Goal: Information Seeking & Learning: Learn about a topic

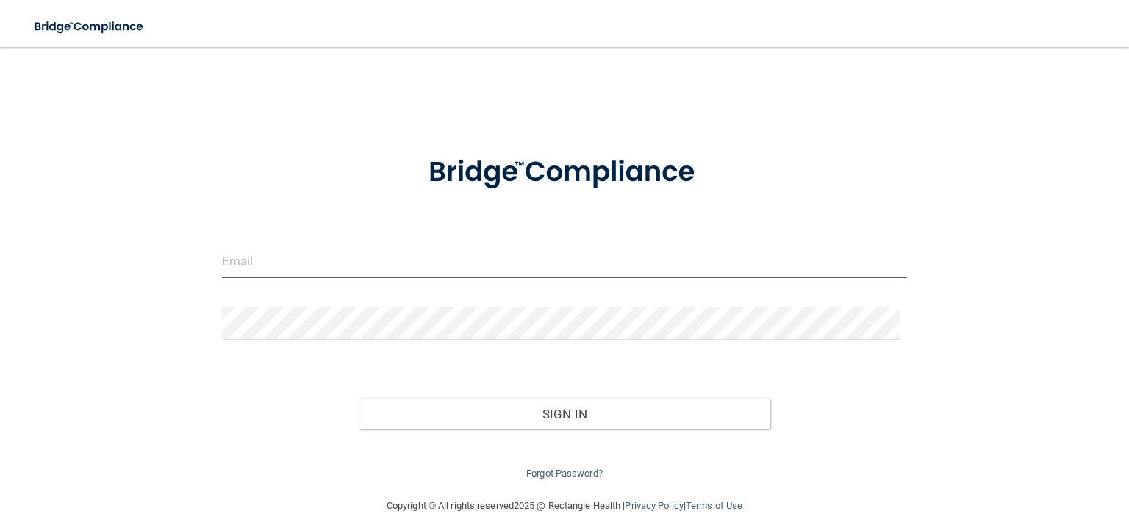
click at [301, 245] on input "email" at bounding box center [564, 261] width 685 height 33
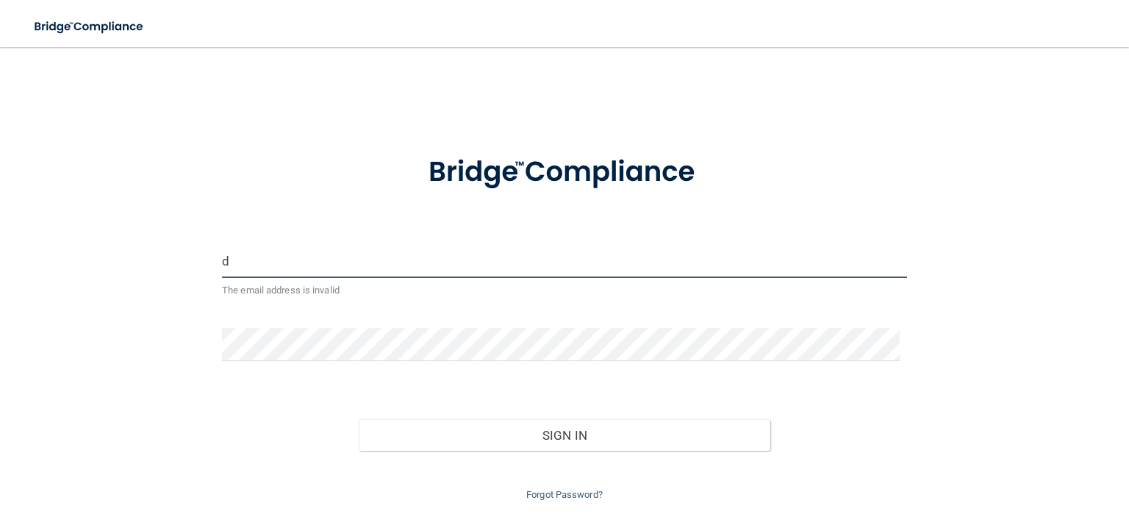
type input "[EMAIL_ADDRESS][DOMAIN_NAME]"
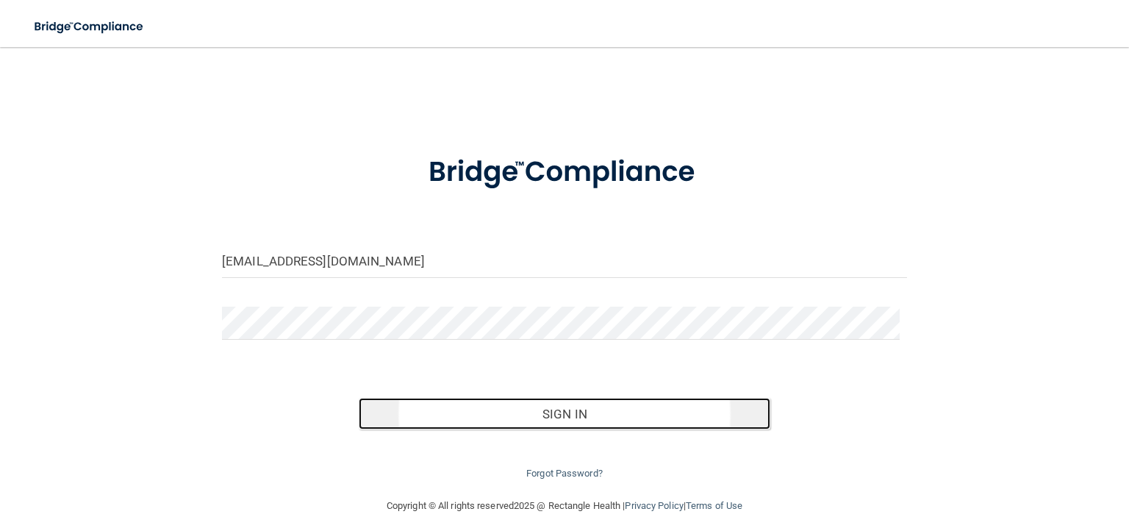
click at [554, 412] on button "Sign In" at bounding box center [564, 414] width 411 height 32
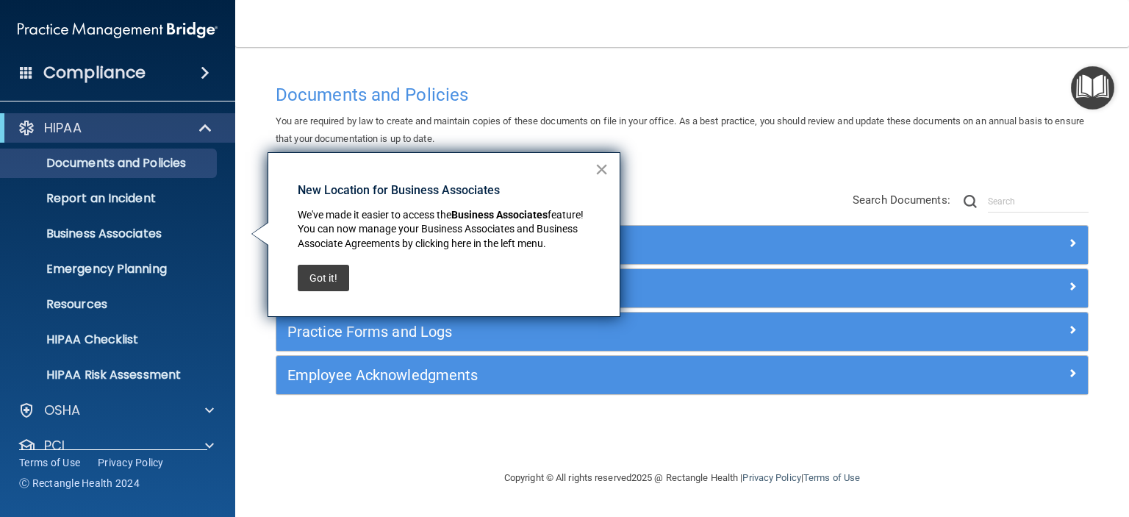
click at [600, 172] on button "×" at bounding box center [602, 169] width 14 height 24
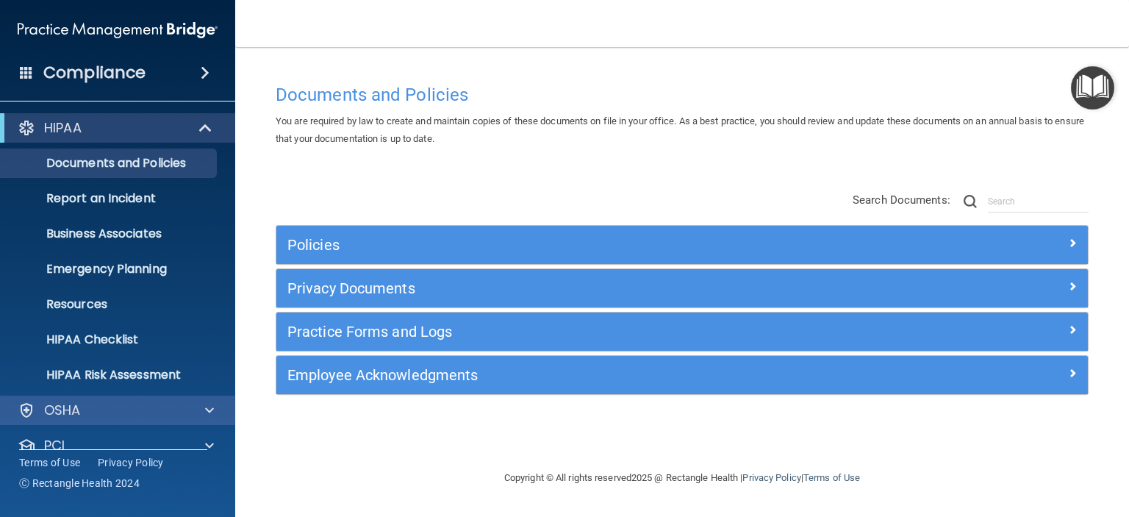
scroll to position [93, 0]
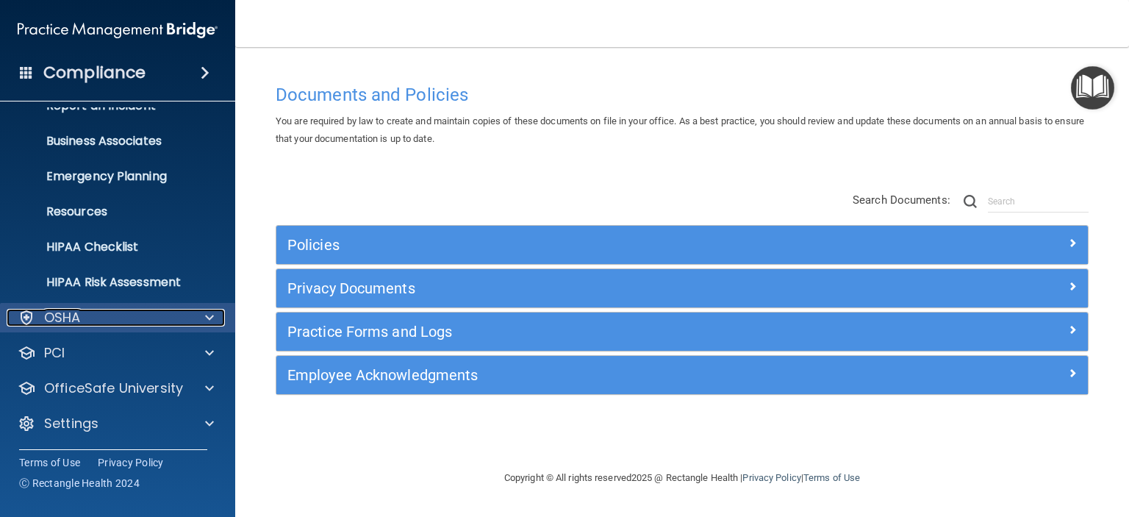
click at [211, 317] on span at bounding box center [209, 318] width 9 height 18
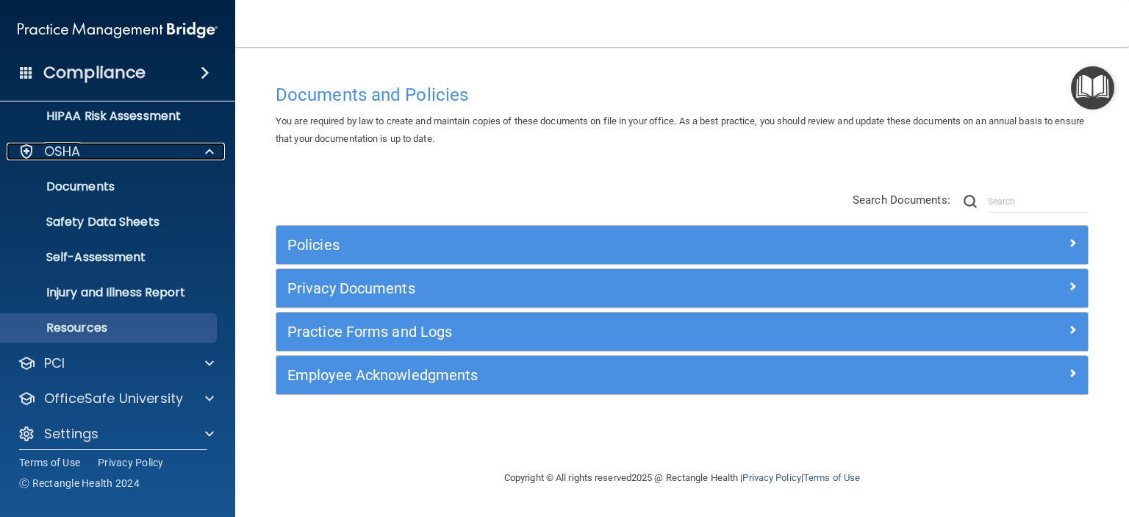
scroll to position [269, 0]
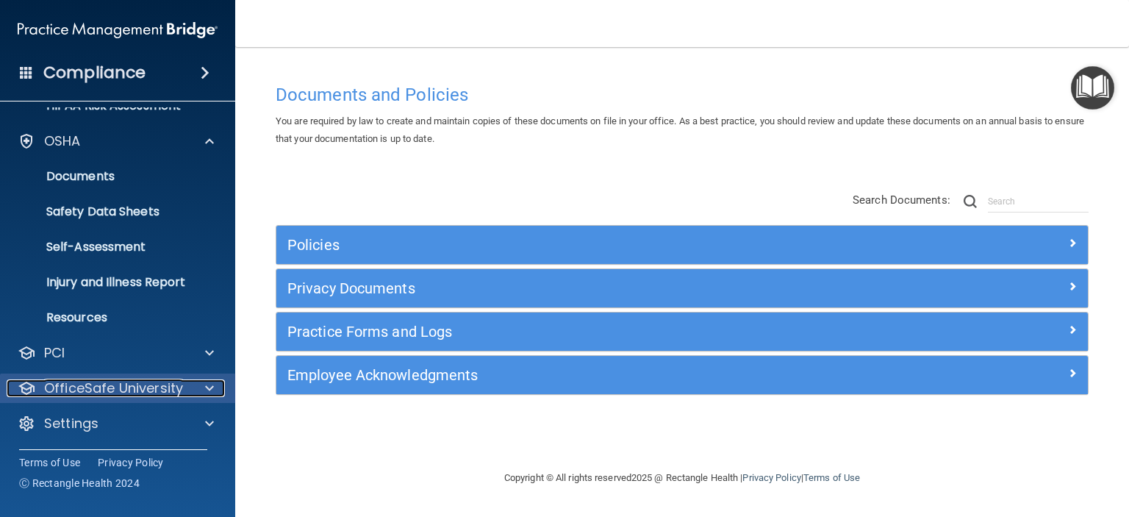
click at [202, 384] on div at bounding box center [207, 388] width 37 height 18
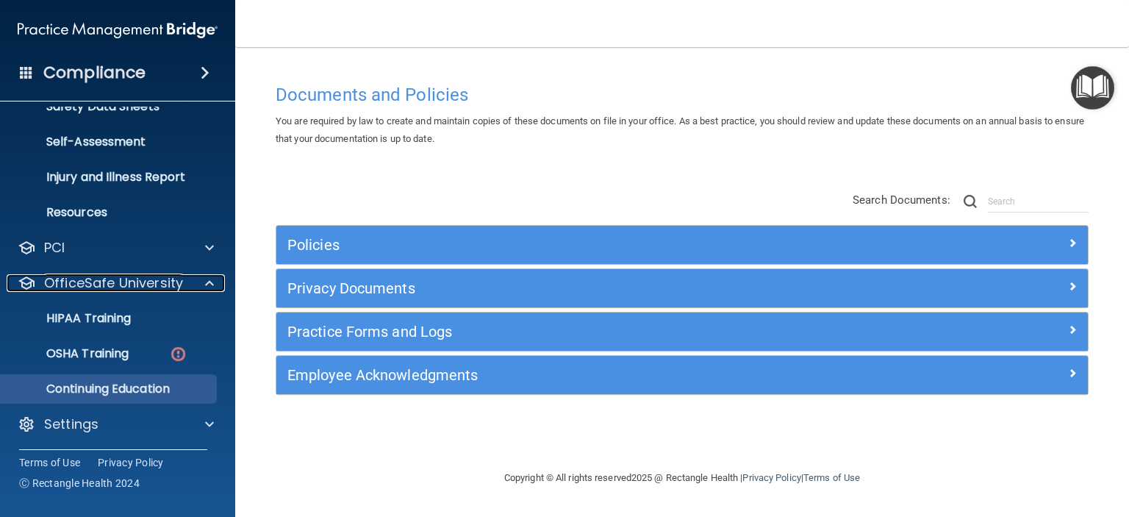
scroll to position [375, 0]
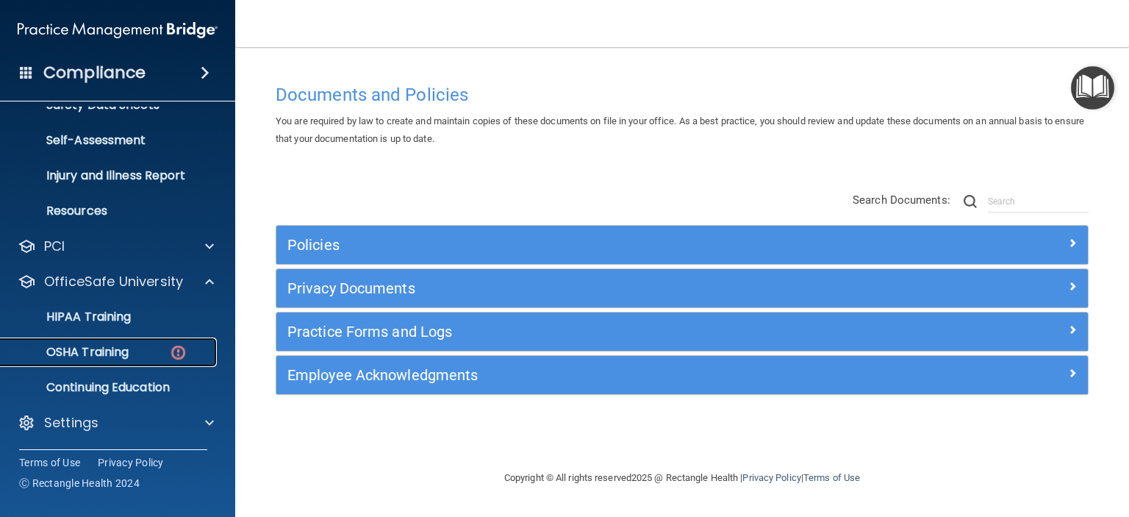
click at [101, 352] on p "OSHA Training" at bounding box center [69, 352] width 119 height 15
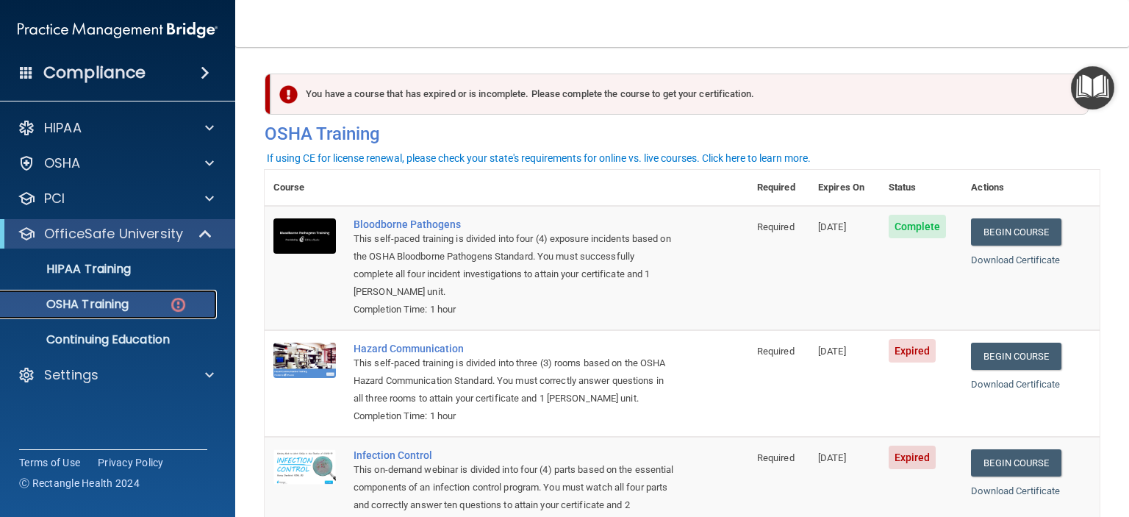
scroll to position [73, 0]
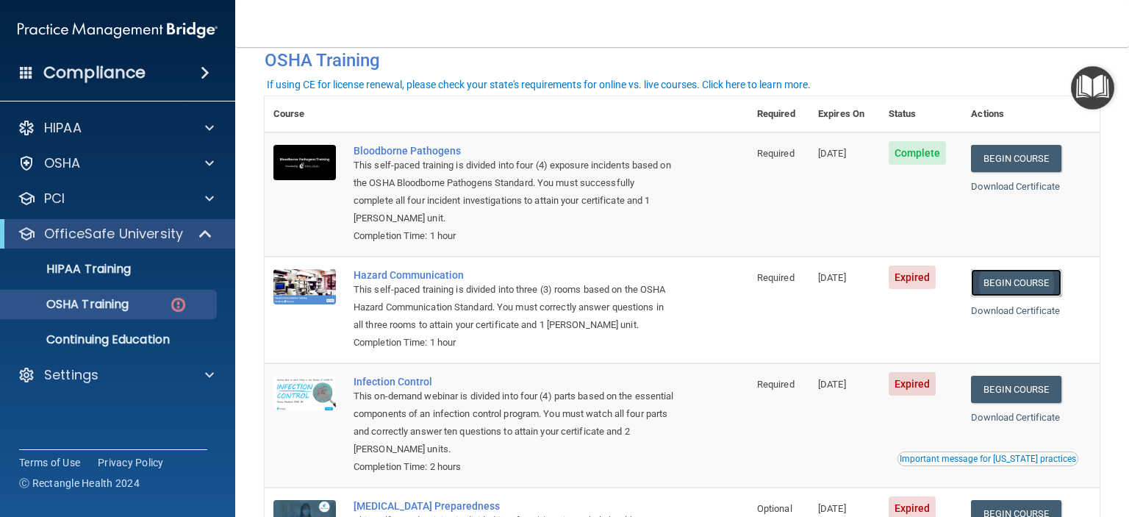
click at [1014, 281] on link "Begin Course" at bounding box center [1016, 282] width 90 height 27
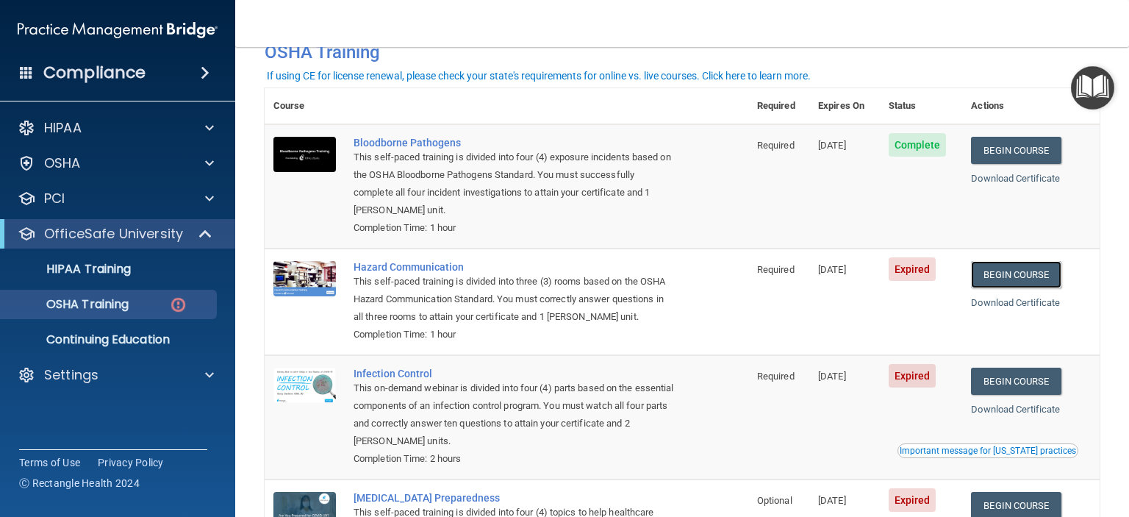
scroll to position [8, 0]
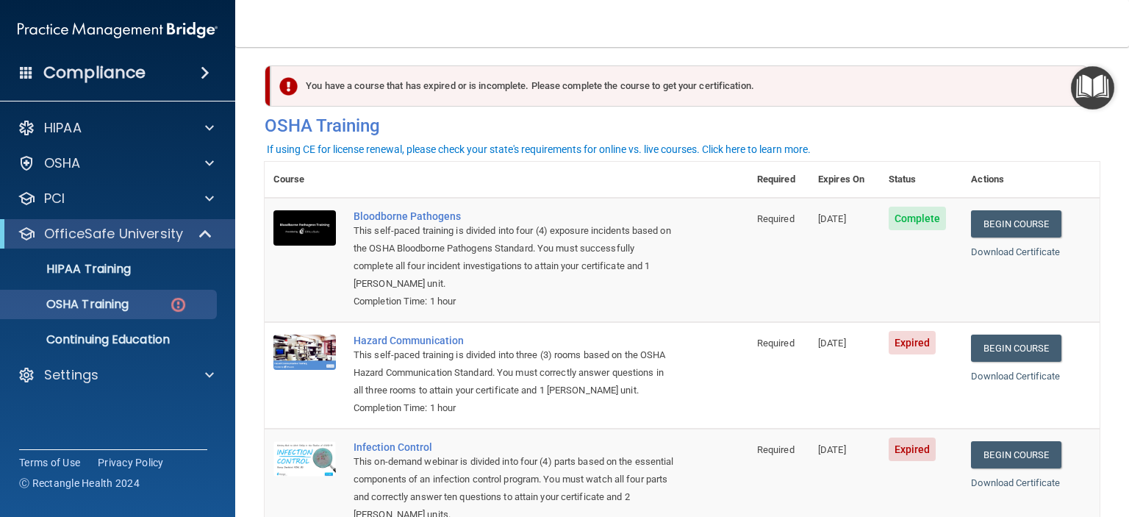
click at [650, 80] on div "You have a course that has expired or is incomplete. Please complete the course…" at bounding box center [679, 85] width 818 height 41
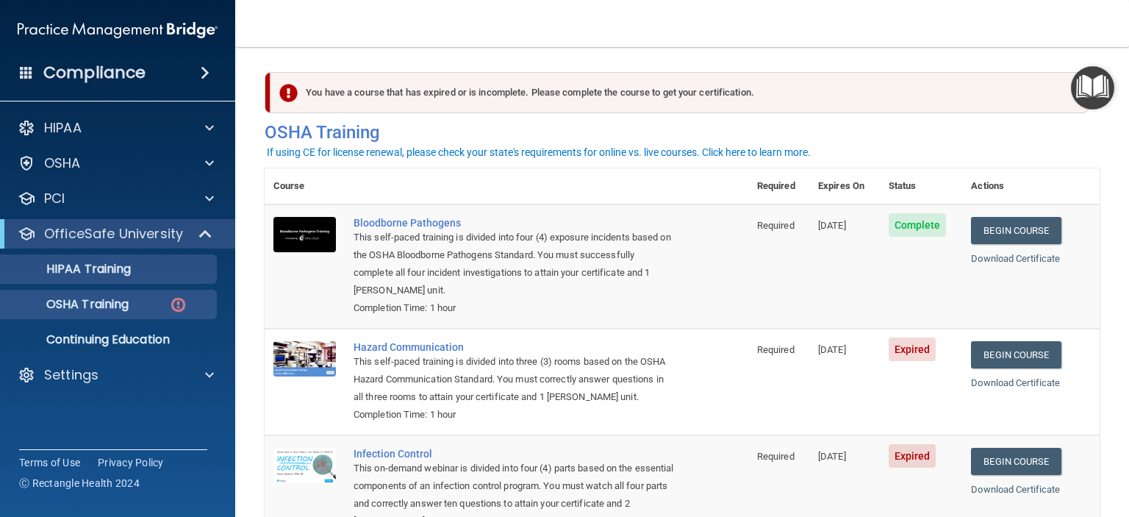
scroll to position [0, 0]
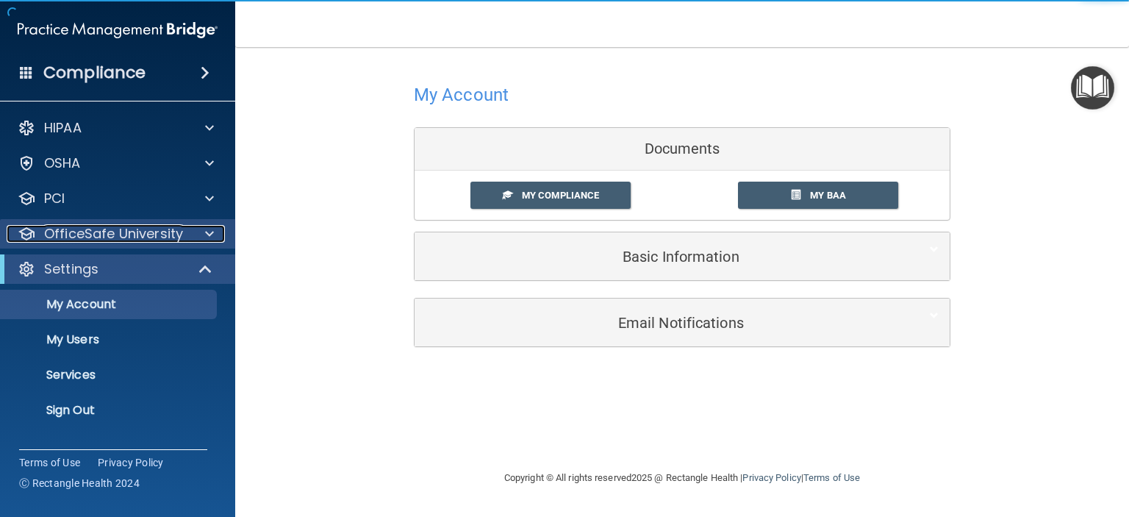
click at [206, 233] on span at bounding box center [209, 234] width 9 height 18
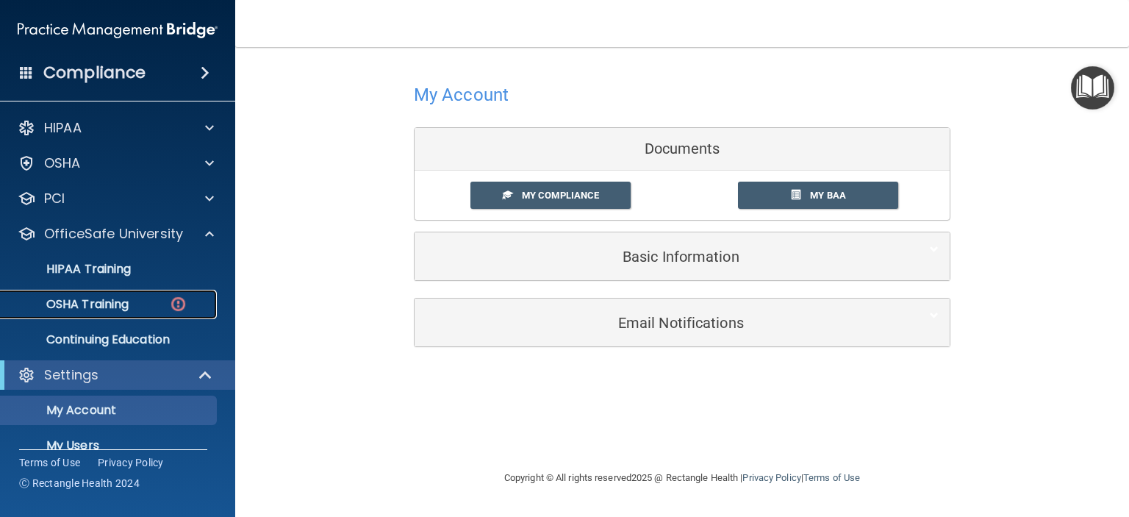
click at [94, 312] on link "OSHA Training" at bounding box center [100, 304] width 231 height 29
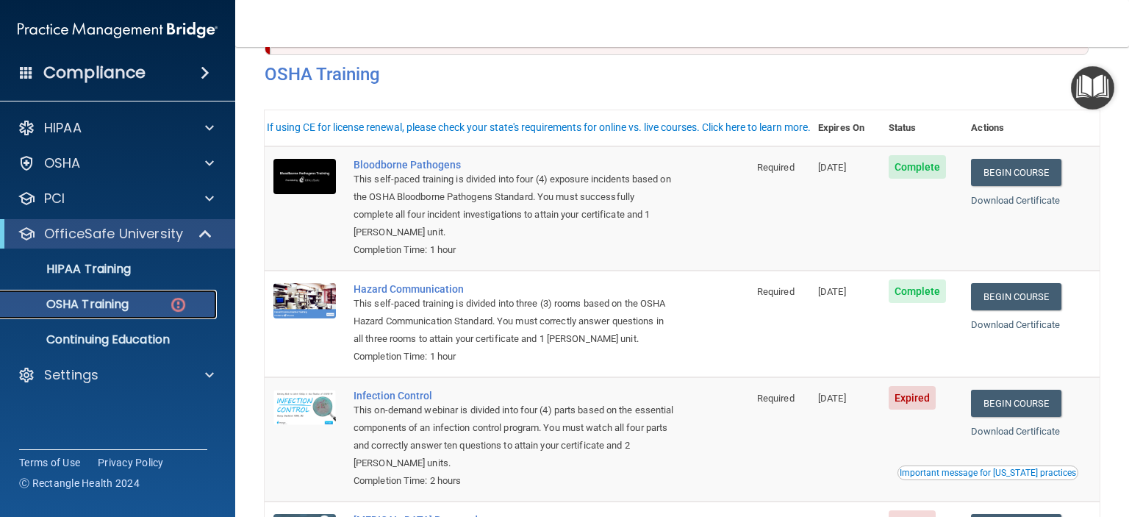
scroll to position [220, 0]
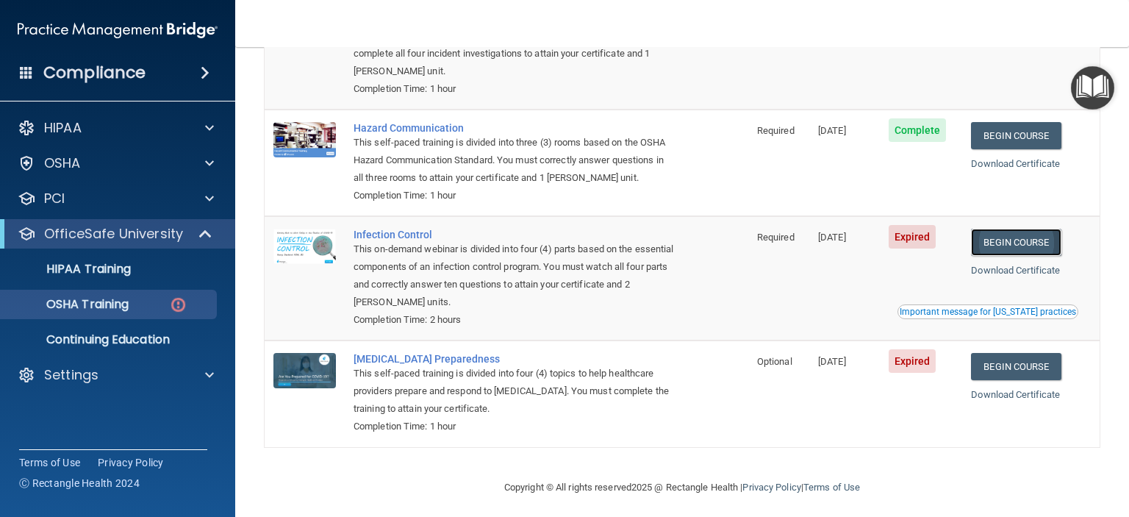
click at [1017, 245] on link "Begin Course" at bounding box center [1016, 242] width 90 height 27
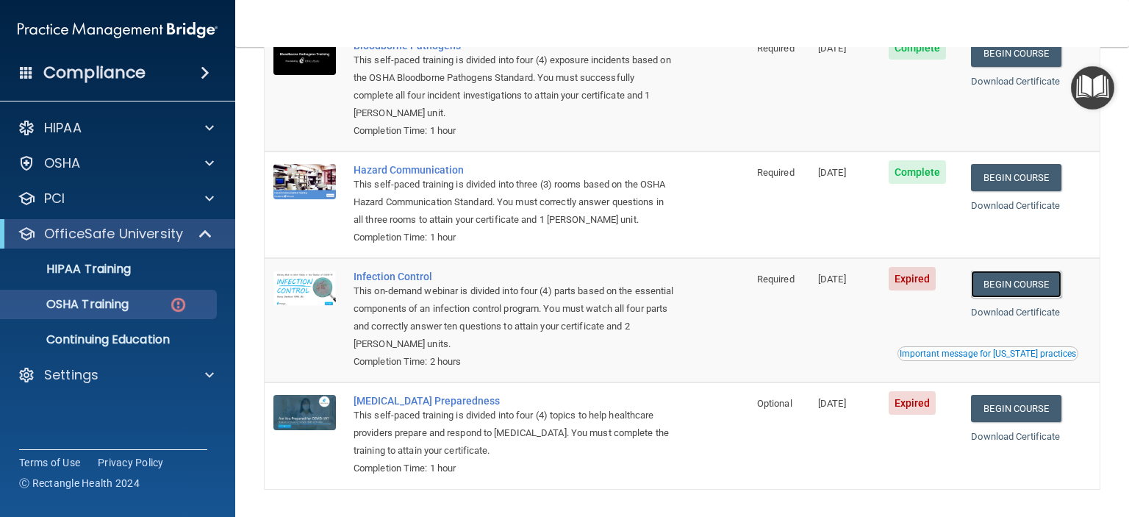
scroll to position [82, 0]
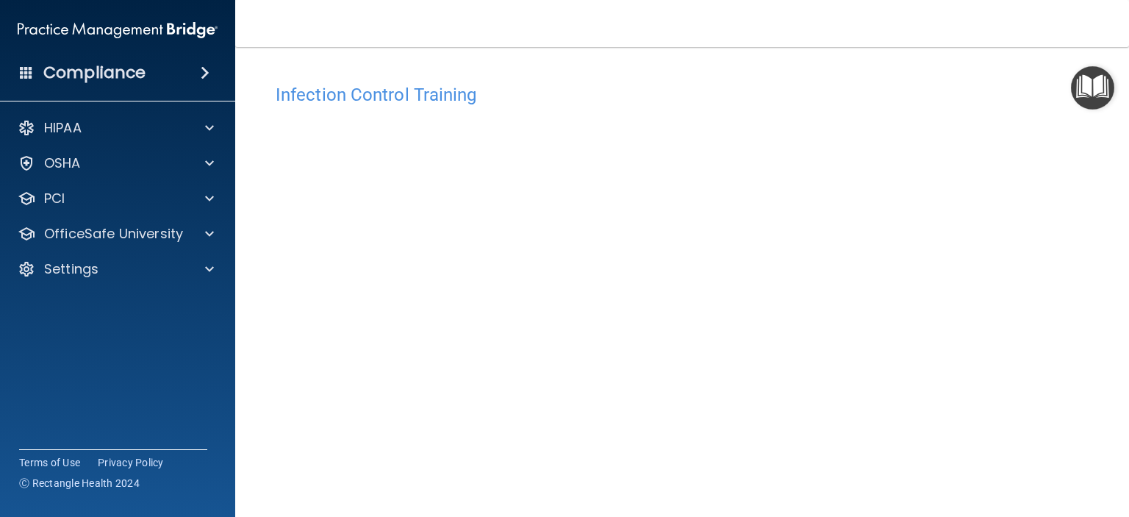
scroll to position [73, 0]
click at [92, 68] on h4 "Compliance" at bounding box center [94, 72] width 102 height 21
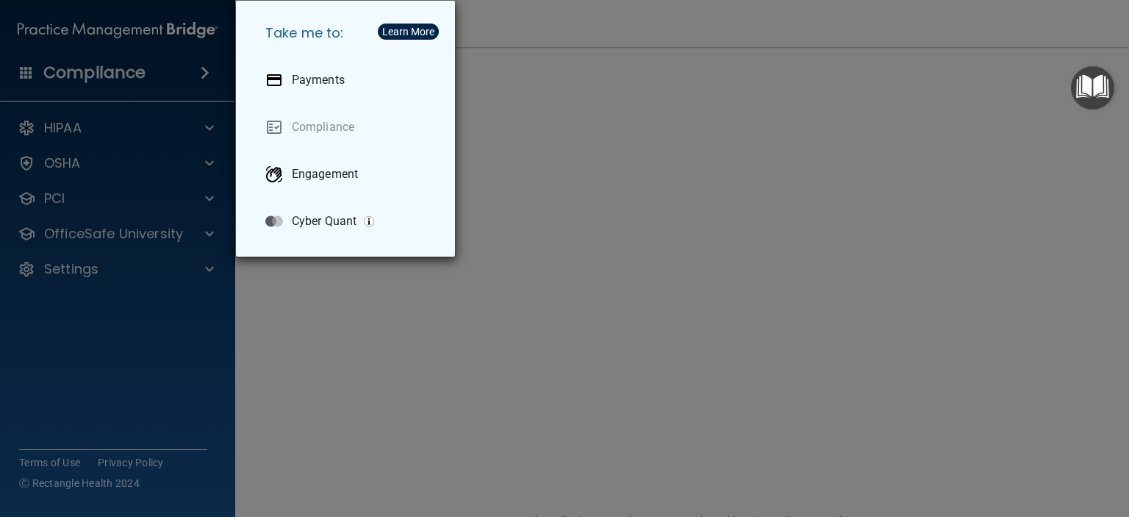
click at [140, 73] on div "Take me to: Payments Compliance Engagement Cyber Quant" at bounding box center [564, 258] width 1129 height 517
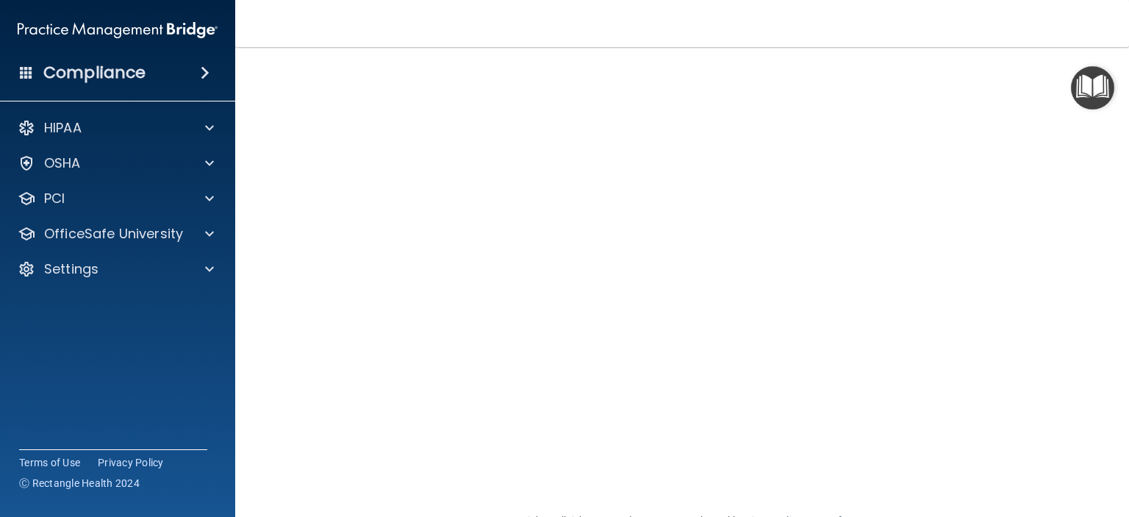
click at [209, 76] on span at bounding box center [205, 73] width 9 height 18
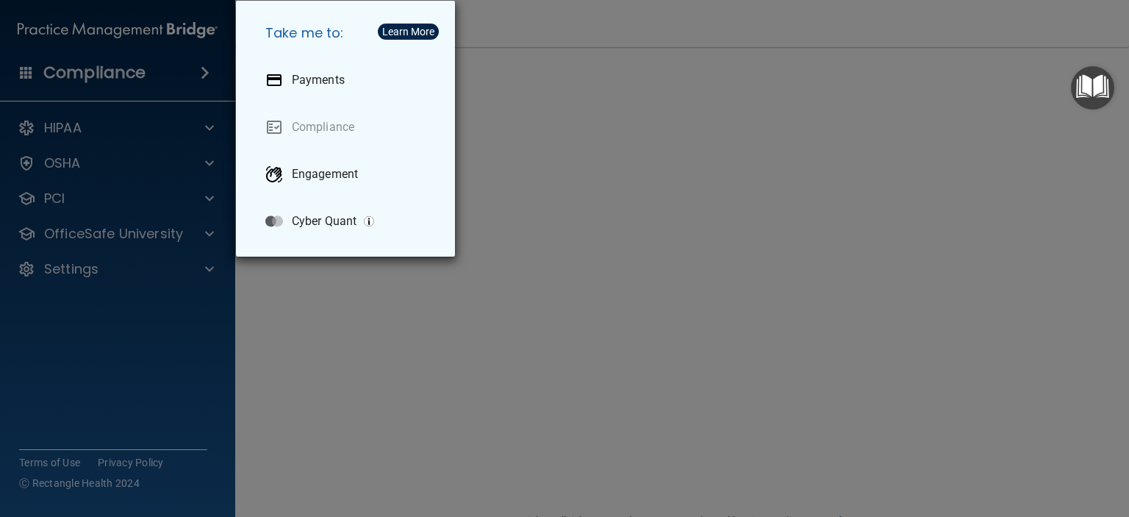
click at [209, 76] on div "Take me to: Payments Compliance Engagement Cyber Quant" at bounding box center [564, 258] width 1129 height 517
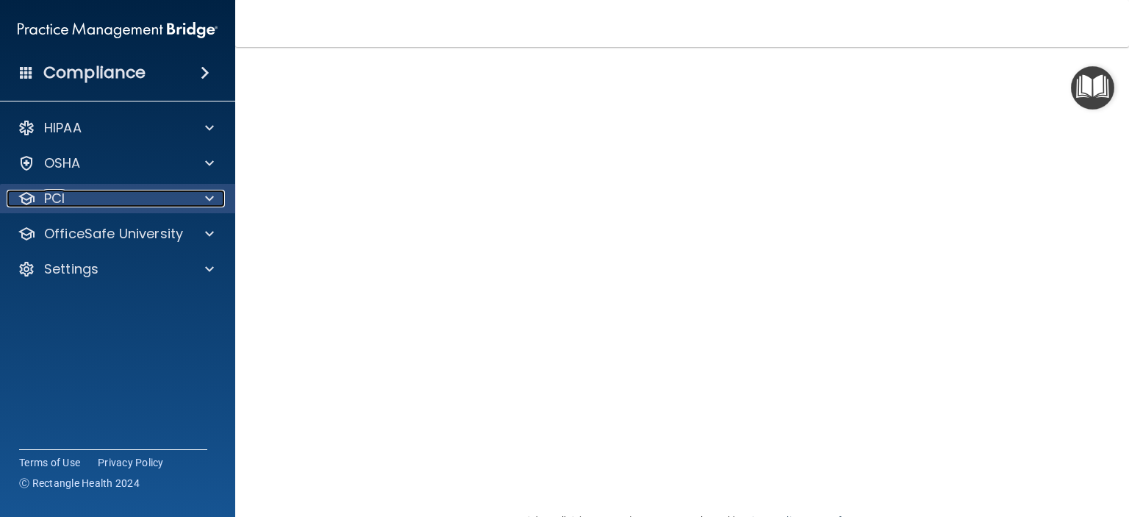
click at [217, 198] on div at bounding box center [207, 199] width 37 height 18
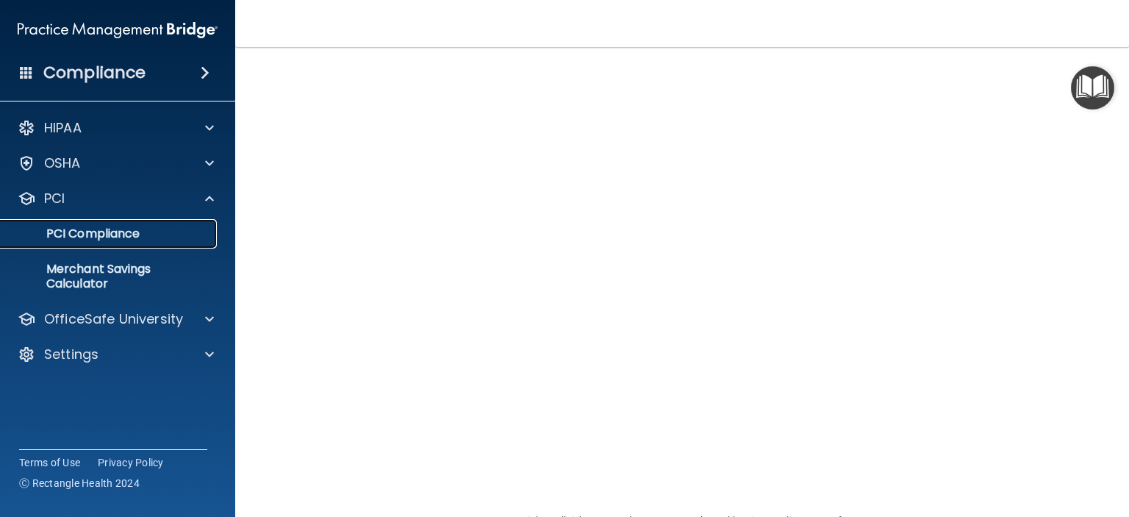
click at [111, 237] on p "PCI Compliance" at bounding box center [110, 233] width 201 height 15
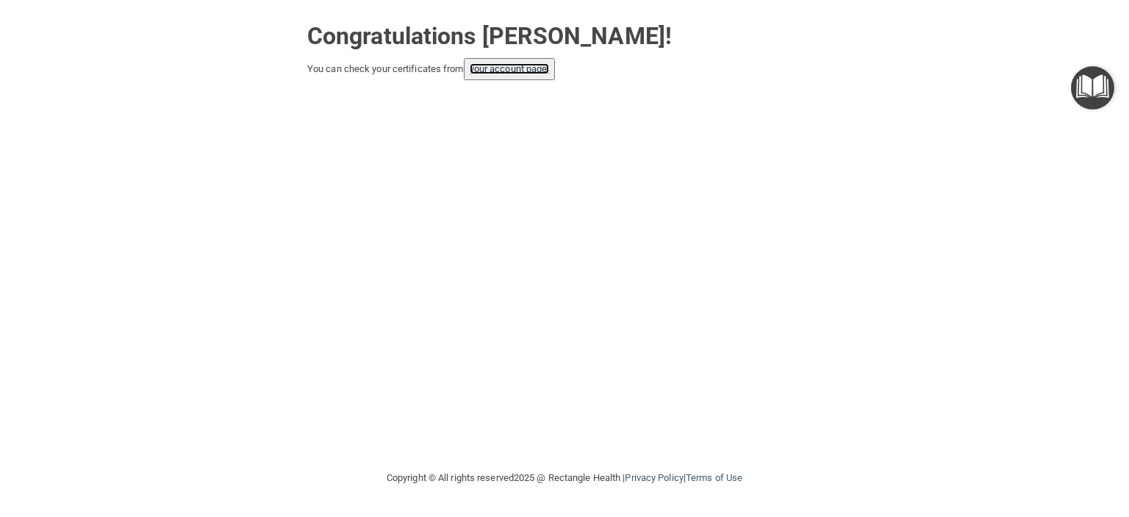
click at [508, 70] on link "your account page!" at bounding box center [510, 68] width 80 height 11
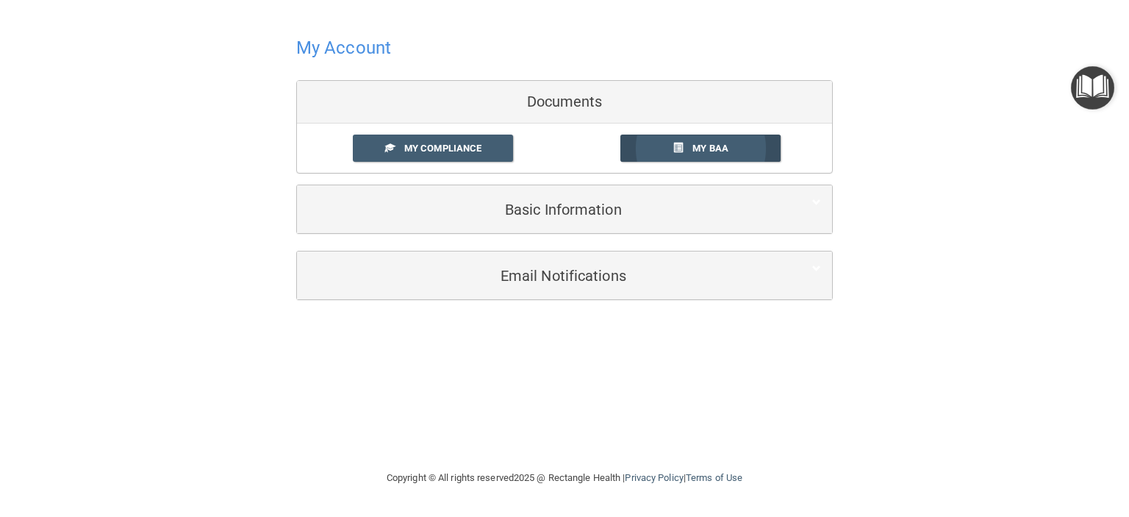
click at [703, 145] on span "My BAA" at bounding box center [710, 148] width 36 height 11
click at [450, 146] on span "My Compliance" at bounding box center [442, 148] width 77 height 11
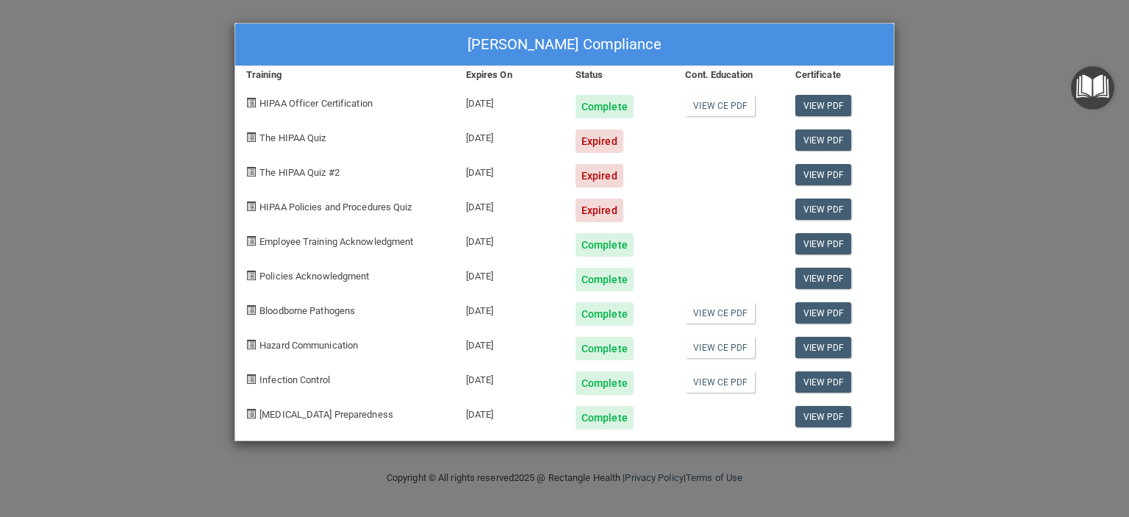
click at [315, 137] on span "The HIPAA Quiz" at bounding box center [292, 137] width 66 height 11
click at [483, 137] on div "[DATE]" at bounding box center [509, 135] width 109 height 35
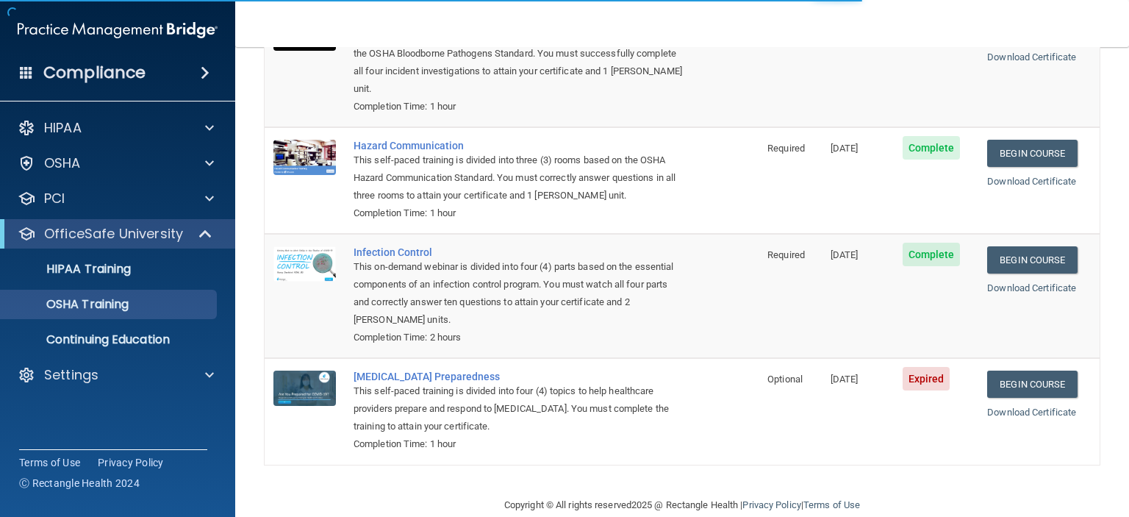
scroll to position [187, 0]
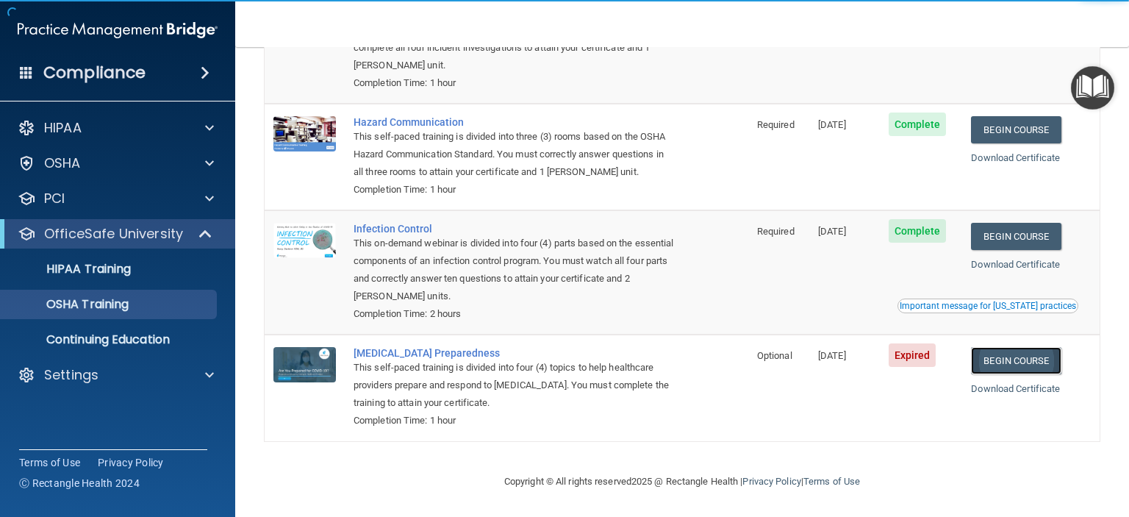
click at [1008, 361] on link "Begin Course" at bounding box center [1016, 360] width 90 height 27
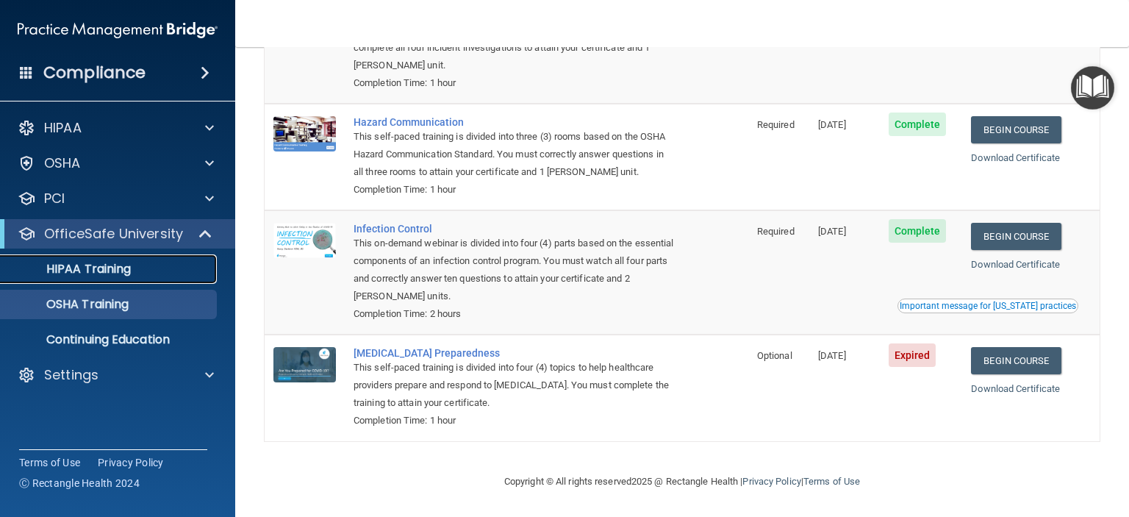
click at [84, 274] on p "HIPAA Training" at bounding box center [70, 269] width 121 height 15
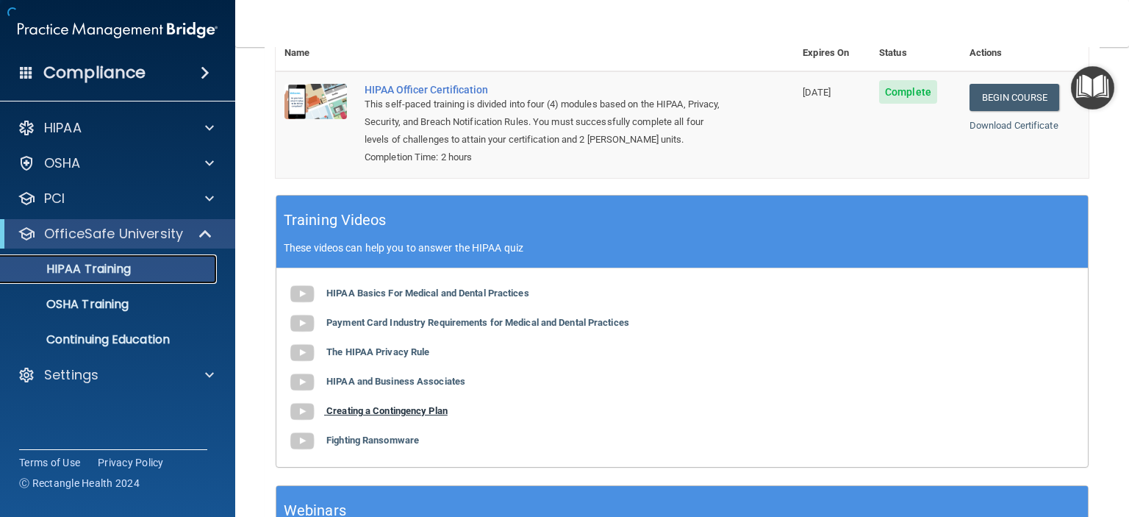
scroll to position [487, 0]
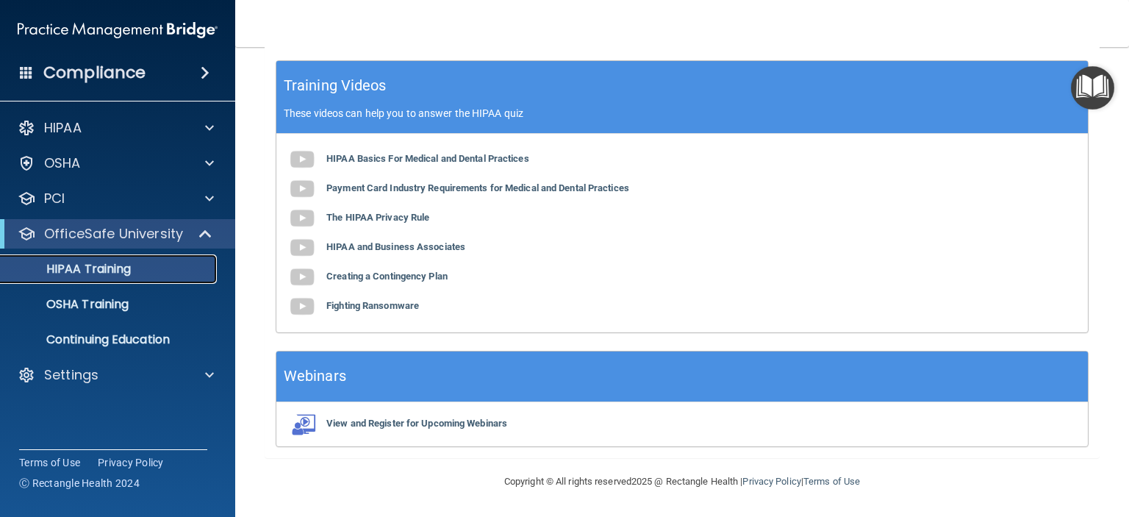
click at [95, 269] on p "HIPAA Training" at bounding box center [70, 269] width 121 height 15
click at [96, 301] on p "OSHA Training" at bounding box center [69, 304] width 119 height 15
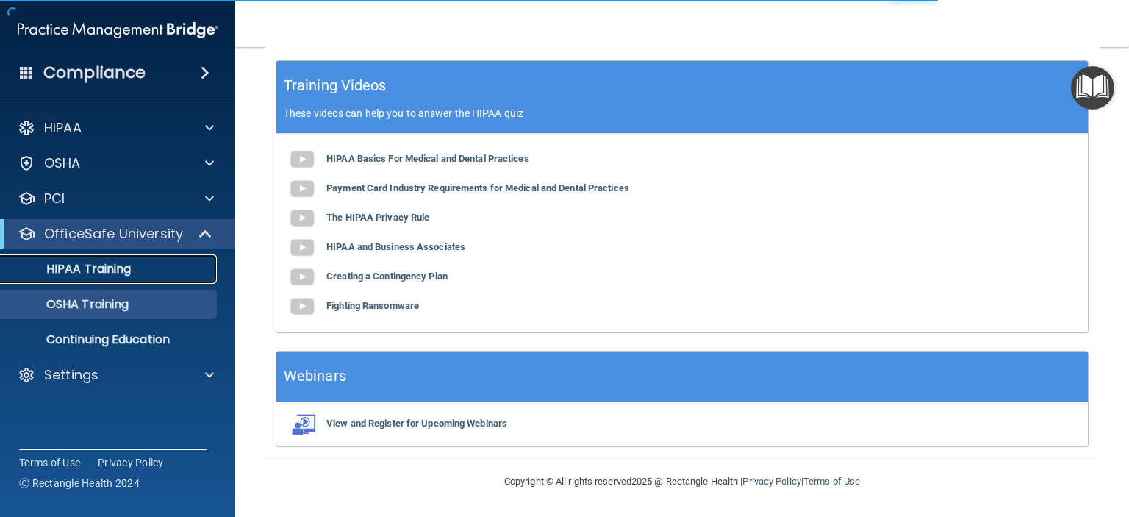
click at [118, 267] on p "HIPAA Training" at bounding box center [70, 269] width 121 height 15
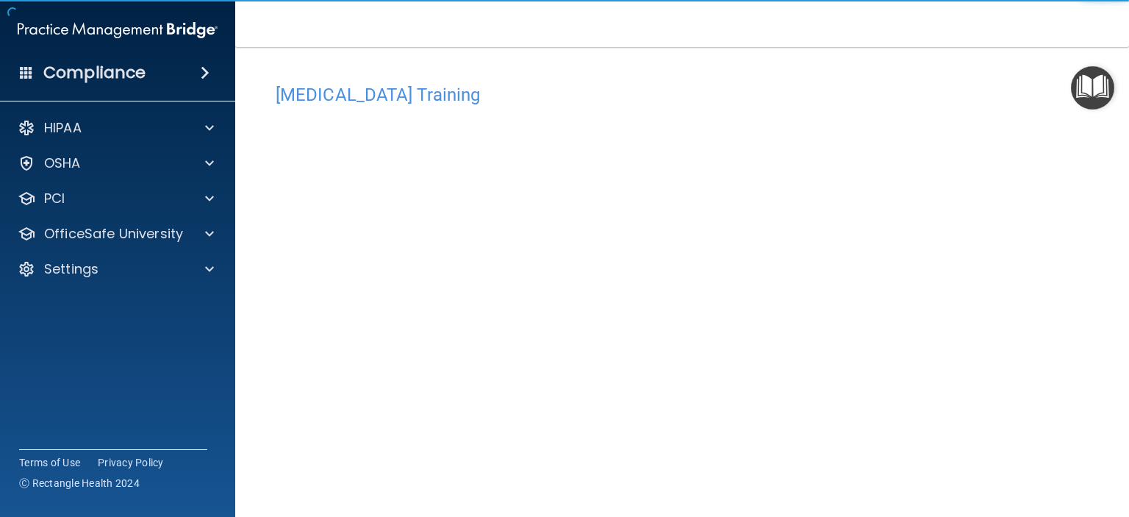
scroll to position [2, 0]
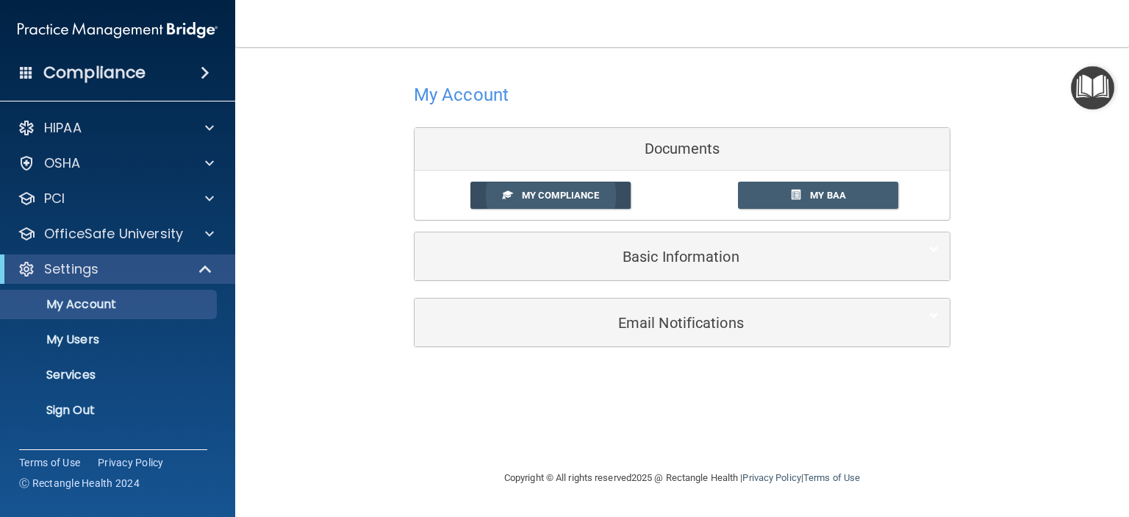
click at [571, 192] on span "My Compliance" at bounding box center [560, 195] width 77 height 11
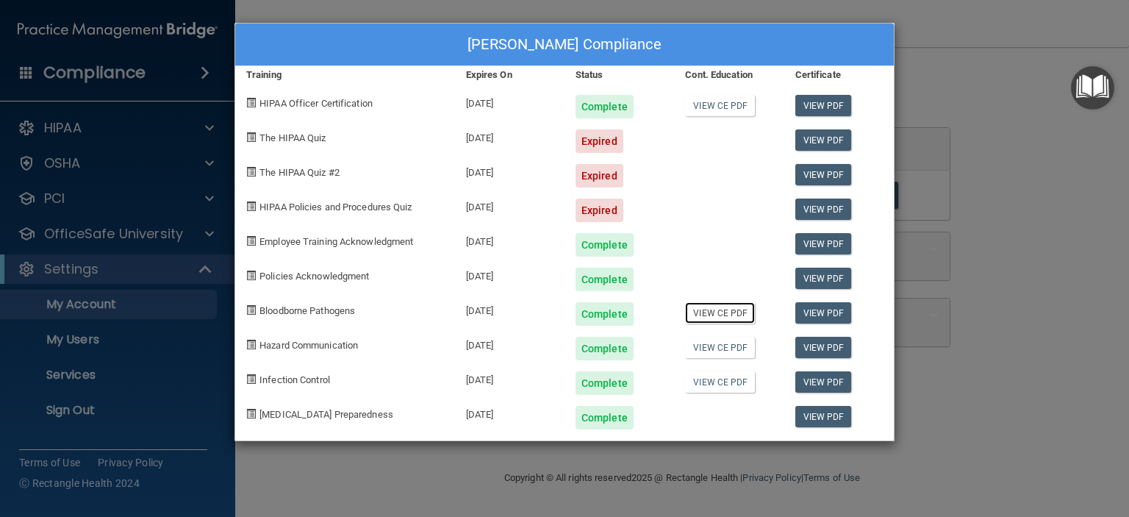
click at [731, 309] on link "View CE PDF" at bounding box center [720, 312] width 70 height 21
click at [713, 349] on link "View CE PDF" at bounding box center [720, 347] width 70 height 21
click at [716, 380] on link "View CE PDF" at bounding box center [720, 381] width 70 height 21
click at [717, 106] on link "View CE PDF" at bounding box center [720, 105] width 70 height 21
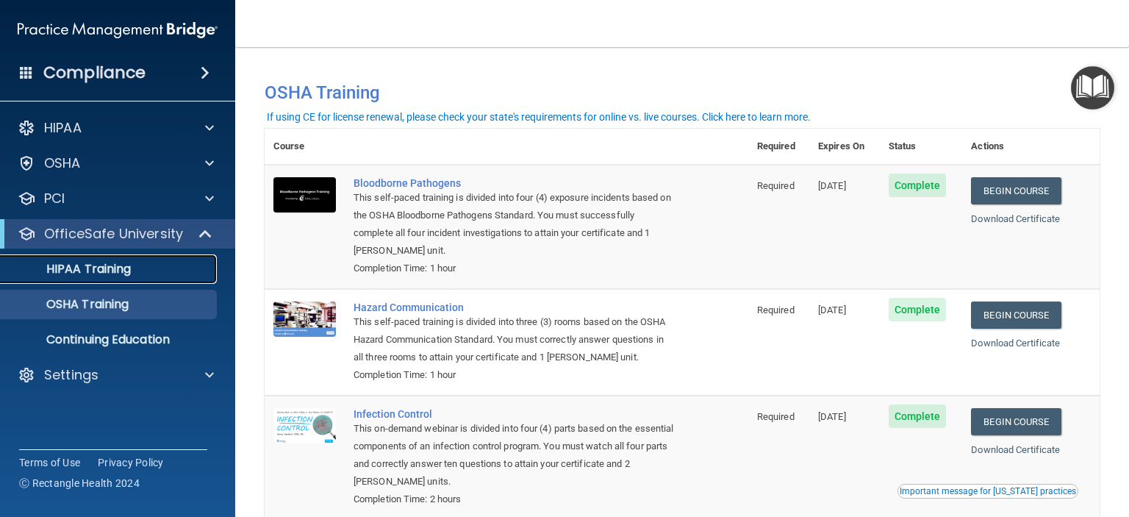
click at [100, 268] on p "HIPAA Training" at bounding box center [70, 269] width 121 height 15
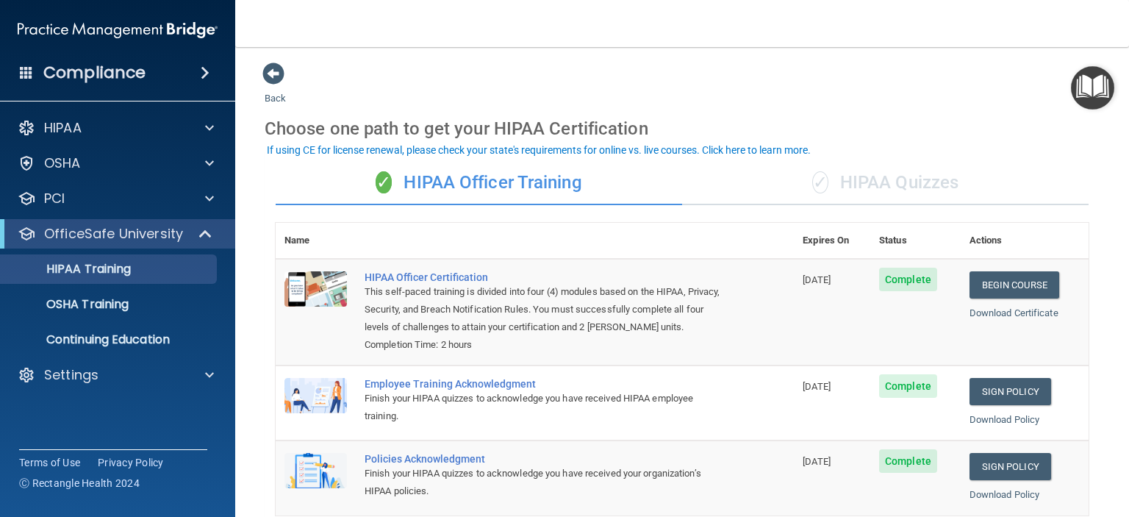
click at [905, 180] on div "✓ HIPAA Quizzes" at bounding box center [885, 183] width 406 height 44
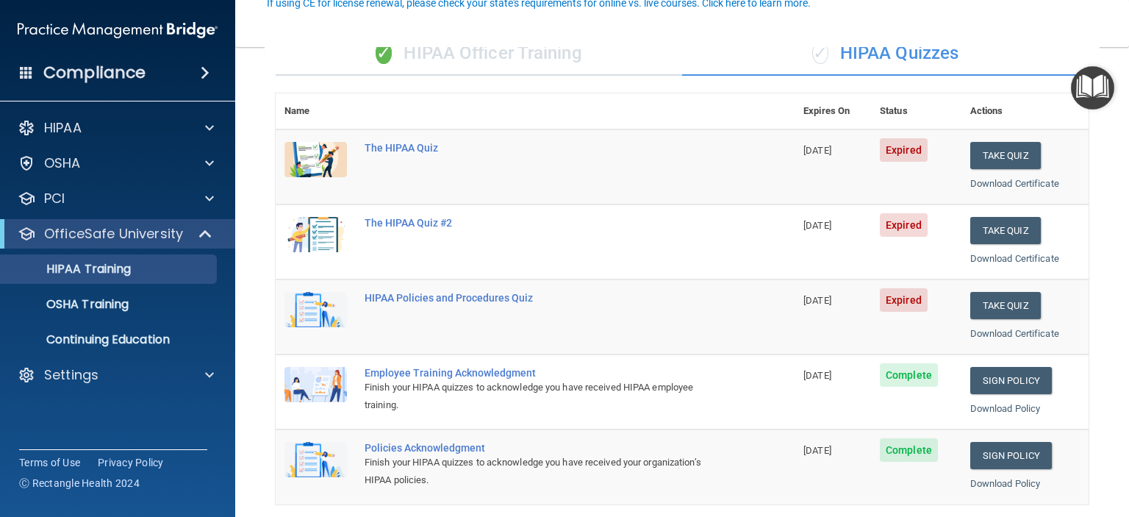
scroll to position [147, 0]
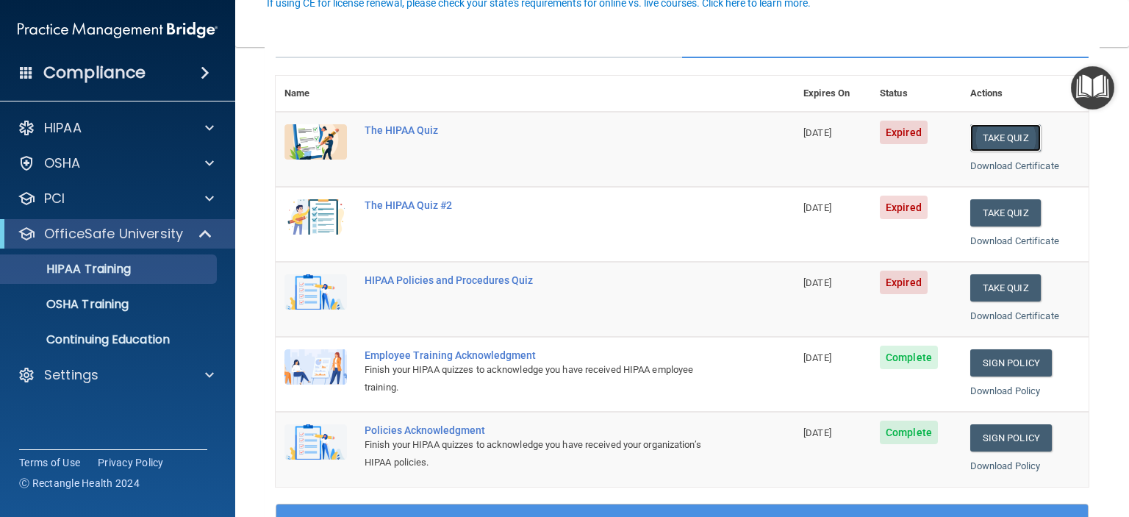
click at [1005, 129] on button "Take Quiz" at bounding box center [1005, 137] width 71 height 27
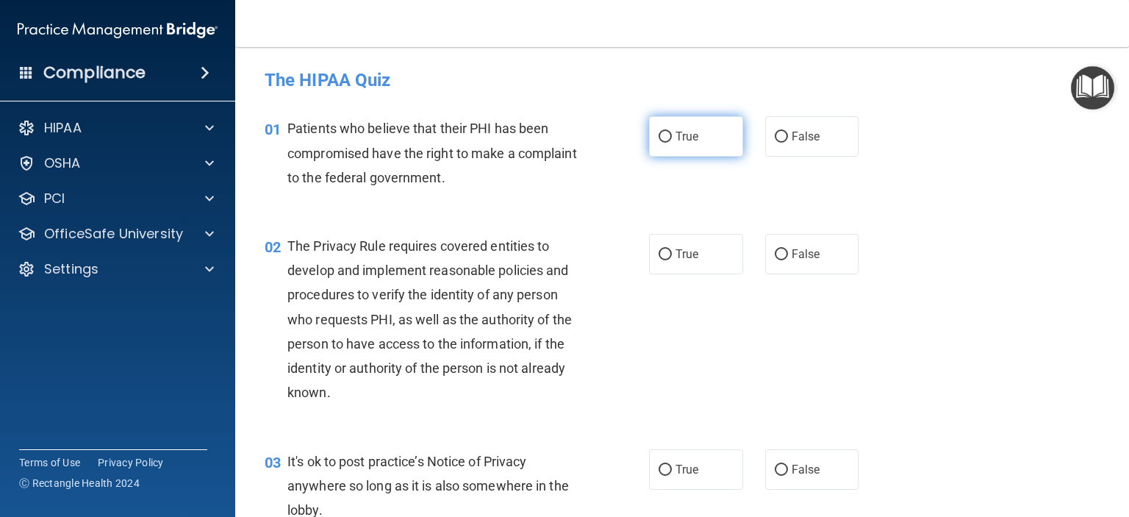
click at [658, 138] on input "True" at bounding box center [664, 137] width 13 height 11
radio input "true"
click at [675, 259] on span "True" at bounding box center [686, 254] width 23 height 14
click at [672, 259] on input "True" at bounding box center [664, 254] width 13 height 11
radio input "true"
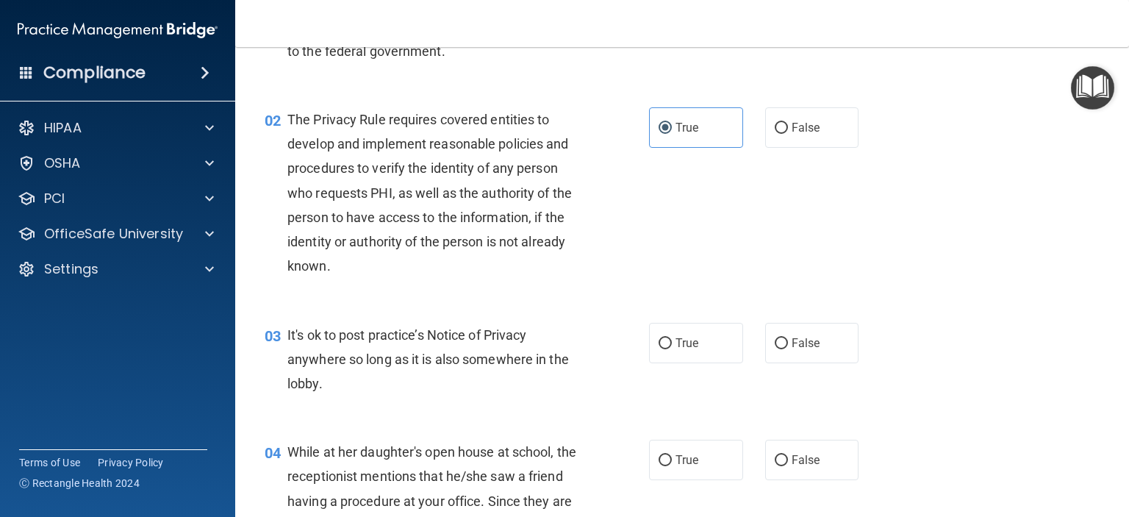
scroll to position [147, 0]
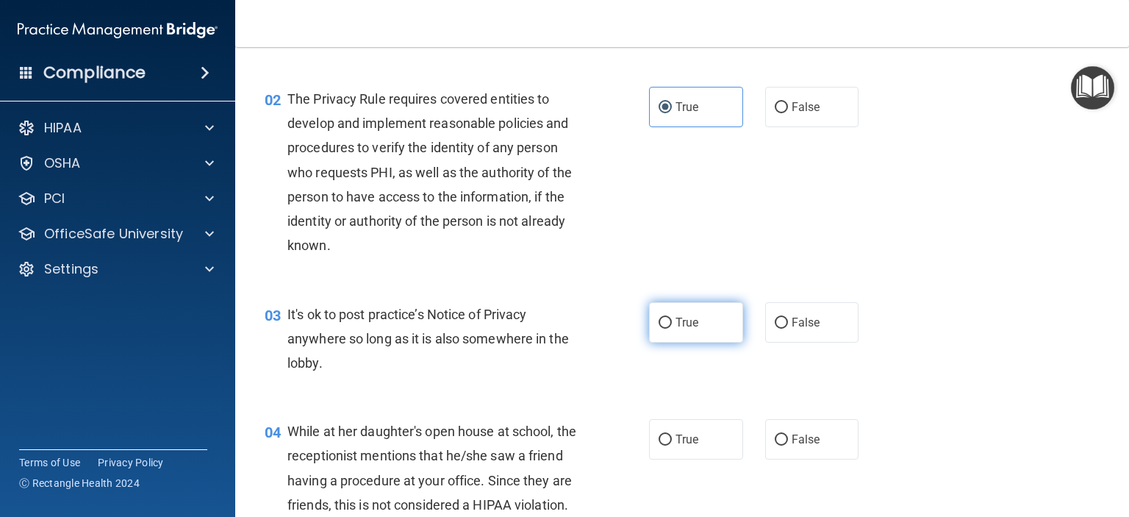
click at [658, 317] on input "True" at bounding box center [664, 322] width 13 height 11
radio input "true"
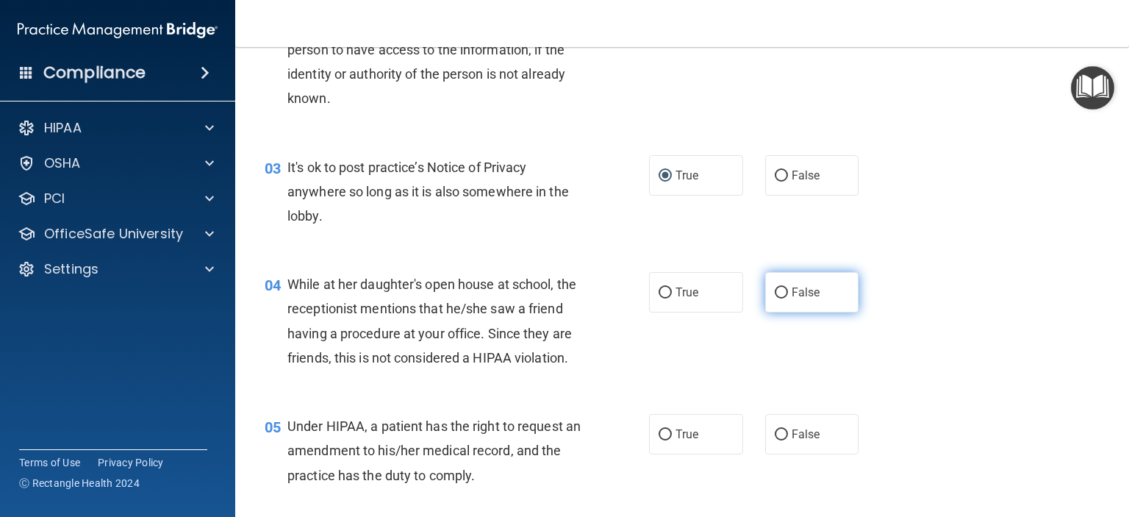
click at [778, 290] on input "False" at bounding box center [781, 292] width 13 height 11
radio input "true"
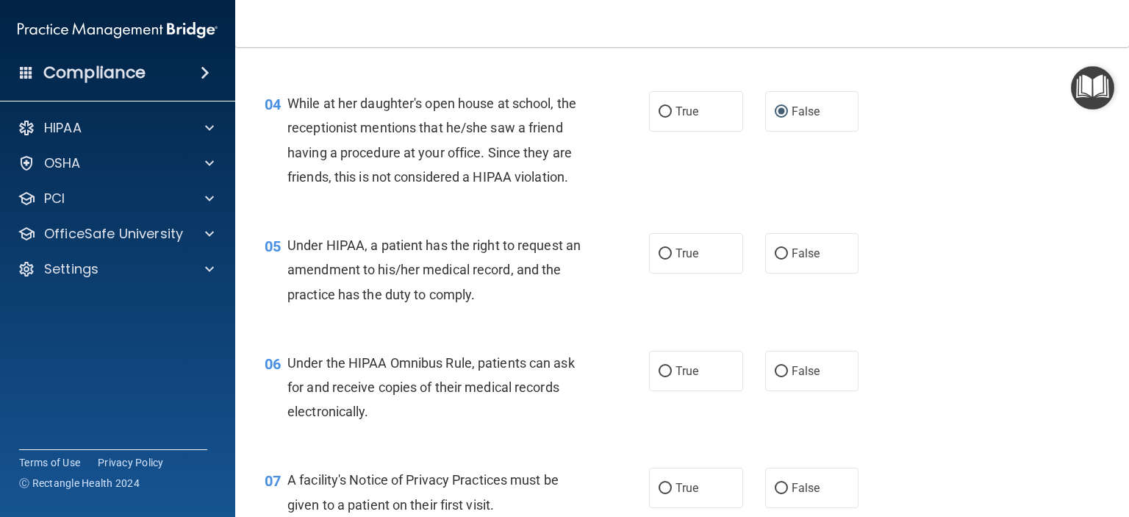
scroll to position [514, 0]
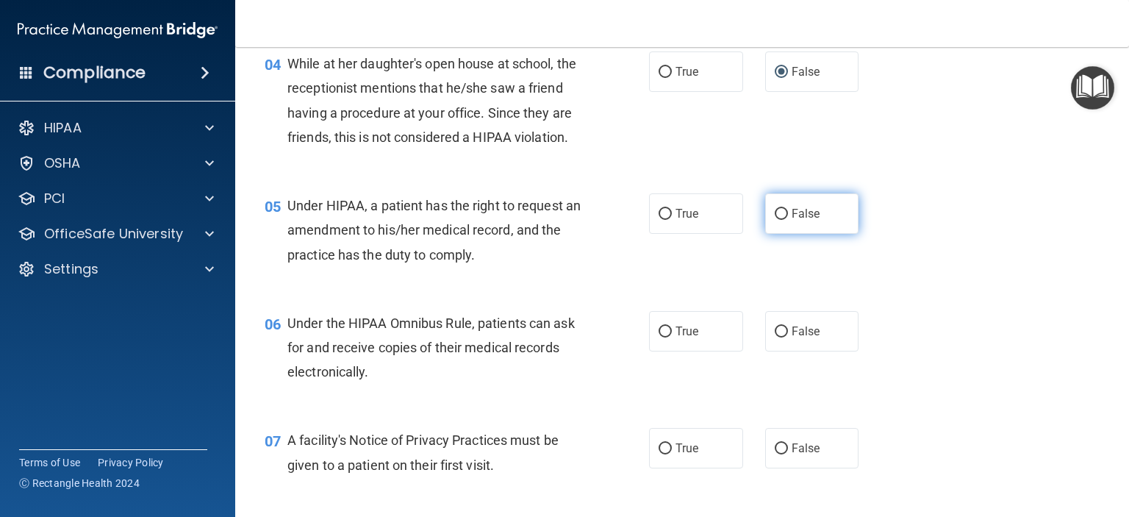
click at [778, 220] on input "False" at bounding box center [781, 214] width 13 height 11
radio input "true"
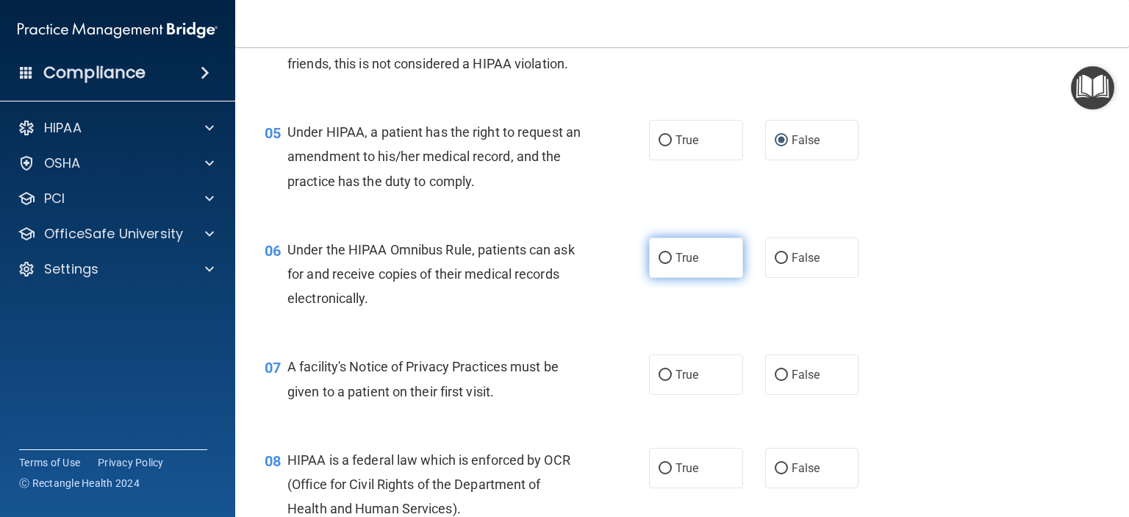
click at [658, 264] on input "True" at bounding box center [664, 258] width 13 height 11
radio input "true"
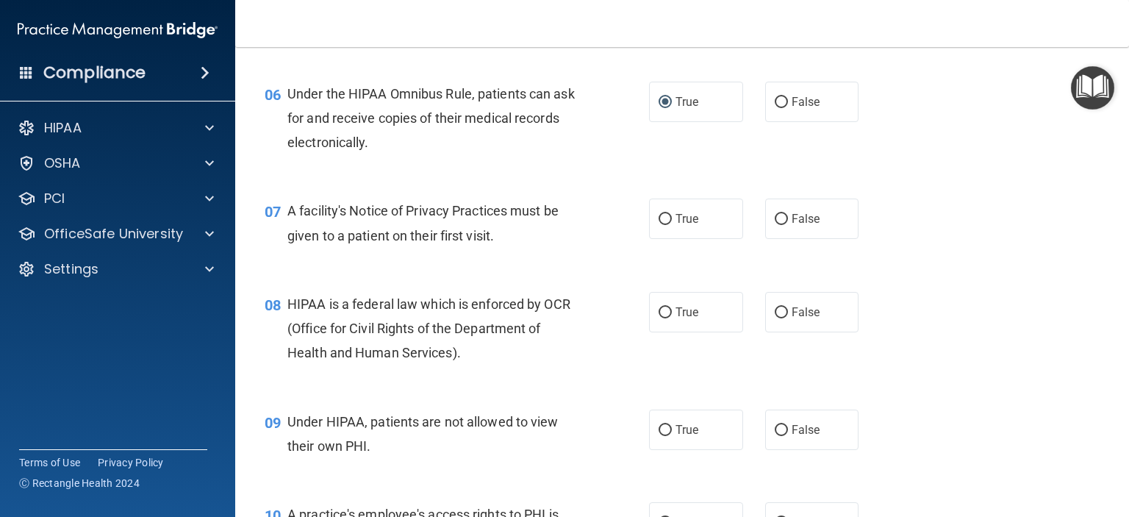
scroll to position [808, 0]
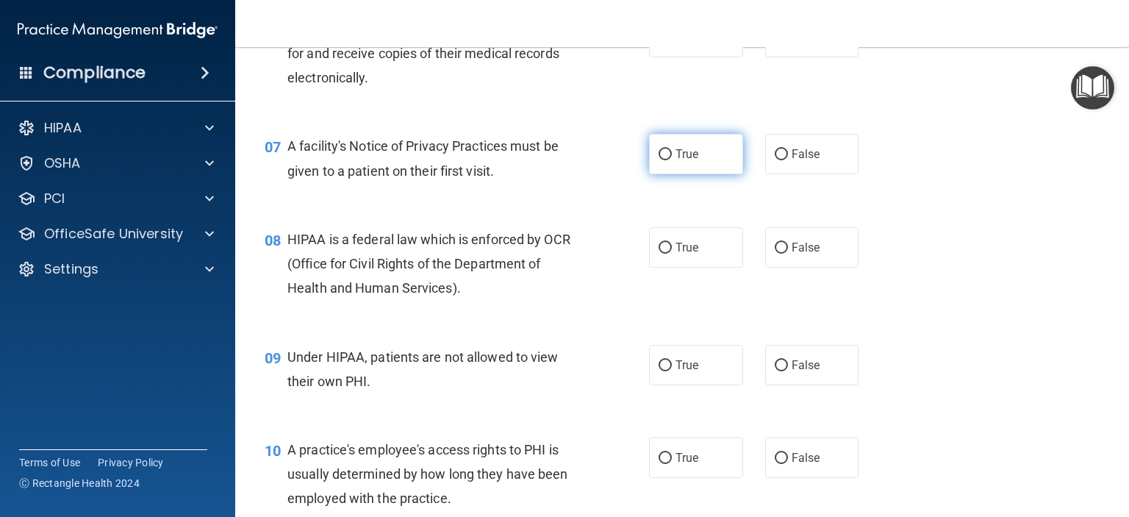
click at [661, 160] on input "True" at bounding box center [664, 154] width 13 height 11
radio input "true"
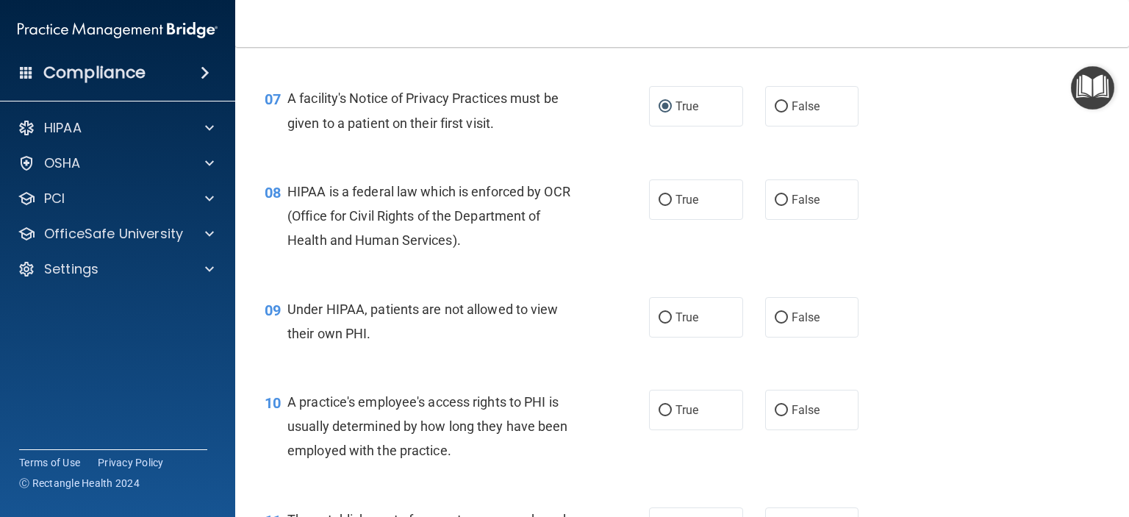
scroll to position [882, 0]
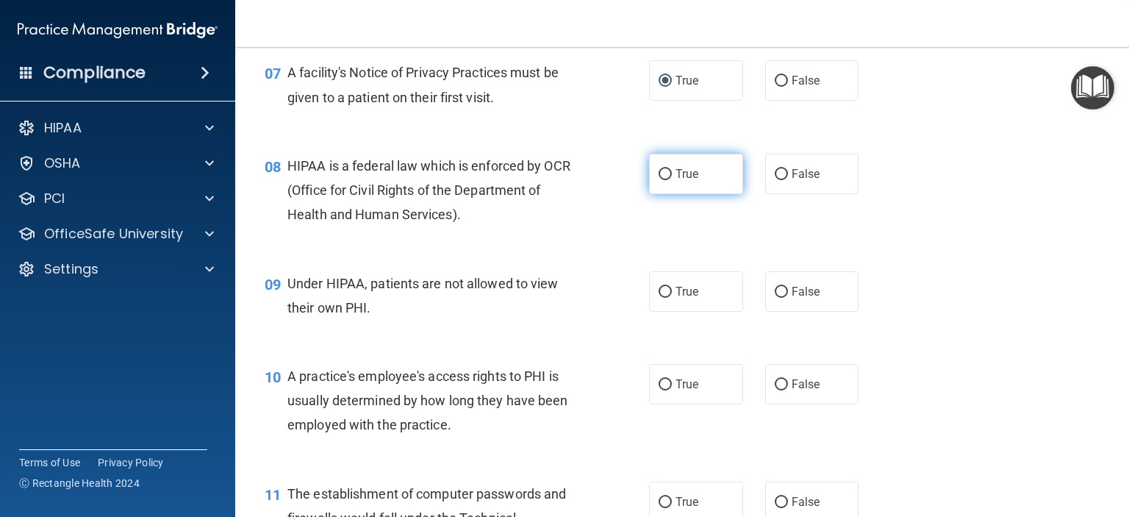
click at [656, 194] on label "True" at bounding box center [696, 174] width 94 height 40
click at [658, 180] on input "True" at bounding box center [664, 174] width 13 height 11
radio input "true"
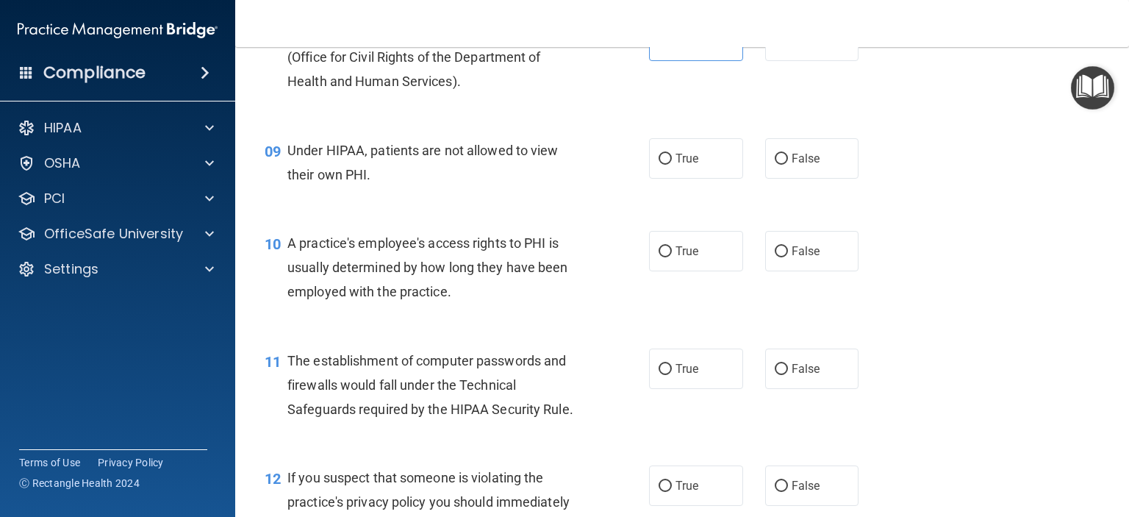
scroll to position [1029, 0]
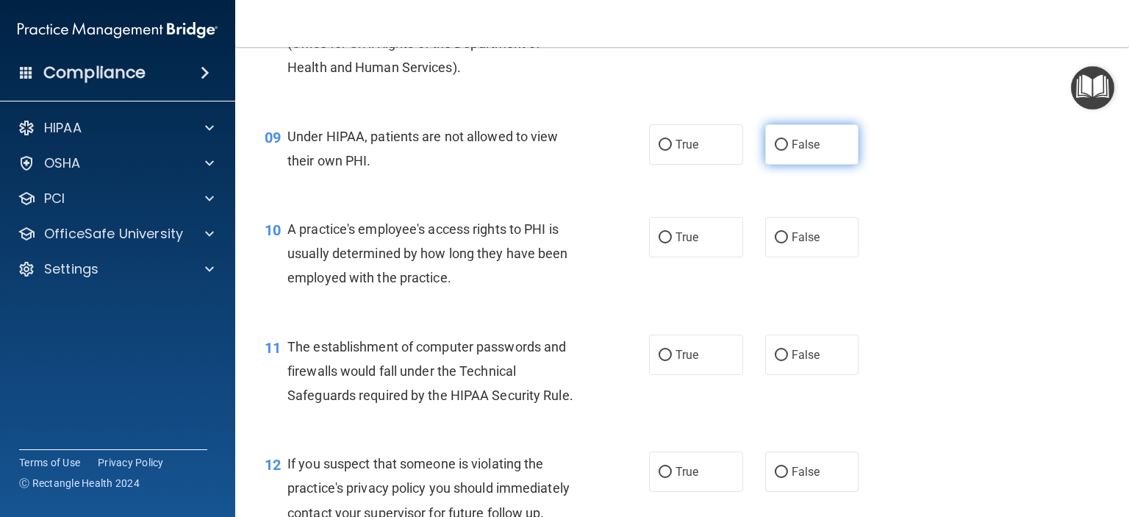
click at [798, 151] on span "False" at bounding box center [805, 144] width 29 height 14
click at [788, 151] on input "False" at bounding box center [781, 145] width 13 height 11
radio input "true"
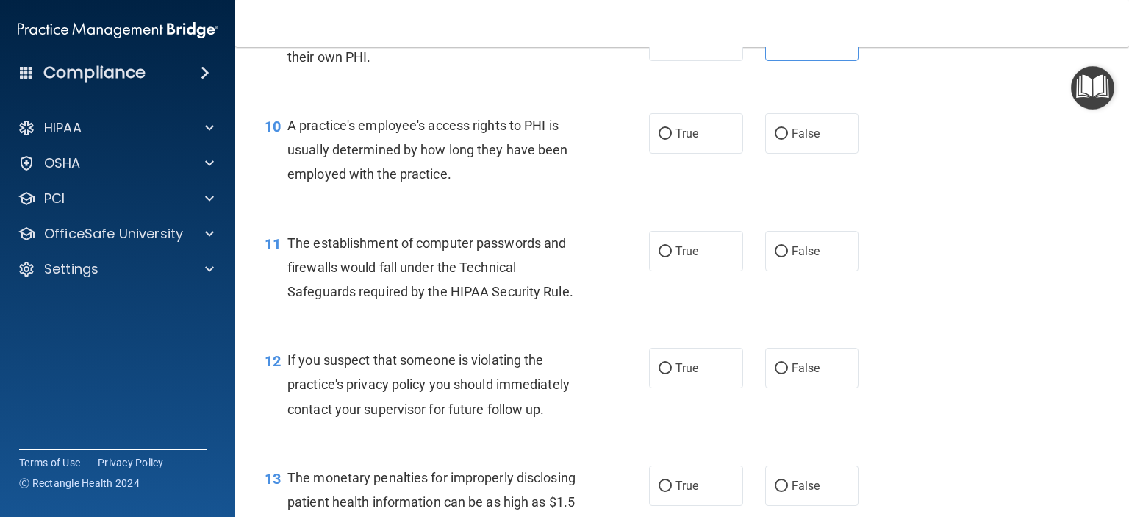
scroll to position [1176, 0]
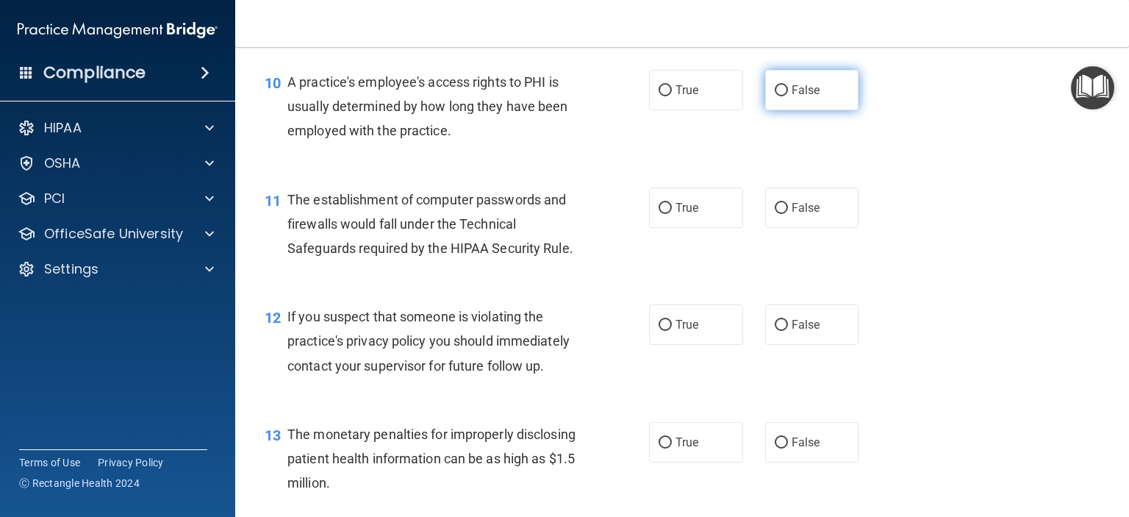
click at [778, 96] on input "False" at bounding box center [781, 90] width 13 height 11
radio input "true"
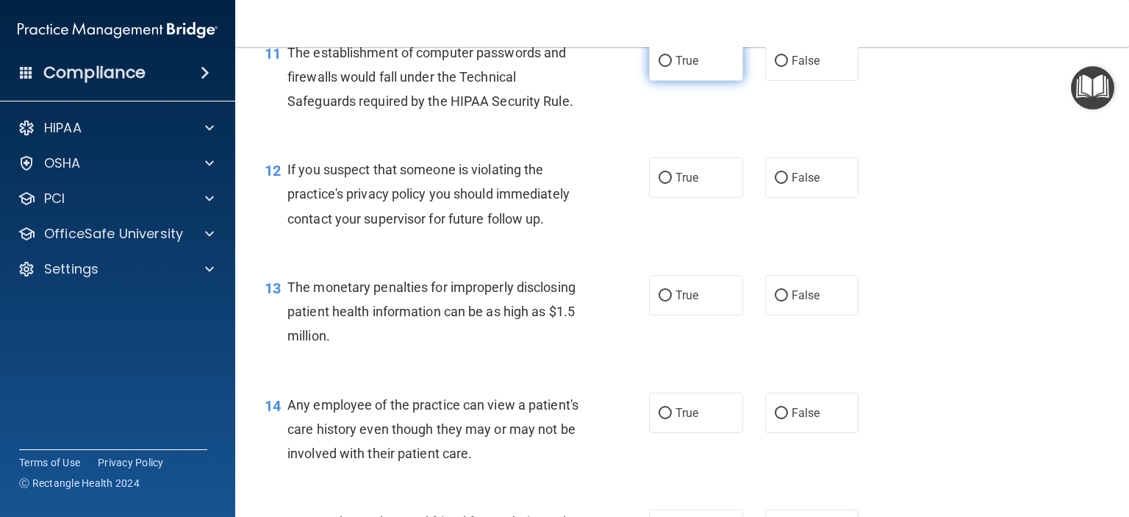
click at [675, 68] on span "True" at bounding box center [686, 61] width 23 height 14
click at [672, 67] on input "True" at bounding box center [664, 61] width 13 height 11
radio input "true"
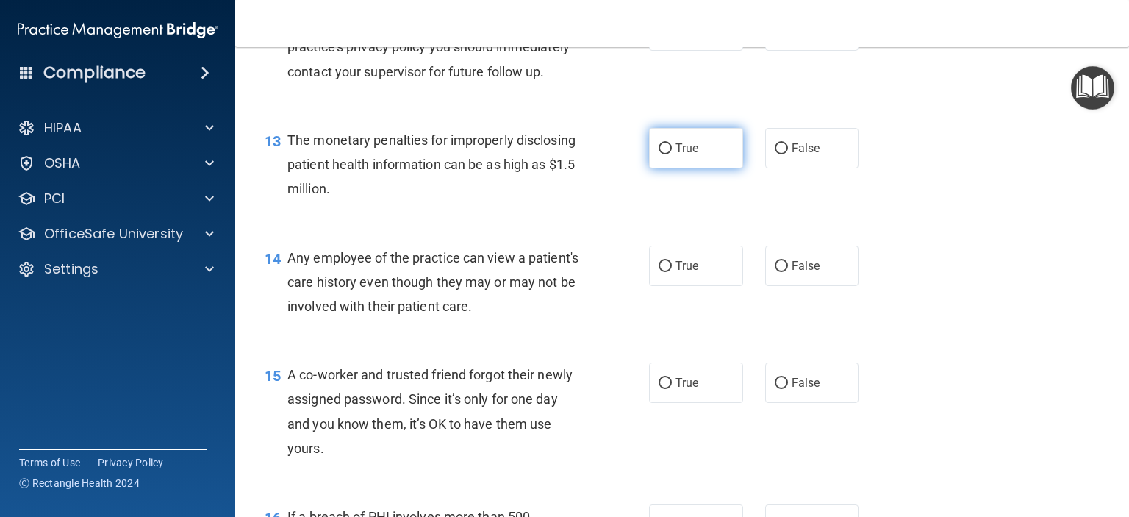
scroll to position [1396, 0]
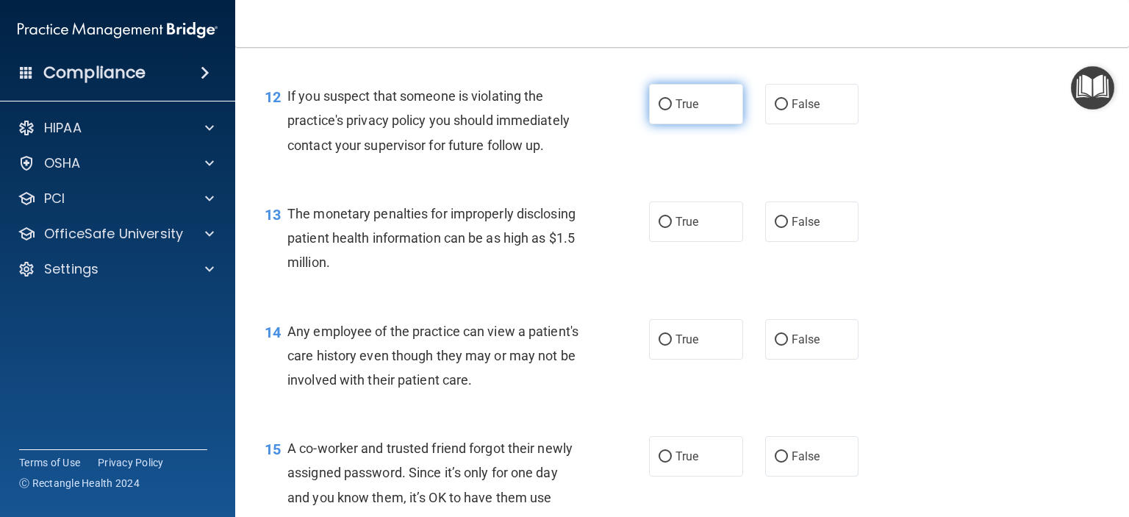
click at [663, 110] on input "True" at bounding box center [664, 104] width 13 height 11
radio input "true"
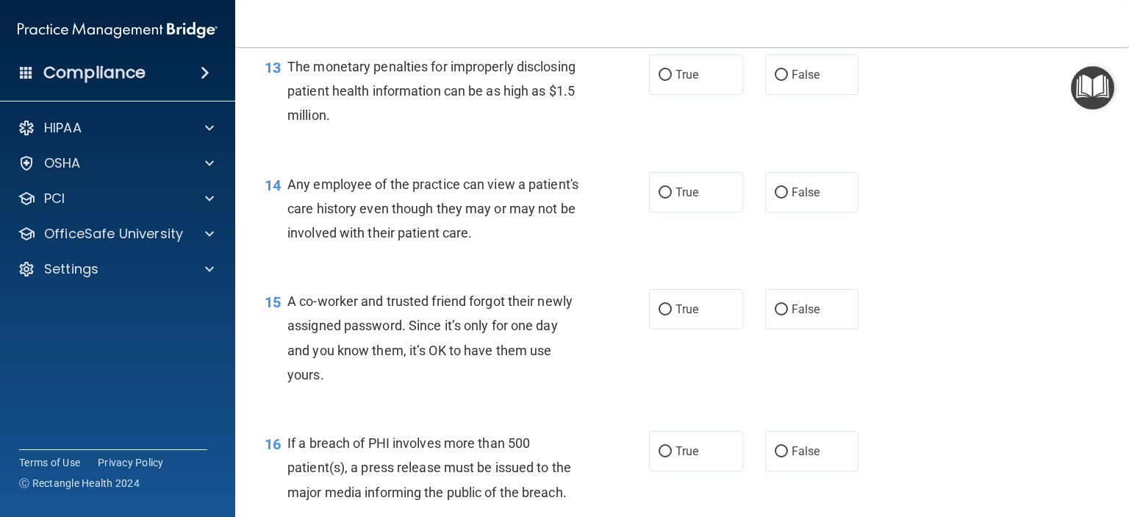
scroll to position [1470, 0]
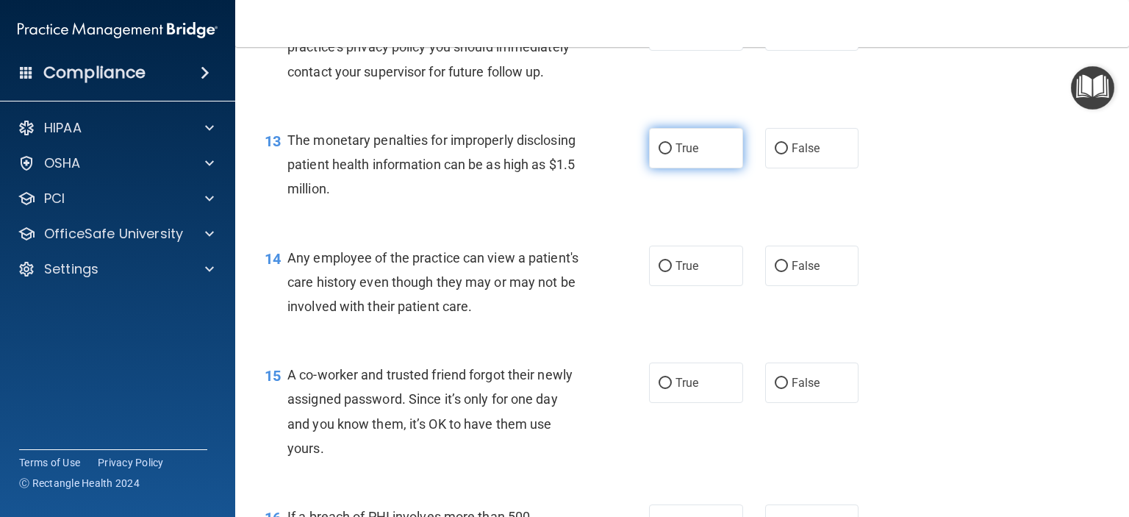
click at [664, 154] on input "True" at bounding box center [664, 148] width 13 height 11
radio input "true"
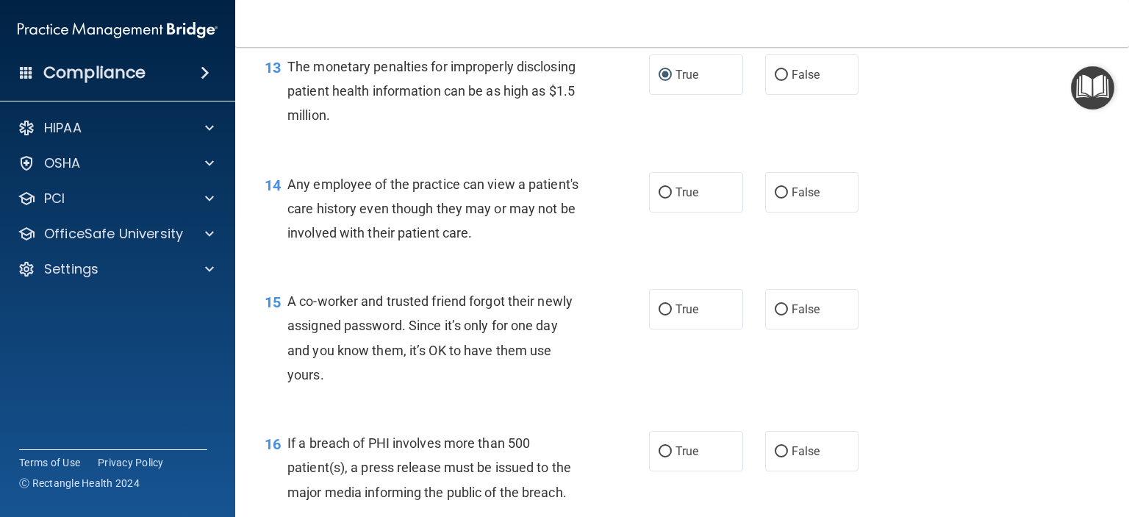
scroll to position [1617, 0]
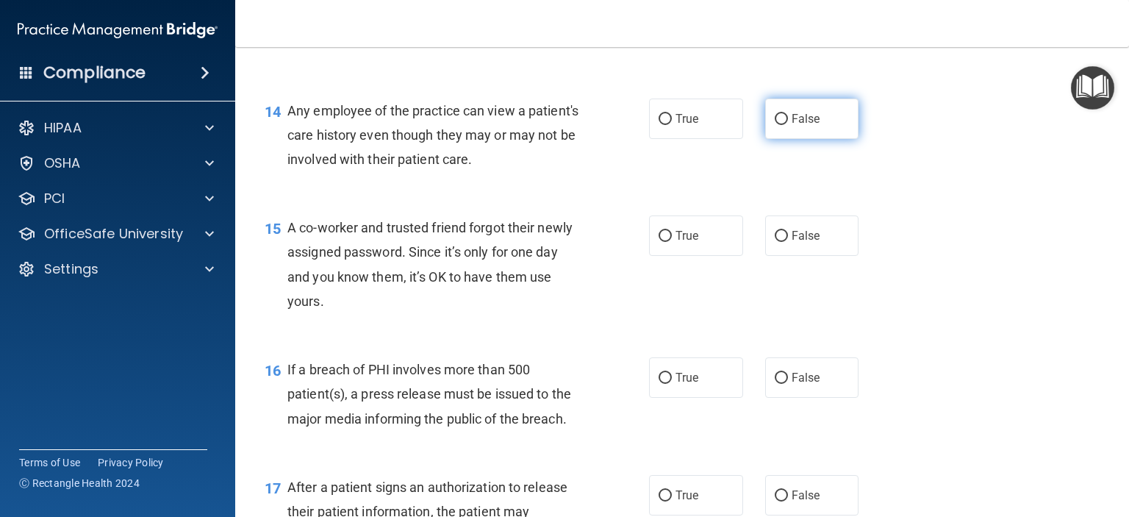
click at [791, 126] on span "False" at bounding box center [805, 119] width 29 height 14
click at [788, 125] on input "False" at bounding box center [781, 119] width 13 height 11
radio input "true"
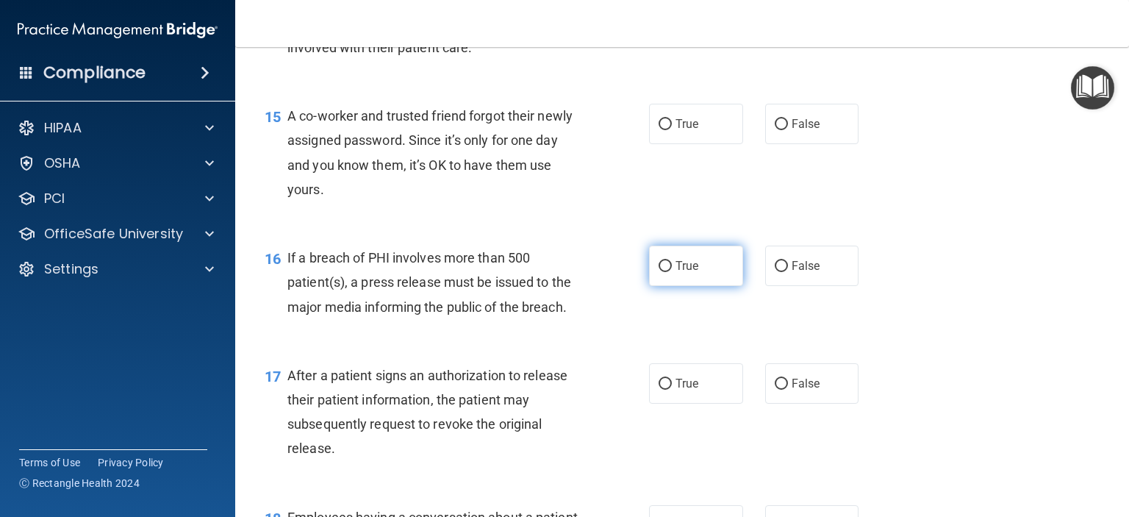
scroll to position [1764, 0]
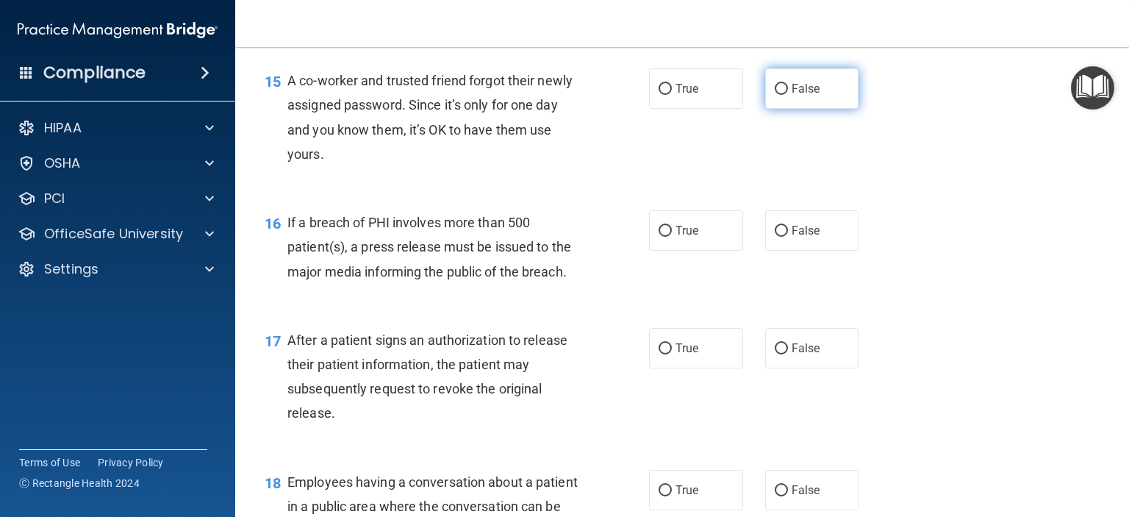
click at [778, 95] on input "False" at bounding box center [781, 89] width 13 height 11
radio input "true"
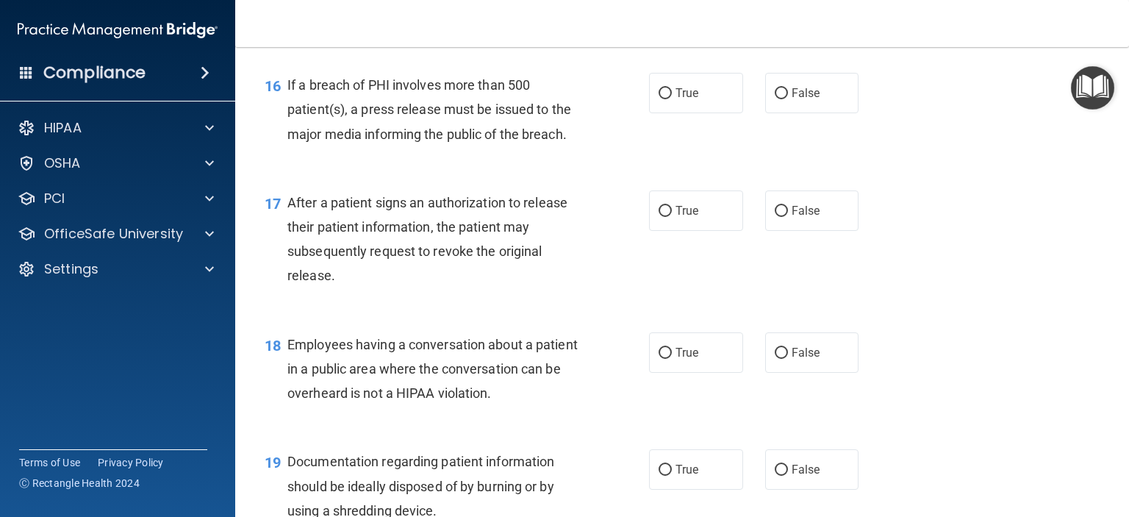
scroll to position [1911, 0]
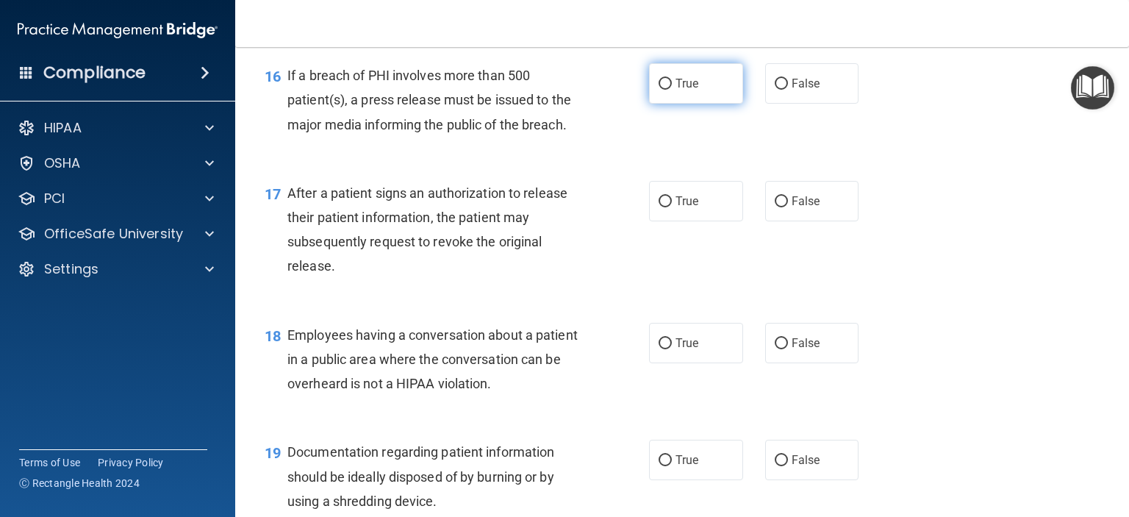
click at [651, 104] on label "True" at bounding box center [696, 83] width 94 height 40
click at [658, 90] on input "True" at bounding box center [664, 84] width 13 height 11
radio input "true"
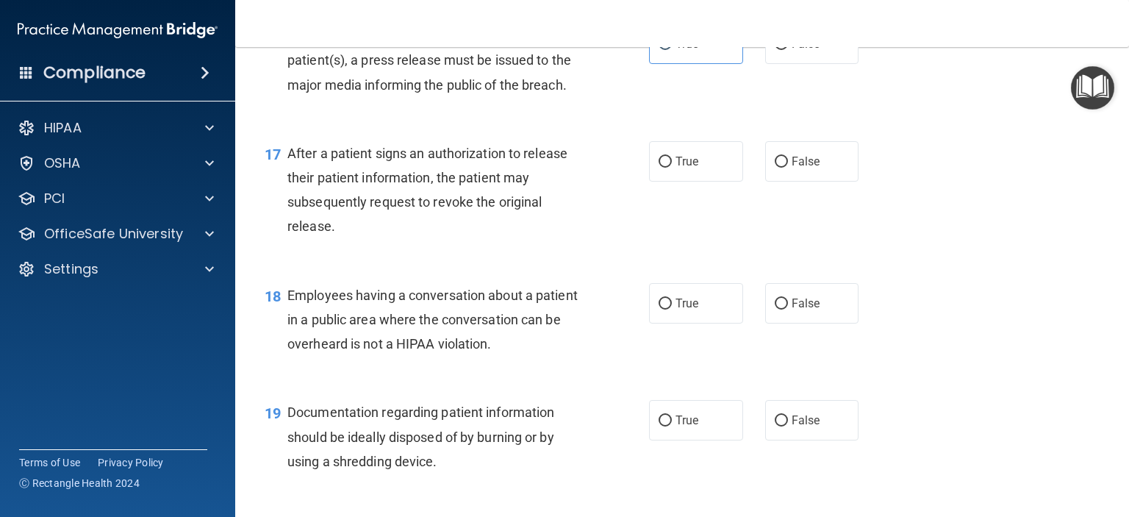
scroll to position [1984, 0]
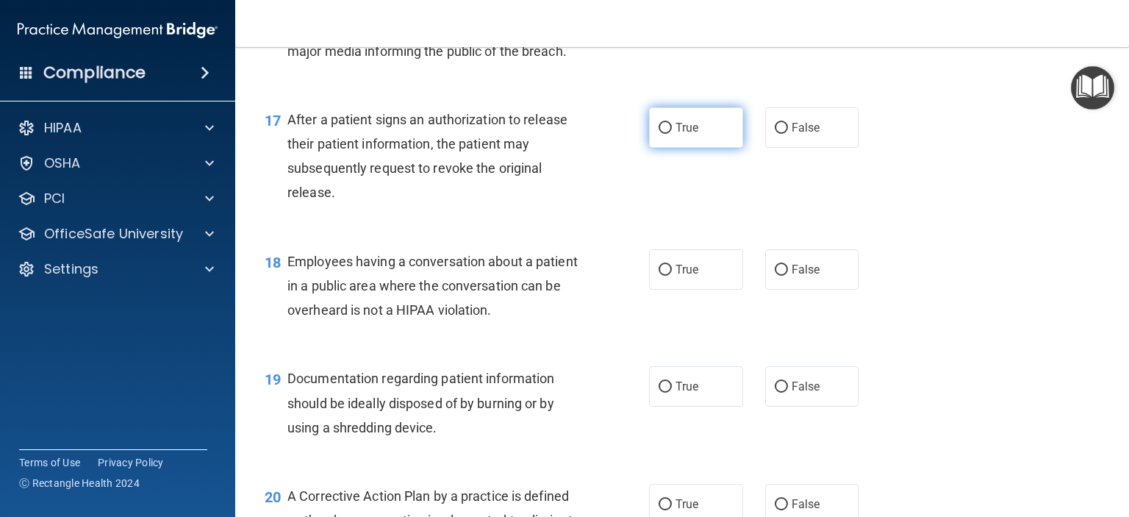
click at [675, 134] on span "True" at bounding box center [686, 128] width 23 height 14
click at [669, 134] on input "True" at bounding box center [664, 128] width 13 height 11
radio input "true"
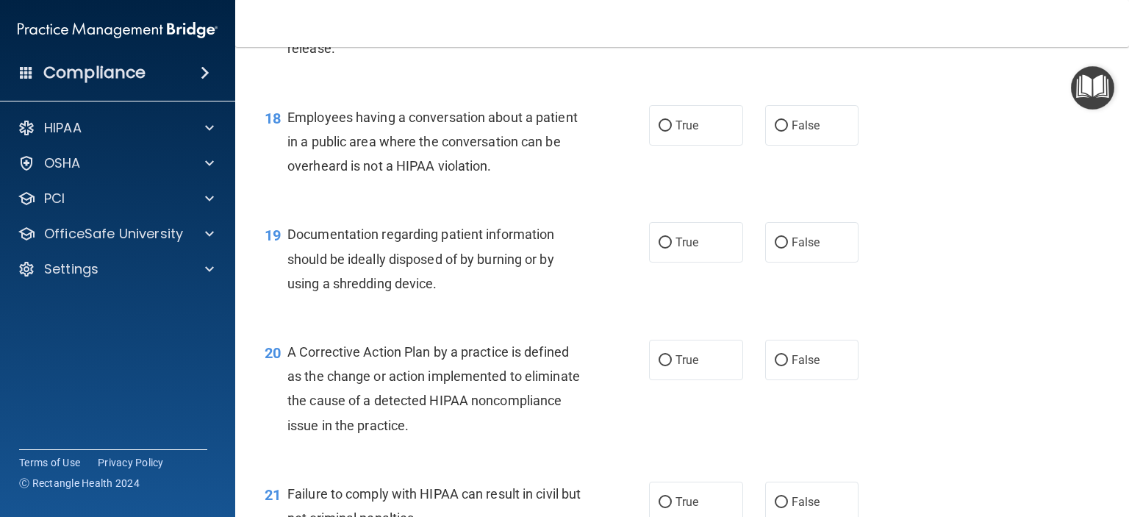
scroll to position [2131, 0]
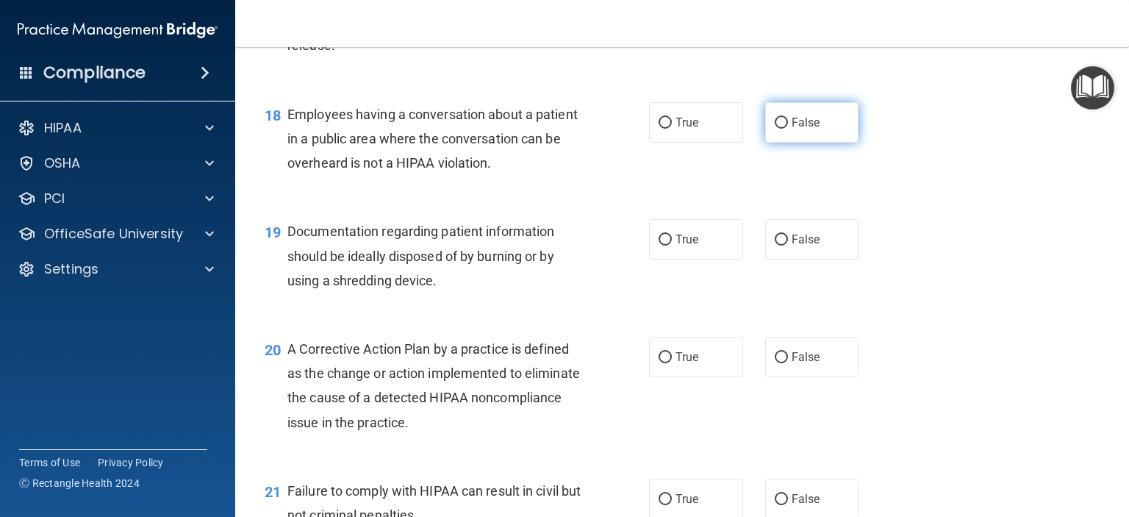
click at [791, 129] on span "False" at bounding box center [805, 122] width 29 height 14
click at [784, 129] on input "False" at bounding box center [781, 123] width 13 height 11
radio input "true"
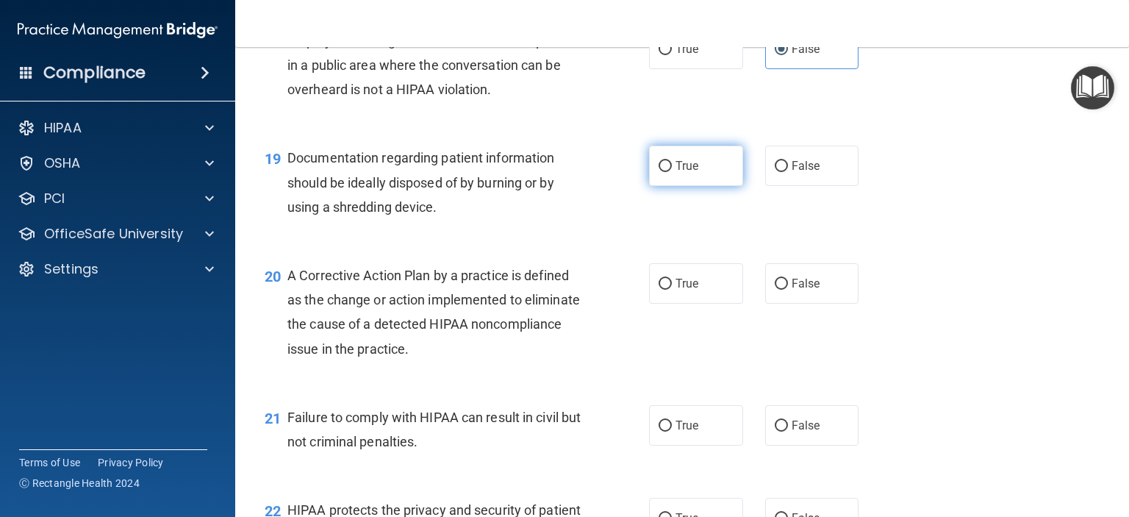
click at [661, 172] on input "True" at bounding box center [664, 166] width 13 height 11
radio input "true"
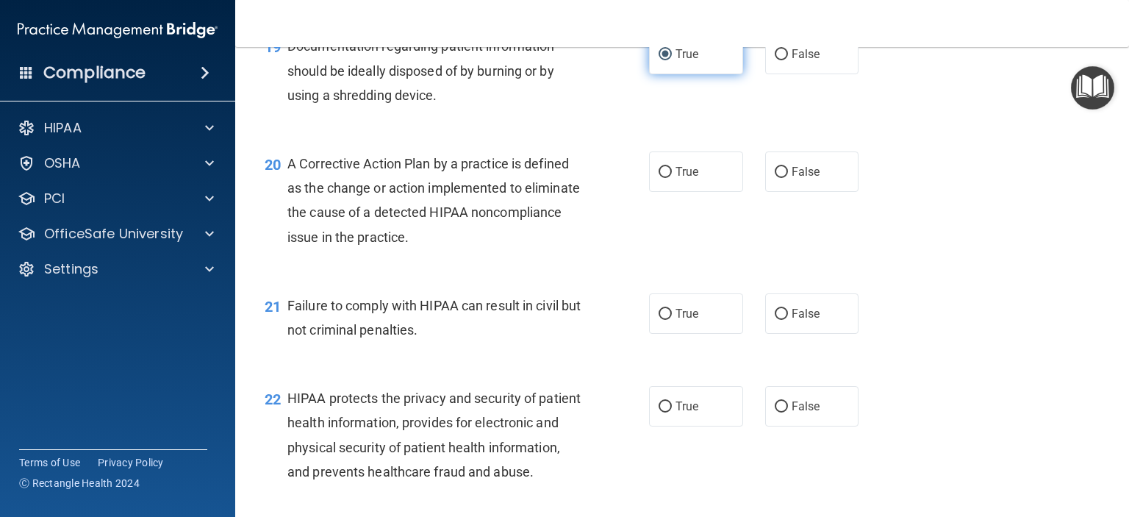
scroll to position [2352, 0]
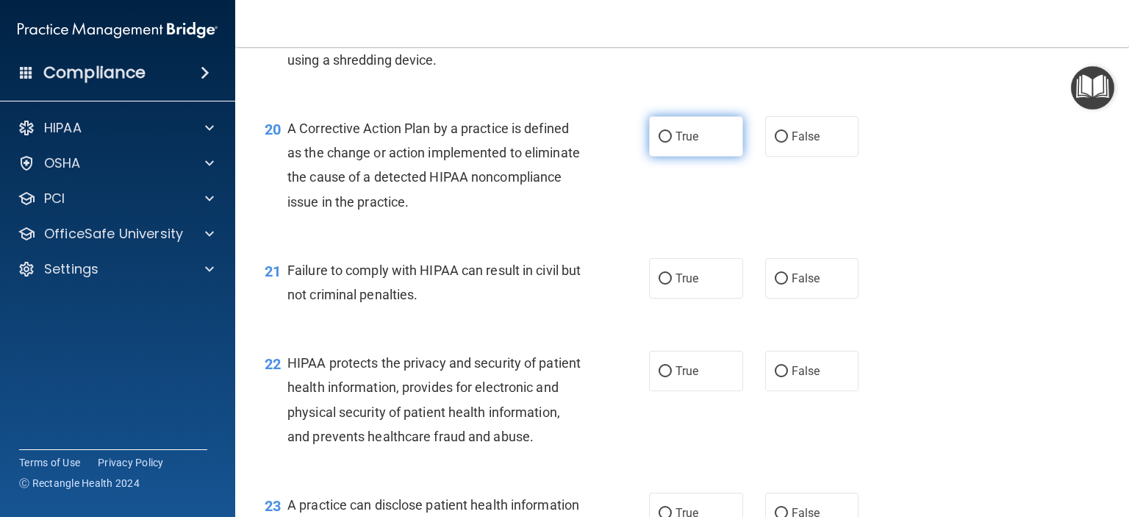
click at [675, 143] on span "True" at bounding box center [686, 136] width 23 height 14
click at [670, 143] on input "True" at bounding box center [664, 137] width 13 height 11
radio input "true"
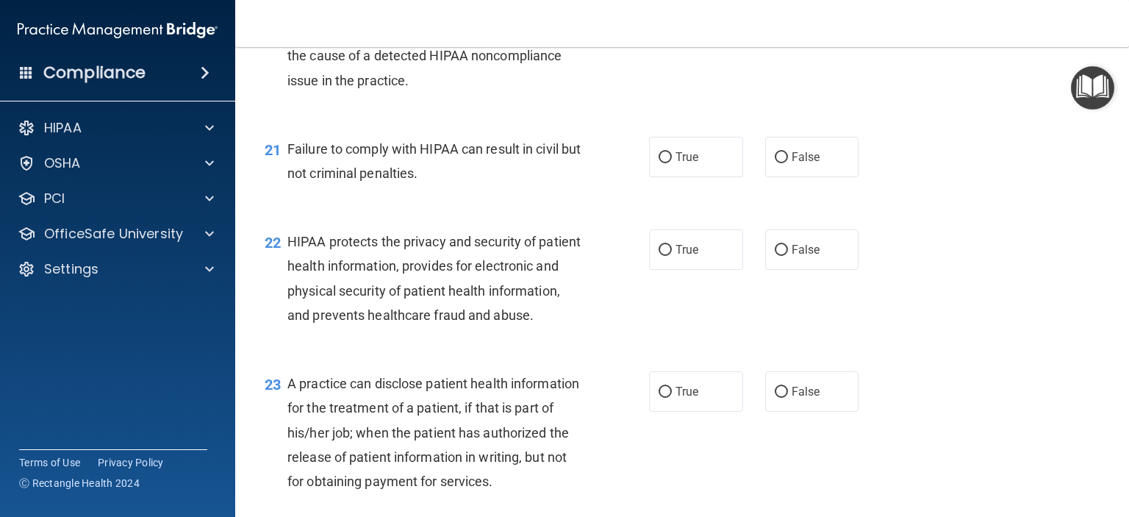
scroll to position [2499, 0]
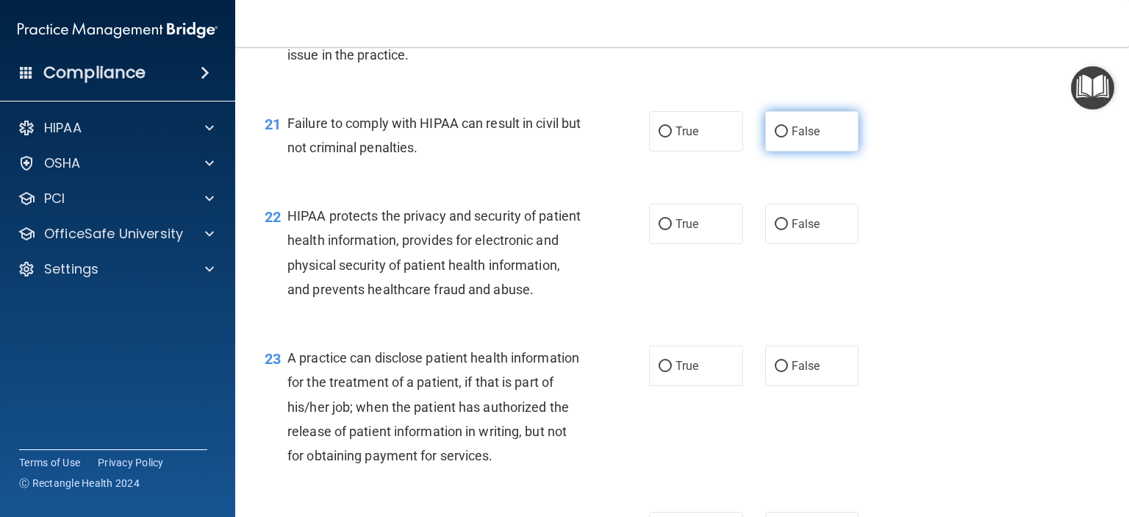
click at [797, 138] on span "False" at bounding box center [805, 131] width 29 height 14
click at [788, 137] on input "False" at bounding box center [781, 131] width 13 height 11
radio input "true"
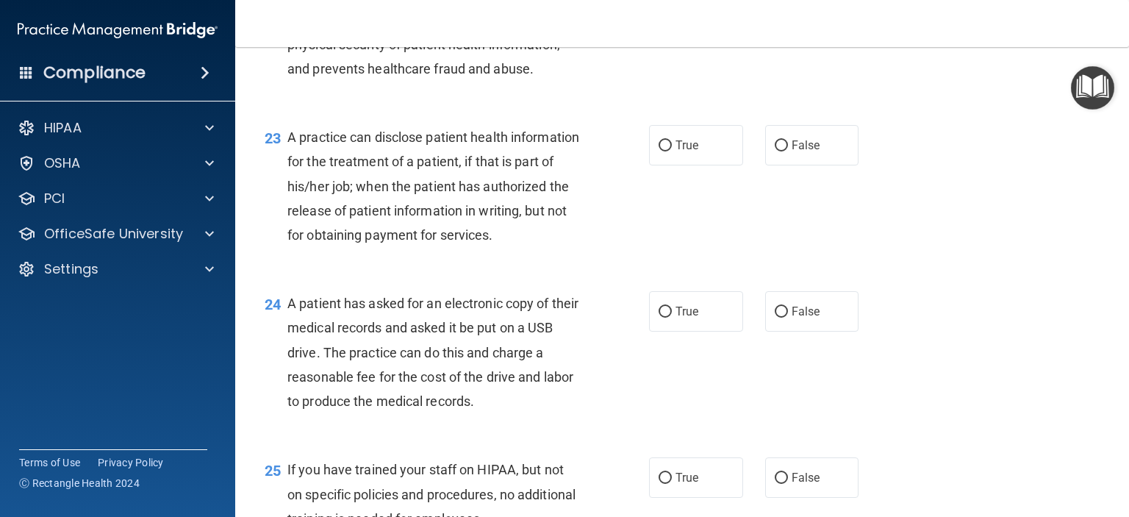
scroll to position [2646, 0]
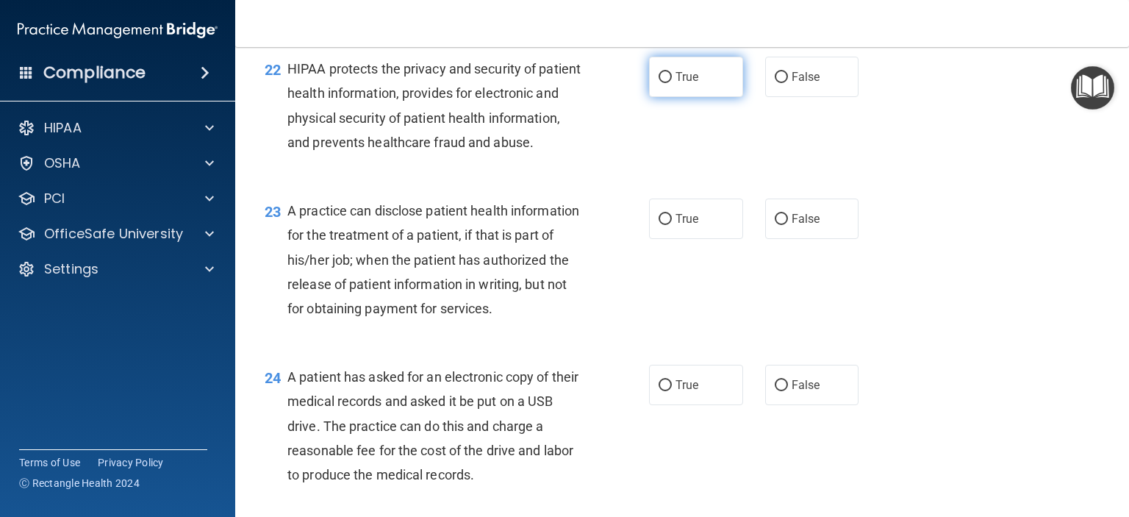
click at [686, 84] on span "True" at bounding box center [686, 77] width 23 height 14
click at [672, 83] on input "True" at bounding box center [664, 77] width 13 height 11
radio input "true"
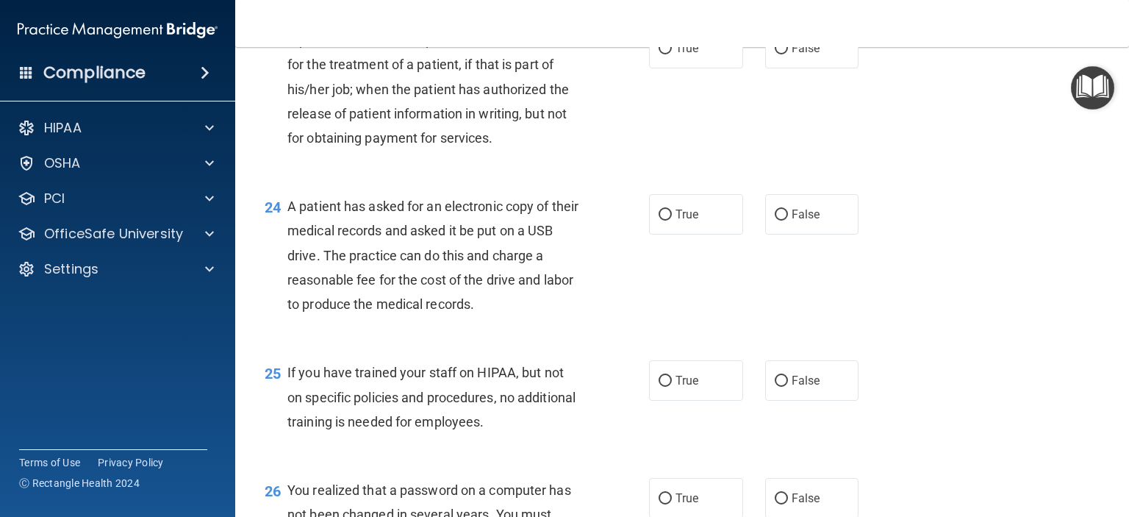
scroll to position [2719, 0]
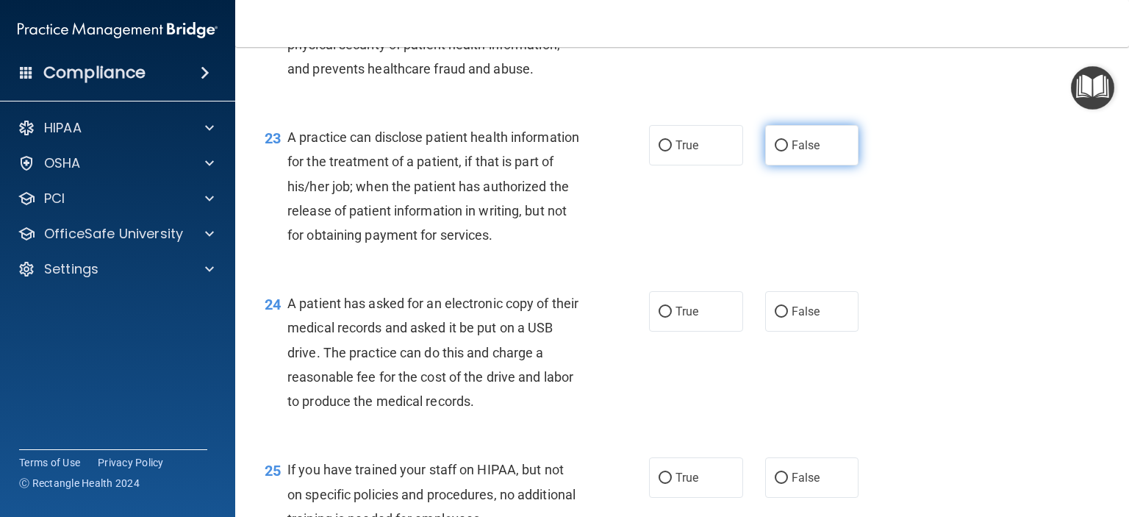
click at [791, 152] on span "False" at bounding box center [805, 145] width 29 height 14
click at [788, 151] on input "False" at bounding box center [781, 145] width 13 height 11
radio input "true"
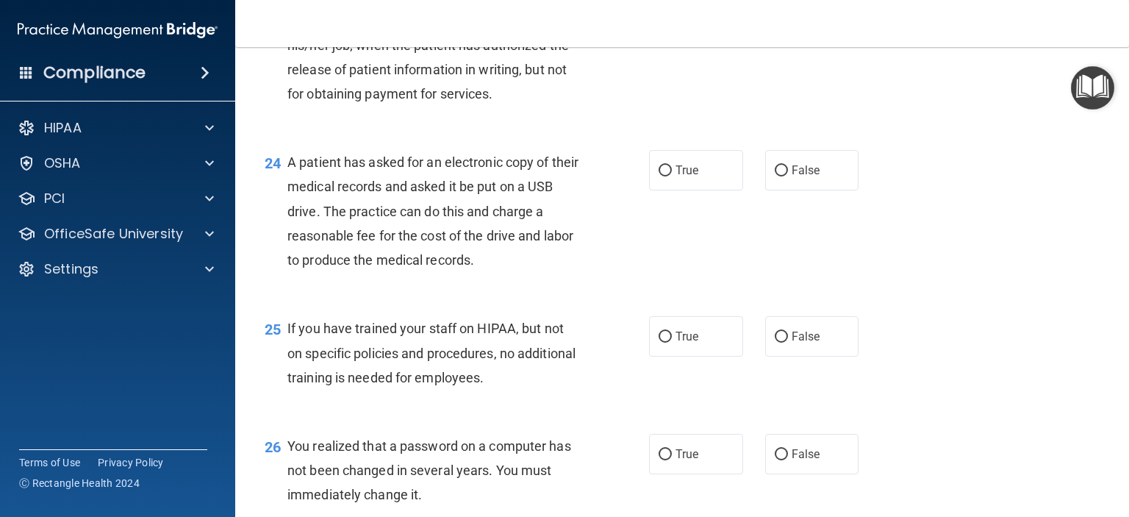
scroll to position [2866, 0]
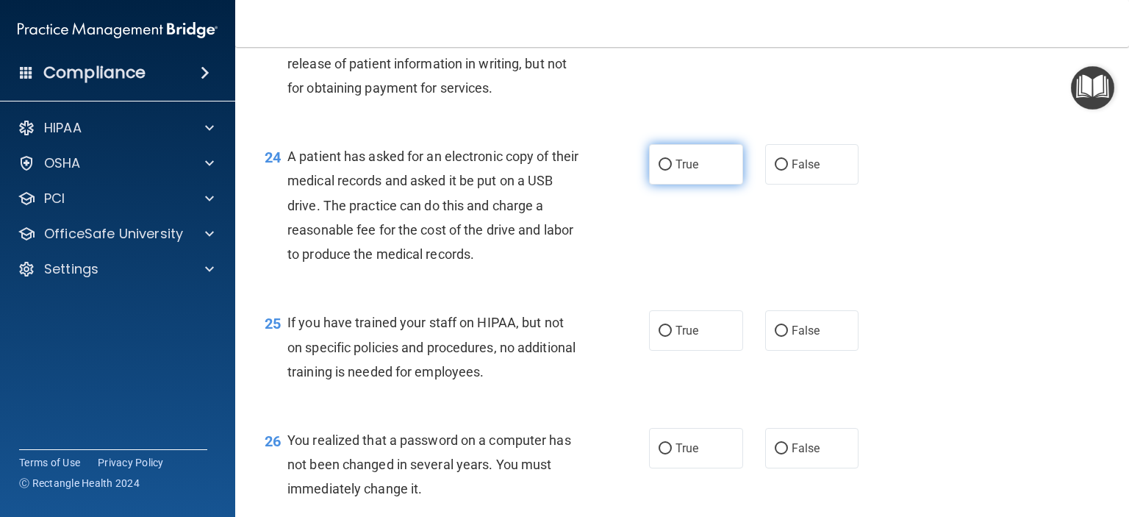
click at [675, 171] on span "True" at bounding box center [686, 164] width 23 height 14
click at [672, 170] on input "True" at bounding box center [664, 164] width 13 height 11
radio input "true"
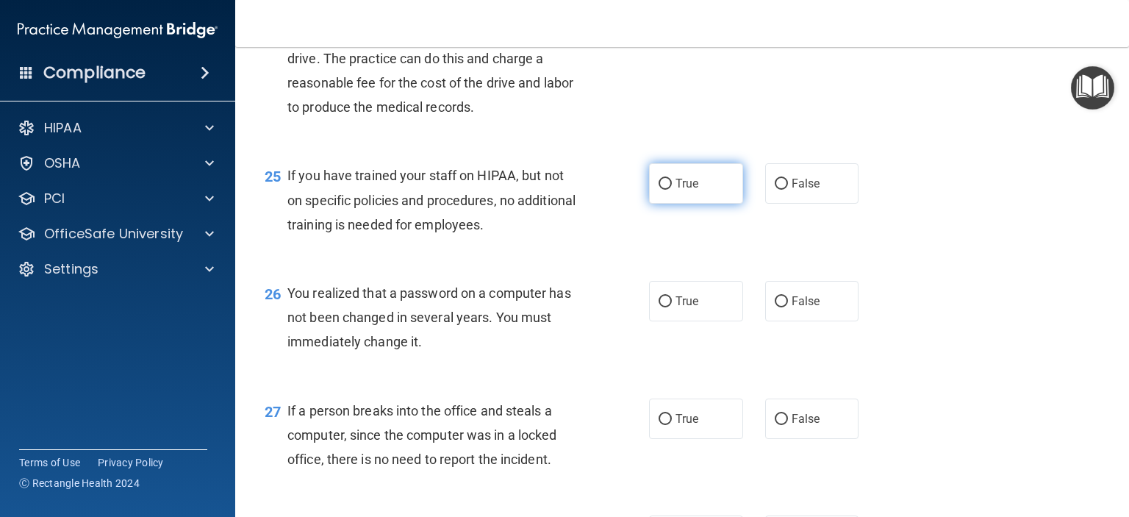
scroll to position [3087, 0]
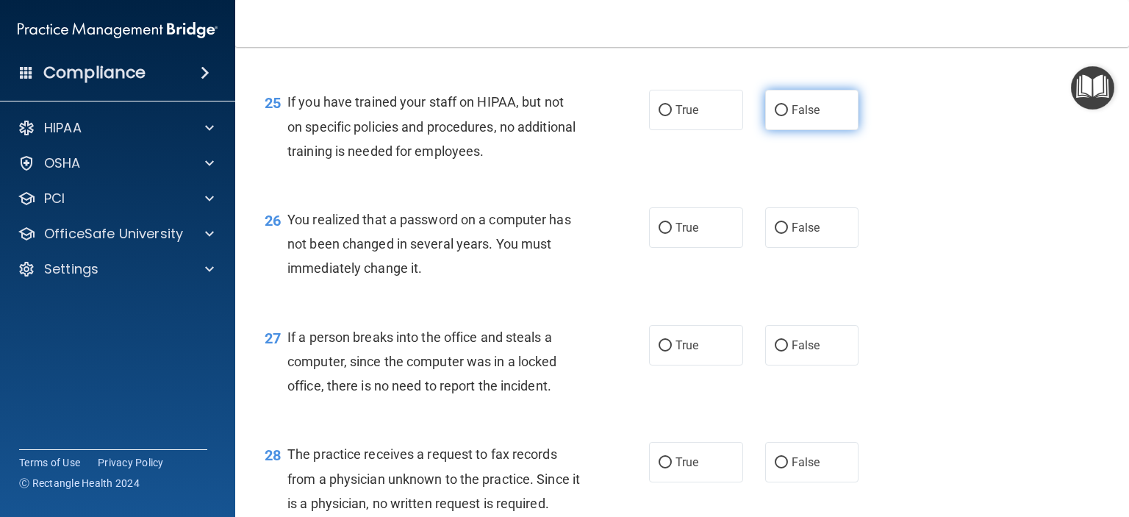
click at [808, 117] on span "False" at bounding box center [805, 110] width 29 height 14
click at [788, 116] on input "False" at bounding box center [781, 110] width 13 height 11
radio input "true"
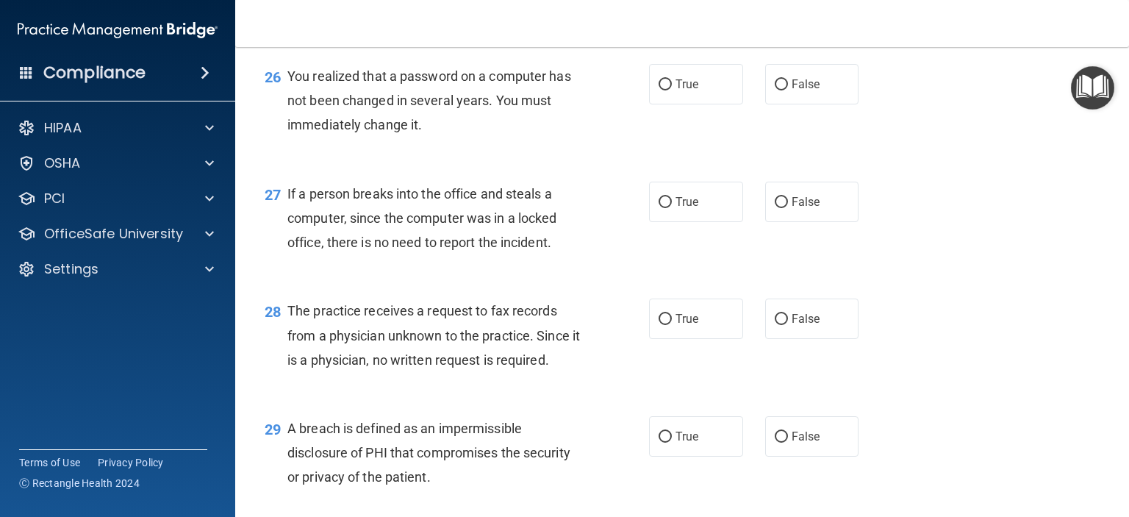
scroll to position [3233, 0]
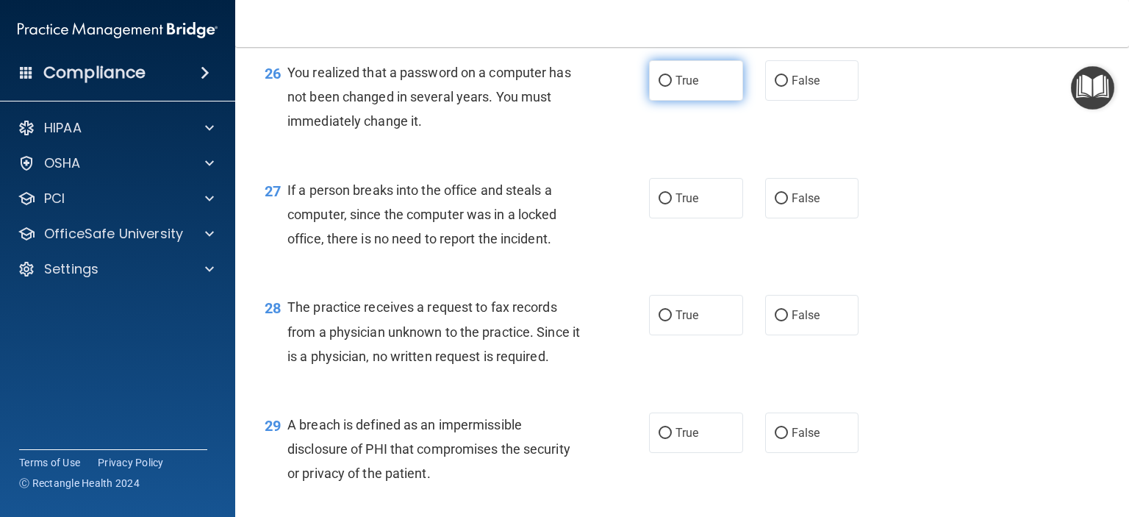
click at [663, 87] on input "True" at bounding box center [664, 81] width 13 height 11
radio input "true"
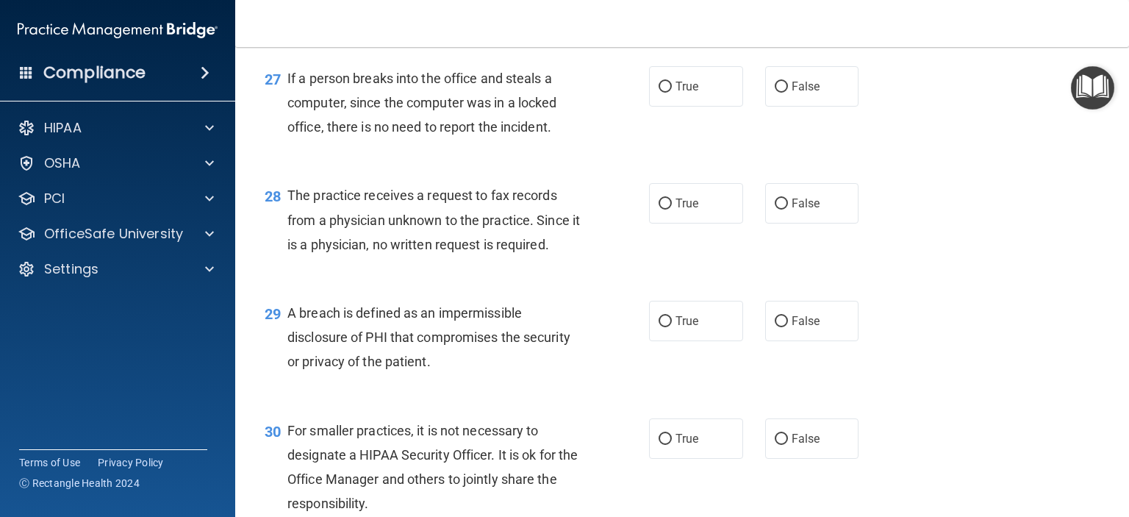
scroll to position [3380, 0]
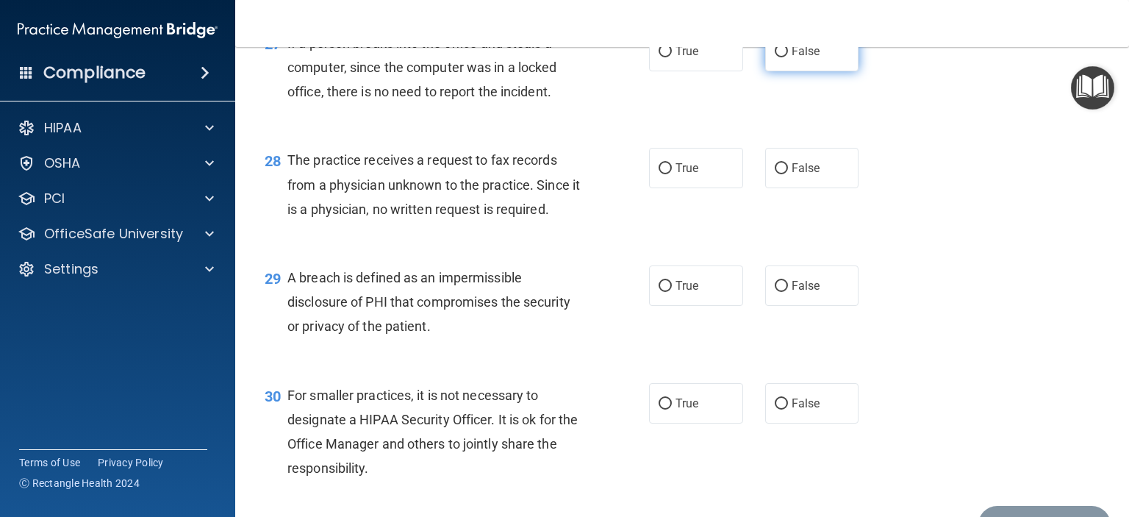
click at [797, 58] on span "False" at bounding box center [805, 51] width 29 height 14
click at [788, 57] on input "False" at bounding box center [781, 51] width 13 height 11
radio input "true"
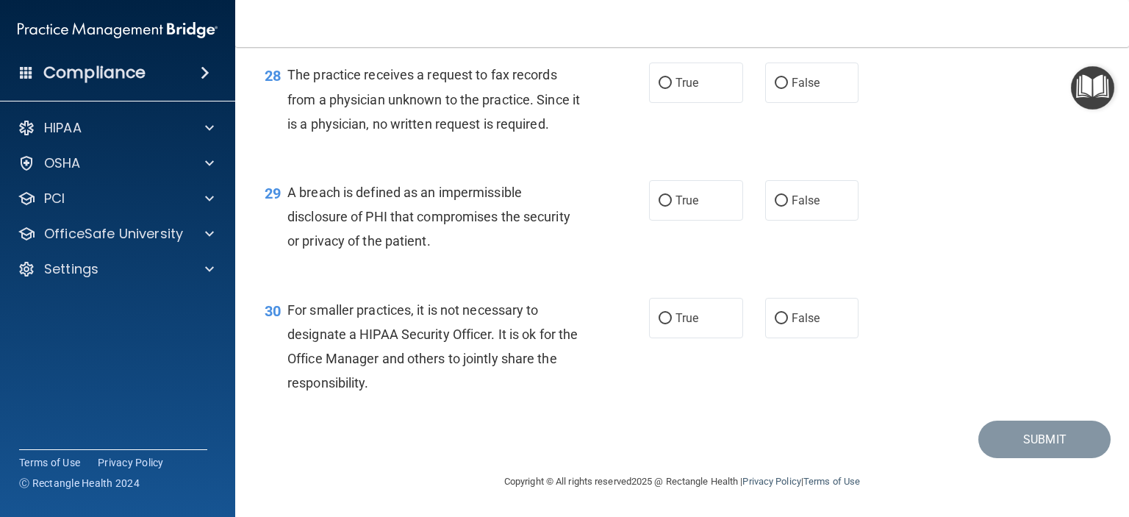
scroll to position [3539, 0]
click at [793, 84] on span "False" at bounding box center [805, 83] width 29 height 14
click at [788, 84] on input "False" at bounding box center [781, 83] width 13 height 11
radio input "true"
click at [794, 202] on span "False" at bounding box center [805, 200] width 29 height 14
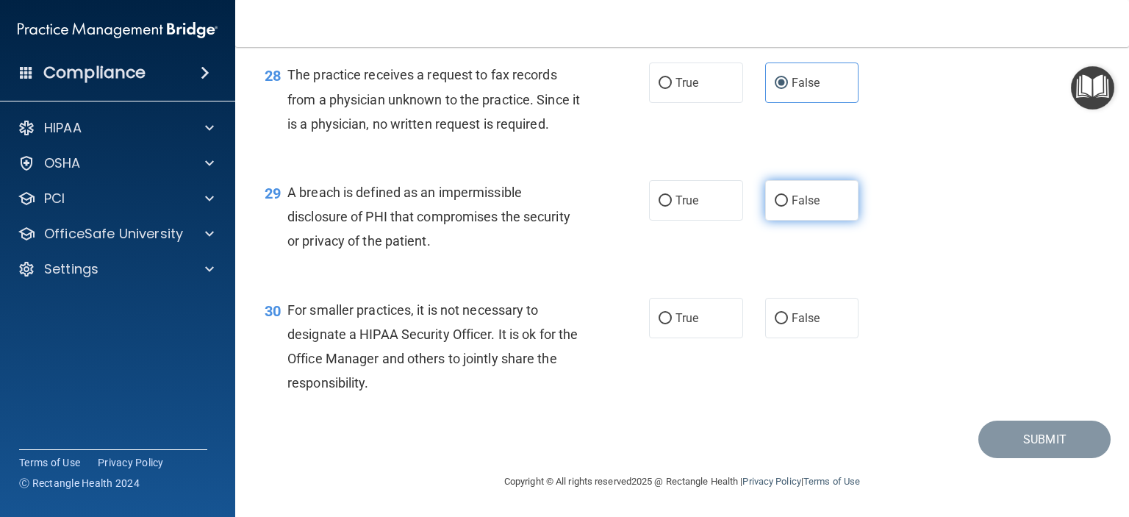
click at [788, 202] on input "False" at bounding box center [781, 200] width 13 height 11
radio input "true"
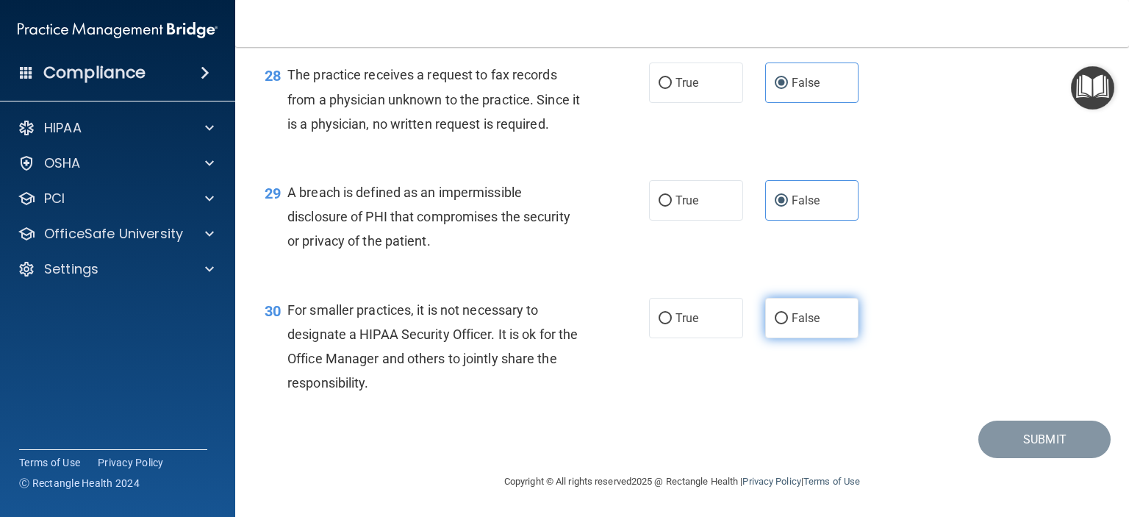
click at [775, 309] on label "False" at bounding box center [812, 318] width 94 height 40
click at [775, 313] on input "False" at bounding box center [781, 318] width 13 height 11
radio input "true"
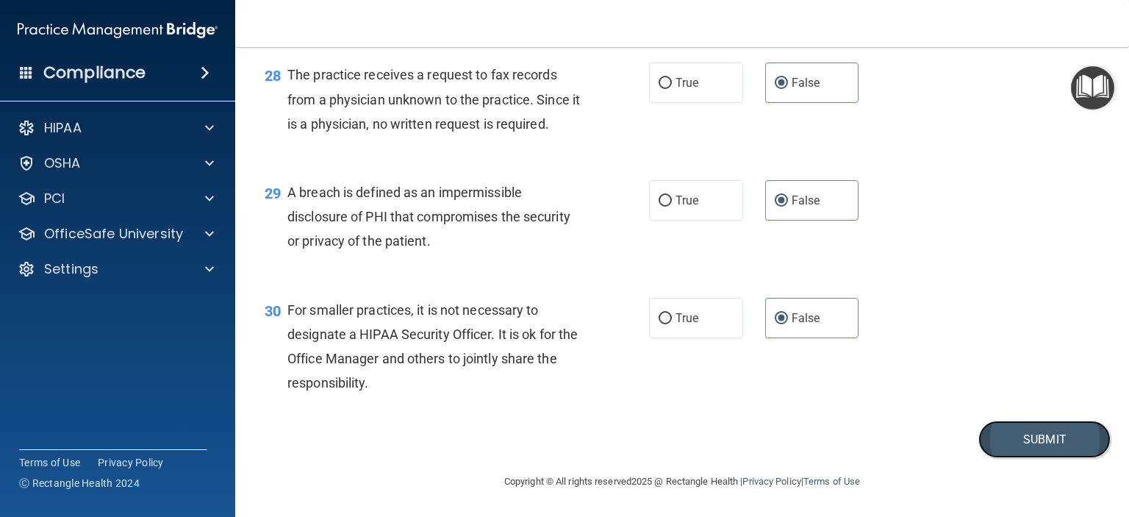
click at [1030, 439] on button "Submit" at bounding box center [1044, 438] width 132 height 37
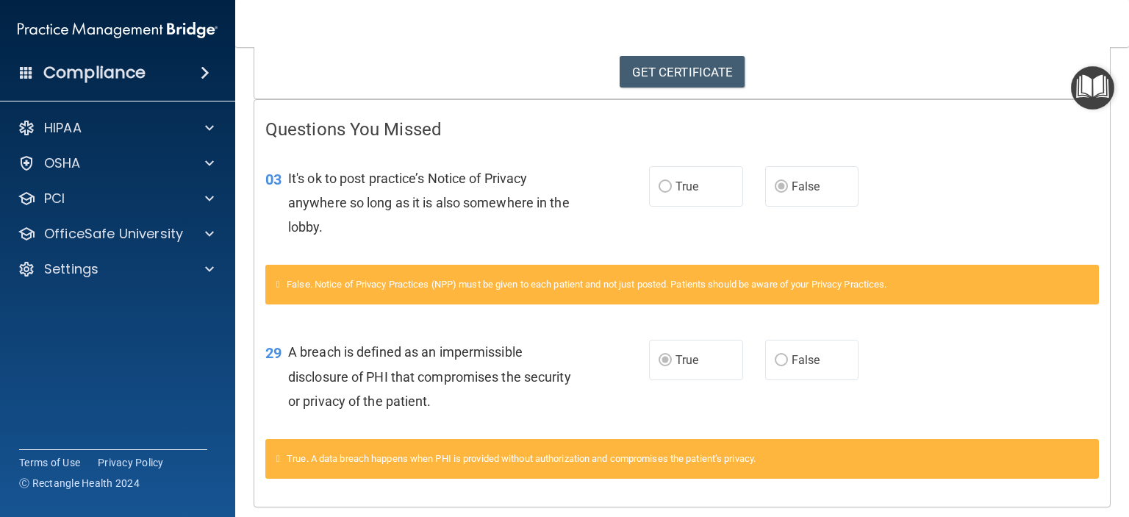
scroll to position [221, 0]
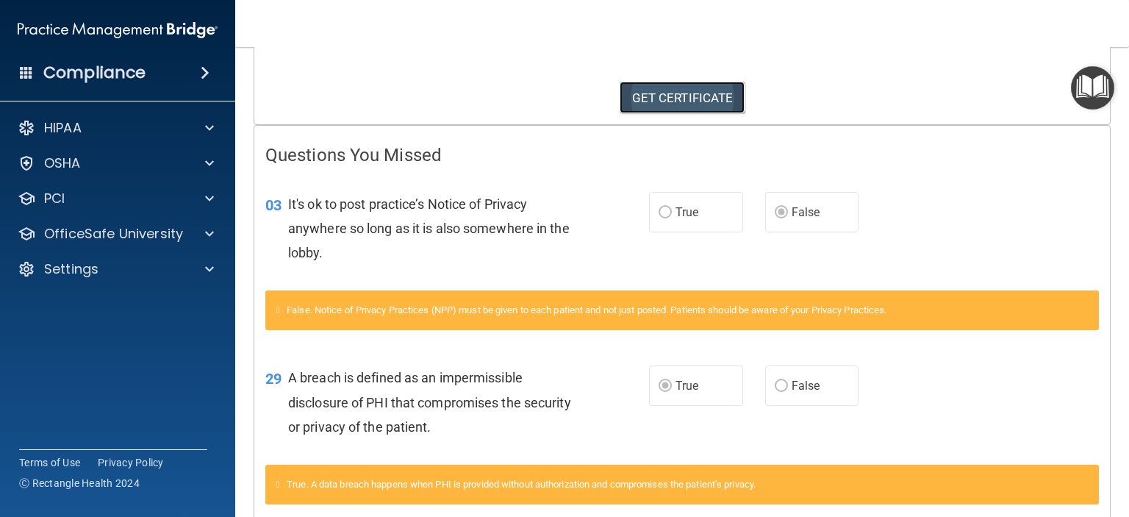
click at [669, 91] on link "GET CERTIFICATE" at bounding box center [683, 98] width 126 height 32
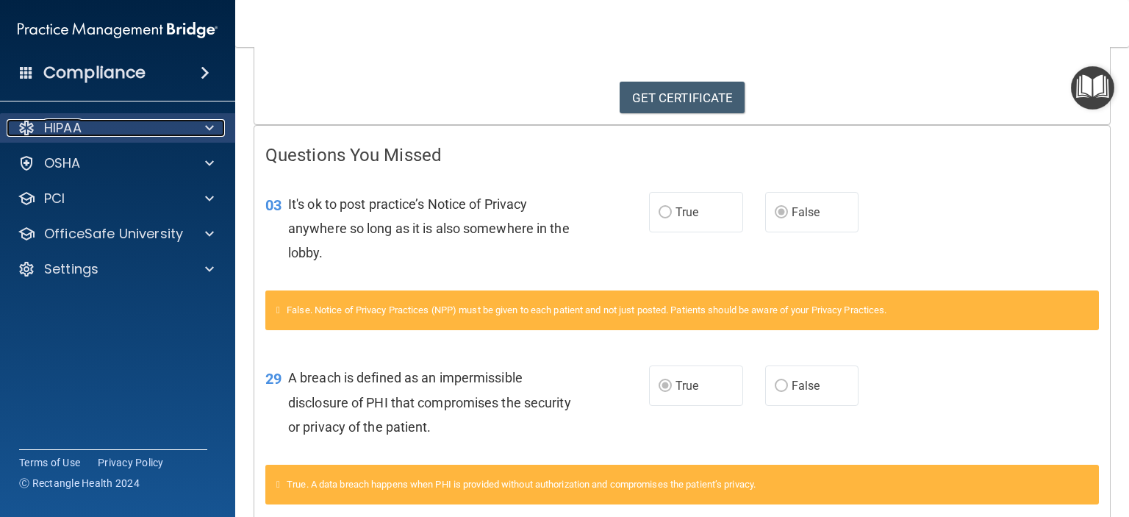
click at [76, 127] on p "HIPAA" at bounding box center [62, 128] width 37 height 18
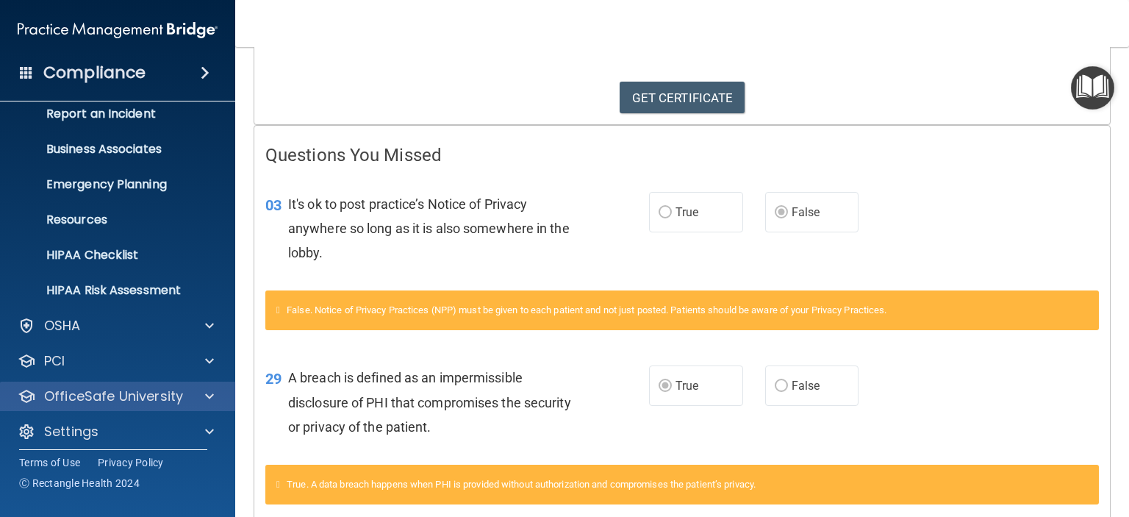
scroll to position [93, 0]
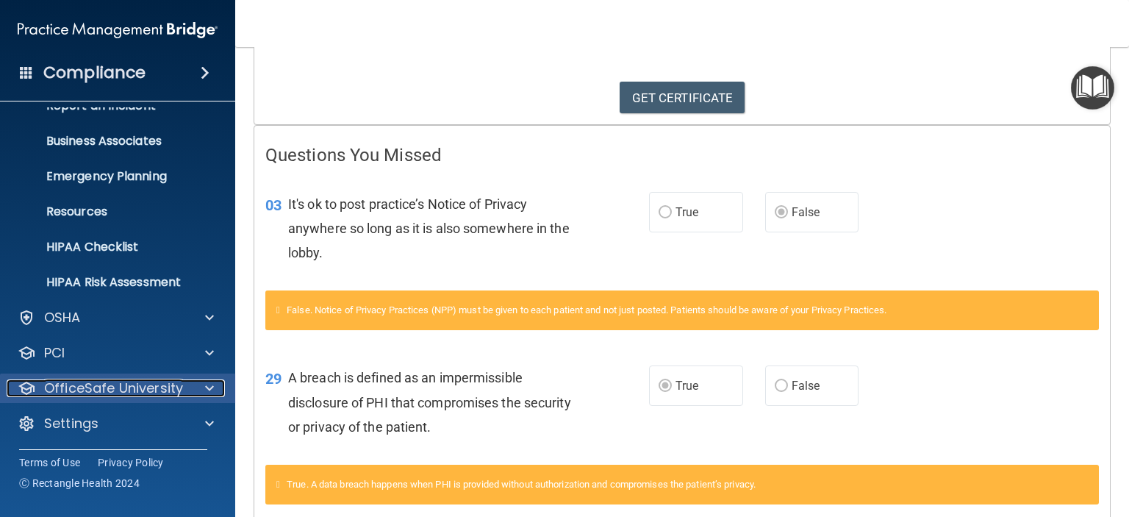
click at [205, 383] on span at bounding box center [209, 388] width 9 height 18
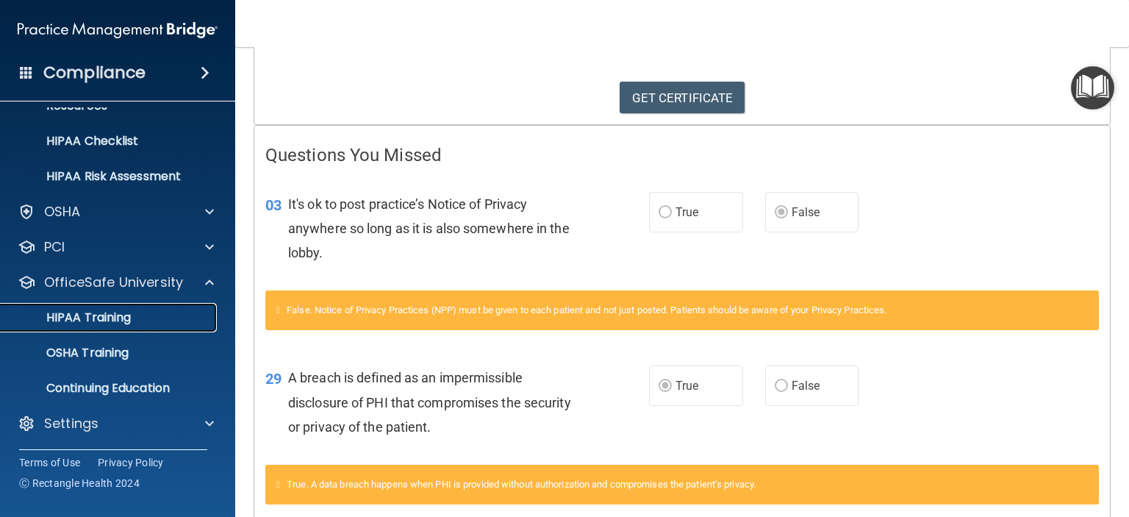
click at [113, 312] on p "HIPAA Training" at bounding box center [70, 317] width 121 height 15
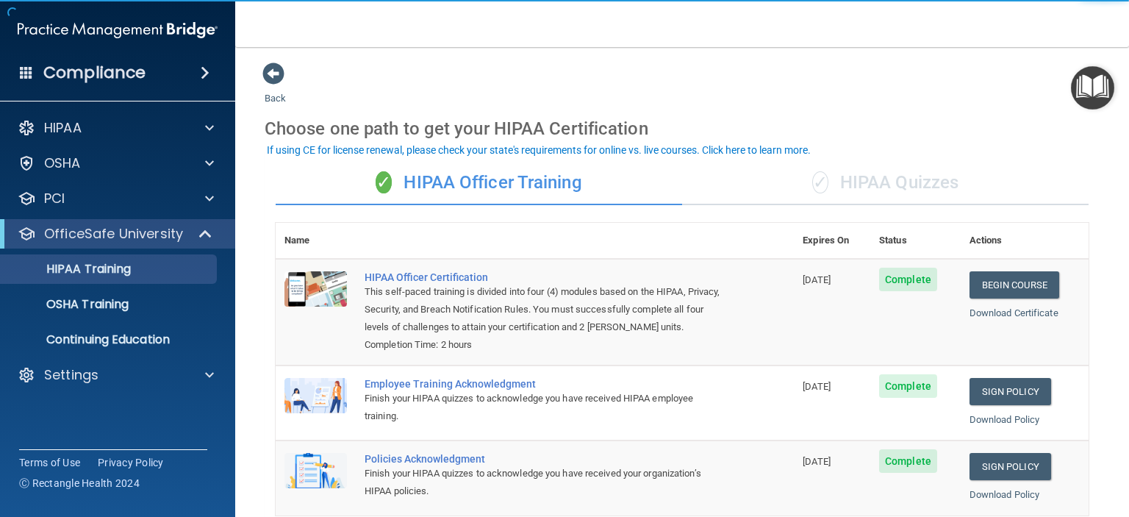
click at [930, 177] on div "✓ HIPAA Quizzes" at bounding box center [885, 183] width 406 height 44
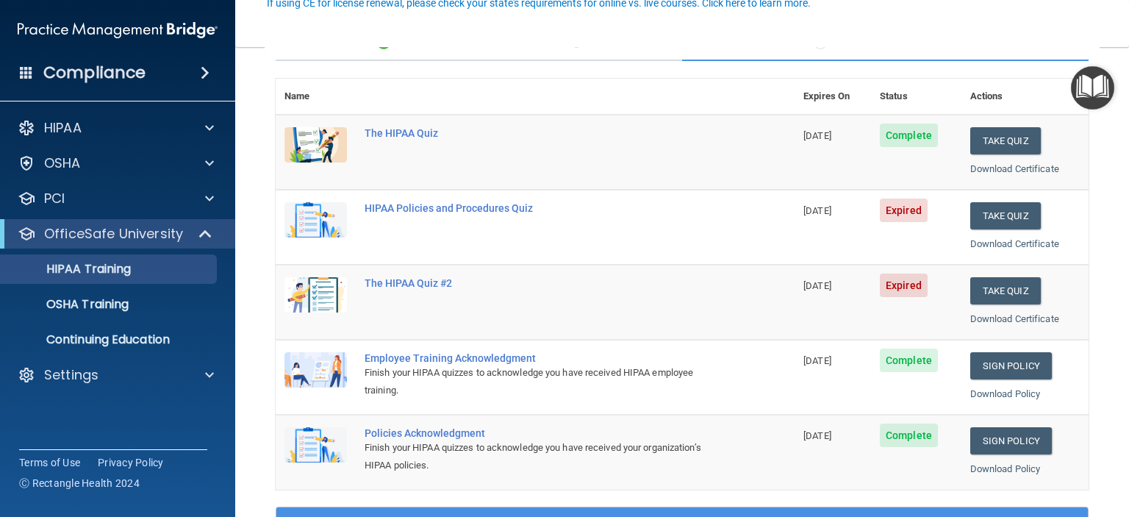
scroll to position [147, 0]
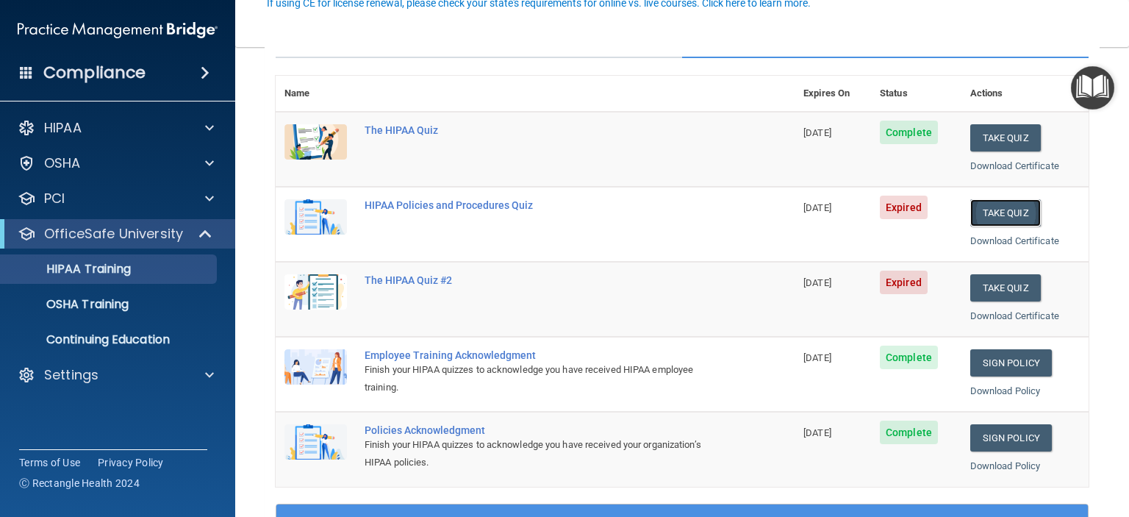
click at [985, 206] on button "Take Quiz" at bounding box center [1005, 212] width 71 height 27
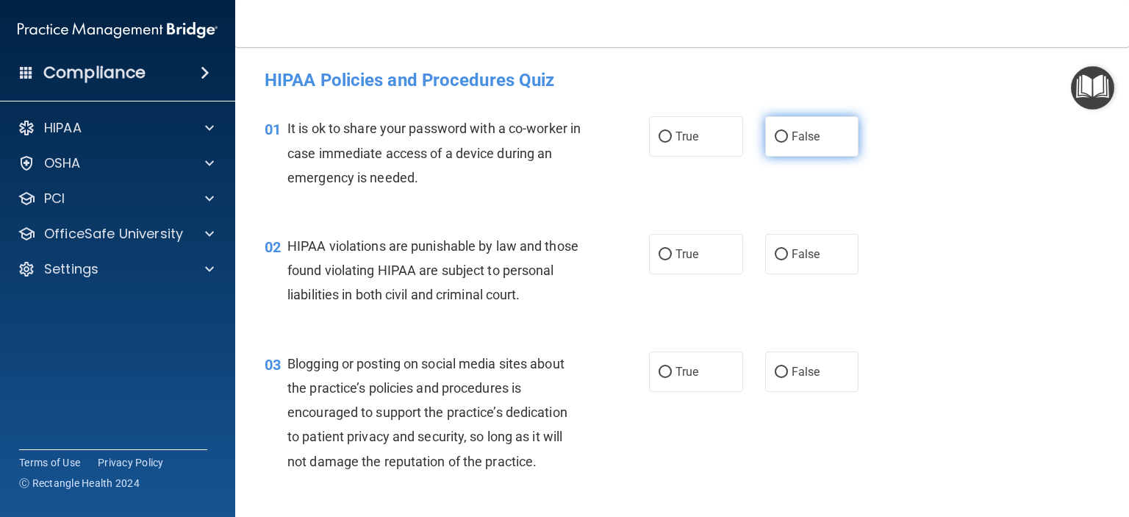
click at [805, 137] on span "False" at bounding box center [805, 136] width 29 height 14
click at [788, 137] on input "False" at bounding box center [781, 137] width 13 height 11
radio input "true"
click at [675, 255] on span "True" at bounding box center [686, 254] width 23 height 14
click at [670, 255] on input "True" at bounding box center [664, 254] width 13 height 11
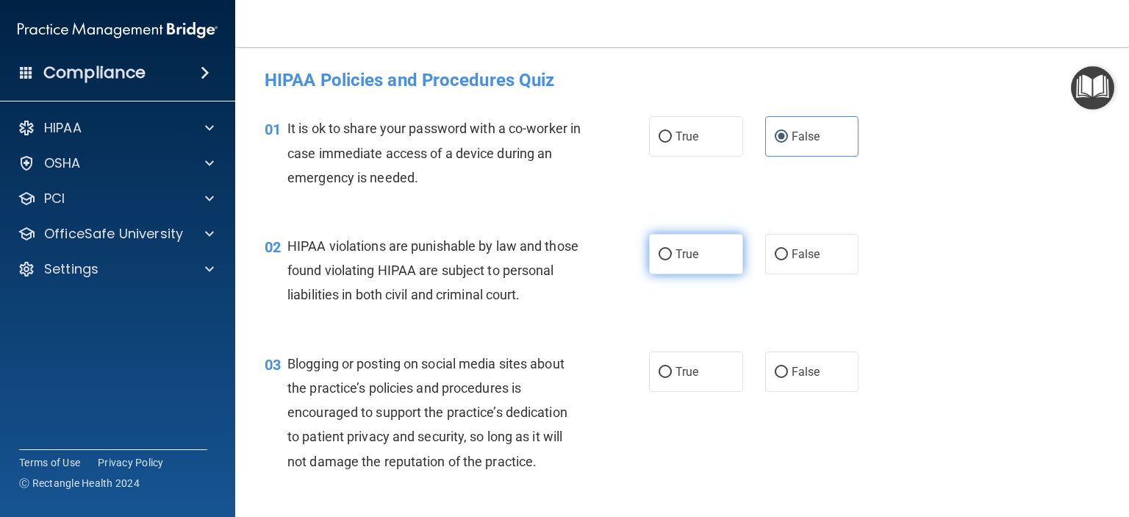
radio input "true"
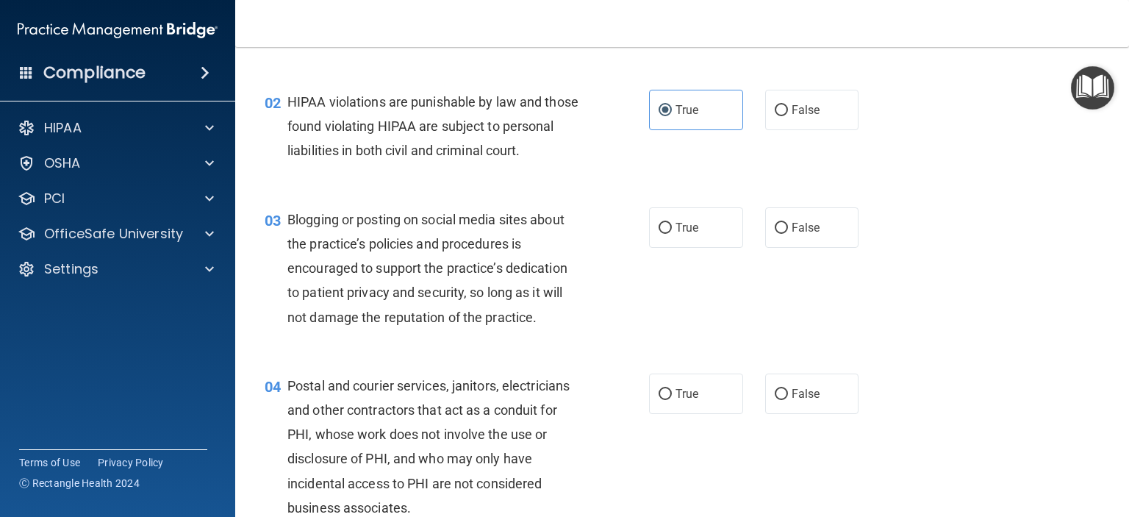
scroll to position [147, 0]
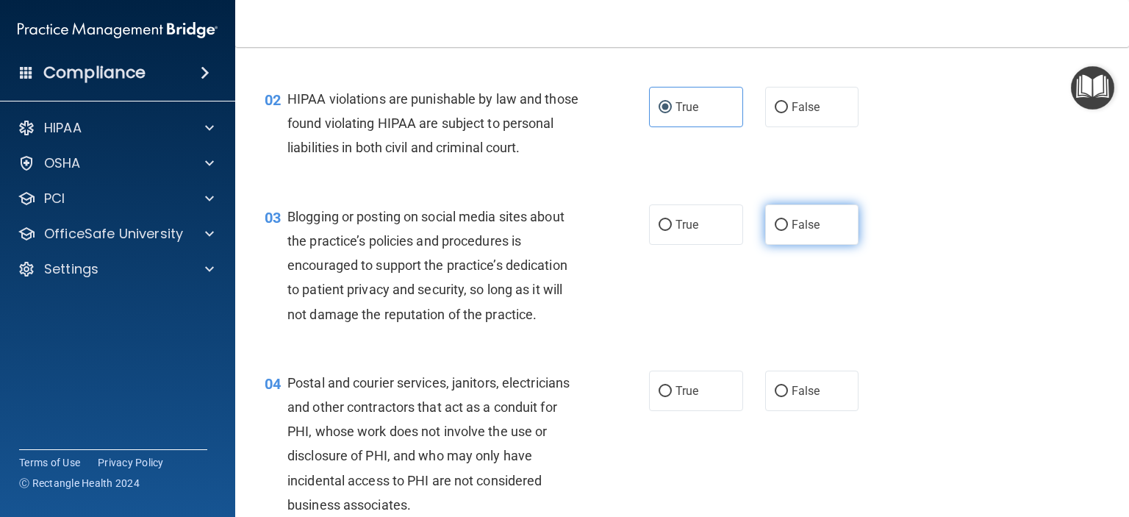
click at [808, 231] on span "False" at bounding box center [805, 225] width 29 height 14
click at [788, 231] on input "False" at bounding box center [781, 225] width 13 height 11
radio input "true"
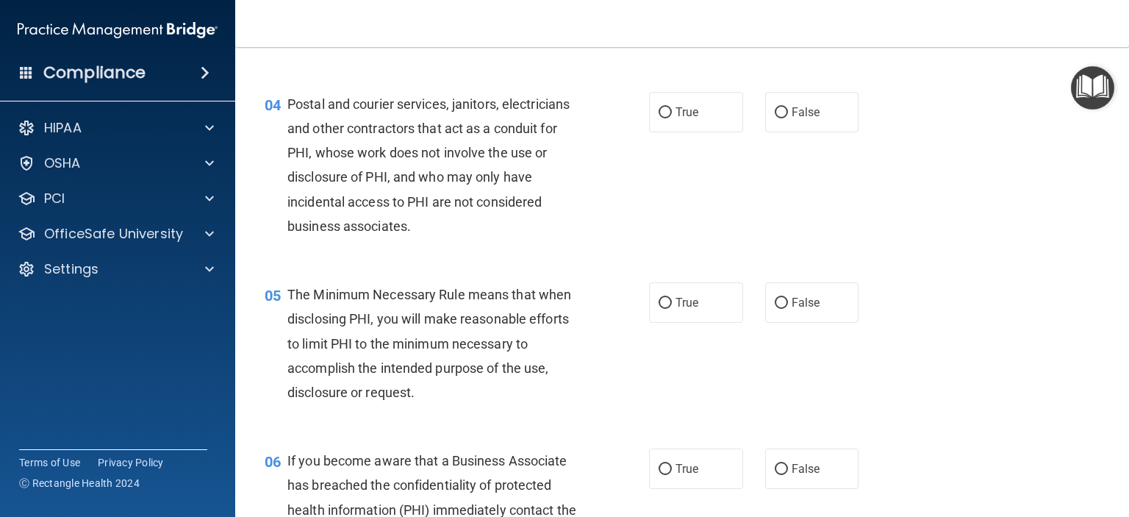
scroll to position [441, 0]
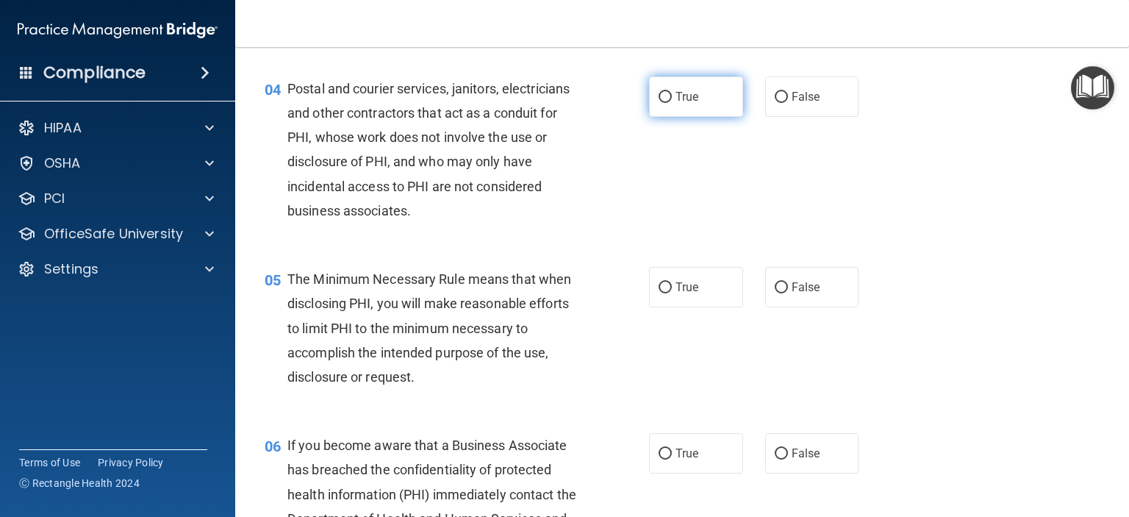
click at [689, 104] on span "True" at bounding box center [686, 97] width 23 height 14
click at [672, 103] on input "True" at bounding box center [664, 97] width 13 height 11
radio input "true"
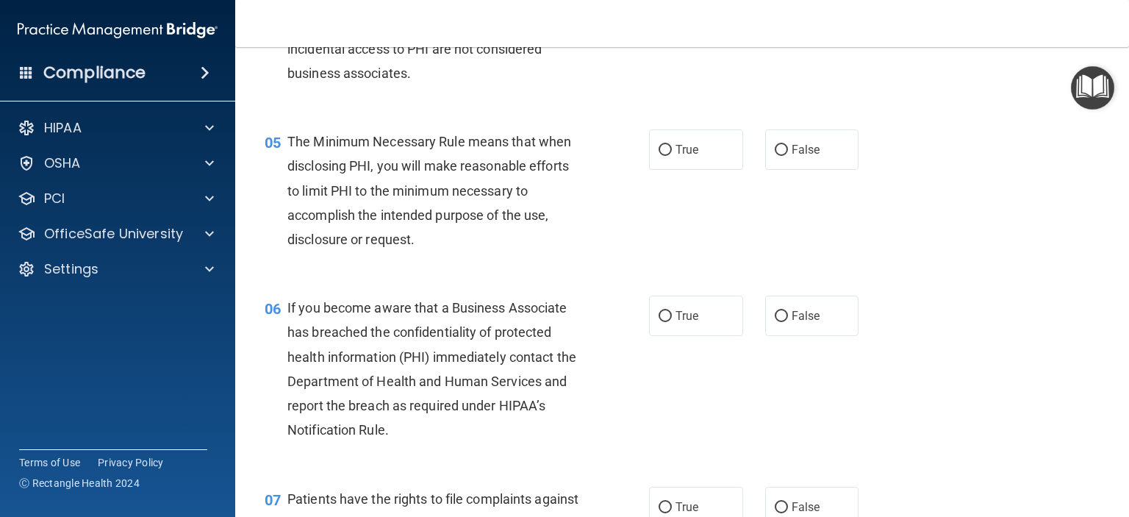
scroll to position [588, 0]
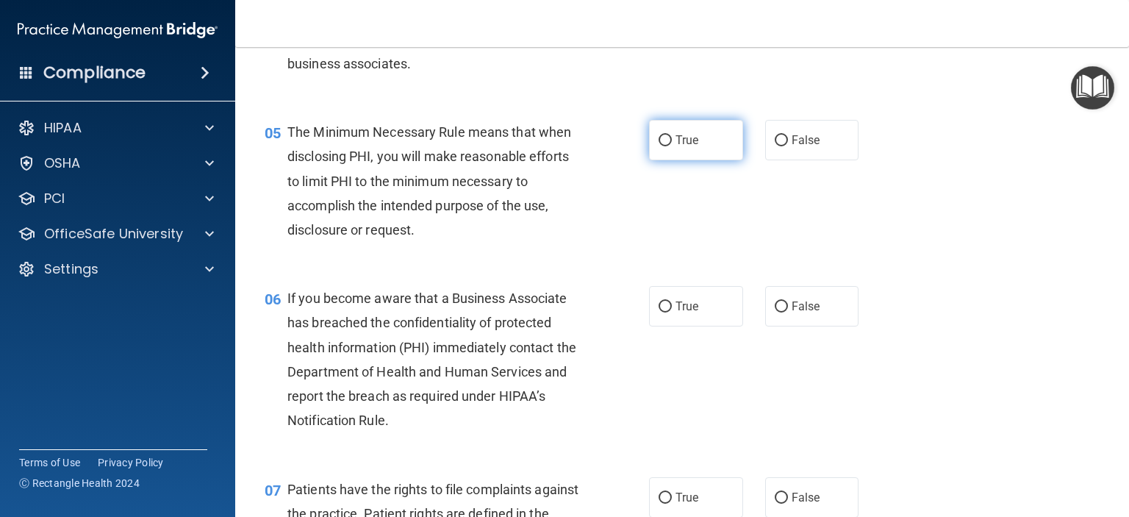
click at [675, 147] on span "True" at bounding box center [686, 140] width 23 height 14
click at [672, 146] on input "True" at bounding box center [664, 140] width 13 height 11
radio input "true"
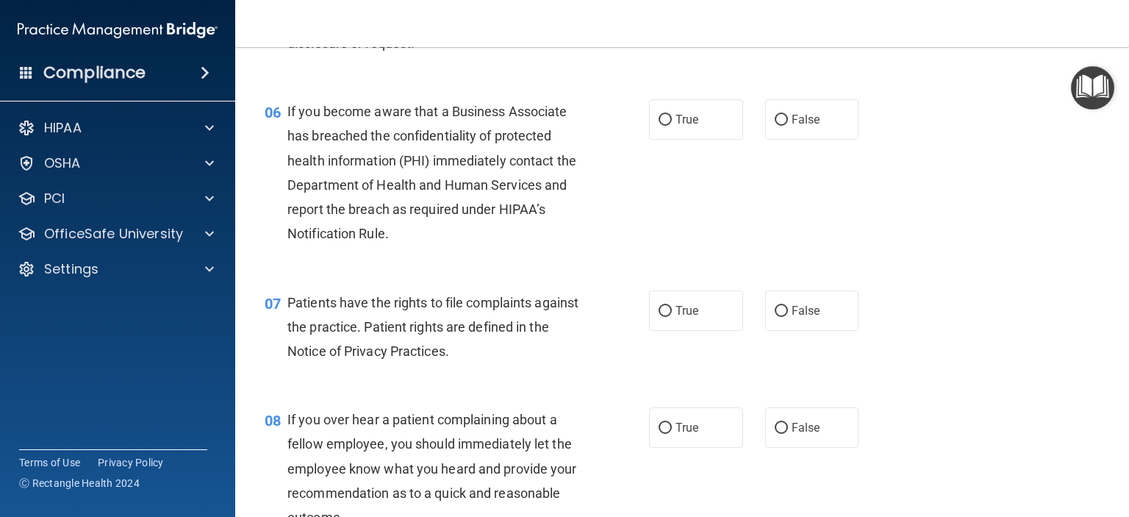
scroll to position [808, 0]
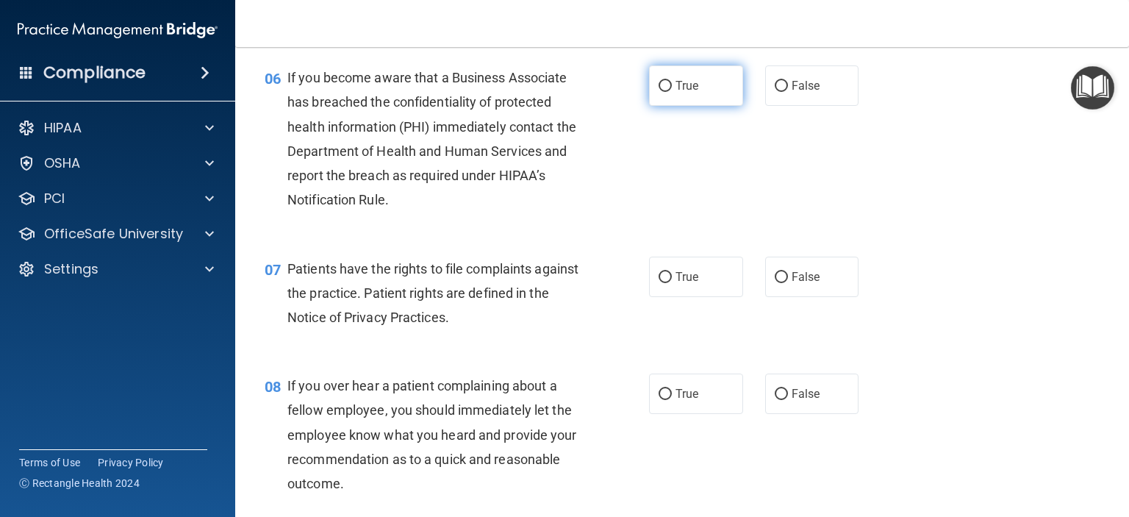
click at [675, 93] on span "True" at bounding box center [686, 86] width 23 height 14
click at [672, 92] on input "True" at bounding box center [664, 86] width 13 height 11
radio input "true"
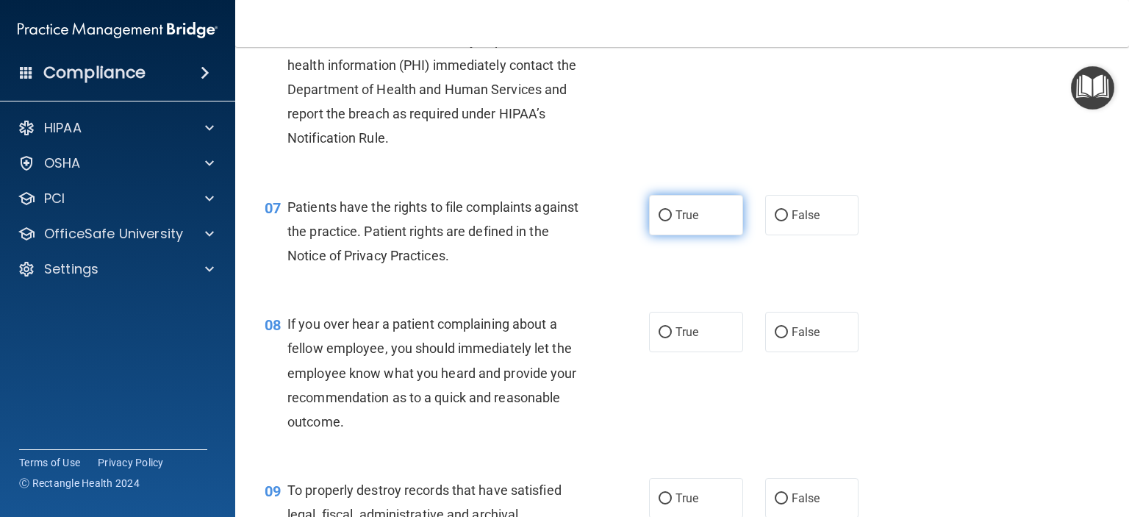
scroll to position [955, 0]
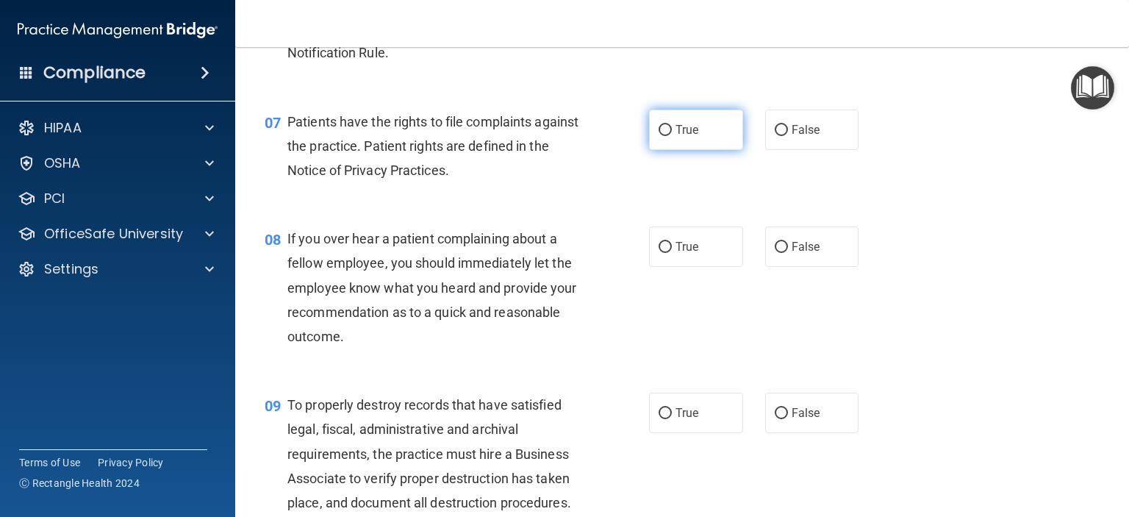
click at [683, 137] on span "True" at bounding box center [686, 130] width 23 height 14
click at [672, 136] on input "True" at bounding box center [664, 130] width 13 height 11
radio input "true"
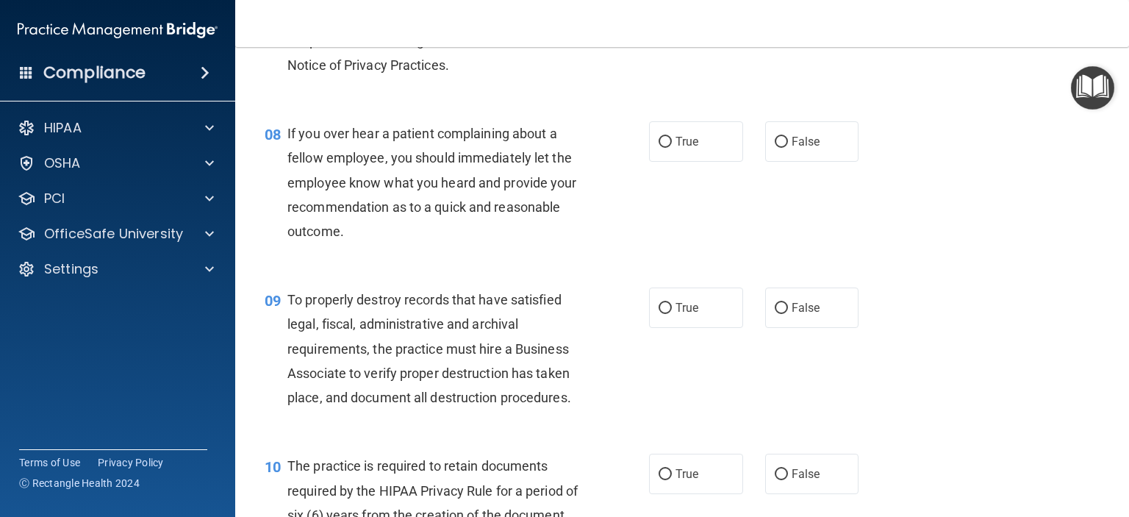
scroll to position [1029, 0]
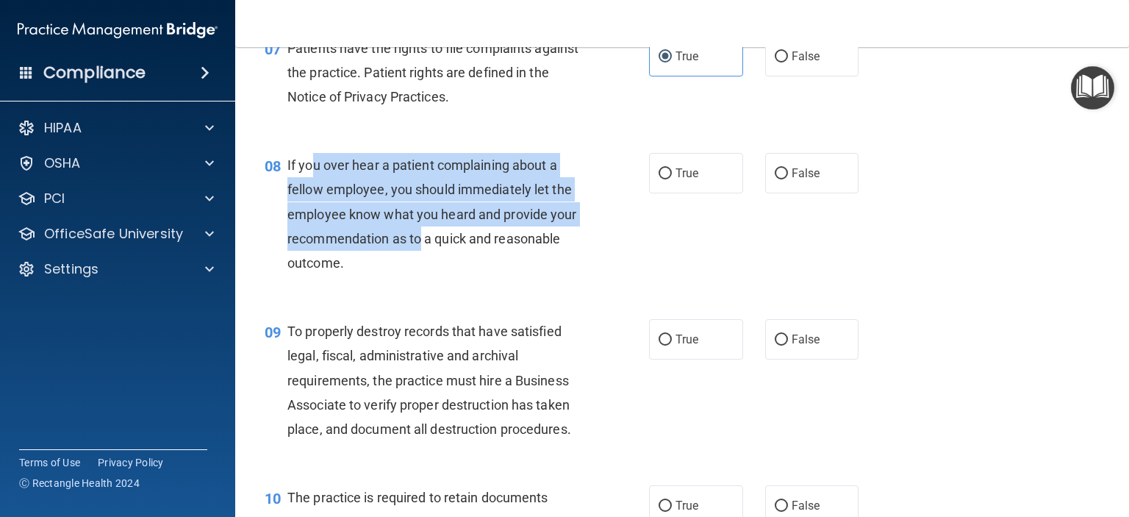
drag, startPoint x: 311, startPoint y: 185, endPoint x: 417, endPoint y: 254, distance: 126.6
click at [417, 254] on div "If you over hear a patient complaining about a fellow employee, you should imme…" at bounding box center [439, 214] width 305 height 122
click at [406, 256] on span "If you over hear a patient complaining about a fellow employee, you should imme…" at bounding box center [432, 213] width 290 height 113
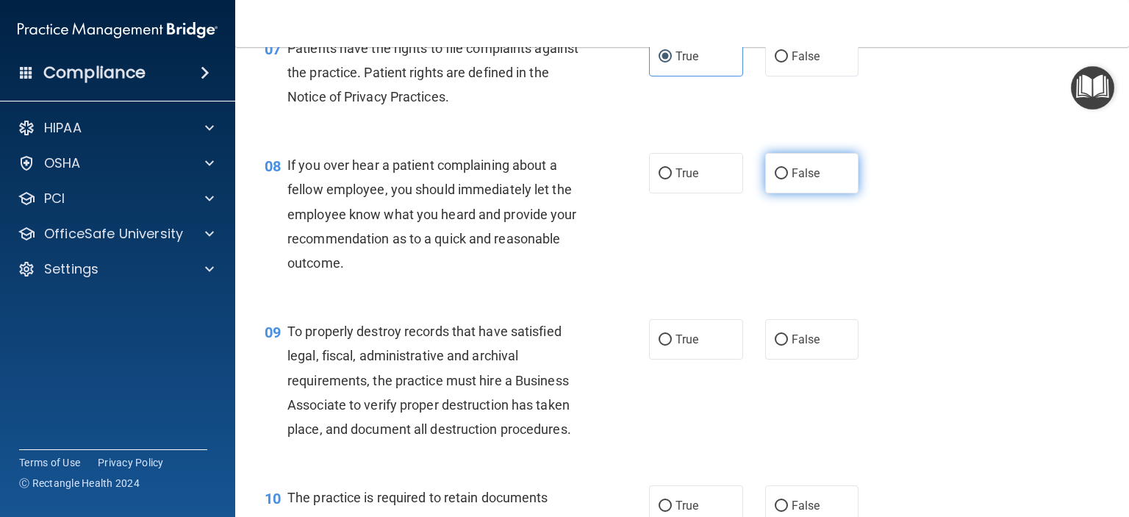
click at [810, 180] on span "False" at bounding box center [805, 173] width 29 height 14
click at [788, 179] on input "False" at bounding box center [781, 173] width 13 height 11
radio input "true"
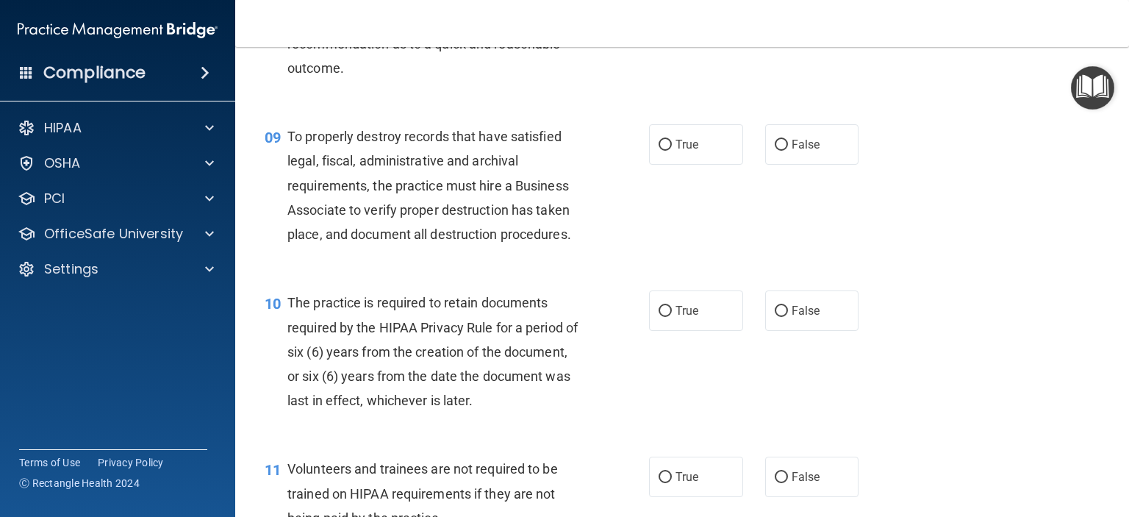
scroll to position [1249, 0]
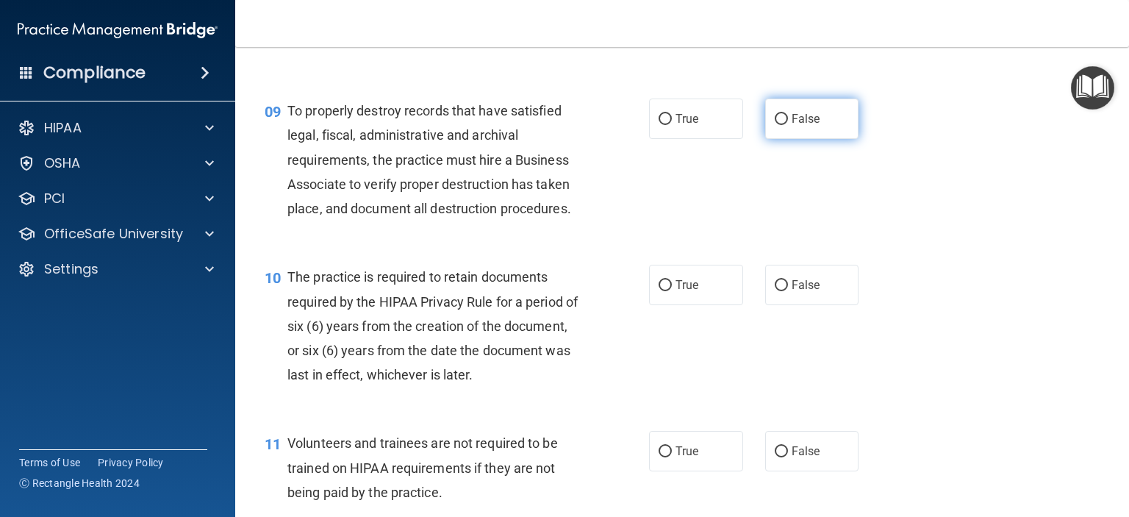
click at [845, 132] on label "False" at bounding box center [812, 118] width 94 height 40
click at [788, 125] on input "False" at bounding box center [781, 119] width 13 height 11
radio input "true"
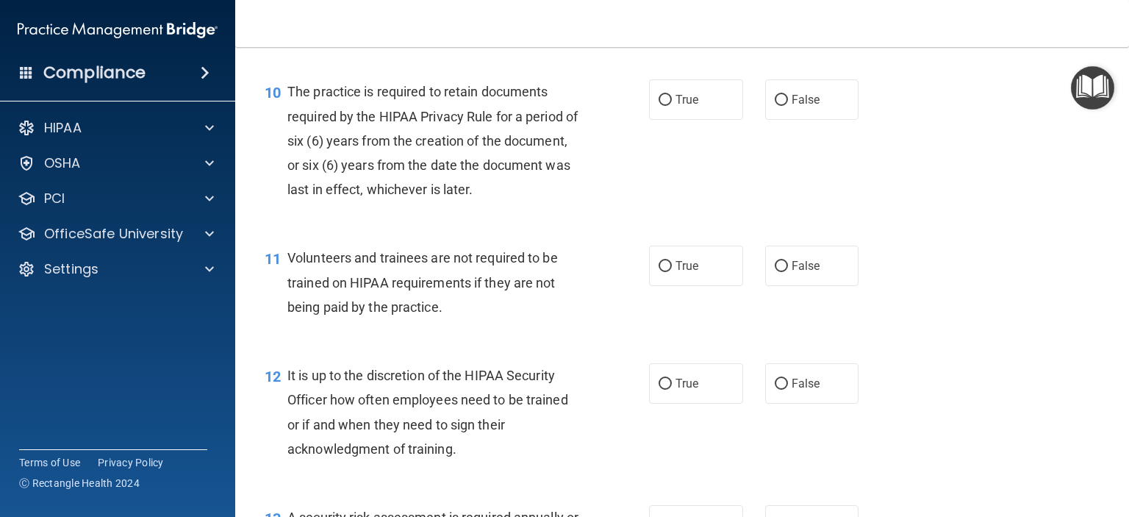
scroll to position [1470, 0]
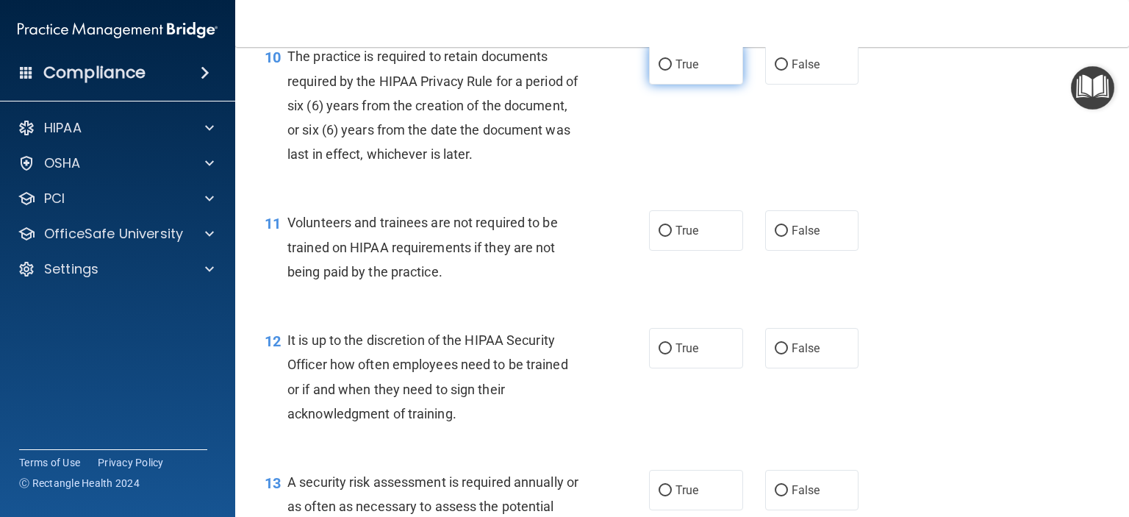
click at [661, 71] on input "True" at bounding box center [664, 65] width 13 height 11
radio input "true"
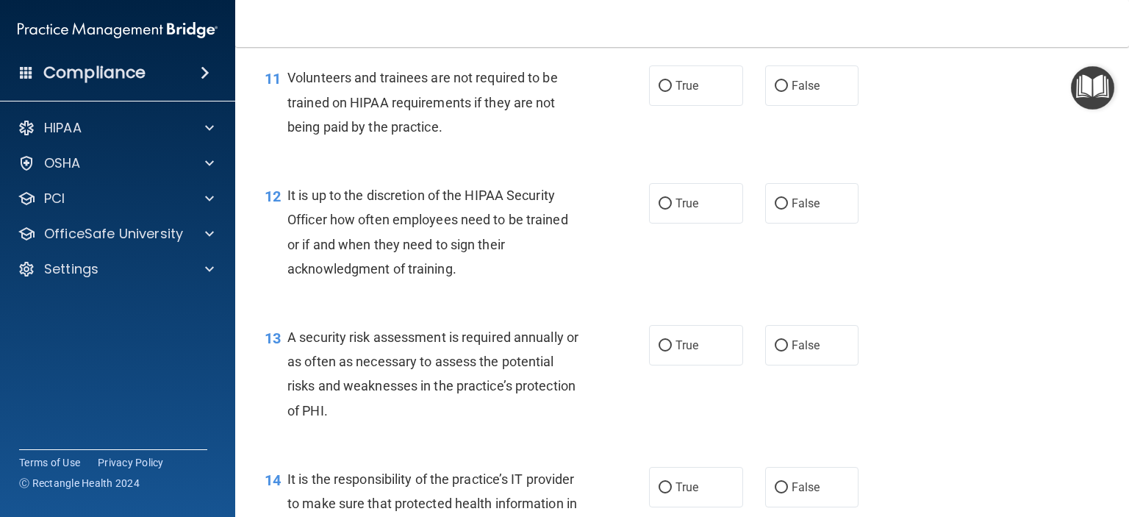
scroll to position [1617, 0]
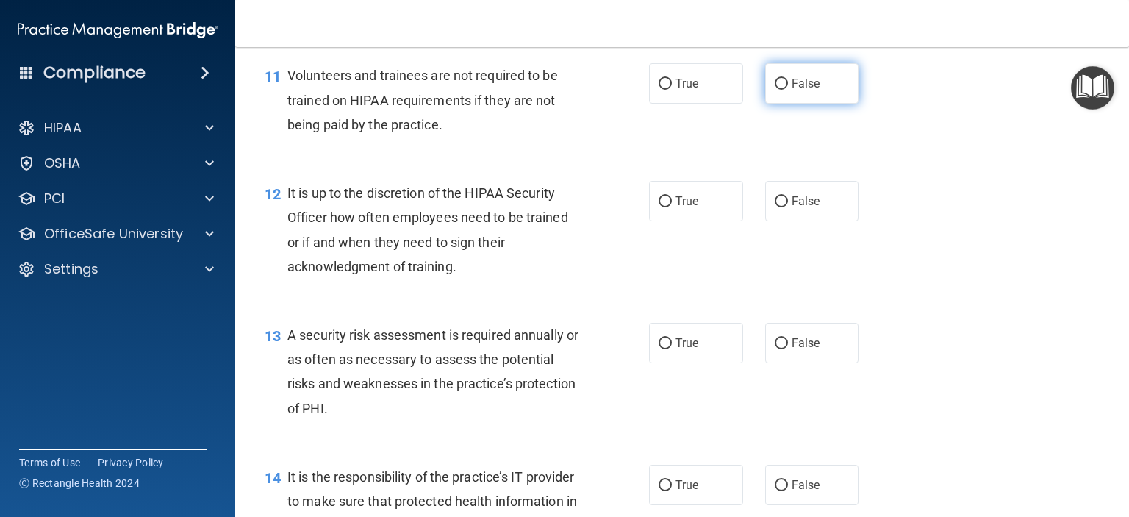
click at [791, 90] on span "False" at bounding box center [805, 83] width 29 height 14
click at [788, 90] on input "False" at bounding box center [781, 84] width 13 height 11
radio input "true"
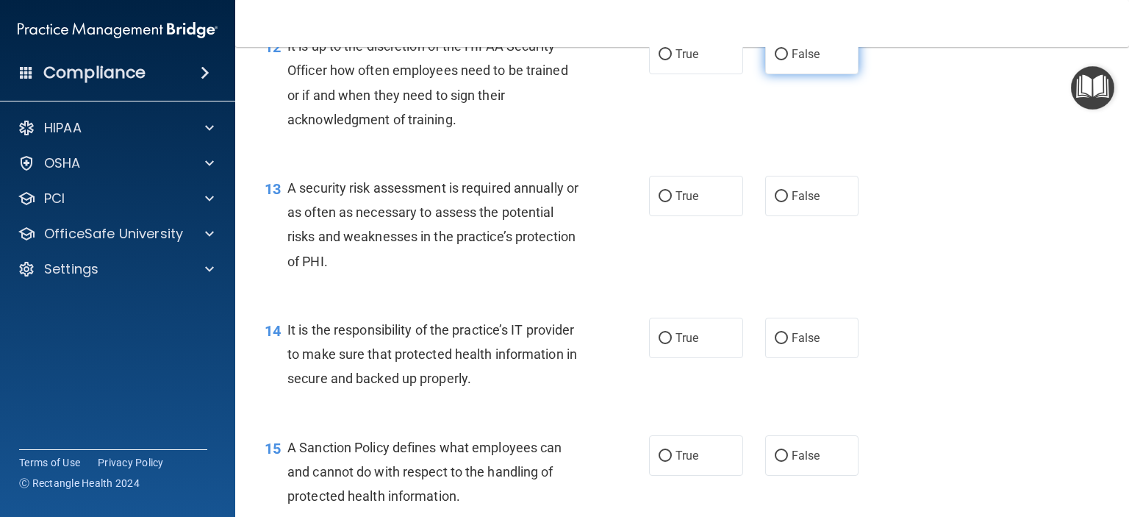
click at [794, 74] on label "False" at bounding box center [812, 54] width 94 height 40
click at [788, 60] on input "False" at bounding box center [781, 54] width 13 height 11
radio input "true"
click at [673, 212] on label "True" at bounding box center [696, 196] width 94 height 40
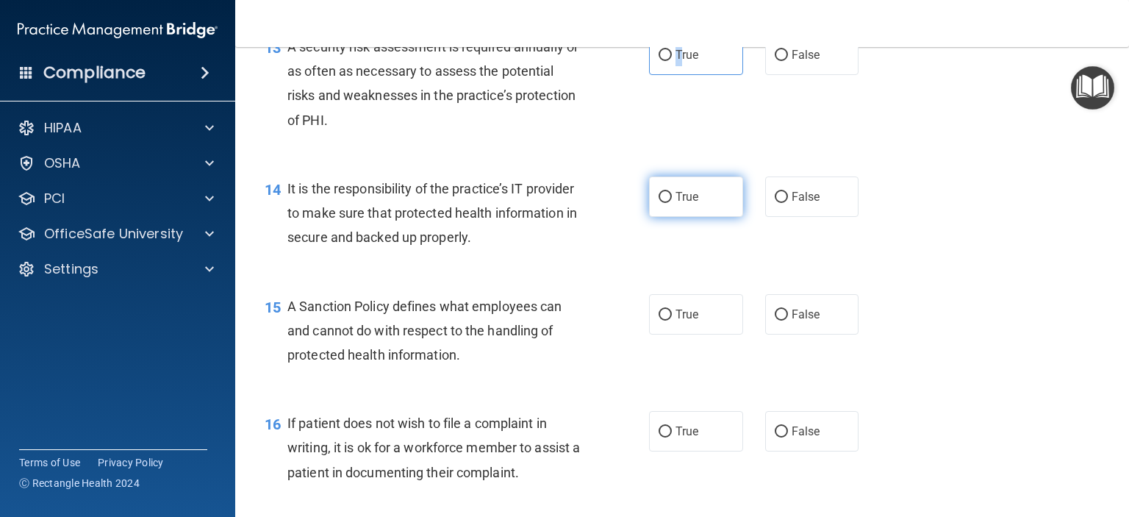
scroll to position [1911, 0]
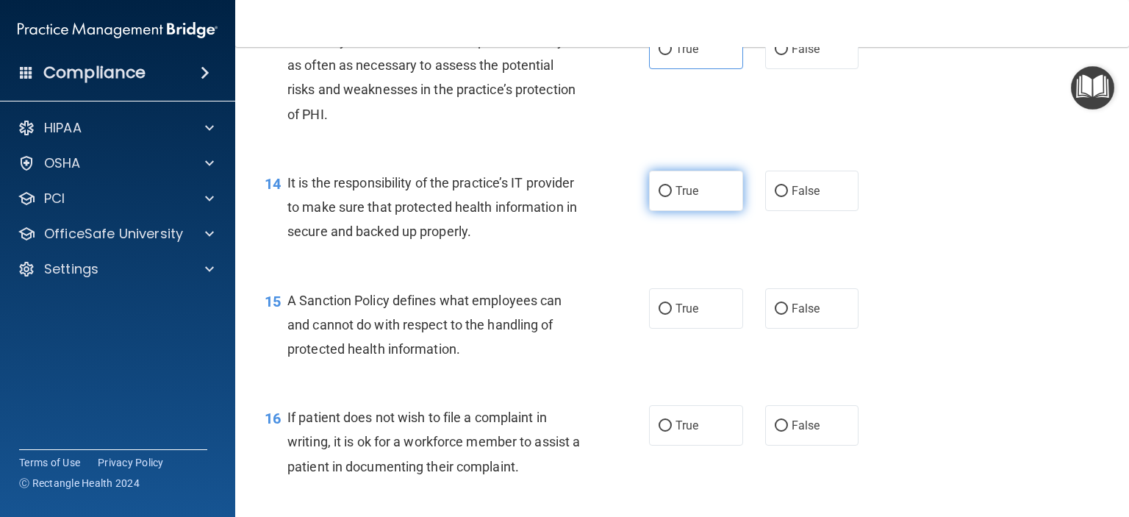
click at [686, 198] on span "True" at bounding box center [686, 191] width 23 height 14
click at [672, 197] on input "True" at bounding box center [664, 191] width 13 height 11
radio input "true"
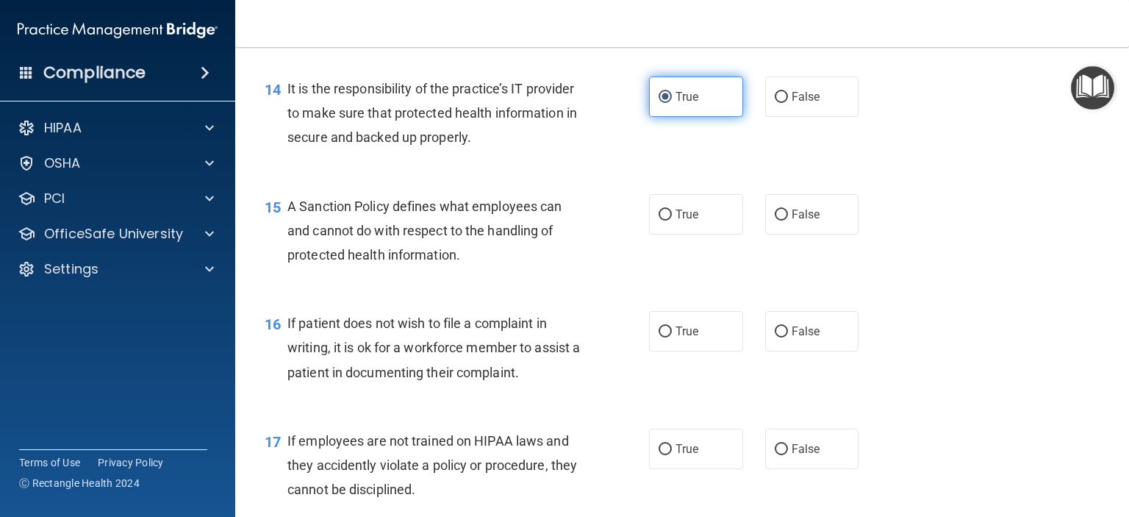
scroll to position [2058, 0]
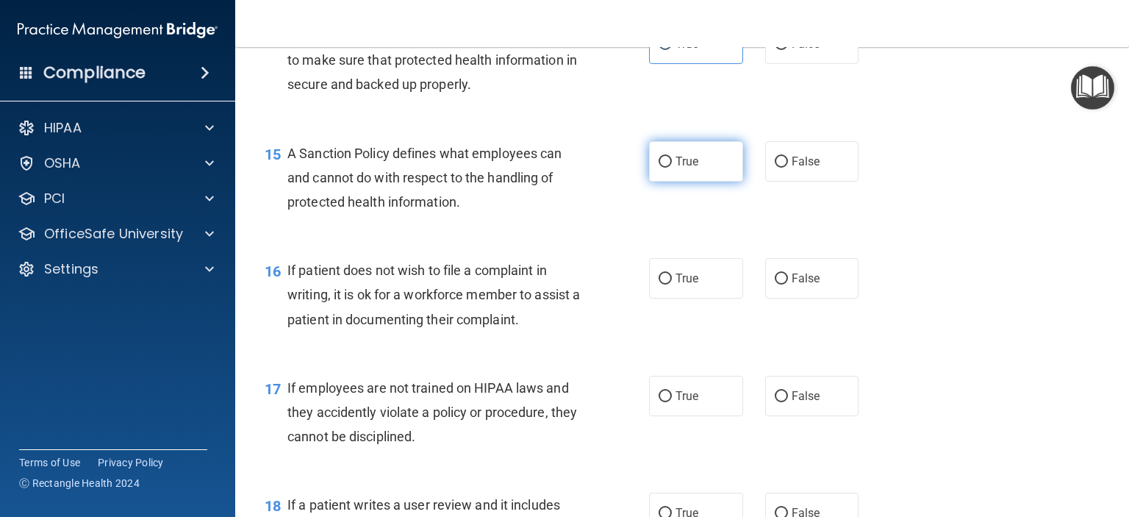
click at [697, 182] on label "True" at bounding box center [696, 161] width 94 height 40
click at [672, 168] on input "True" at bounding box center [664, 162] width 13 height 11
radio input "true"
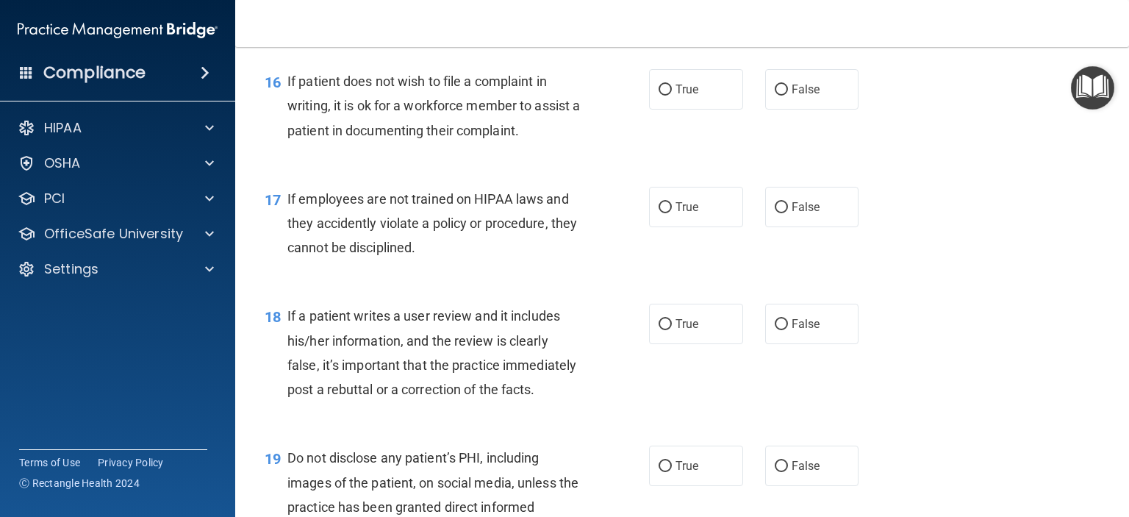
scroll to position [2278, 0]
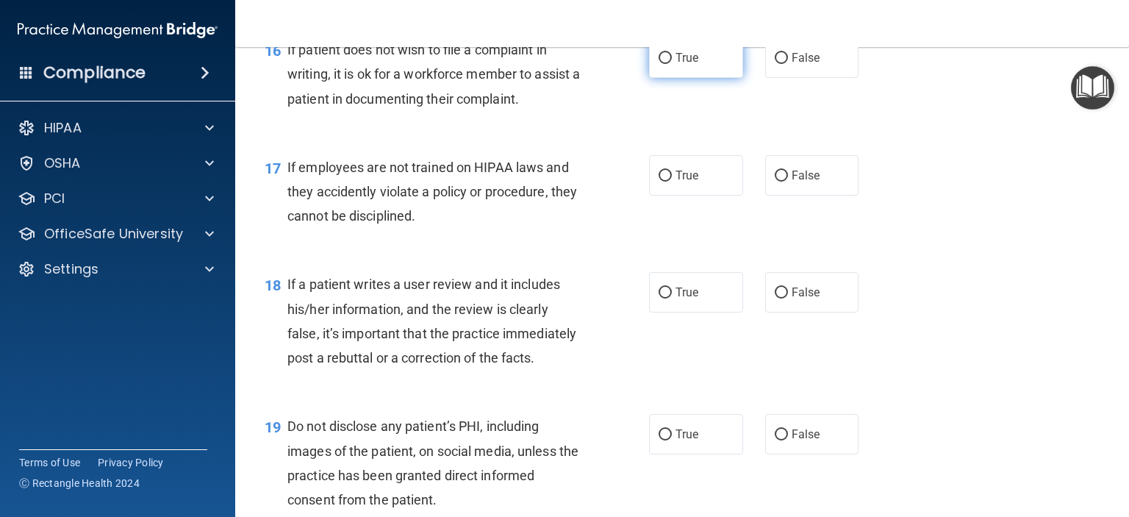
click at [716, 78] on label "True" at bounding box center [696, 57] width 94 height 40
click at [672, 64] on input "True" at bounding box center [664, 58] width 13 height 11
radio input "true"
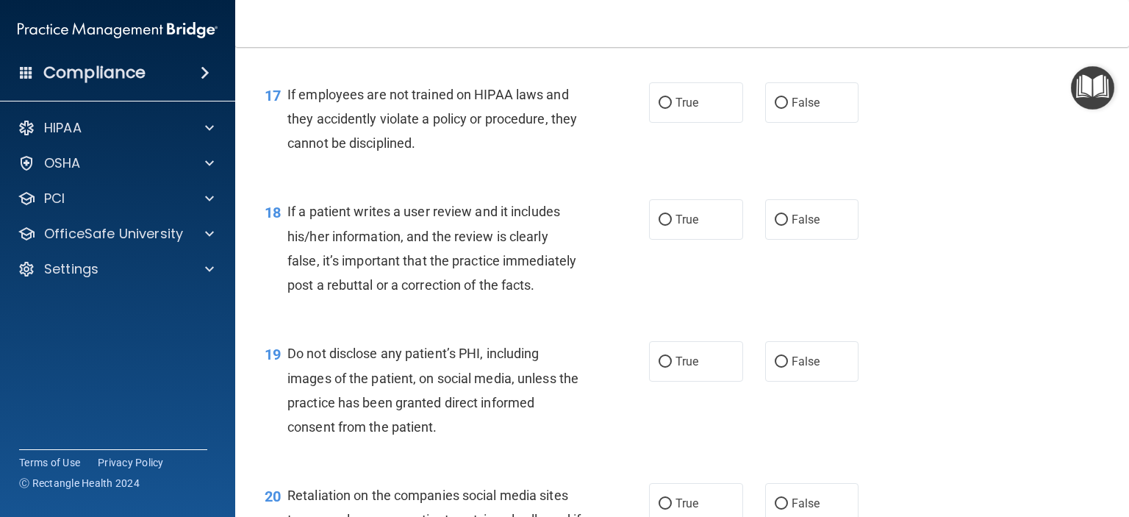
scroll to position [2352, 0]
click at [809, 109] on span "False" at bounding box center [805, 102] width 29 height 14
click at [788, 108] on input "False" at bounding box center [781, 102] width 13 height 11
radio input "true"
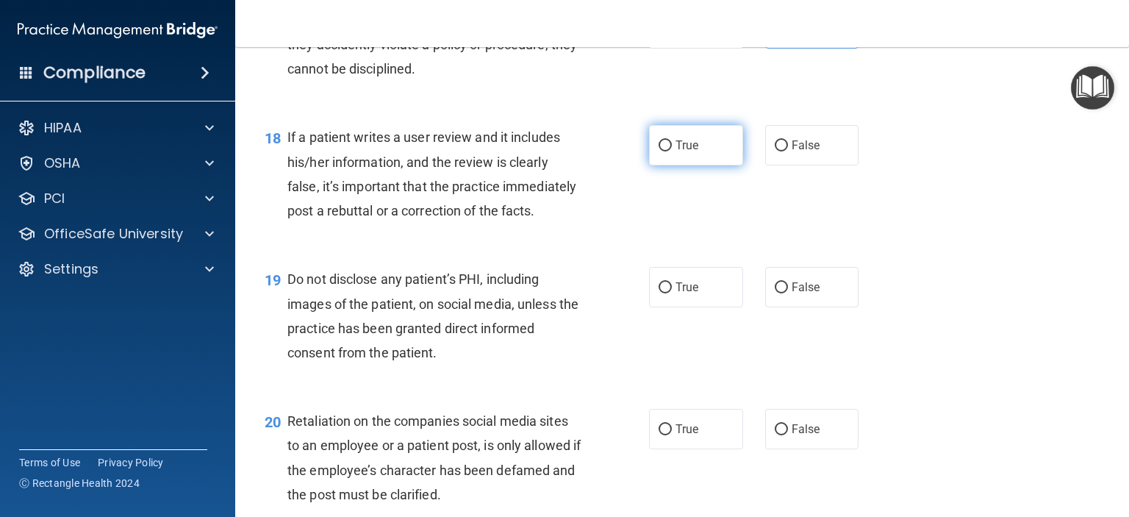
click at [675, 152] on span "True" at bounding box center [686, 145] width 23 height 14
click at [672, 151] on input "True" at bounding box center [664, 145] width 13 height 11
radio input "true"
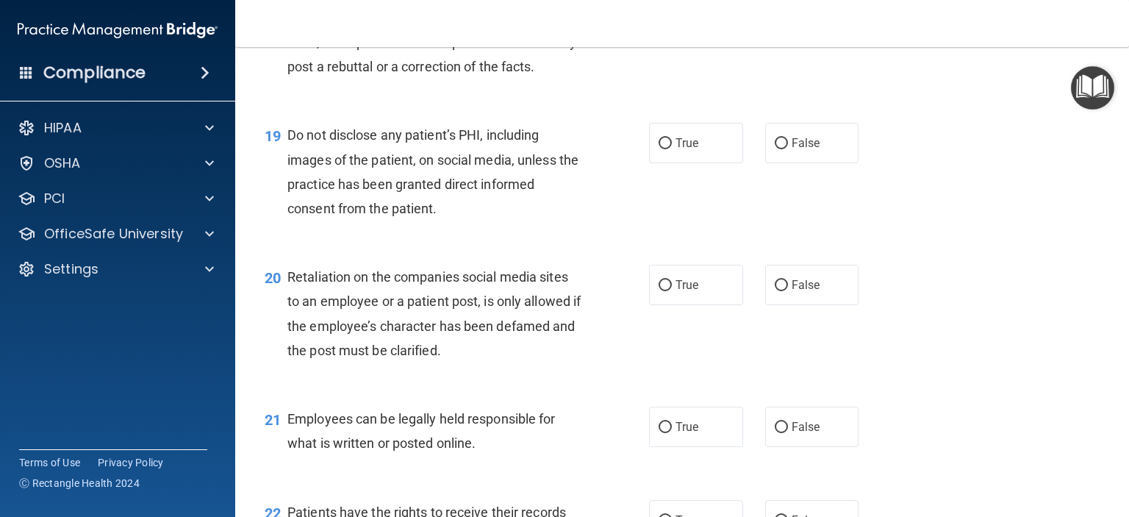
scroll to position [2572, 0]
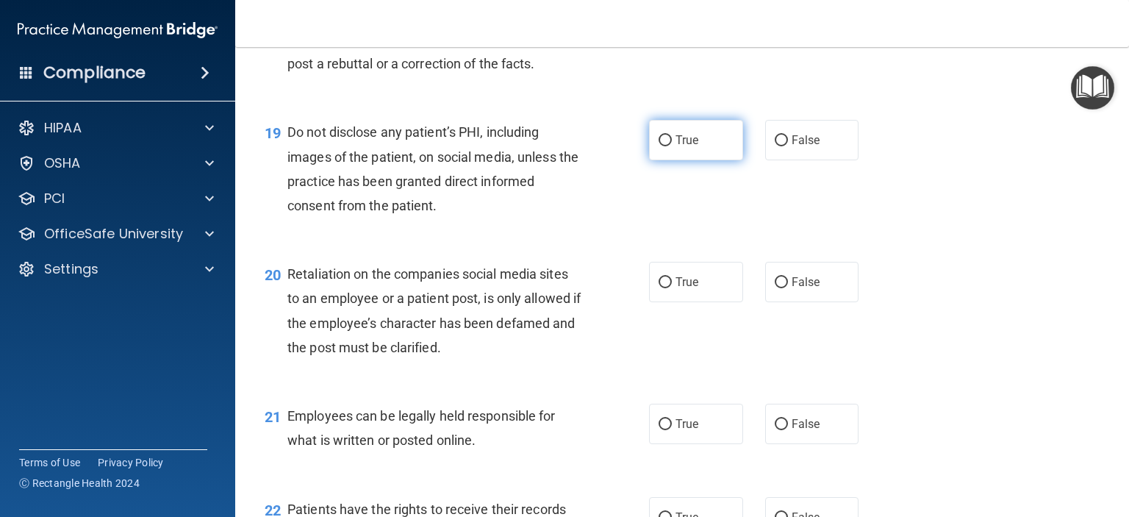
click at [700, 160] on label "True" at bounding box center [696, 140] width 94 height 40
click at [672, 146] on input "True" at bounding box center [664, 140] width 13 height 11
radio input "true"
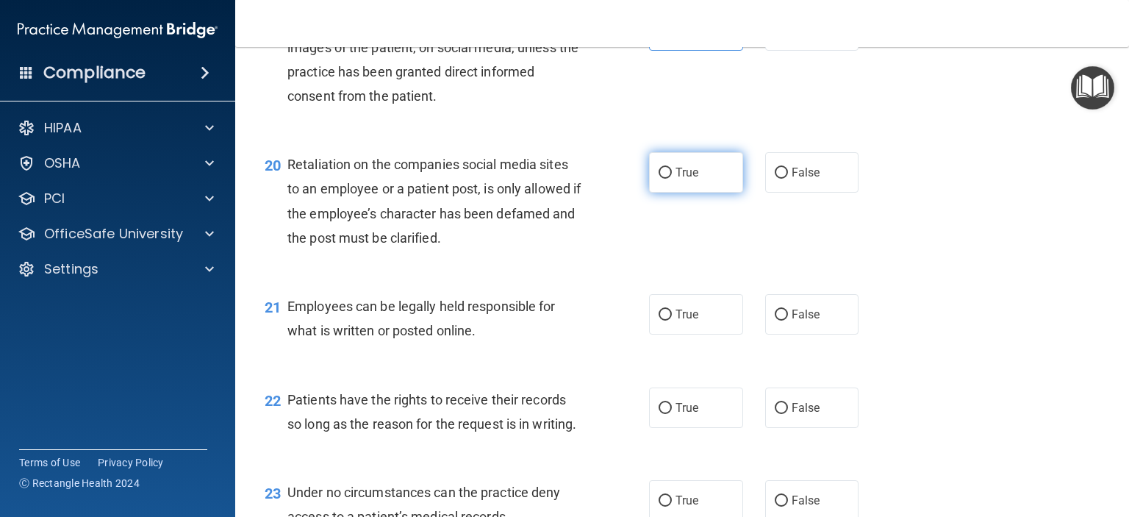
scroll to position [2719, 0]
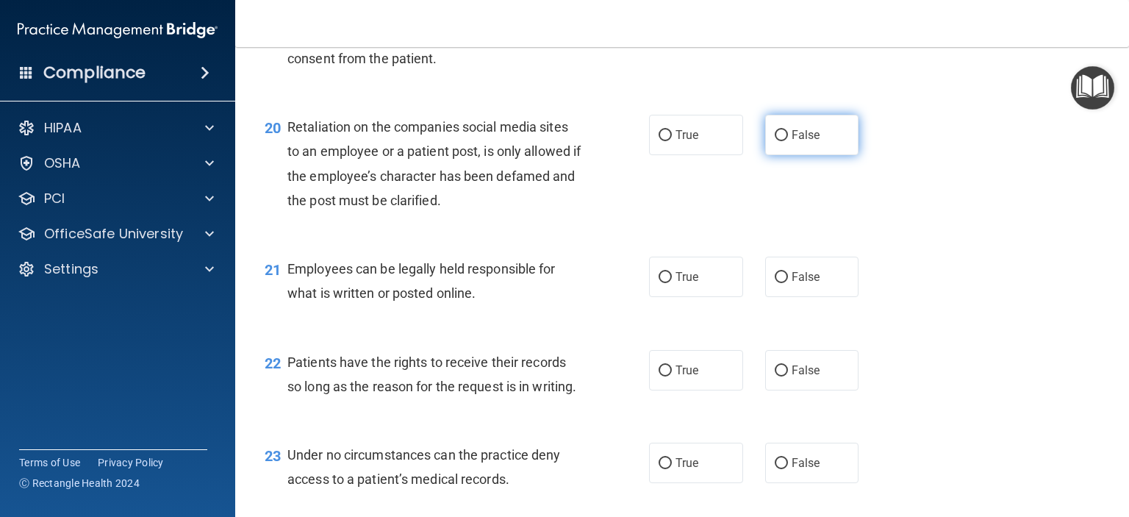
click at [794, 142] on span "False" at bounding box center [805, 135] width 29 height 14
click at [788, 141] on input "False" at bounding box center [781, 135] width 13 height 11
radio input "true"
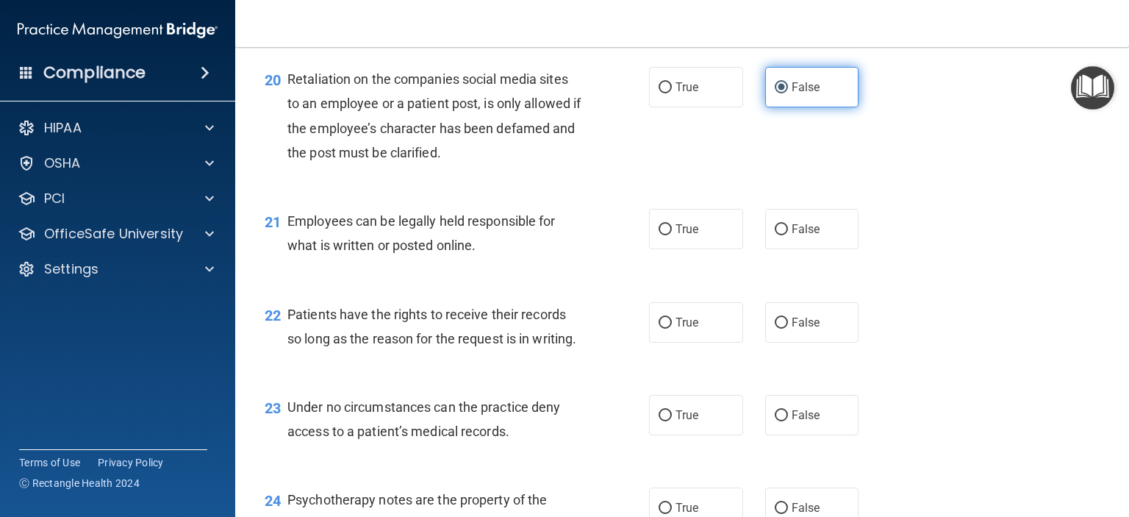
scroll to position [2793, 0]
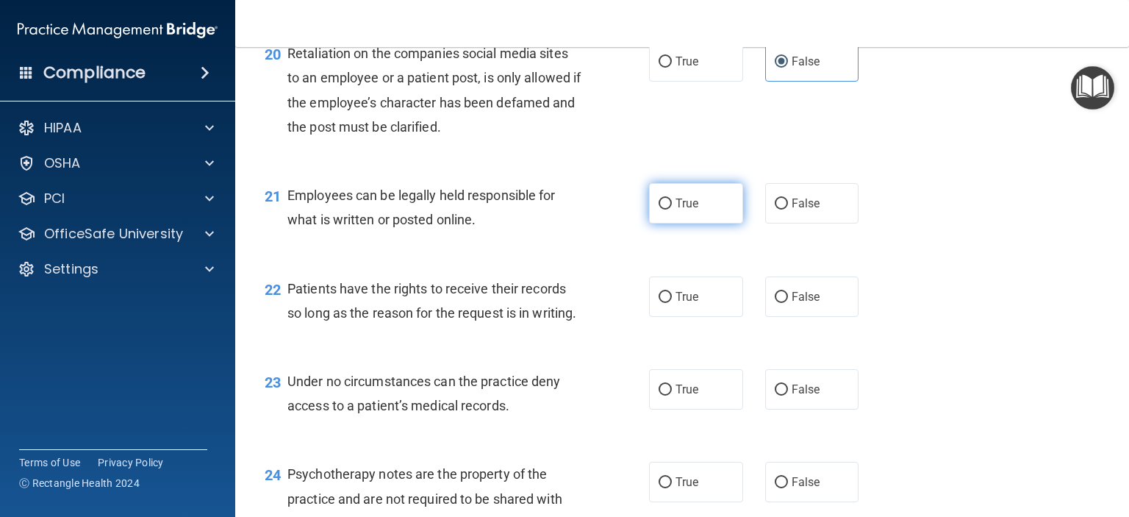
click at [679, 210] on span "True" at bounding box center [686, 203] width 23 height 14
click at [672, 209] on input "True" at bounding box center [664, 203] width 13 height 11
radio input "true"
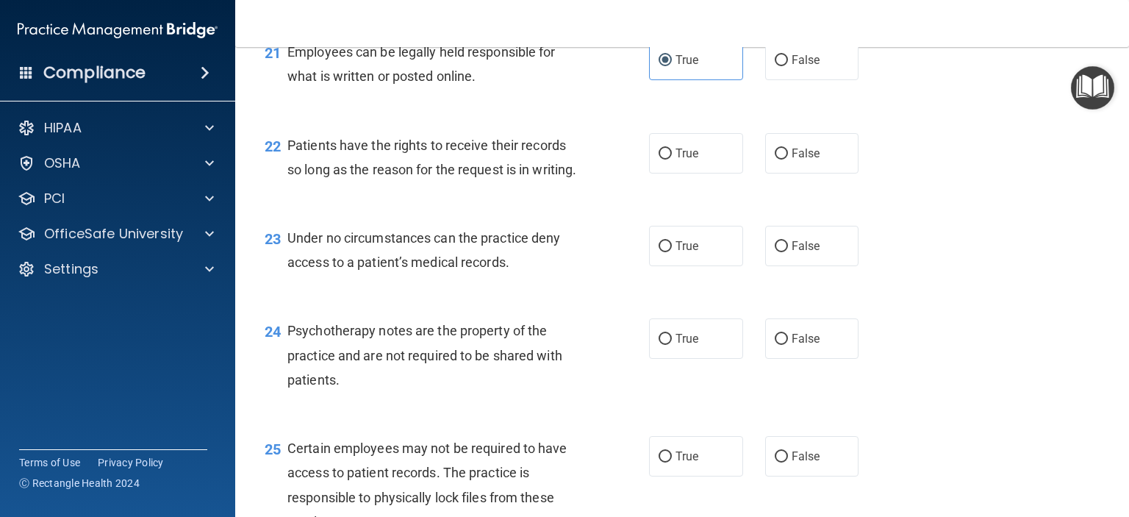
scroll to position [2940, 0]
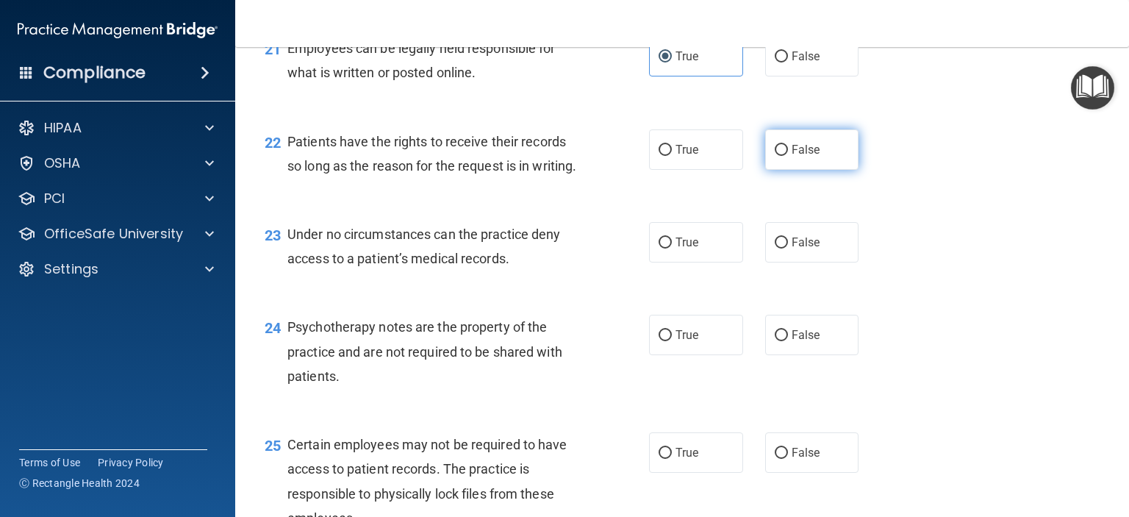
click at [815, 170] on label "False" at bounding box center [812, 149] width 94 height 40
click at [788, 156] on input "False" at bounding box center [781, 150] width 13 height 11
radio input "true"
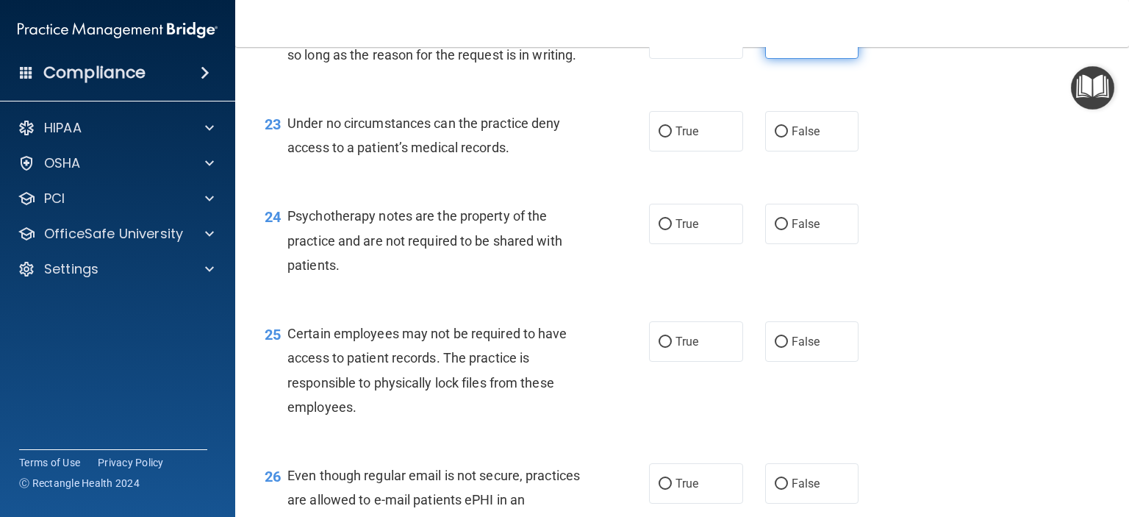
scroll to position [3087, 0]
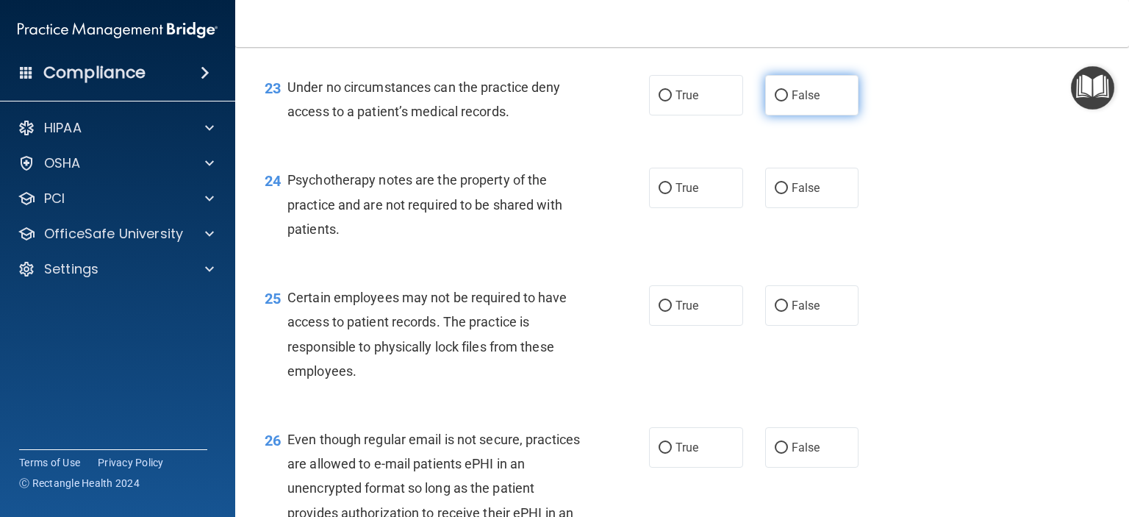
click at [802, 102] on span "False" at bounding box center [805, 95] width 29 height 14
click at [788, 101] on input "False" at bounding box center [781, 95] width 13 height 11
radio input "true"
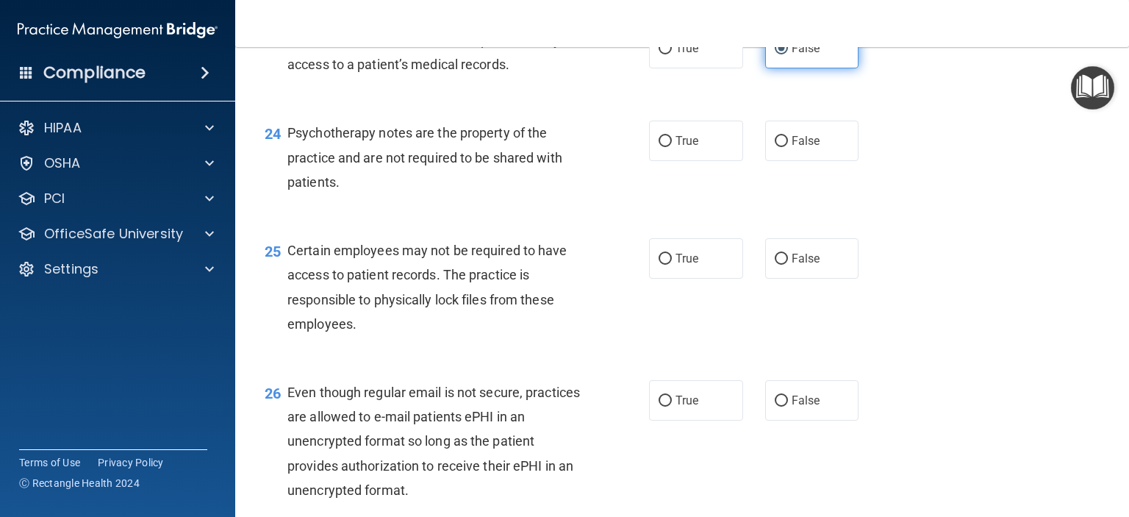
scroll to position [3160, 0]
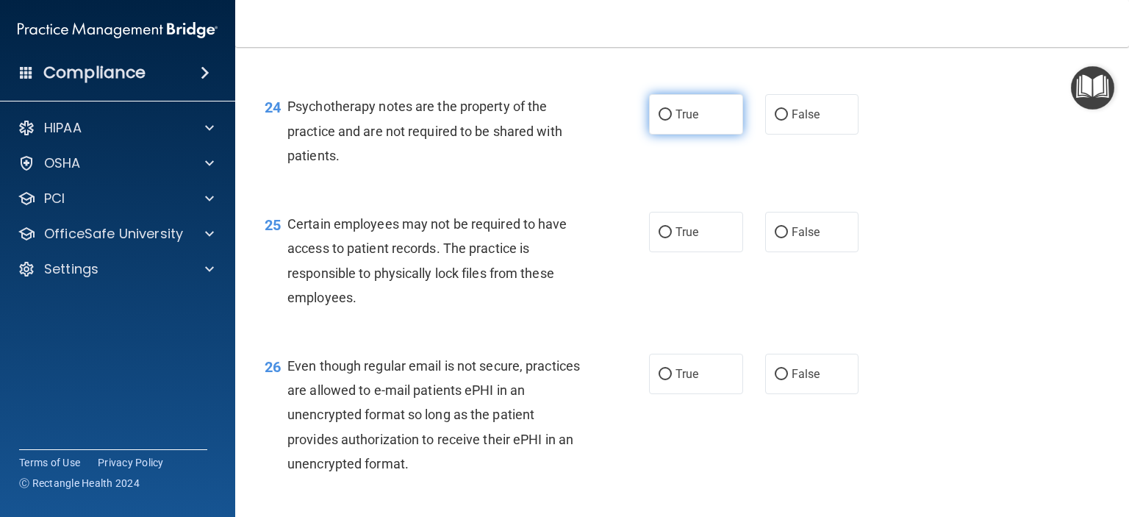
click at [686, 121] on span "True" at bounding box center [686, 114] width 23 height 14
click at [672, 121] on input "True" at bounding box center [664, 114] width 13 height 11
radio input "true"
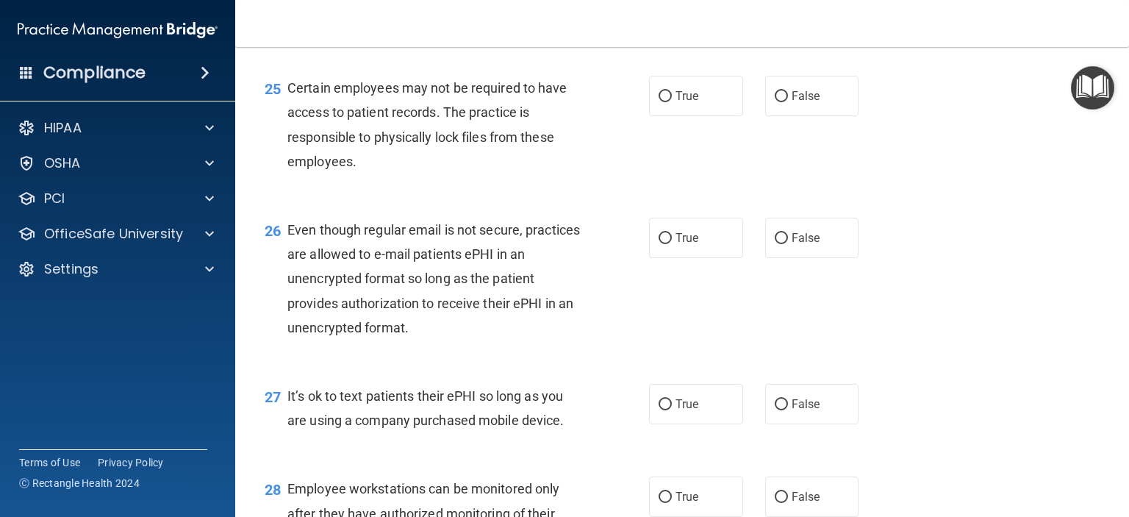
scroll to position [3307, 0]
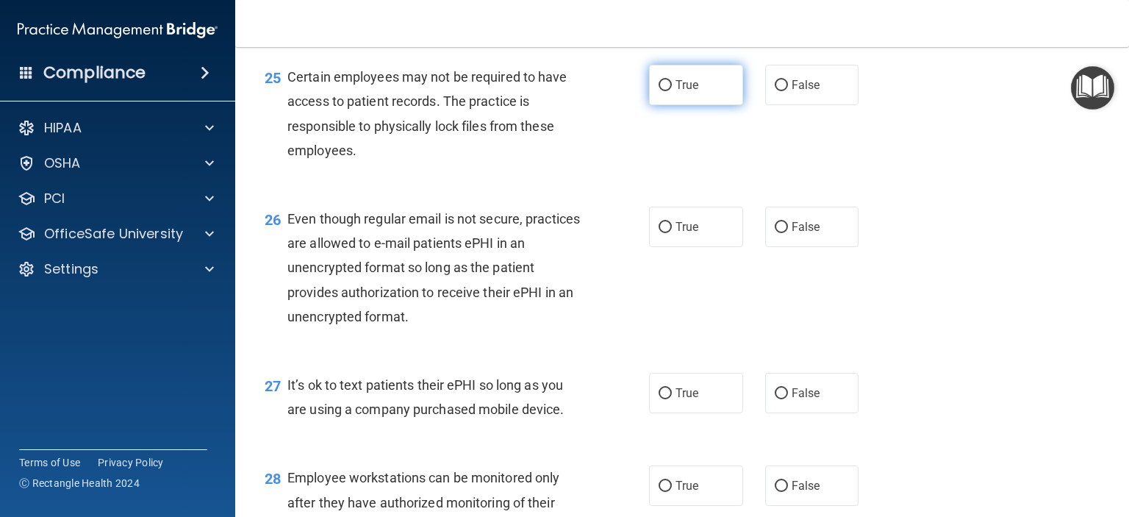
click at [709, 105] on label "True" at bounding box center [696, 85] width 94 height 40
click at [672, 91] on input "True" at bounding box center [664, 85] width 13 height 11
radio input "true"
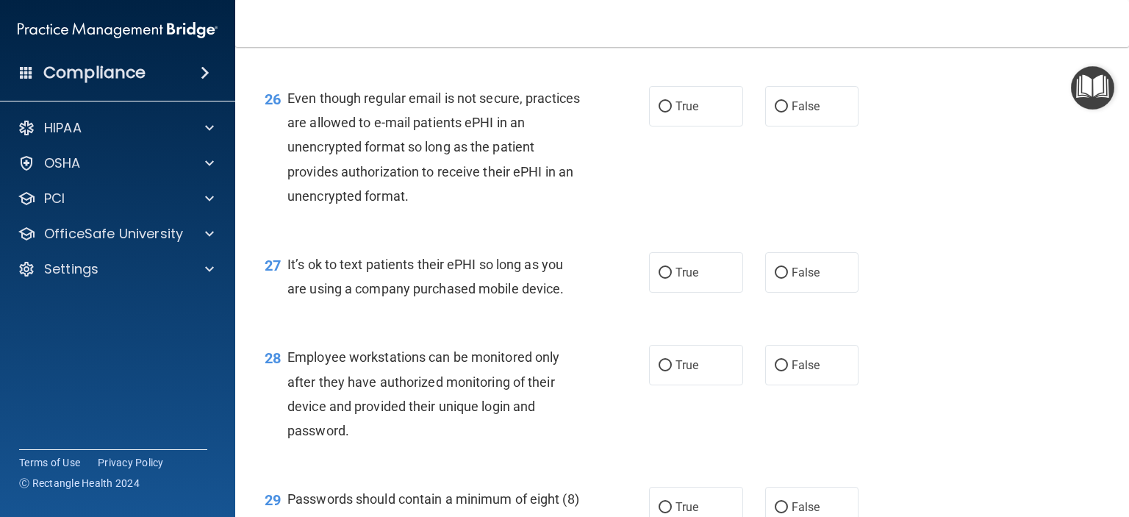
scroll to position [3454, 0]
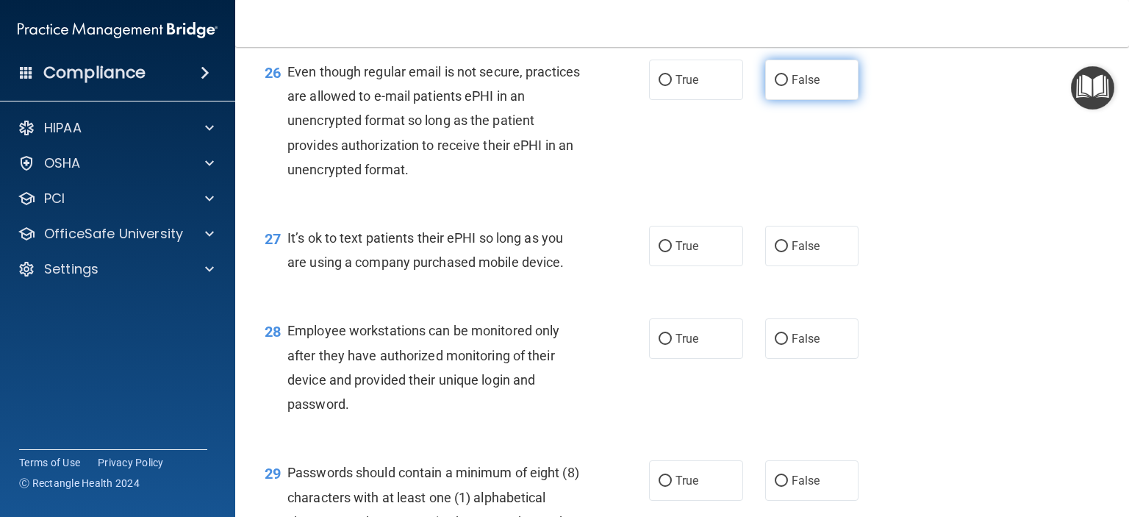
click at [794, 87] on span "False" at bounding box center [805, 80] width 29 height 14
click at [788, 86] on input "False" at bounding box center [781, 80] width 13 height 11
radio input "true"
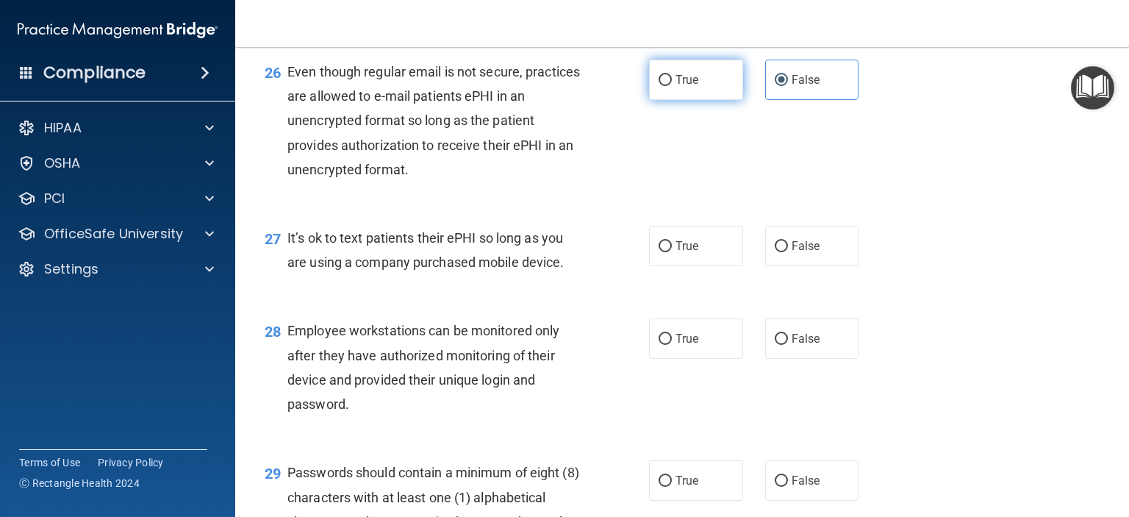
click at [675, 87] on span "True" at bounding box center [686, 80] width 23 height 14
click at [672, 86] on input "True" at bounding box center [664, 80] width 13 height 11
radio input "true"
radio input "false"
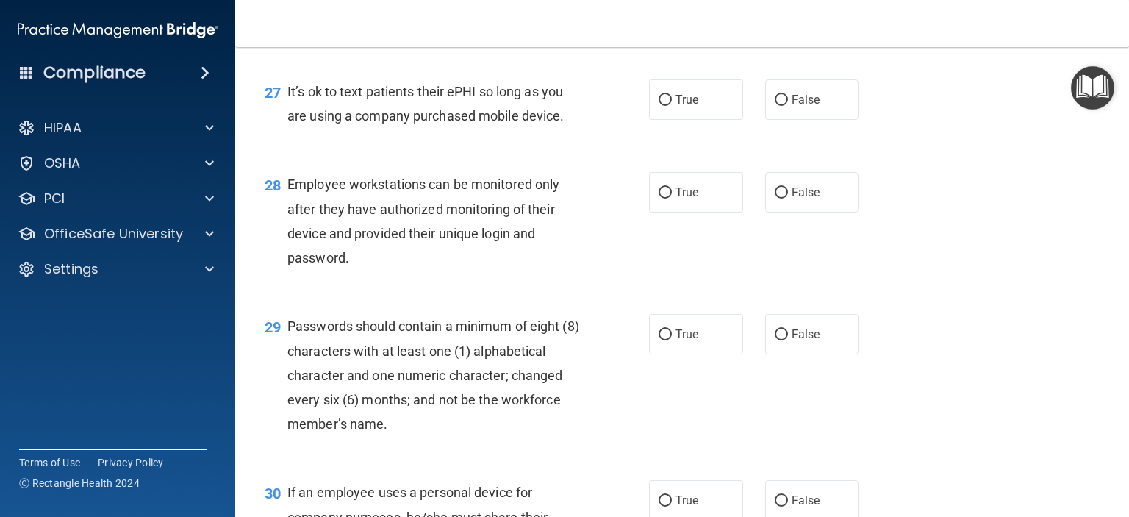
scroll to position [3601, 0]
click at [820, 119] on label "False" at bounding box center [812, 99] width 94 height 40
click at [788, 105] on input "False" at bounding box center [781, 99] width 13 height 11
radio input "true"
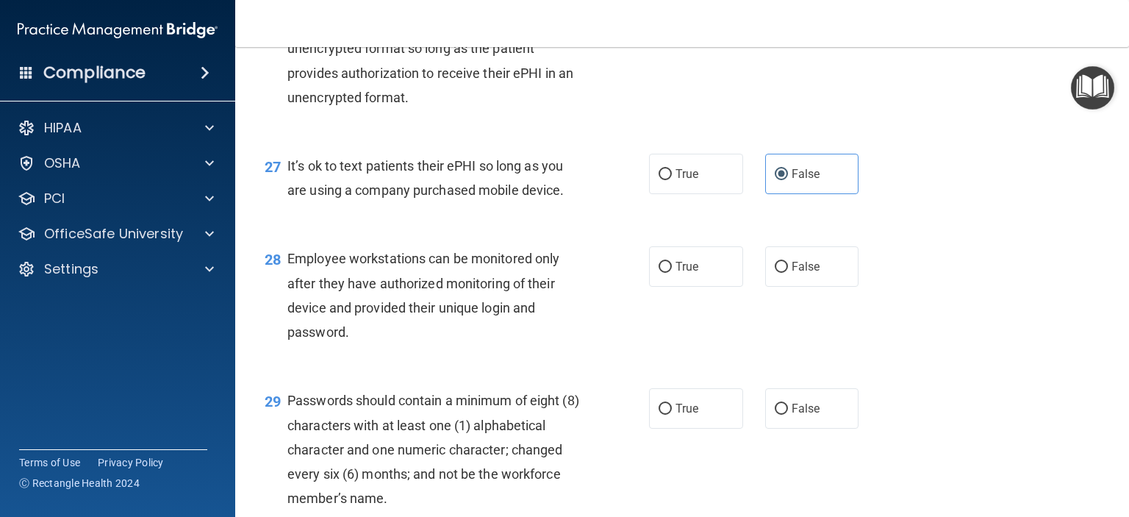
scroll to position [3454, 0]
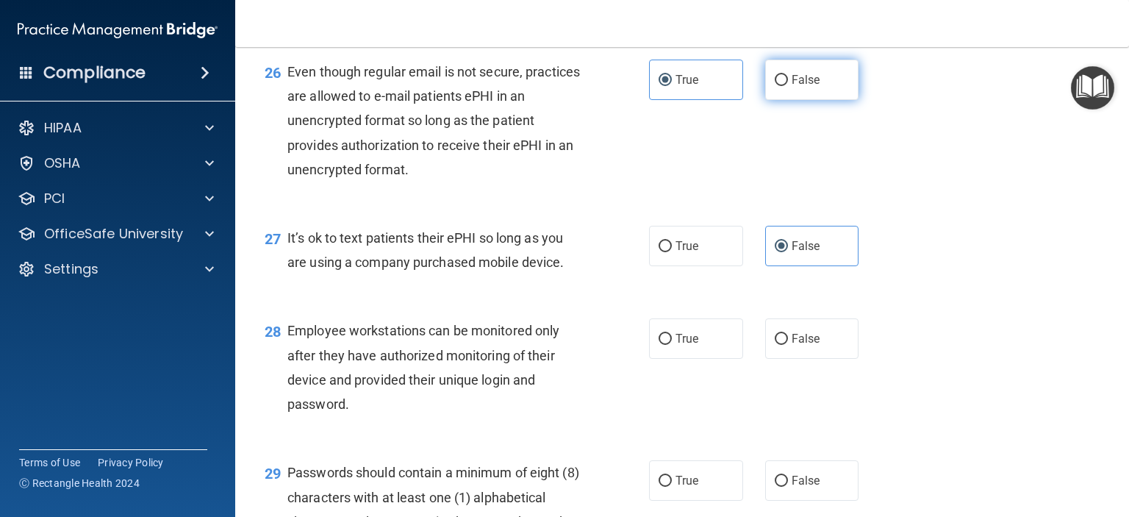
click at [776, 86] on input "False" at bounding box center [781, 80] width 13 height 11
radio input "true"
radio input "false"
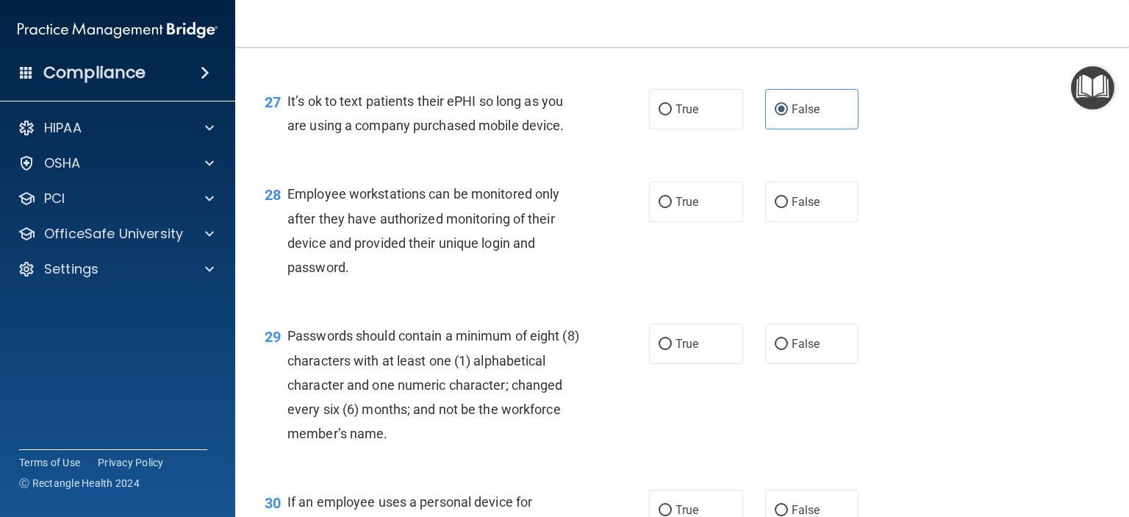
scroll to position [3674, 0]
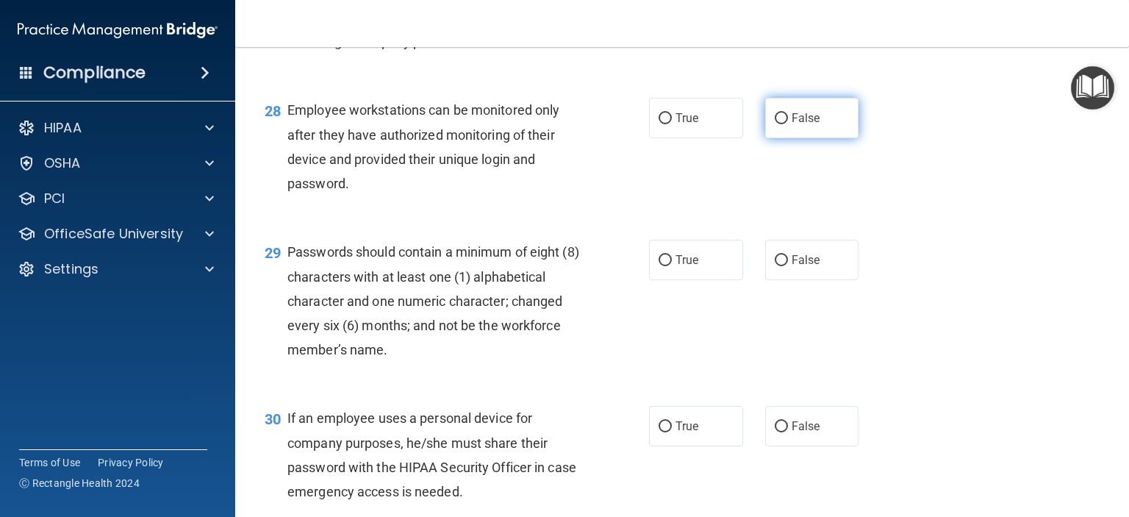
click at [801, 125] on span "False" at bounding box center [805, 118] width 29 height 14
click at [788, 124] on input "False" at bounding box center [781, 118] width 13 height 11
radio input "true"
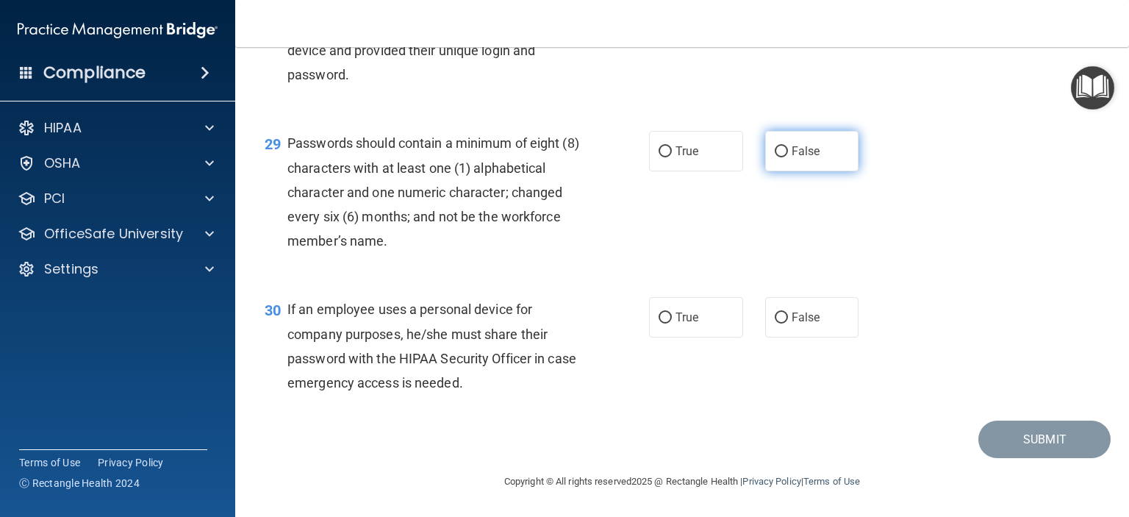
scroll to position [3821, 0]
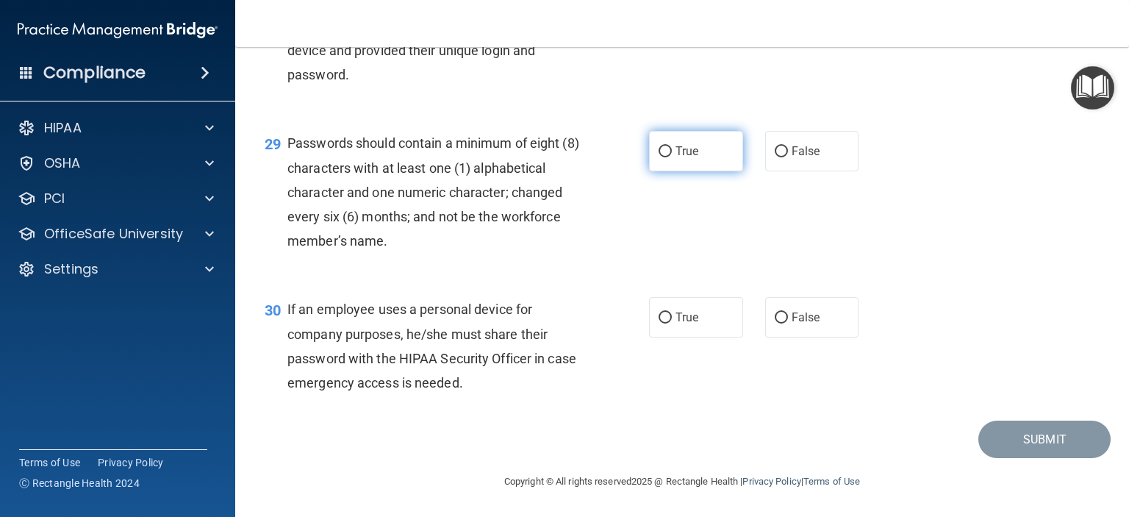
click at [698, 171] on label "True" at bounding box center [696, 151] width 94 height 40
click at [672, 157] on input "True" at bounding box center [664, 151] width 13 height 11
radio input "true"
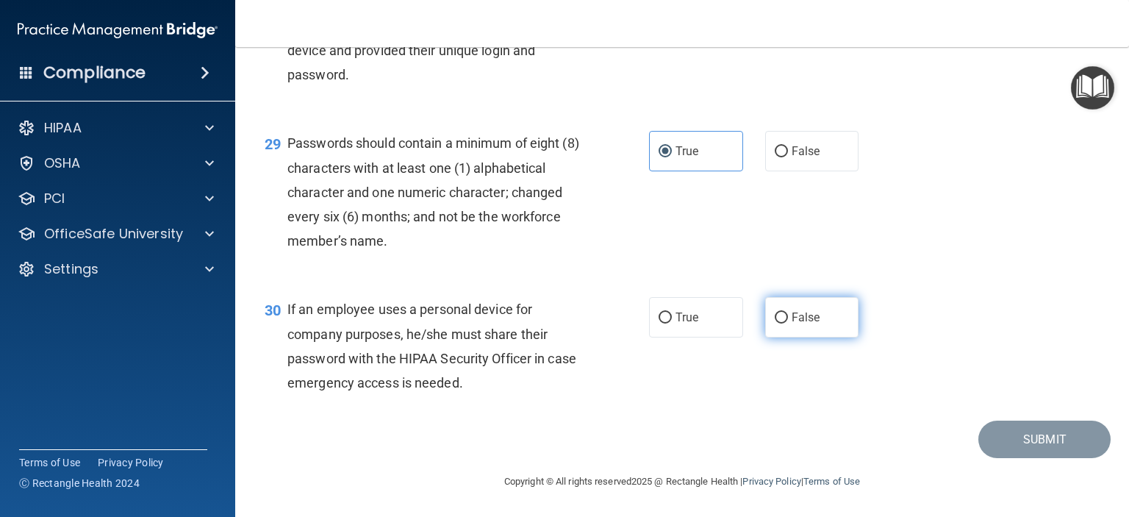
click at [794, 316] on span "False" at bounding box center [805, 317] width 29 height 14
click at [788, 316] on input "False" at bounding box center [781, 317] width 13 height 11
radio input "true"
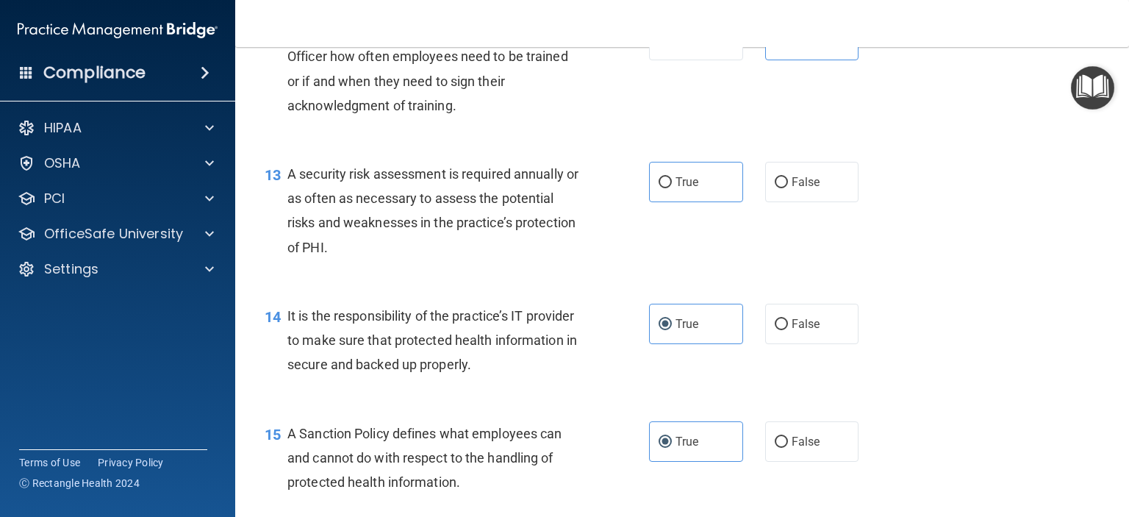
scroll to position [1837, 0]
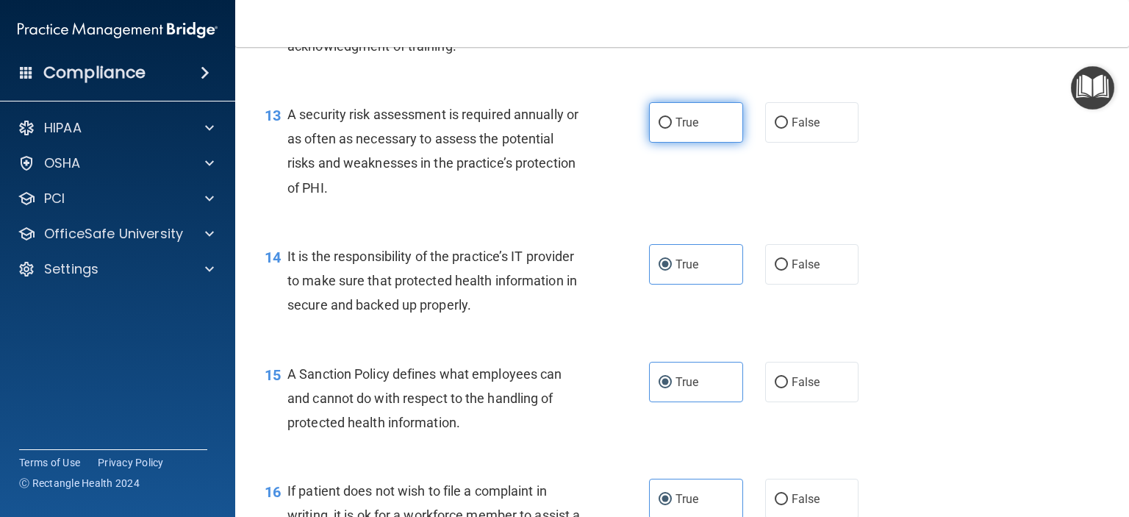
click at [663, 129] on input "True" at bounding box center [664, 123] width 13 height 11
radio input "true"
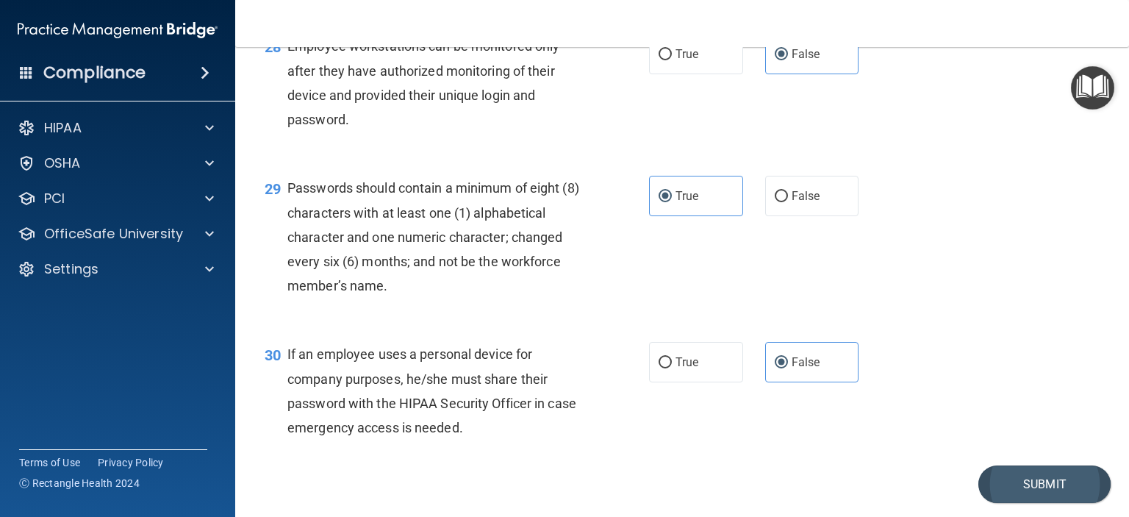
scroll to position [3857, 0]
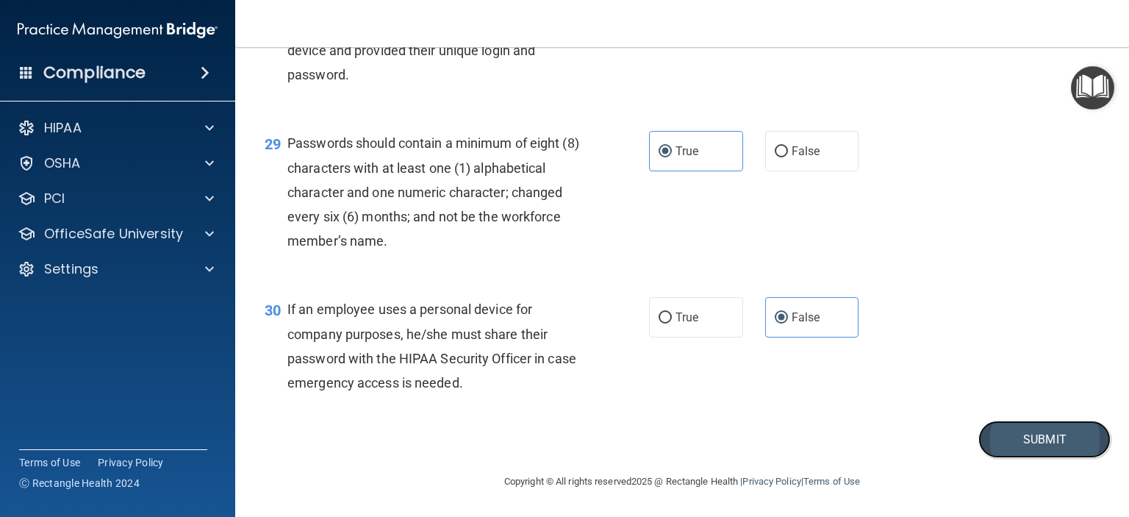
click at [1034, 438] on button "Submit" at bounding box center [1044, 438] width 132 height 37
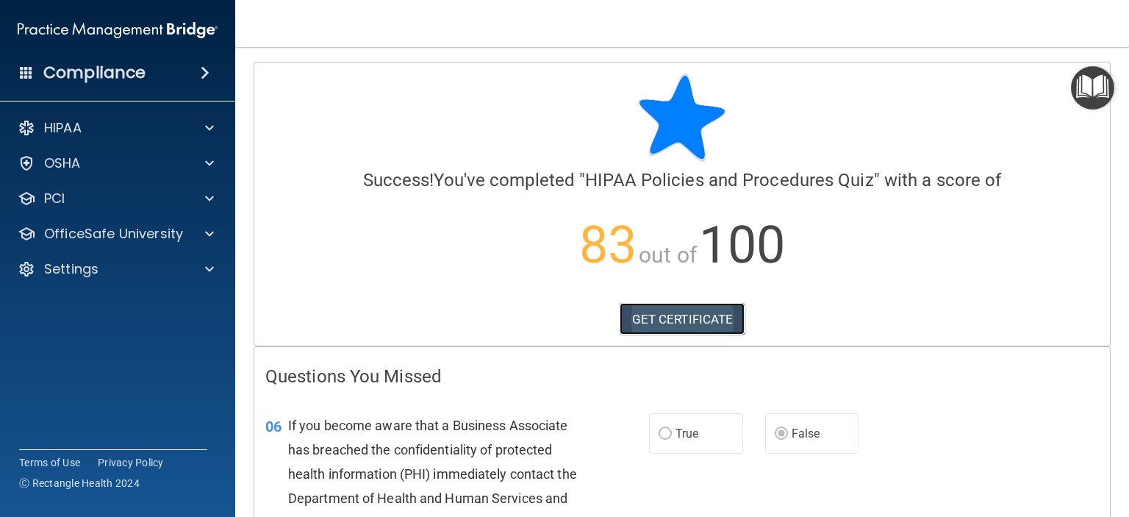
click at [679, 321] on link "GET CERTIFICATE" at bounding box center [683, 319] width 126 height 32
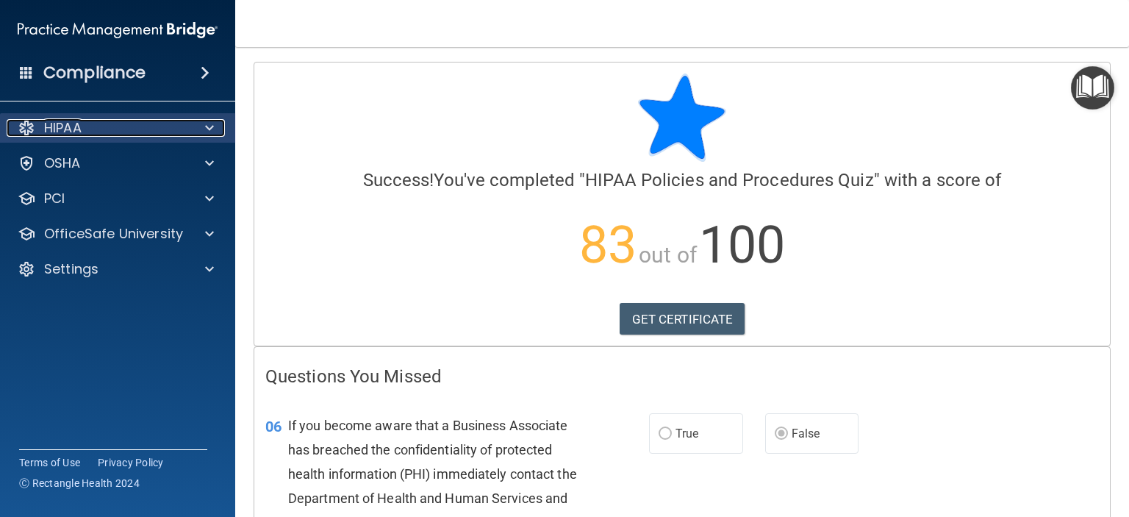
click at [210, 129] on span at bounding box center [209, 128] width 9 height 18
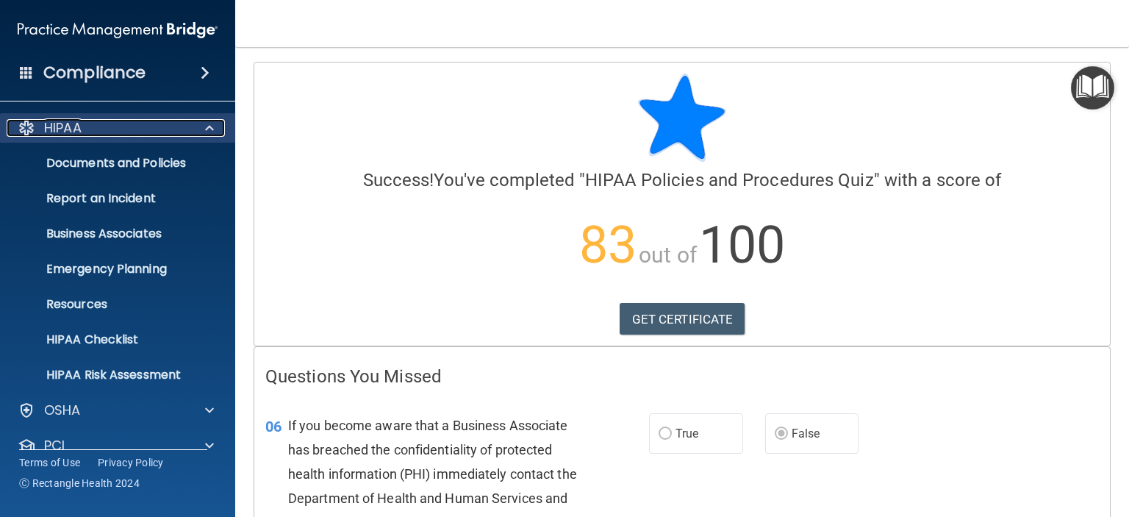
click at [212, 129] on span at bounding box center [209, 128] width 9 height 18
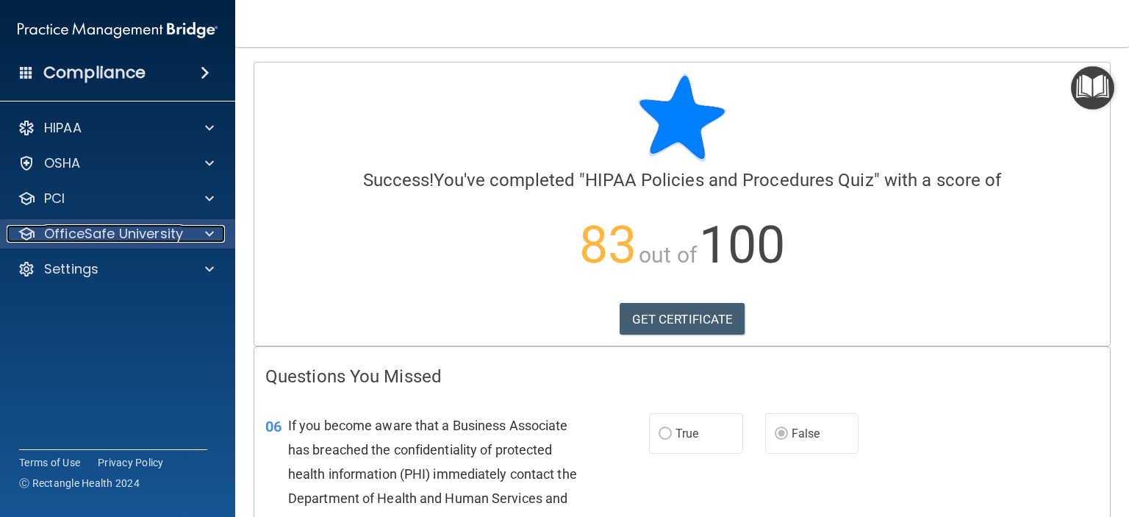
click at [210, 232] on span at bounding box center [209, 234] width 9 height 18
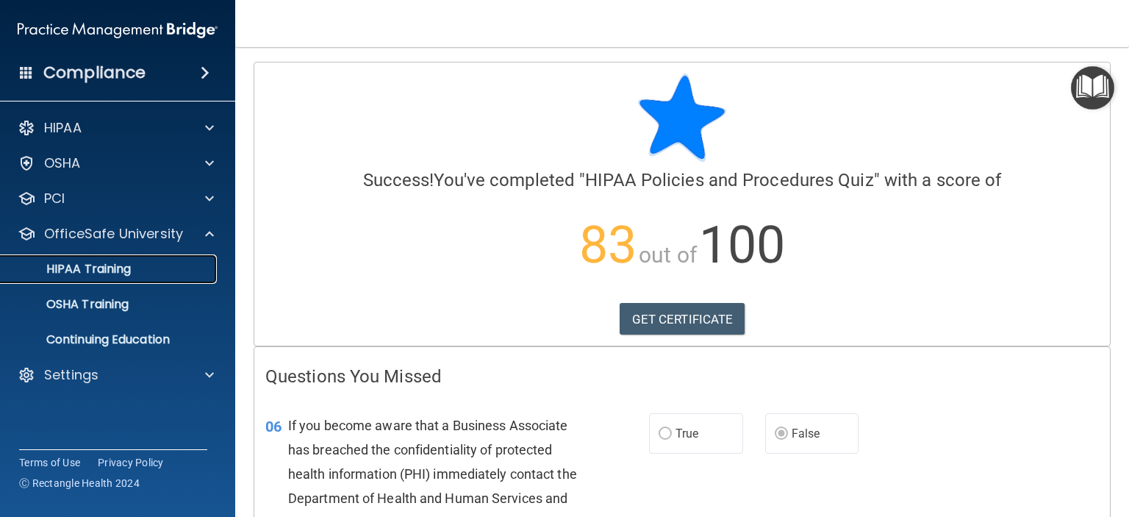
click at [101, 265] on p "HIPAA Training" at bounding box center [70, 269] width 121 height 15
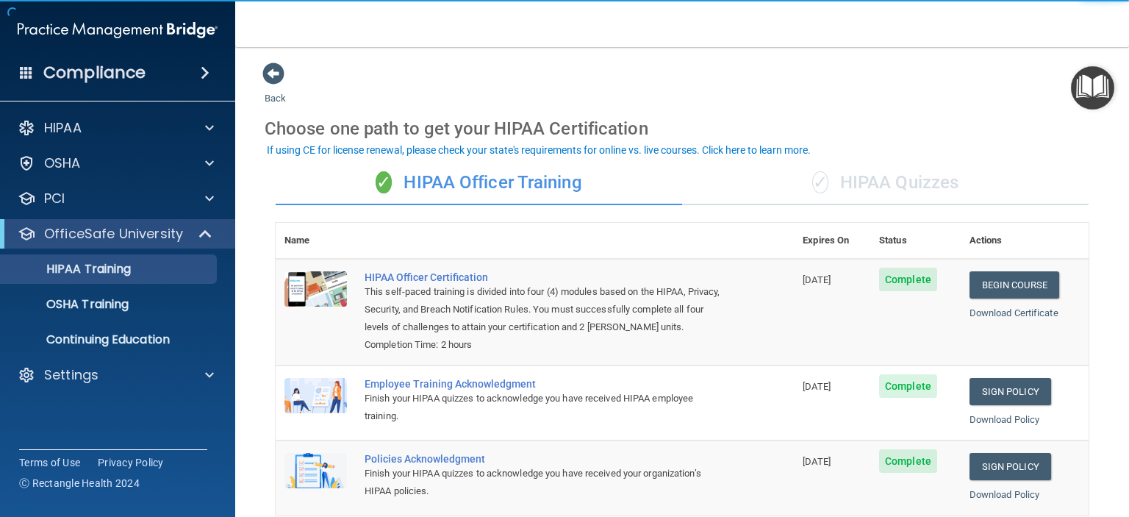
click at [914, 182] on div "✓ HIPAA Quizzes" at bounding box center [885, 183] width 406 height 44
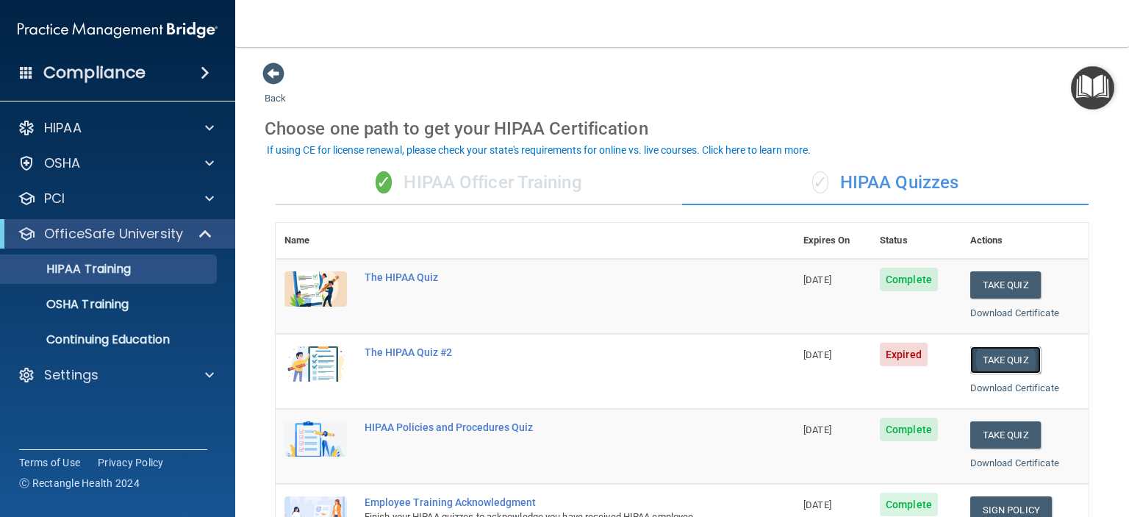
click at [994, 355] on button "Take Quiz" at bounding box center [1005, 359] width 71 height 27
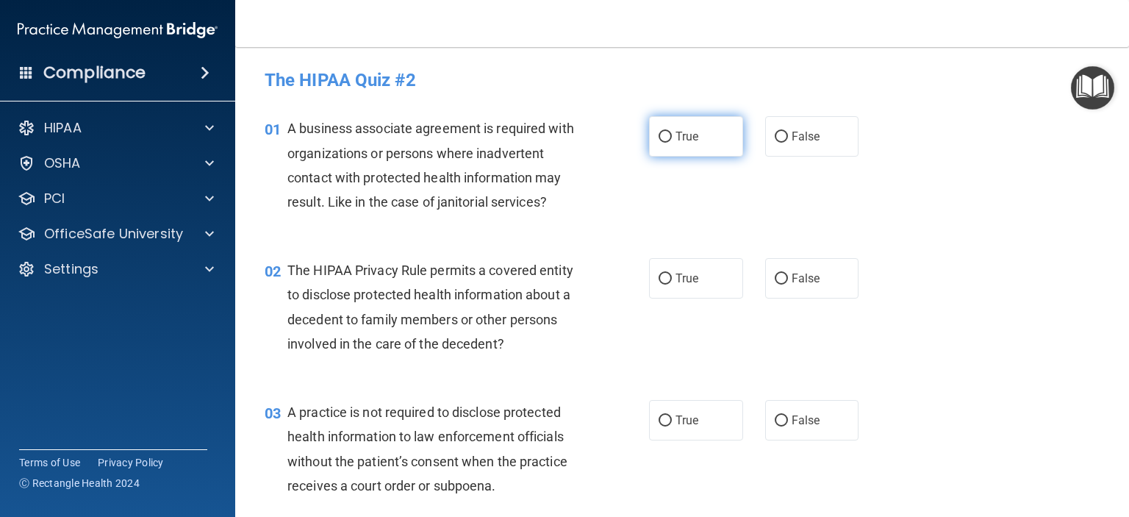
click at [681, 137] on span "True" at bounding box center [686, 136] width 23 height 14
click at [672, 137] on input "True" at bounding box center [664, 137] width 13 height 11
radio input "true"
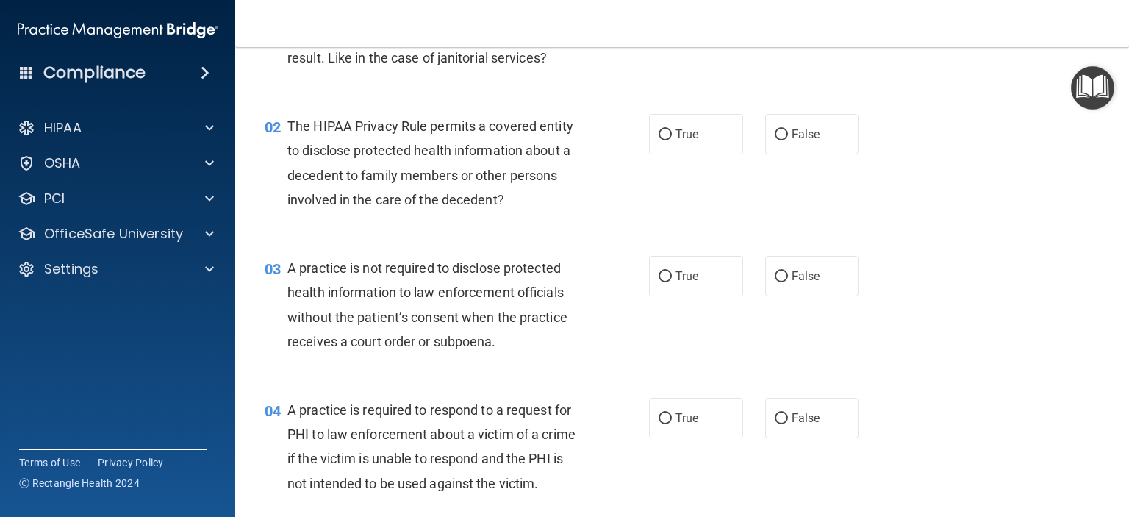
scroll to position [147, 0]
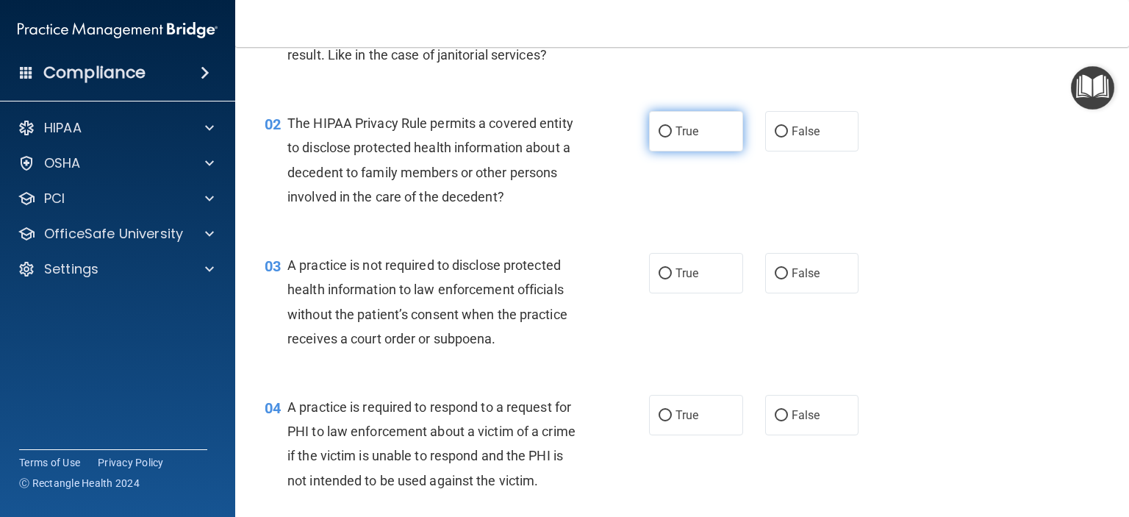
click at [675, 133] on span "True" at bounding box center [686, 131] width 23 height 14
click at [672, 133] on input "True" at bounding box center [664, 131] width 13 height 11
radio input "true"
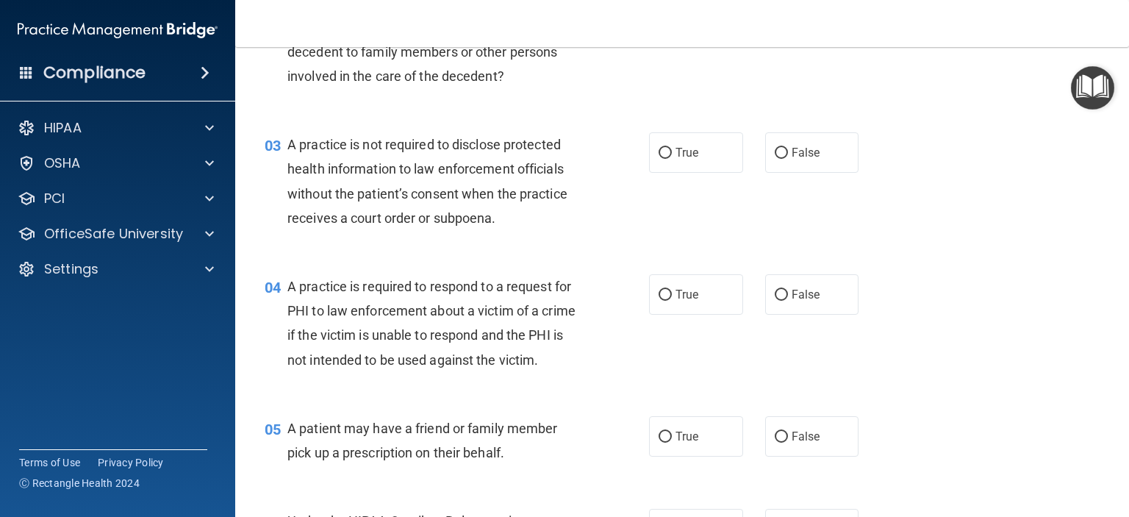
scroll to position [294, 0]
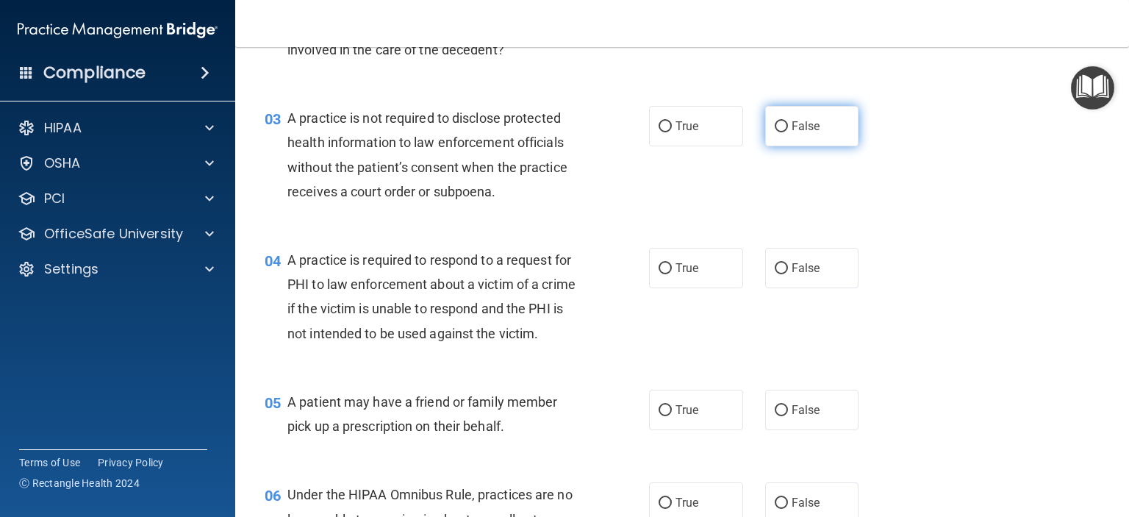
click at [802, 123] on span "False" at bounding box center [805, 126] width 29 height 14
click at [788, 123] on input "False" at bounding box center [781, 126] width 13 height 11
radio input "true"
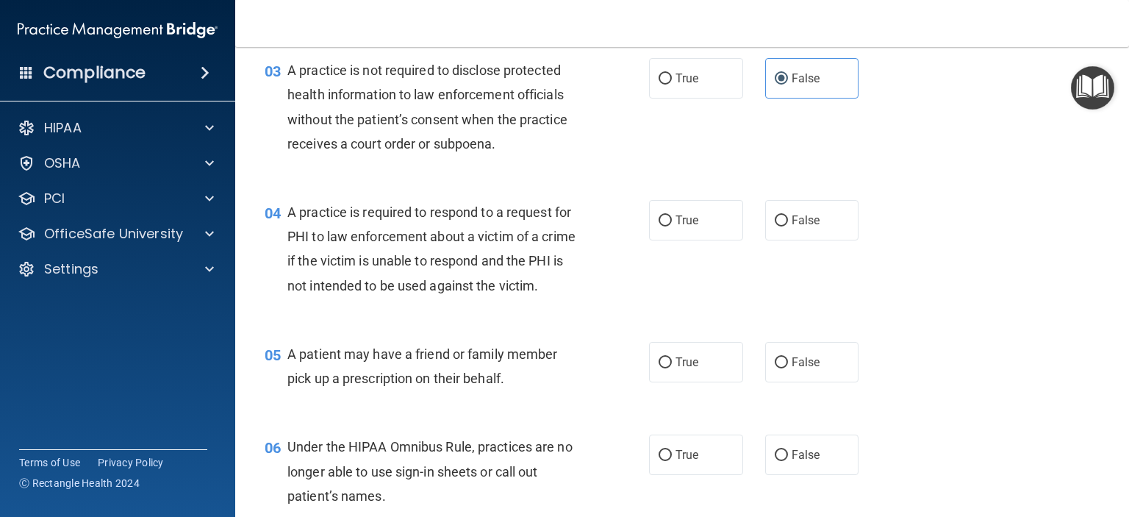
scroll to position [367, 0]
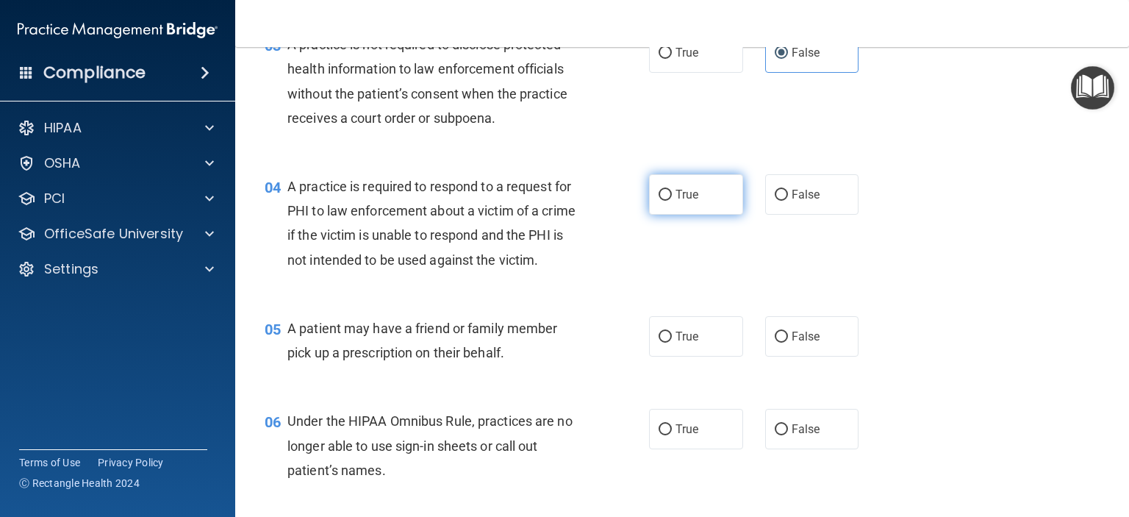
click at [675, 195] on span "True" at bounding box center [686, 194] width 23 height 14
click at [672, 195] on input "True" at bounding box center [664, 195] width 13 height 11
radio input "true"
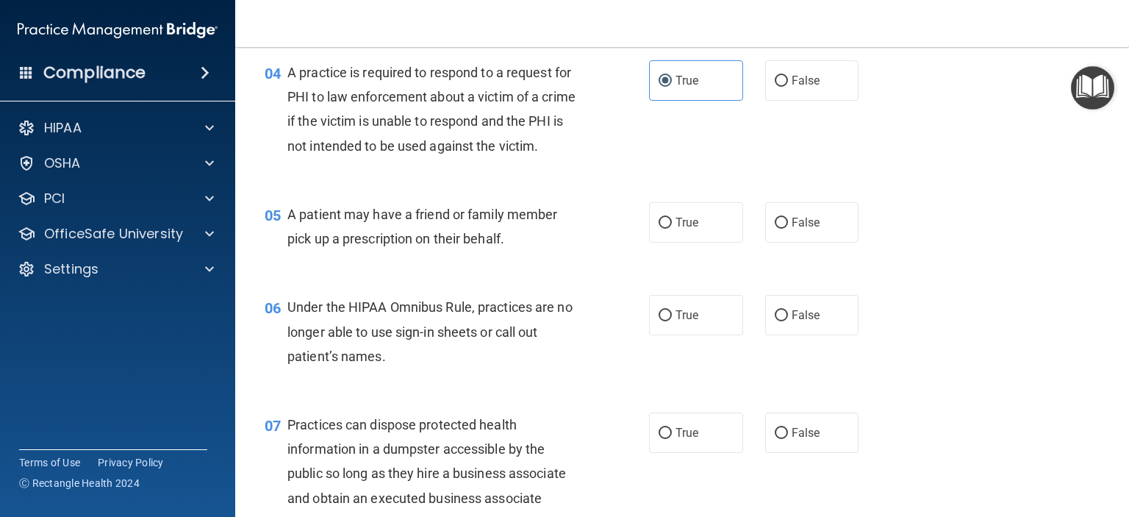
scroll to position [514, 0]
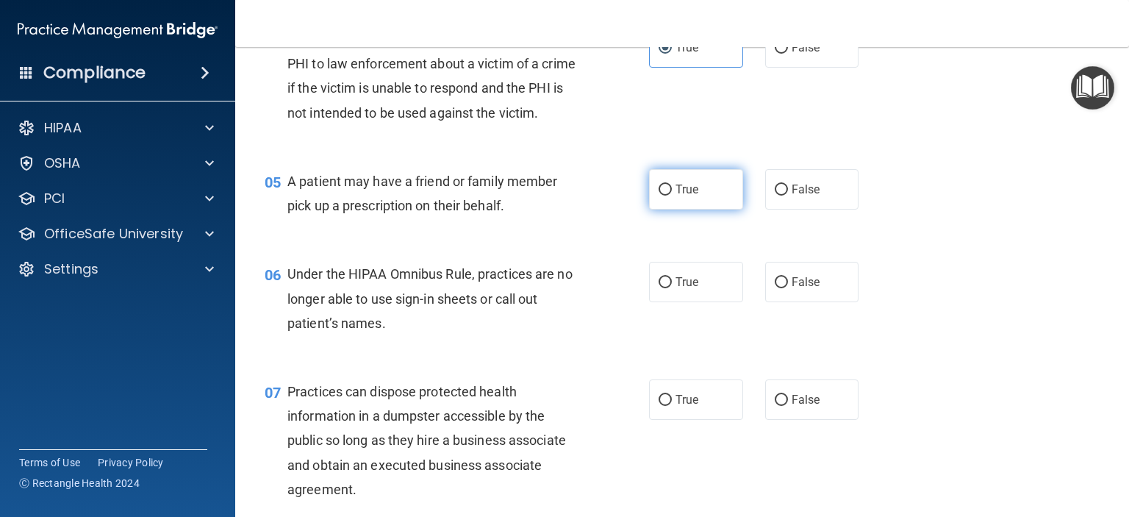
click at [683, 196] on span "True" at bounding box center [686, 189] width 23 height 14
click at [672, 195] on input "True" at bounding box center [664, 189] width 13 height 11
radio input "true"
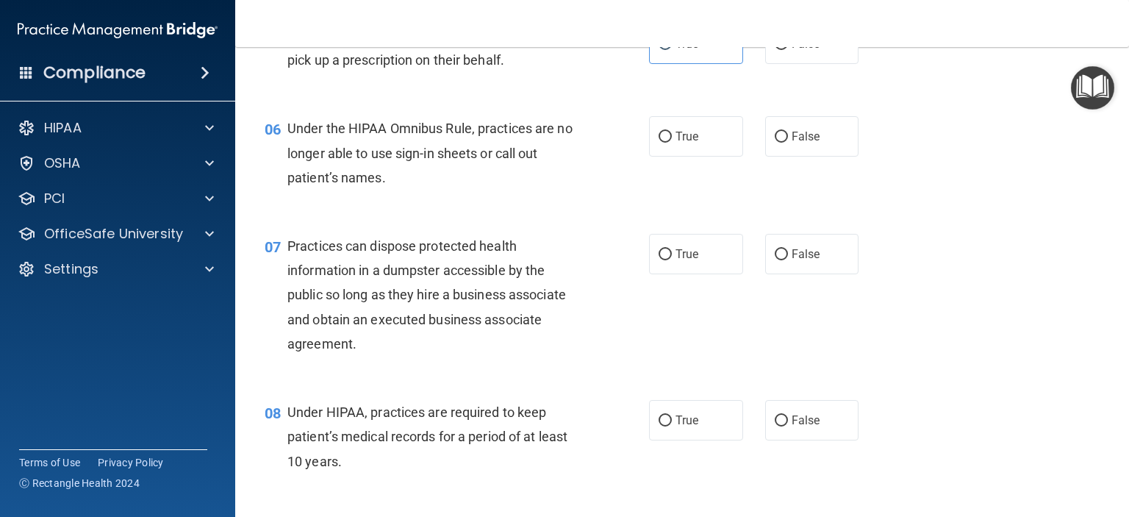
scroll to position [661, 0]
click at [686, 142] on span "True" at bounding box center [686, 135] width 23 height 14
click at [672, 141] on input "True" at bounding box center [664, 135] width 13 height 11
radio input "true"
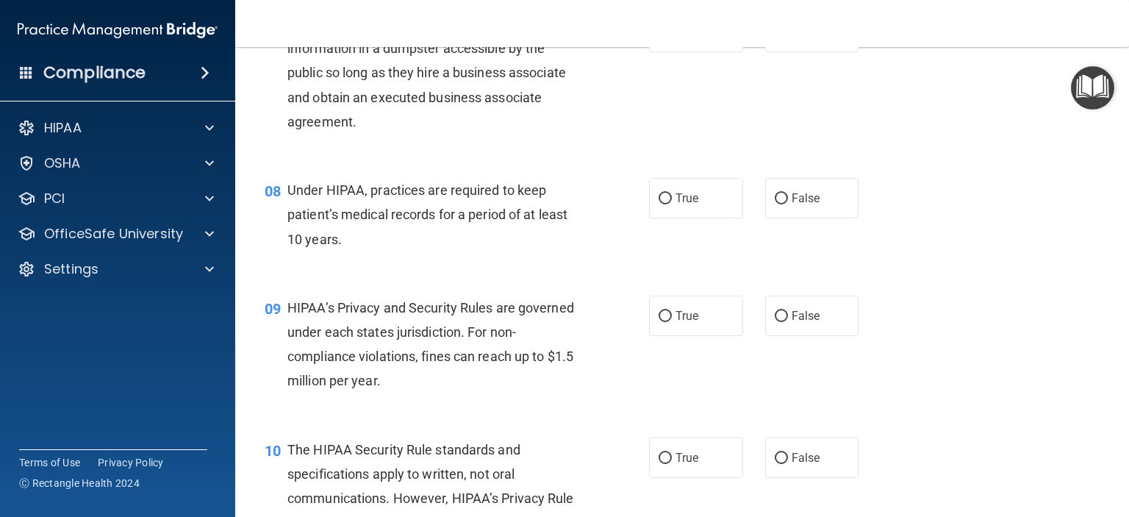
scroll to position [808, 0]
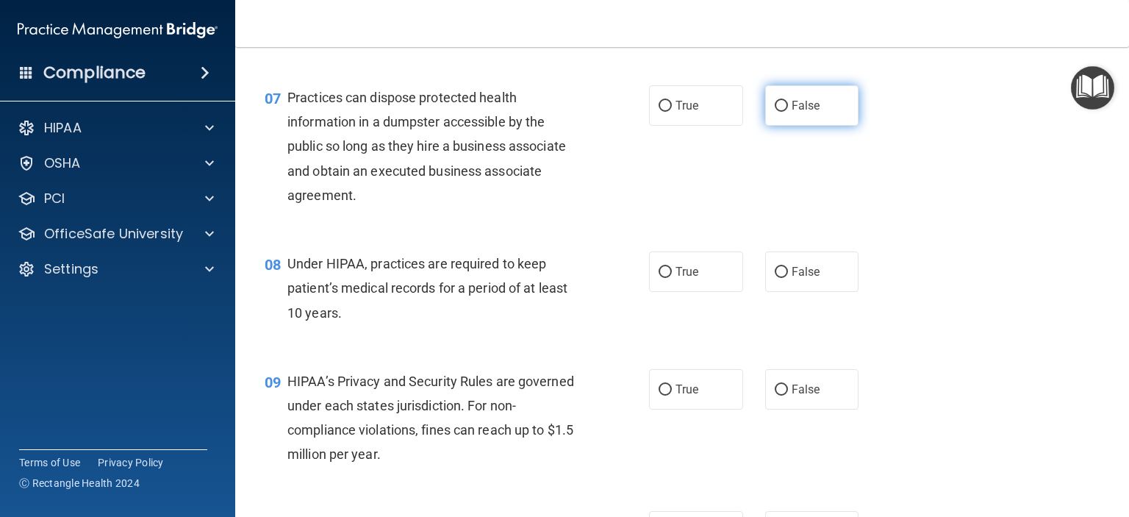
click at [793, 112] on span "False" at bounding box center [805, 105] width 29 height 14
click at [788, 112] on input "False" at bounding box center [781, 106] width 13 height 11
radio input "true"
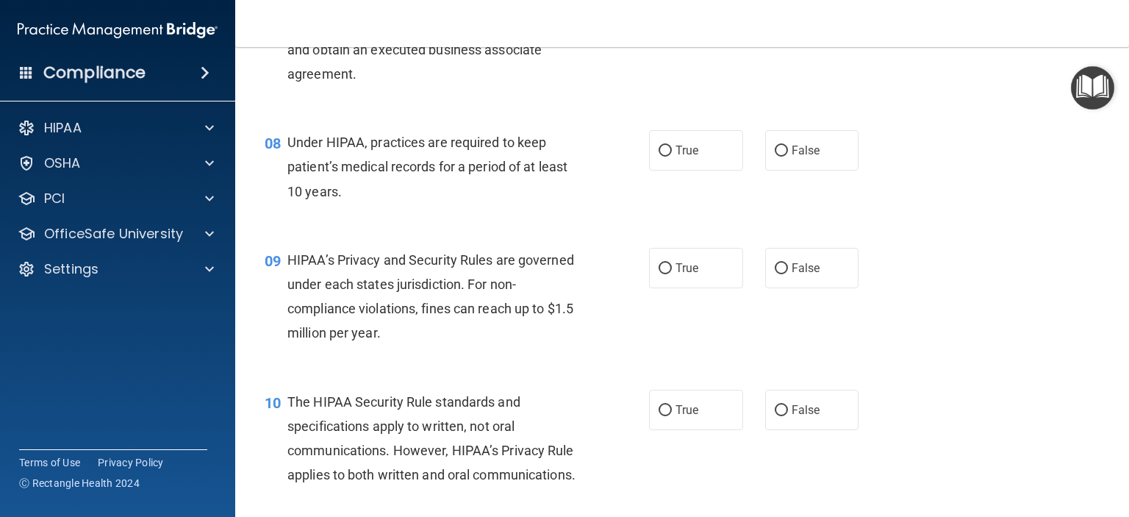
scroll to position [955, 0]
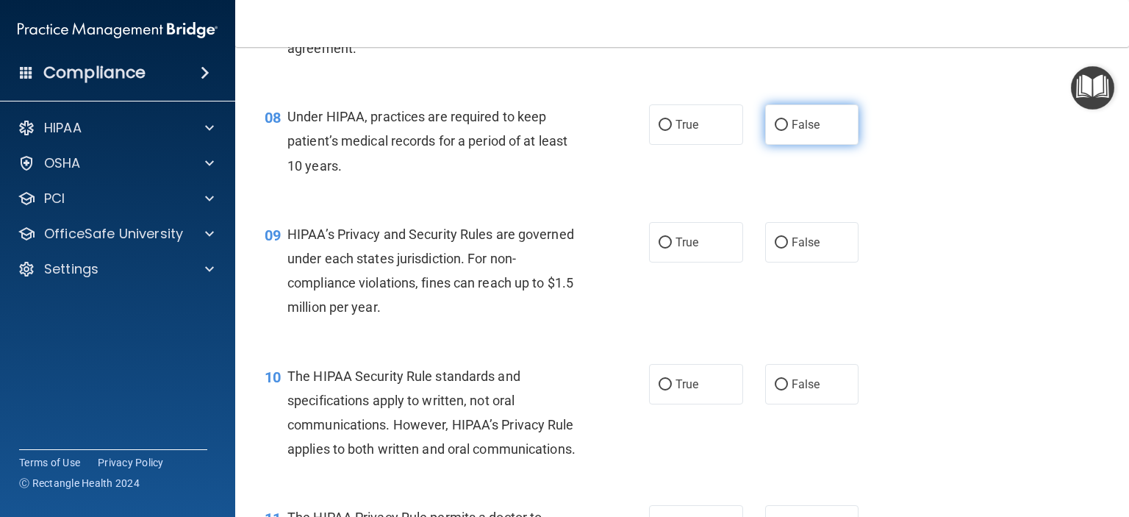
click at [817, 145] on label "False" at bounding box center [812, 124] width 94 height 40
click at [788, 131] on input "False" at bounding box center [781, 125] width 13 height 11
radio input "true"
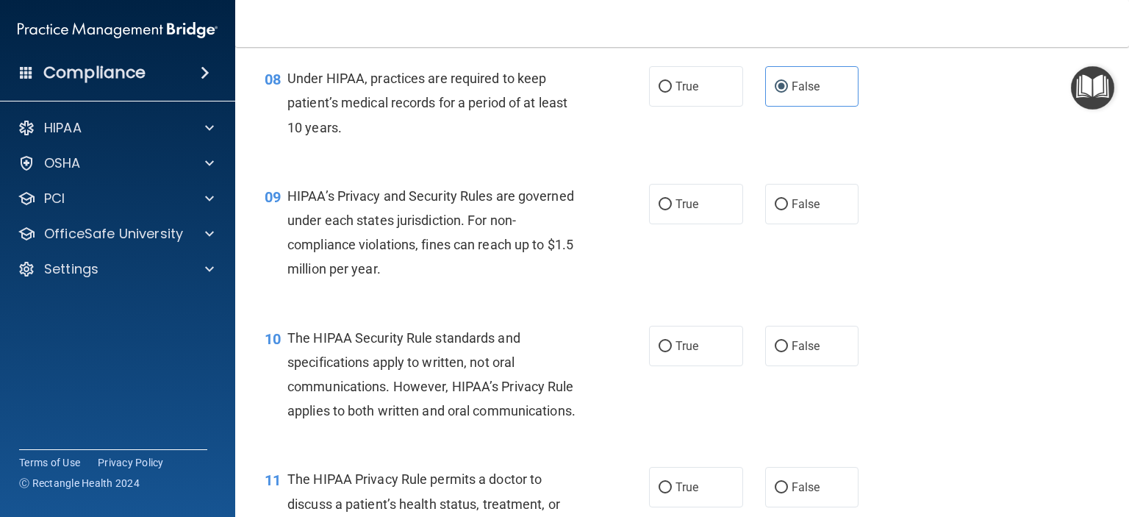
scroll to position [1029, 0]
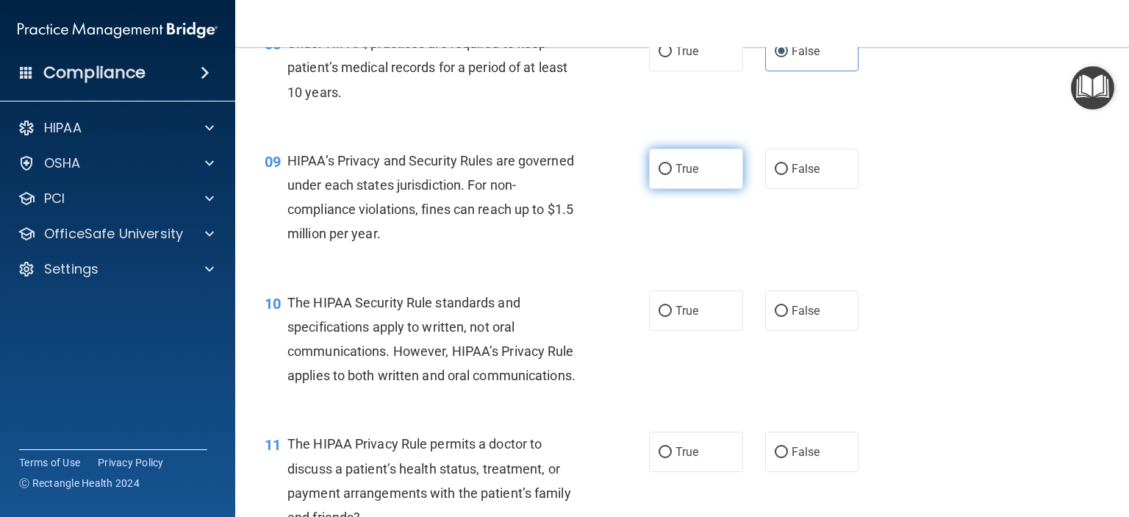
click at [681, 184] on label "True" at bounding box center [696, 168] width 94 height 40
click at [672, 175] on input "True" at bounding box center [664, 169] width 13 height 11
radio input "true"
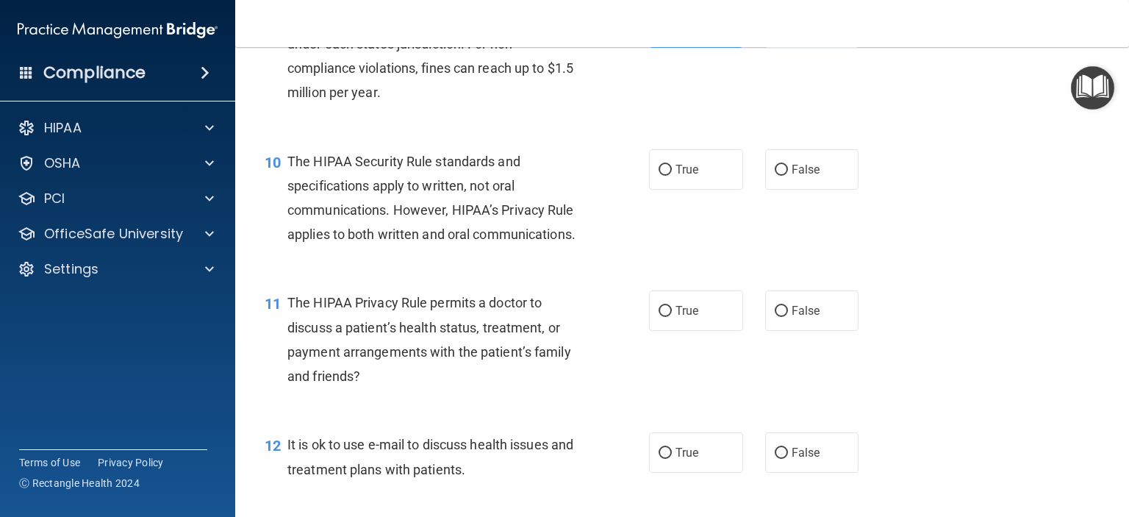
scroll to position [1176, 0]
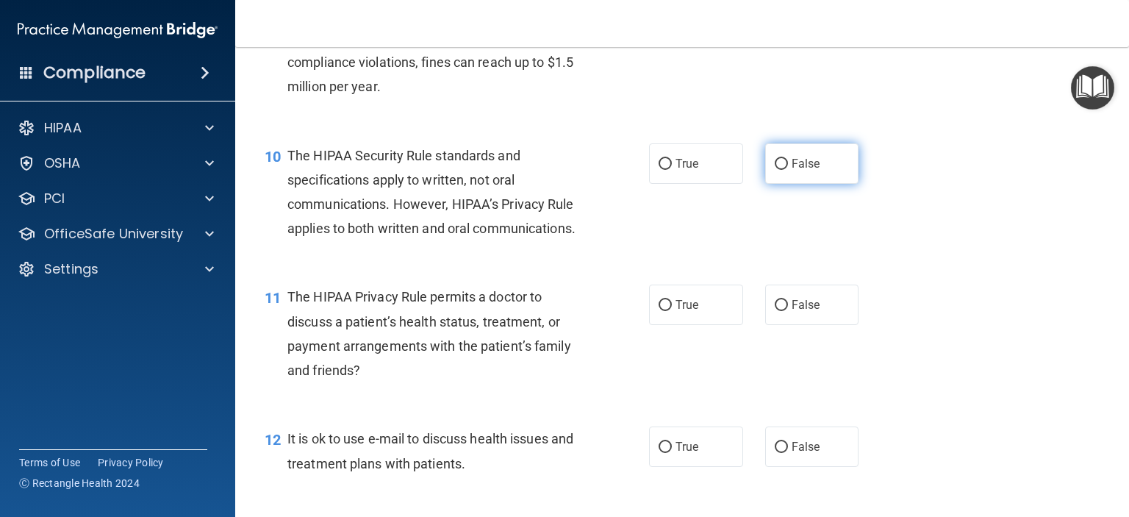
click at [803, 170] on span "False" at bounding box center [805, 164] width 29 height 14
click at [788, 170] on input "False" at bounding box center [781, 164] width 13 height 11
radio input "true"
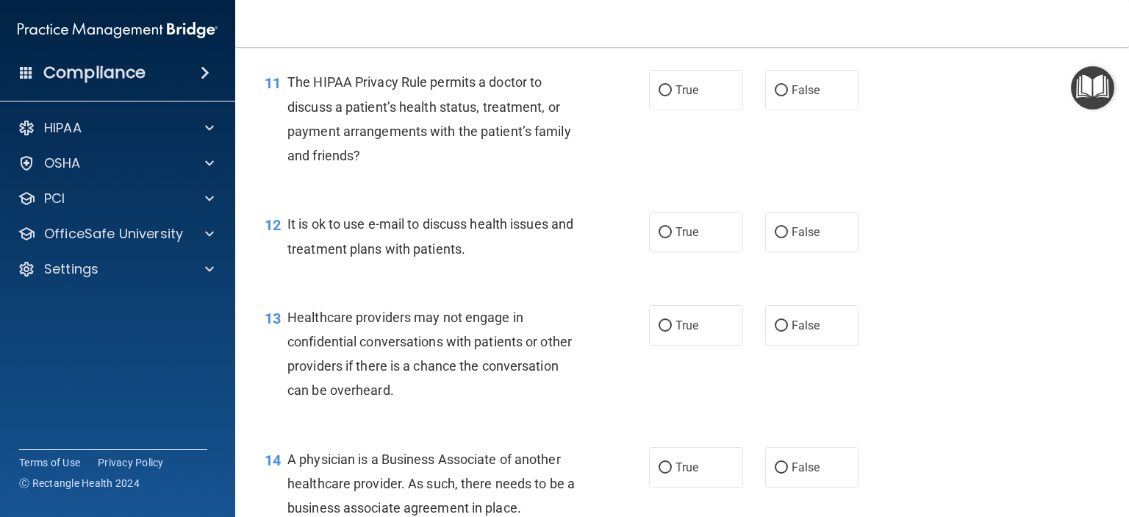
scroll to position [1396, 0]
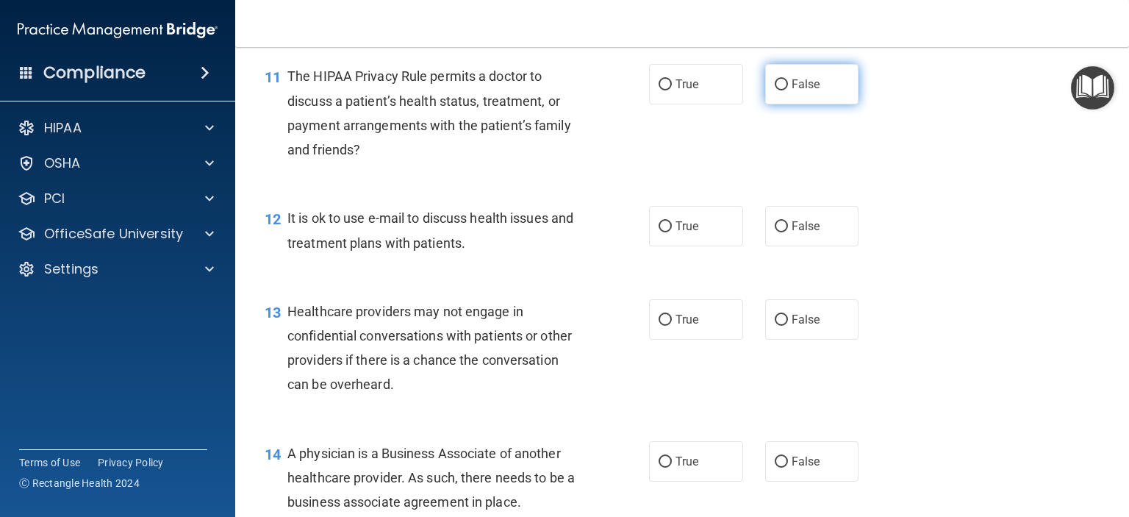
click at [803, 91] on span "False" at bounding box center [805, 84] width 29 height 14
click at [788, 90] on input "False" at bounding box center [781, 84] width 13 height 11
radio input "true"
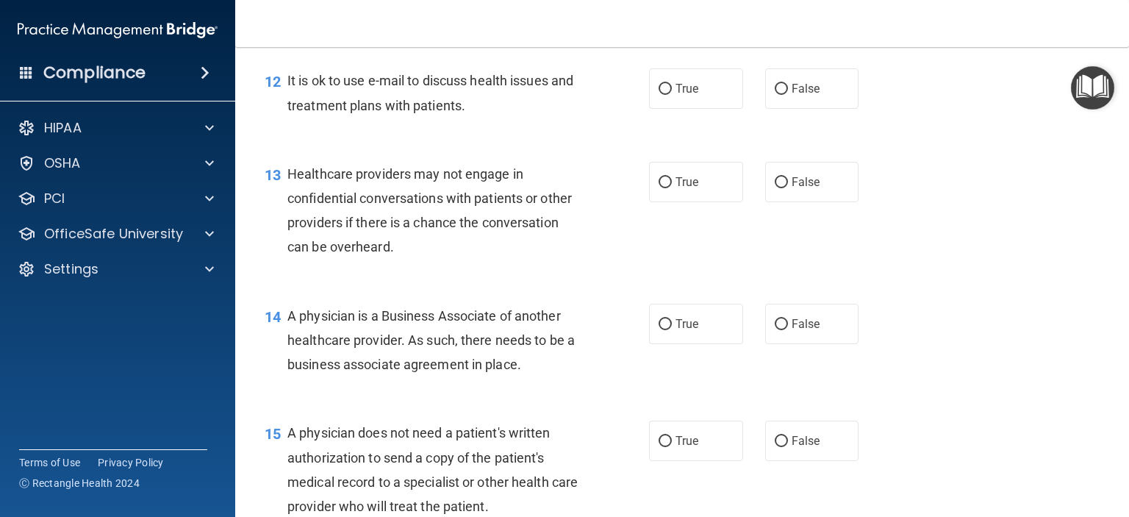
scroll to position [1543, 0]
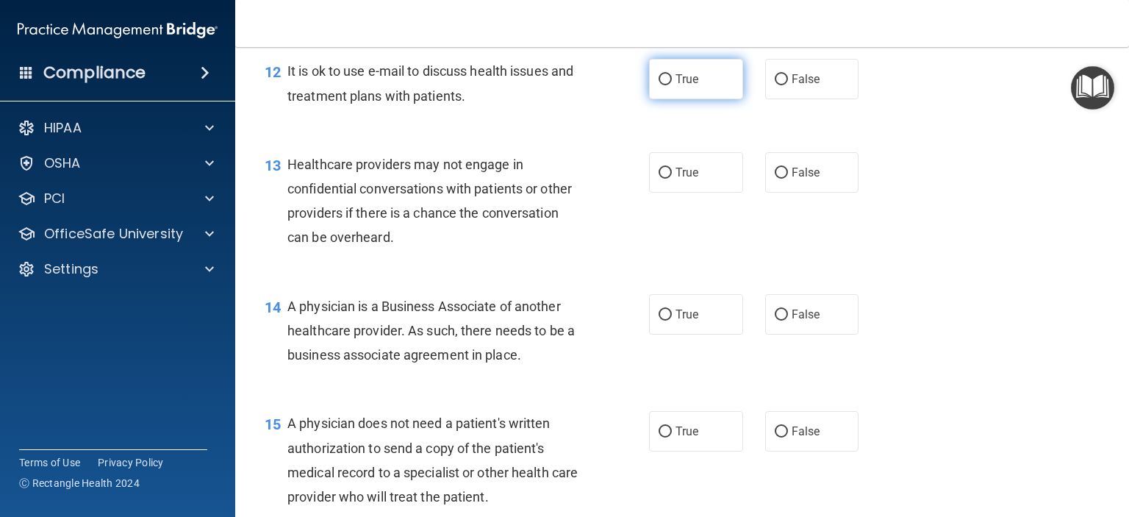
click at [675, 86] on span "True" at bounding box center [686, 79] width 23 height 14
click at [672, 85] on input "True" at bounding box center [664, 79] width 13 height 11
radio input "true"
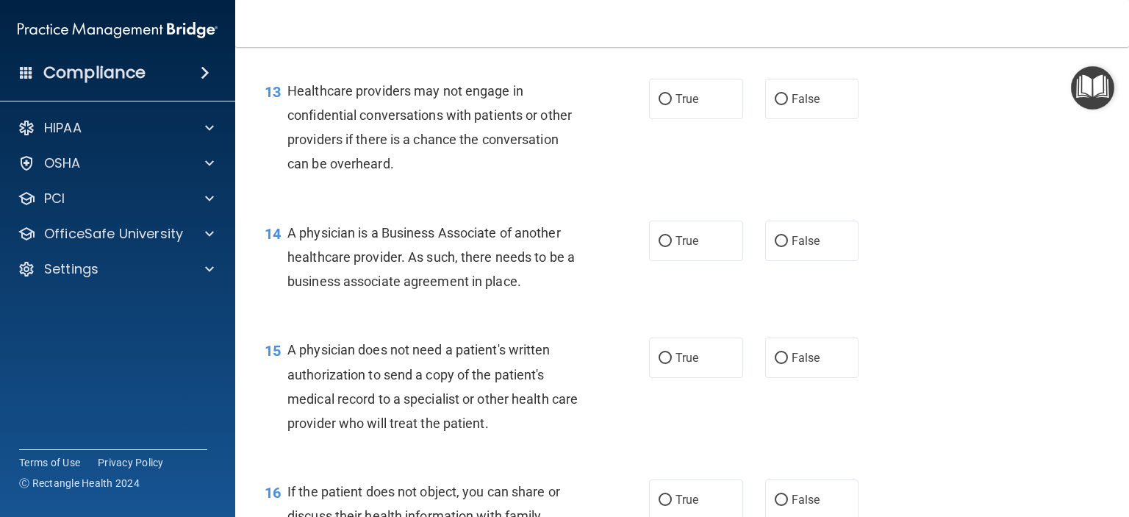
scroll to position [1617, 0]
click at [681, 106] on span "True" at bounding box center [686, 99] width 23 height 14
click at [672, 105] on input "True" at bounding box center [664, 99] width 13 height 11
radio input "true"
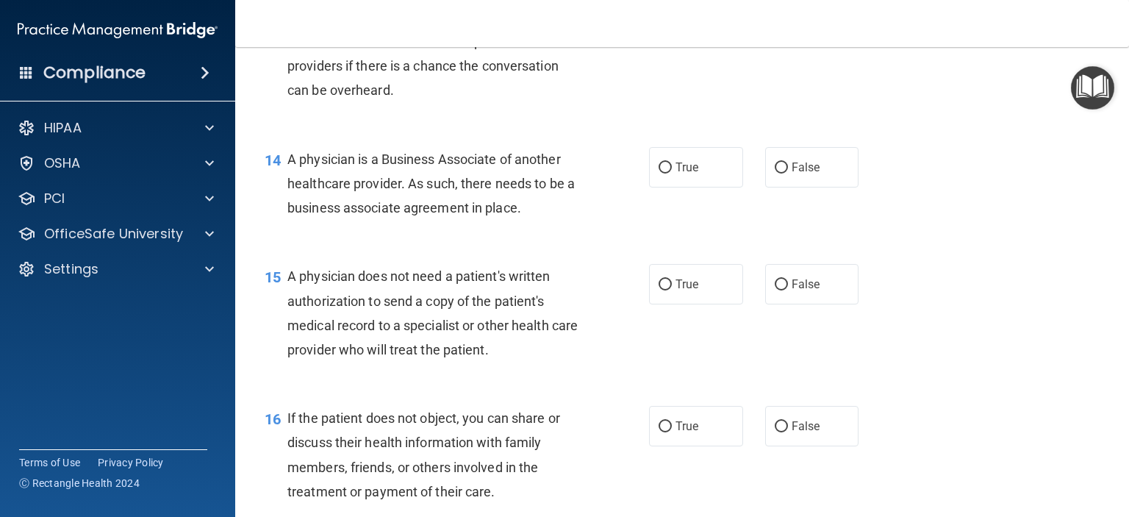
scroll to position [1764, 0]
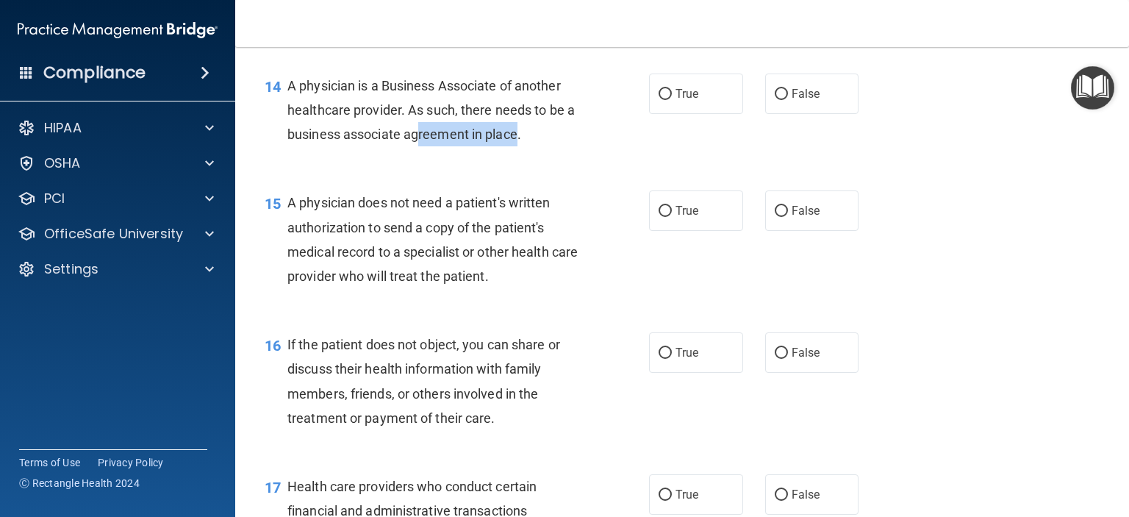
drag, startPoint x: 414, startPoint y: 180, endPoint x: 511, endPoint y: 184, distance: 97.8
click at [511, 142] on span "A physician is a Business Associate of another healthcare provider. As such, th…" at bounding box center [430, 110] width 287 height 64
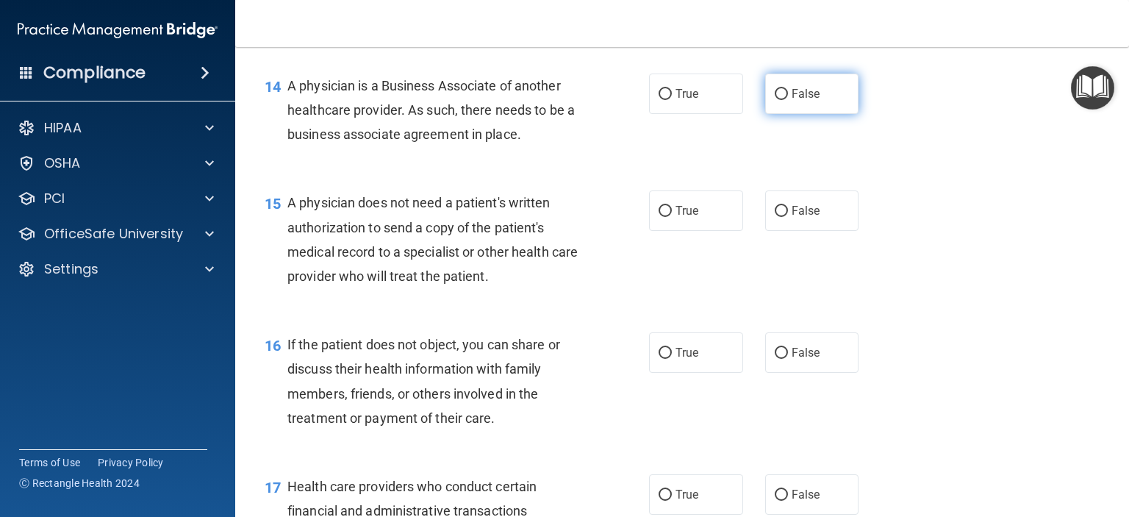
click at [791, 101] on span "False" at bounding box center [805, 94] width 29 height 14
click at [788, 100] on input "False" at bounding box center [781, 94] width 13 height 11
radio input "true"
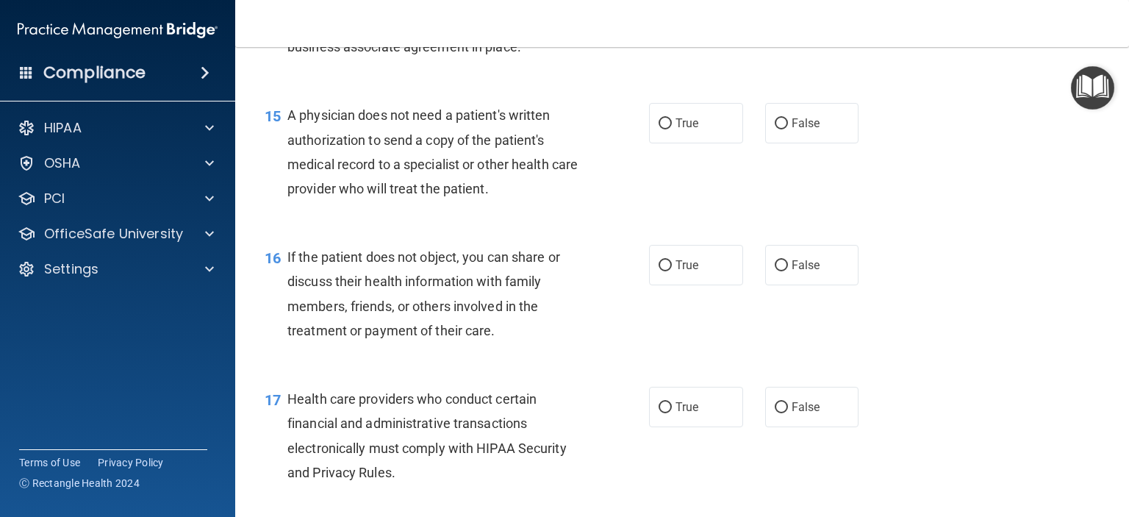
scroll to position [1911, 0]
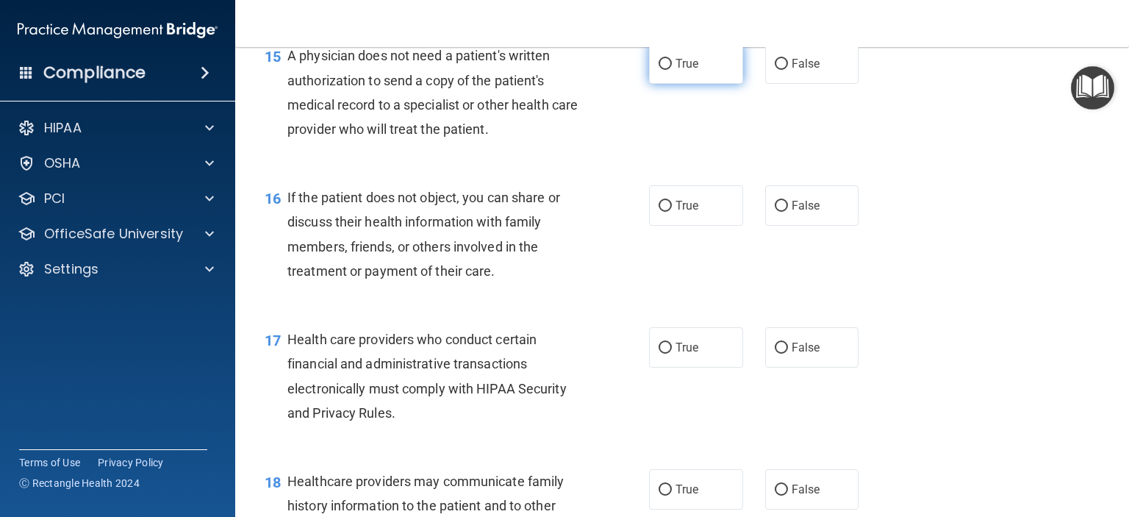
click at [714, 84] on label "True" at bounding box center [696, 63] width 94 height 40
click at [672, 70] on input "True" at bounding box center [664, 64] width 13 height 11
radio input "true"
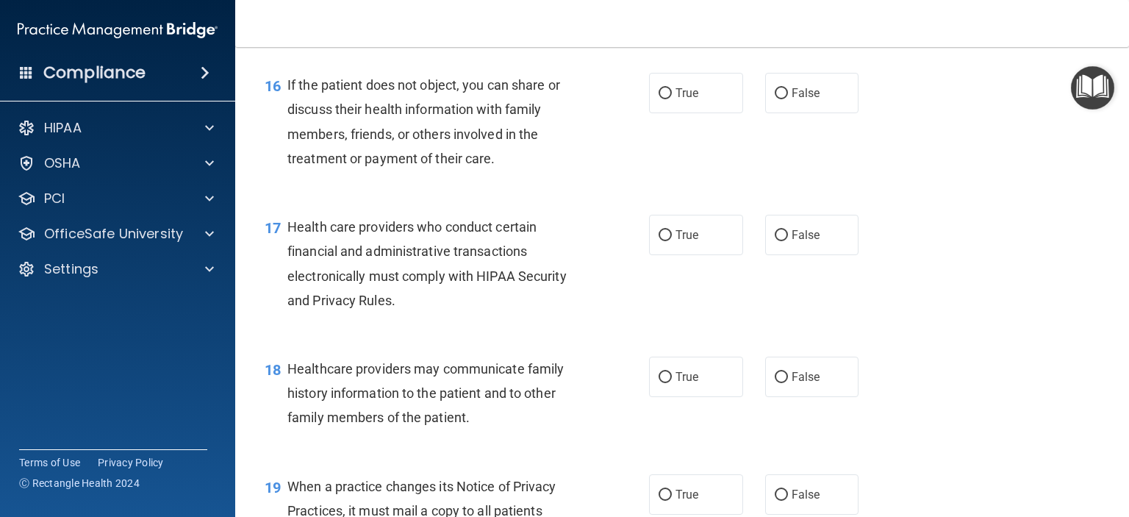
scroll to position [2058, 0]
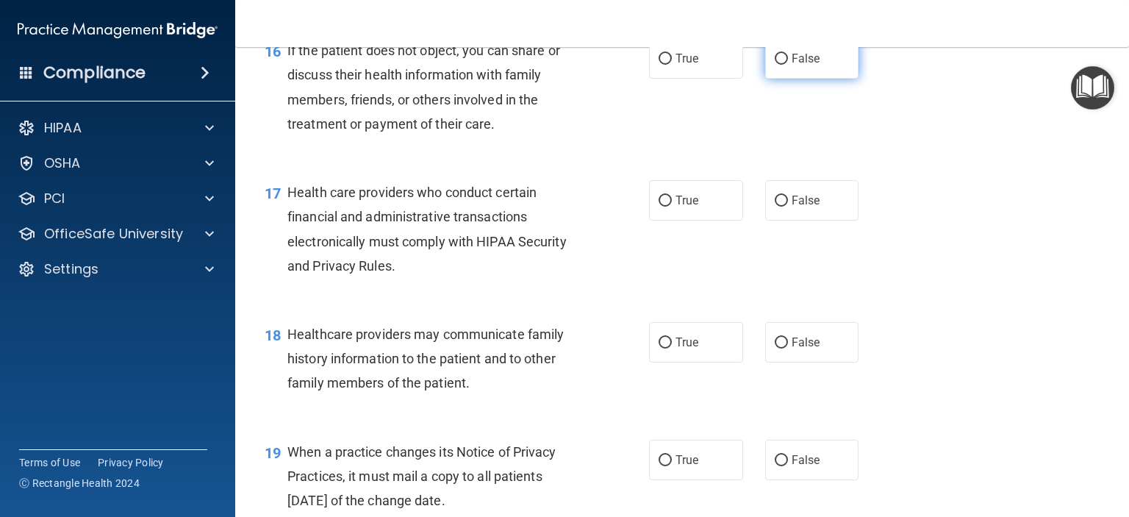
click at [808, 65] on span "False" at bounding box center [805, 58] width 29 height 14
click at [788, 65] on input "False" at bounding box center [781, 59] width 13 height 11
radio input "true"
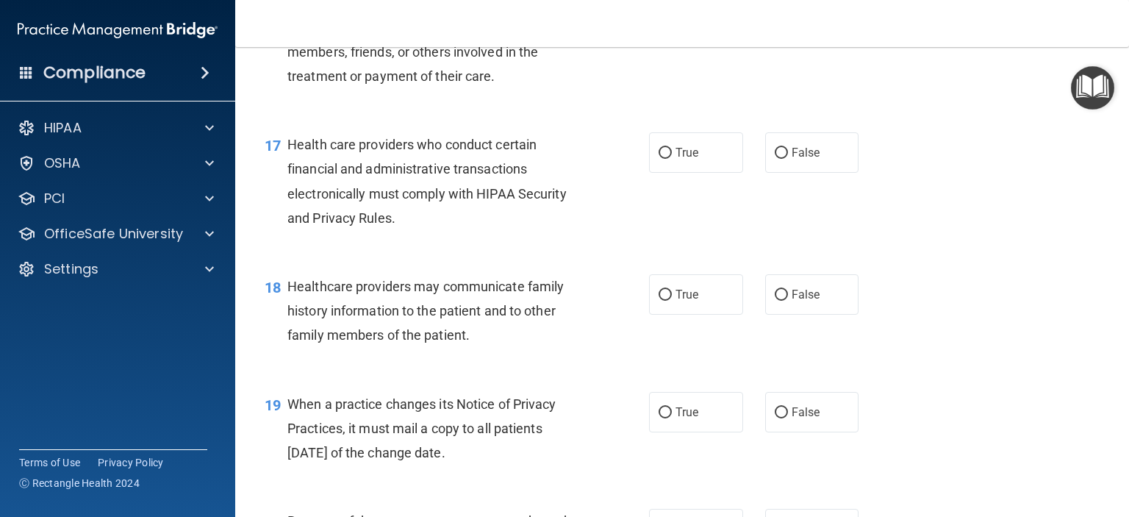
scroll to position [2131, 0]
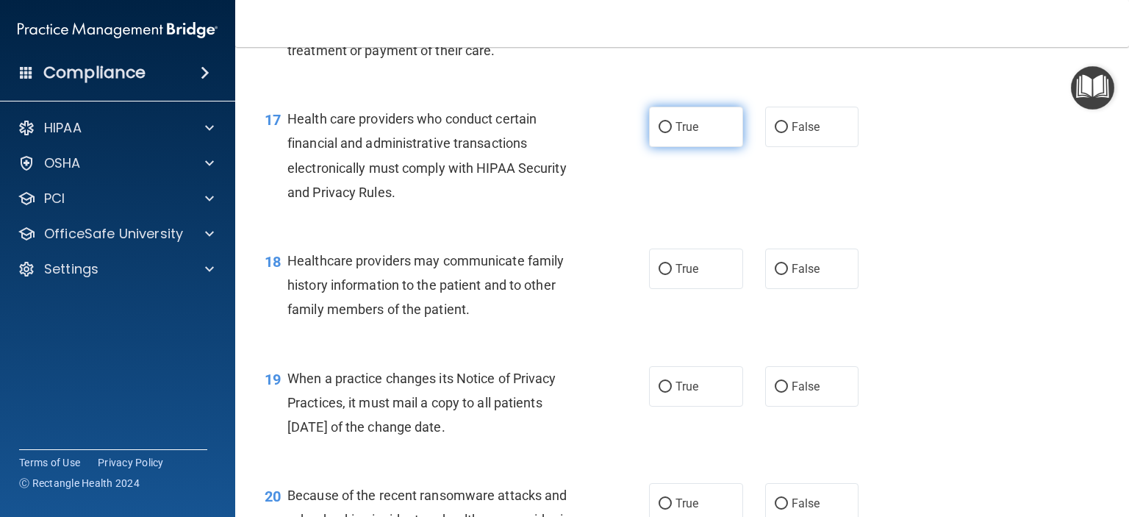
click at [698, 147] on label "True" at bounding box center [696, 127] width 94 height 40
click at [672, 133] on input "True" at bounding box center [664, 127] width 13 height 11
radio input "true"
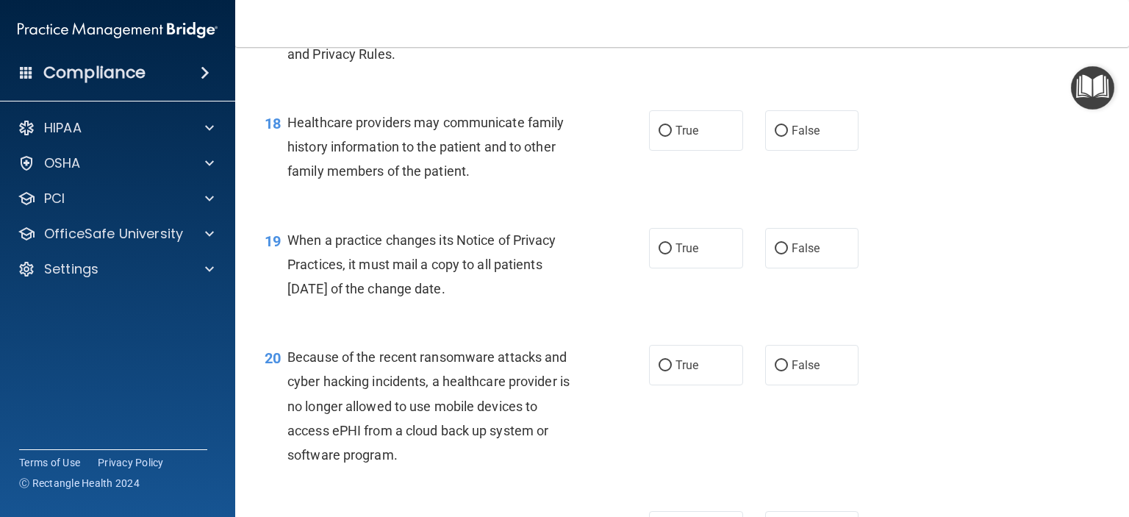
scroll to position [2278, 0]
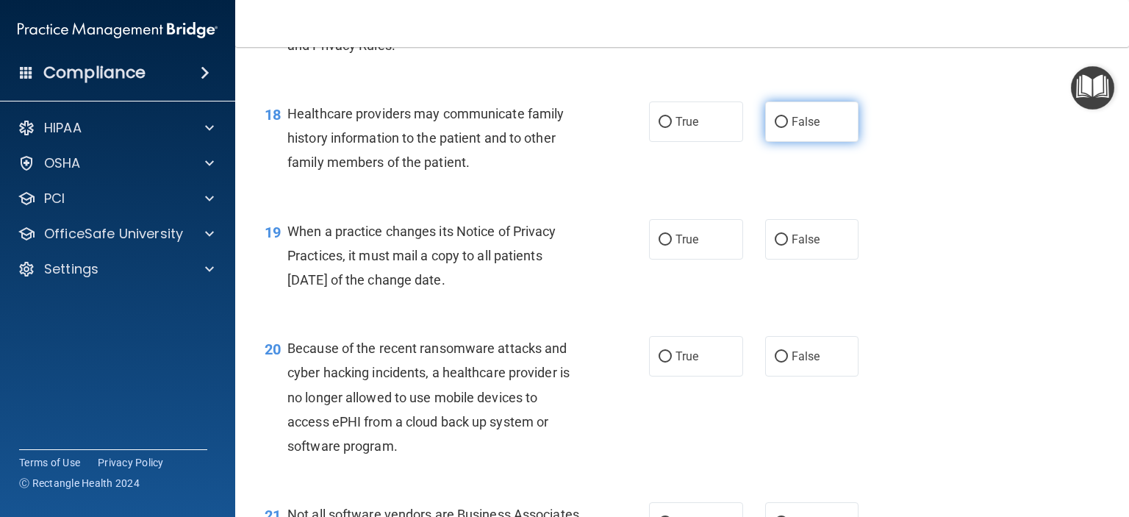
click at [822, 142] on label "False" at bounding box center [812, 121] width 94 height 40
click at [788, 128] on input "False" at bounding box center [781, 122] width 13 height 11
radio input "true"
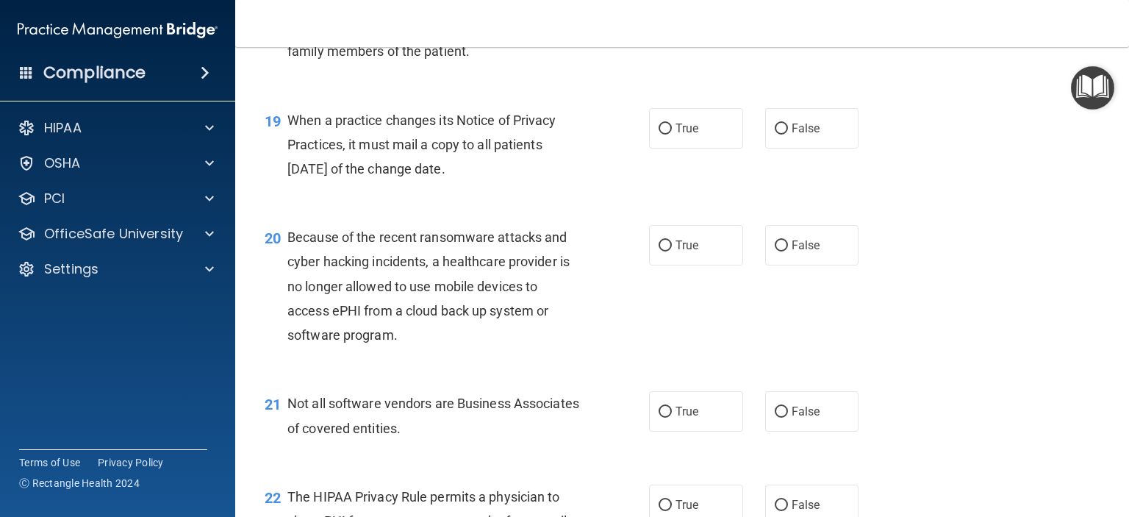
scroll to position [2425, 0]
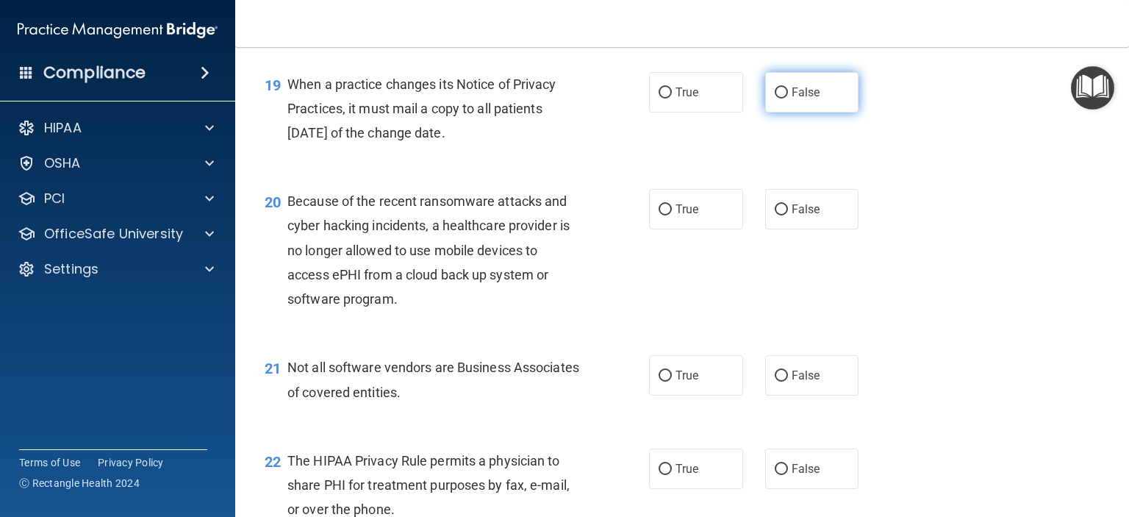
click at [806, 99] on span "False" at bounding box center [805, 92] width 29 height 14
click at [788, 98] on input "False" at bounding box center [781, 92] width 13 height 11
radio input "true"
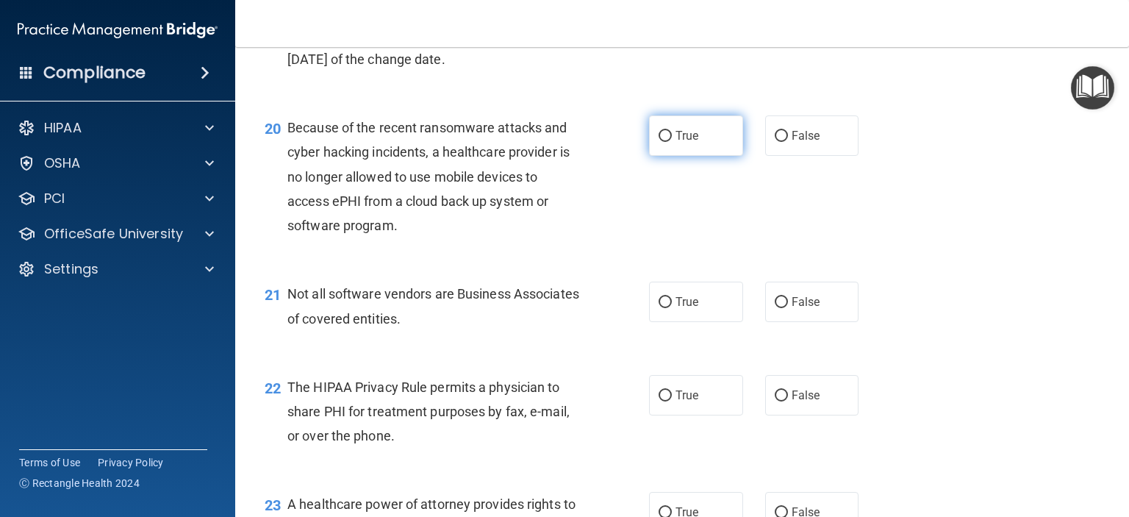
click at [665, 156] on label "True" at bounding box center [696, 135] width 94 height 40
click at [665, 142] on input "True" at bounding box center [664, 136] width 13 height 11
radio input "true"
click at [791, 156] on label "False" at bounding box center [812, 135] width 94 height 40
click at [788, 142] on input "False" at bounding box center [781, 136] width 13 height 11
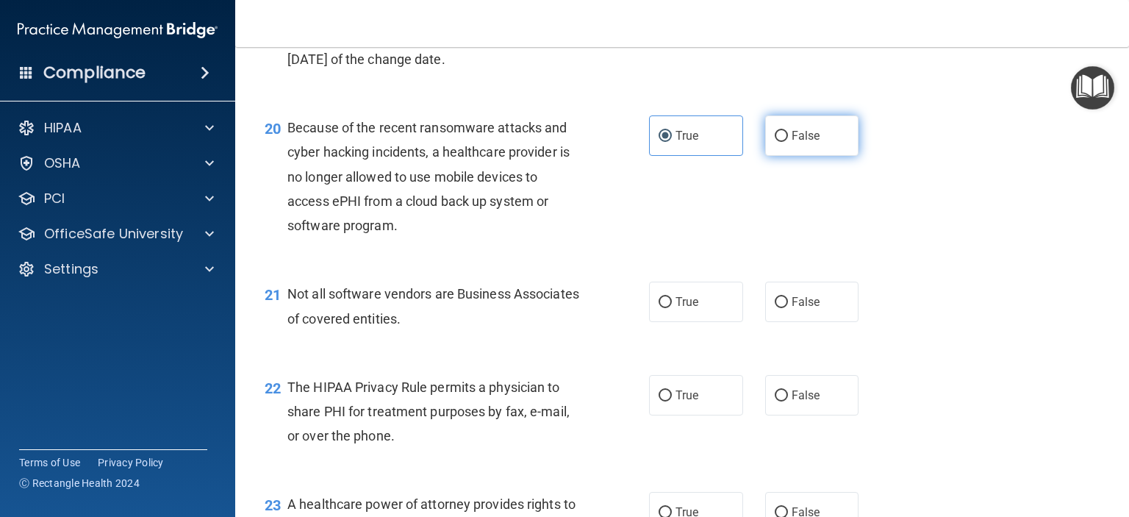
radio input "true"
radio input "false"
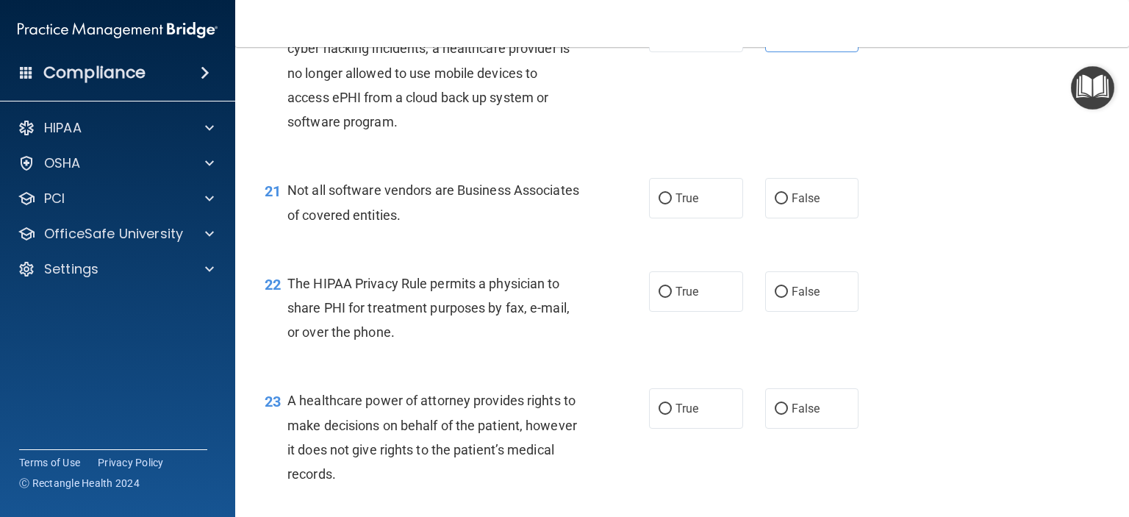
scroll to position [2646, 0]
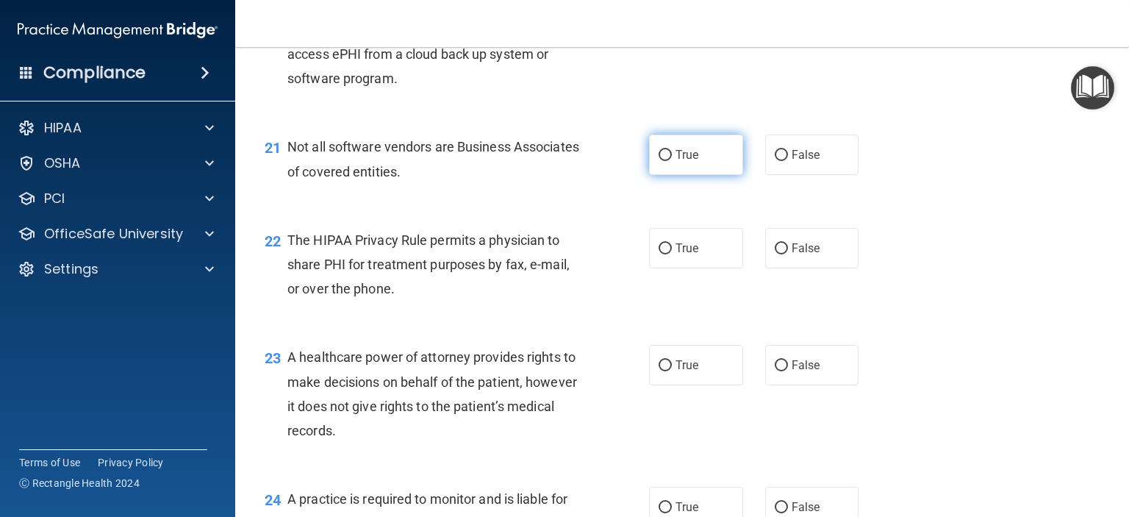
click at [682, 162] on span "True" at bounding box center [686, 155] width 23 height 14
click at [672, 161] on input "True" at bounding box center [664, 155] width 13 height 11
radio input "true"
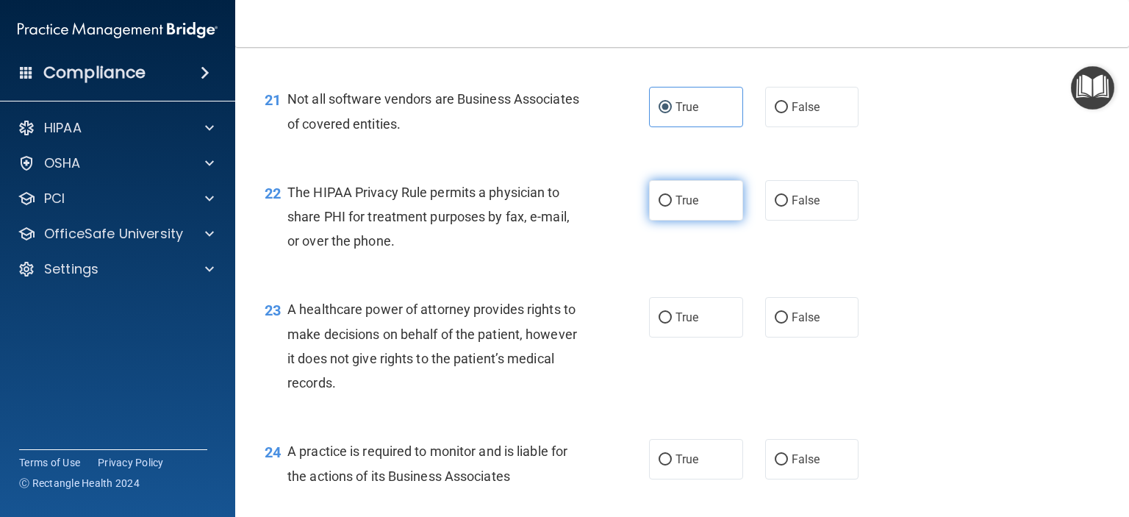
scroll to position [2719, 0]
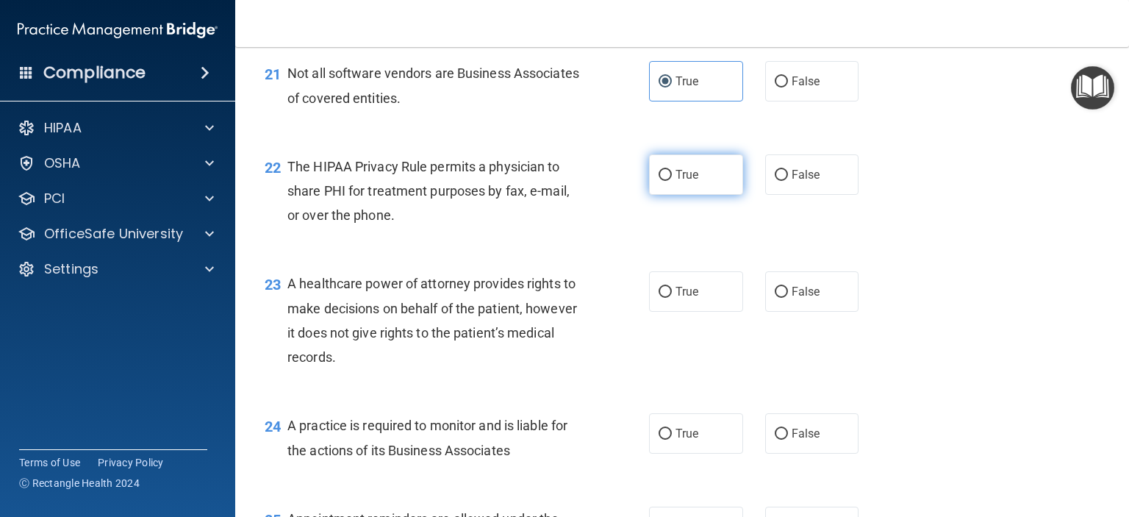
click at [675, 182] on span "True" at bounding box center [686, 175] width 23 height 14
click at [672, 181] on input "True" at bounding box center [664, 175] width 13 height 11
radio input "true"
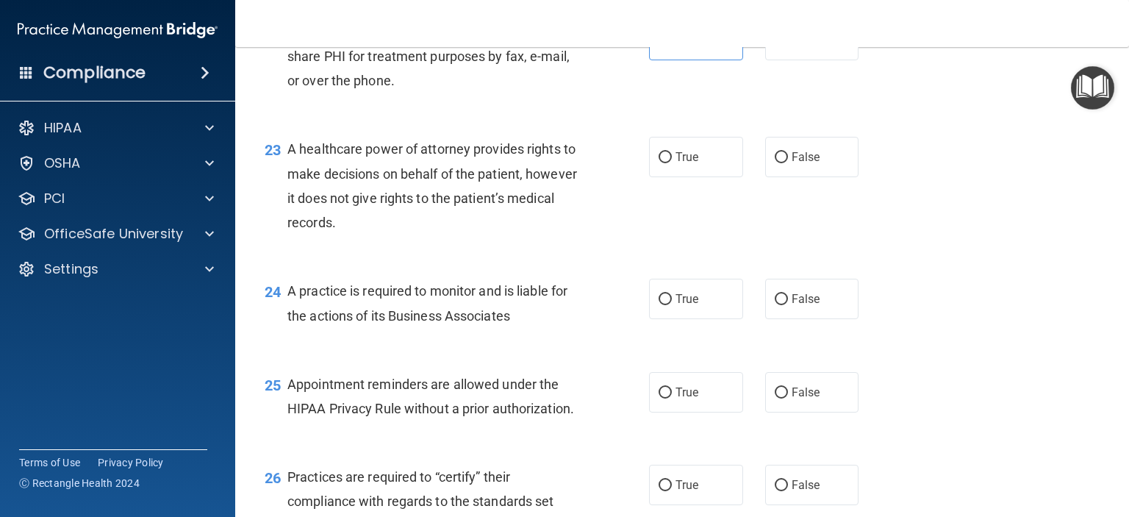
scroll to position [2866, 0]
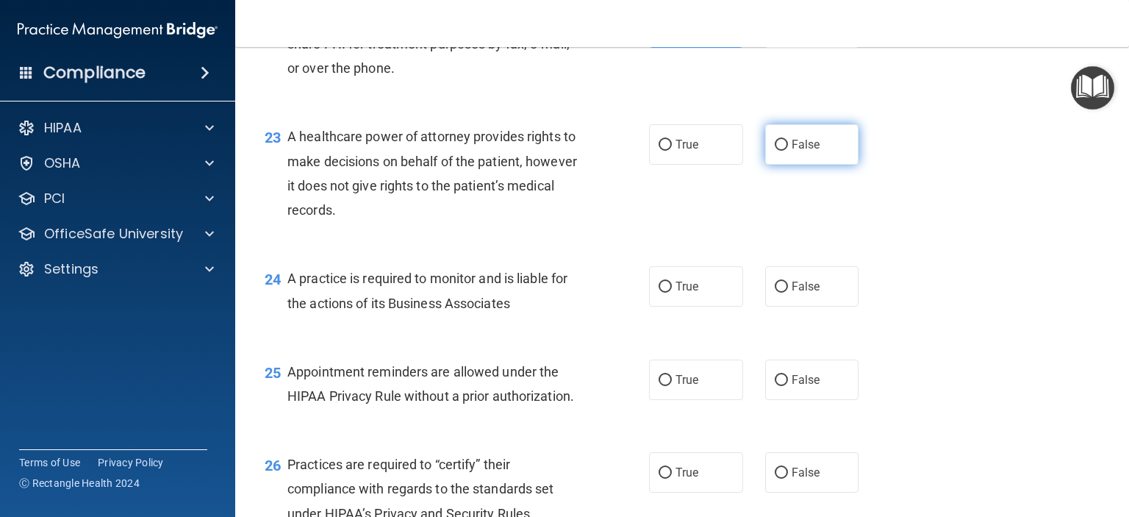
click at [805, 151] on span "False" at bounding box center [805, 144] width 29 height 14
click at [788, 151] on input "False" at bounding box center [781, 145] width 13 height 11
radio input "true"
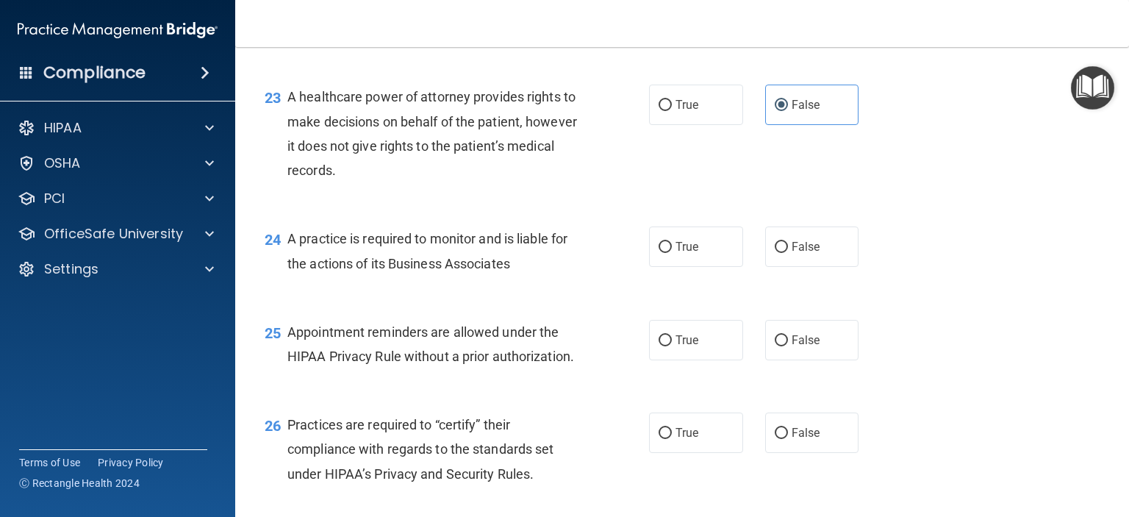
scroll to position [2940, 0]
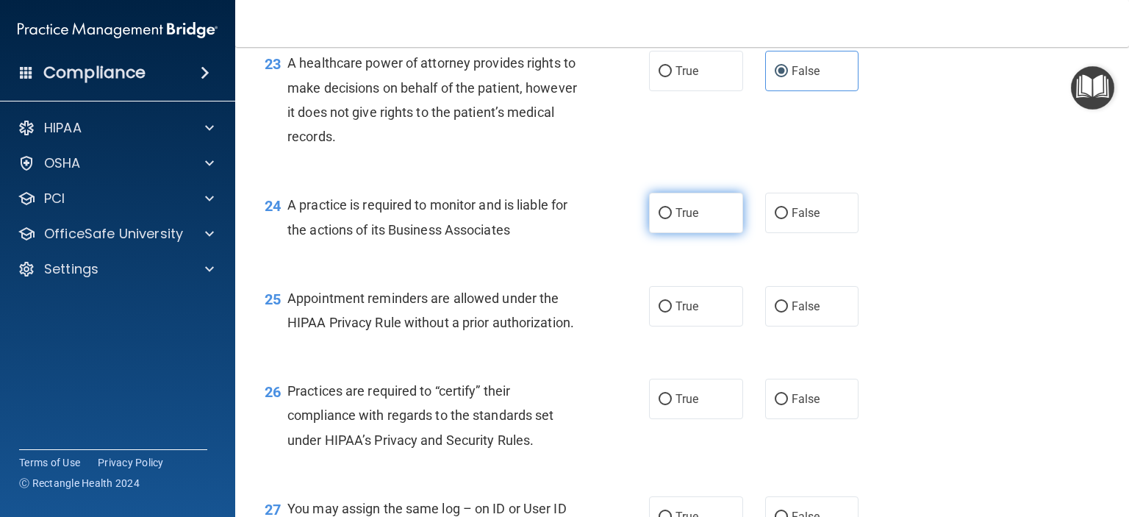
click at [680, 220] on span "True" at bounding box center [686, 213] width 23 height 14
click at [672, 219] on input "True" at bounding box center [664, 213] width 13 height 11
radio input "true"
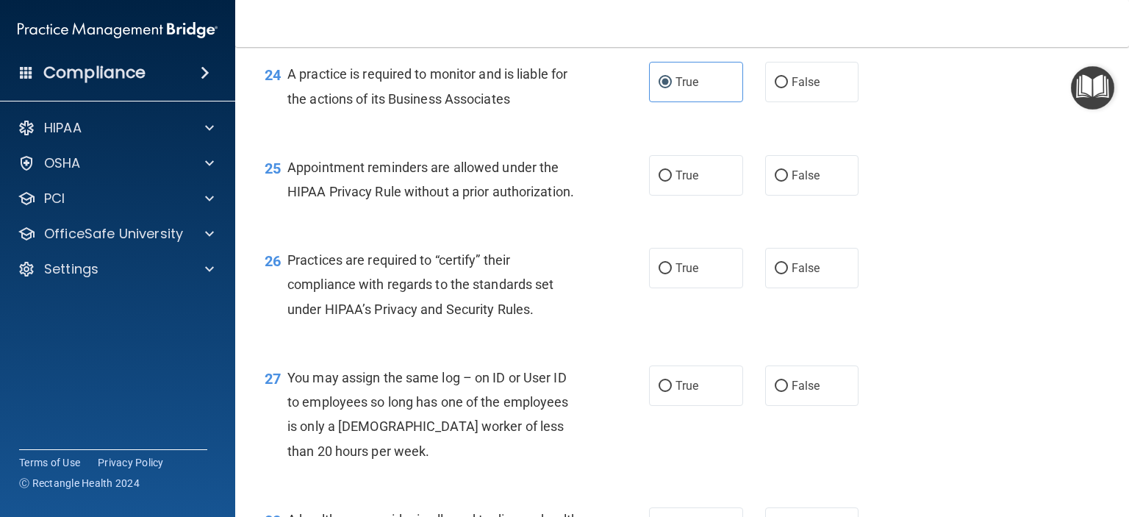
scroll to position [3087, 0]
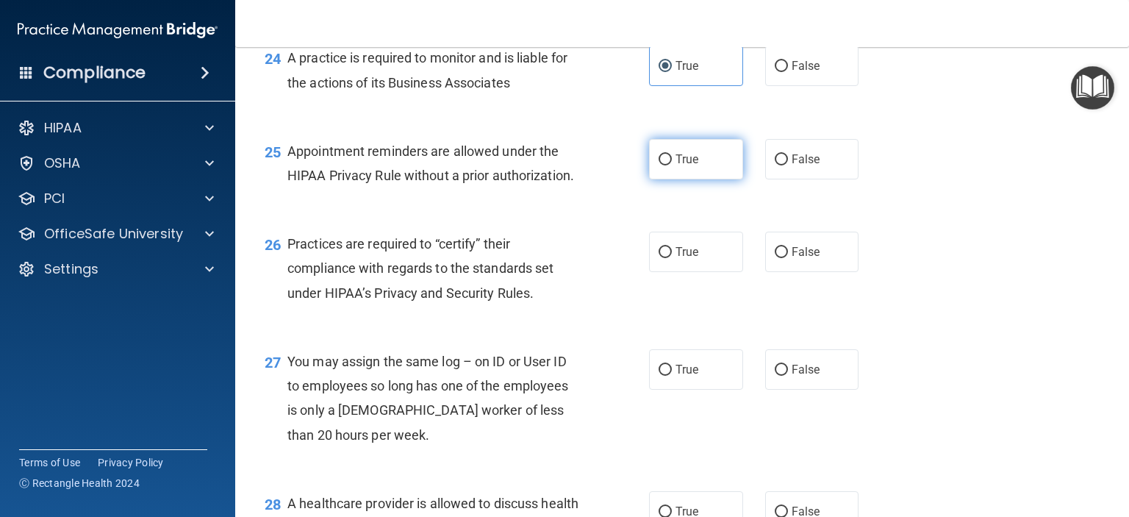
click at [676, 166] on span "True" at bounding box center [686, 159] width 23 height 14
click at [672, 165] on input "True" at bounding box center [664, 159] width 13 height 11
radio input "true"
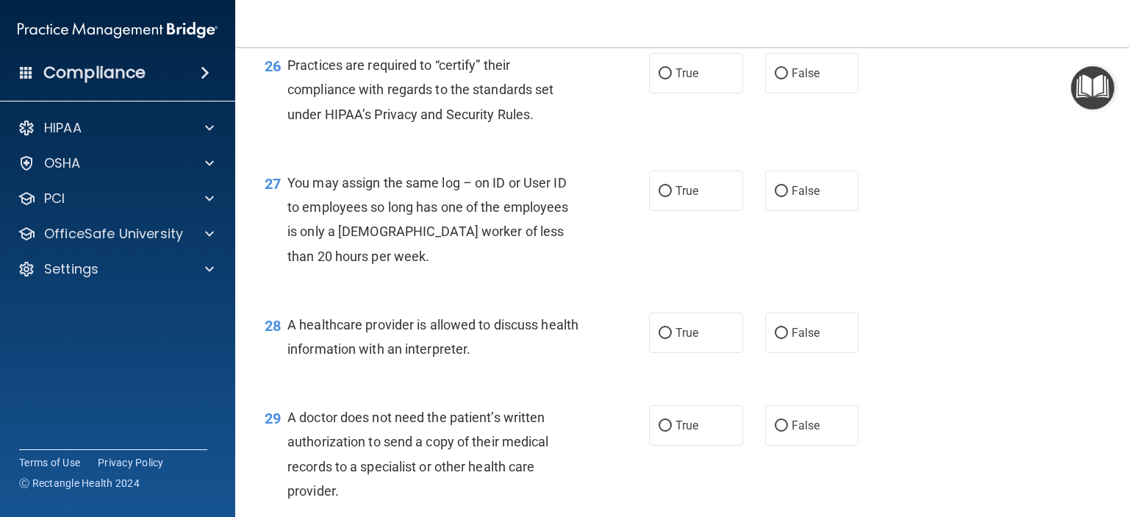
scroll to position [3307, 0]
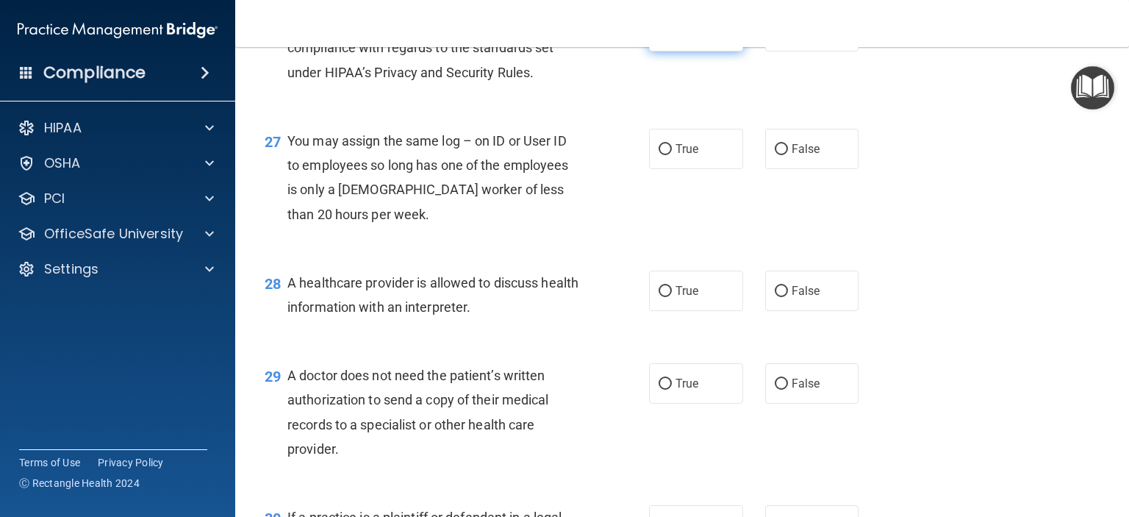
click at [697, 51] on label "True" at bounding box center [696, 31] width 94 height 40
click at [672, 37] on input "True" at bounding box center [664, 31] width 13 height 11
radio input "true"
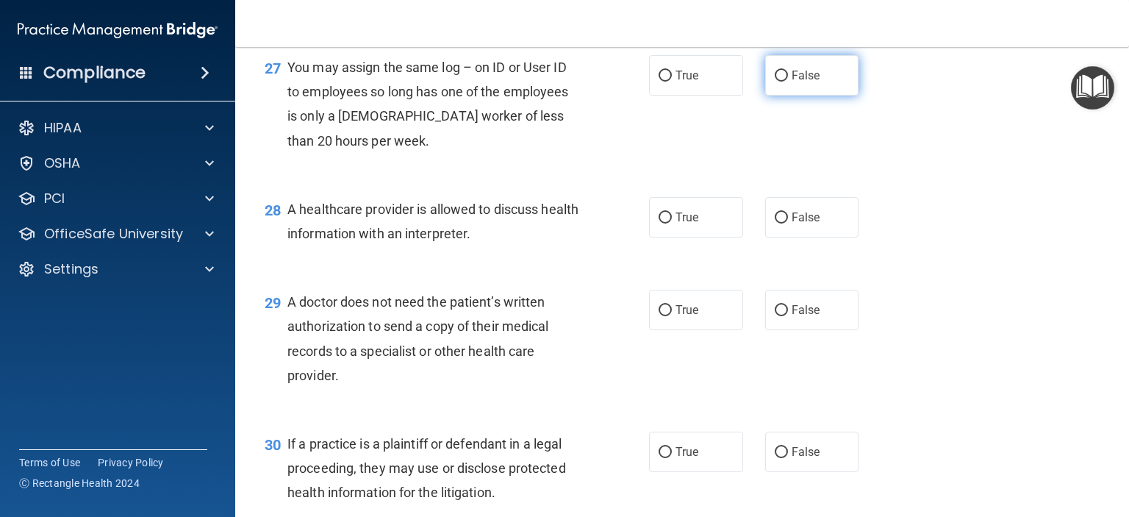
click at [805, 82] on span "False" at bounding box center [805, 75] width 29 height 14
click at [788, 82] on input "False" at bounding box center [781, 76] width 13 height 11
radio input "true"
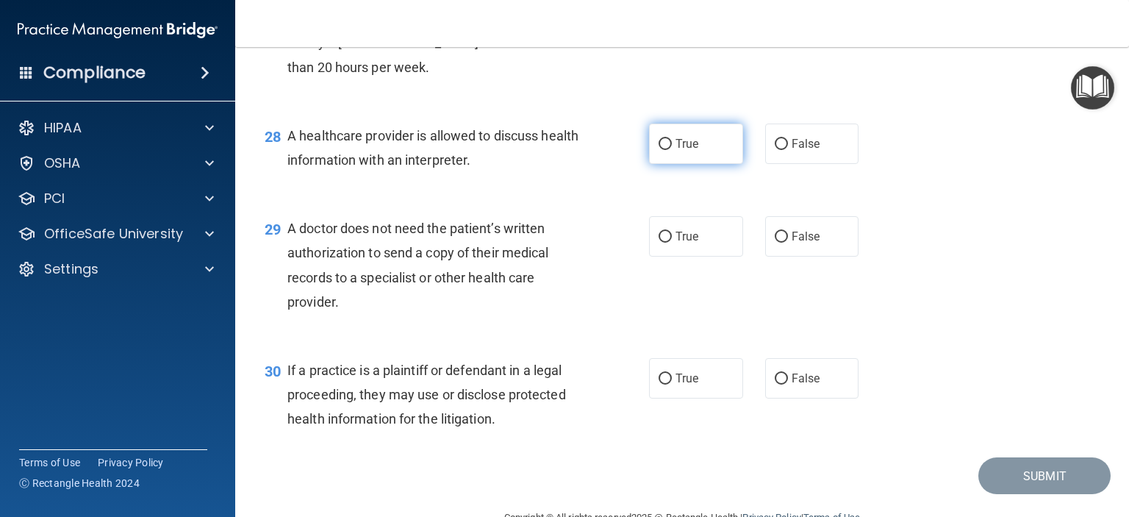
click at [678, 151] on span "True" at bounding box center [686, 144] width 23 height 14
click at [672, 150] on input "True" at bounding box center [664, 144] width 13 height 11
radio input "true"
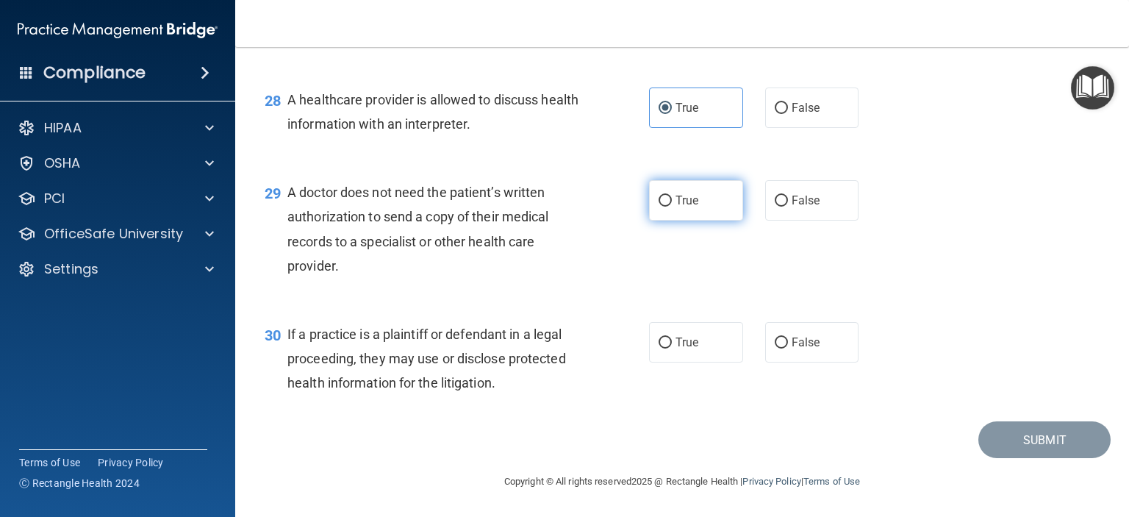
scroll to position [3539, 0]
click at [688, 195] on span "True" at bounding box center [686, 200] width 23 height 14
click at [672, 195] on input "True" at bounding box center [664, 200] width 13 height 11
radio input "true"
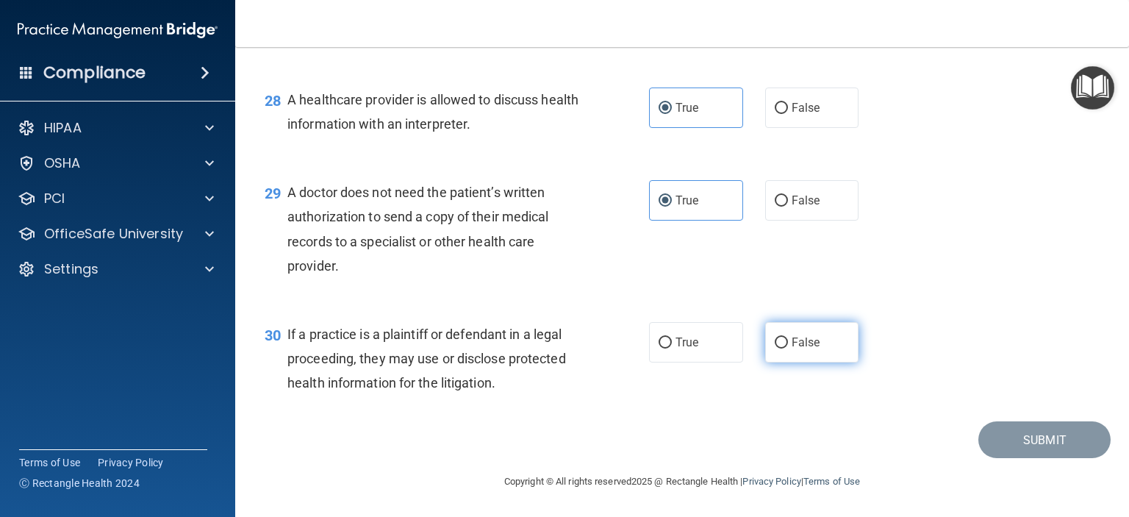
click at [783, 346] on label "False" at bounding box center [812, 342] width 94 height 40
click at [783, 346] on input "False" at bounding box center [781, 342] width 13 height 11
radio input "true"
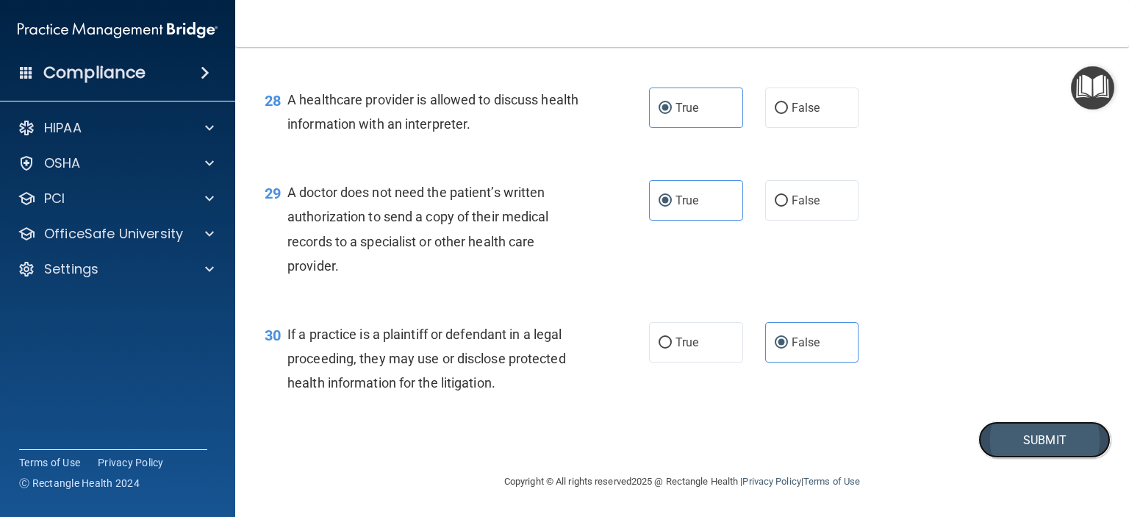
click at [1033, 447] on button "Submit" at bounding box center [1044, 439] width 132 height 37
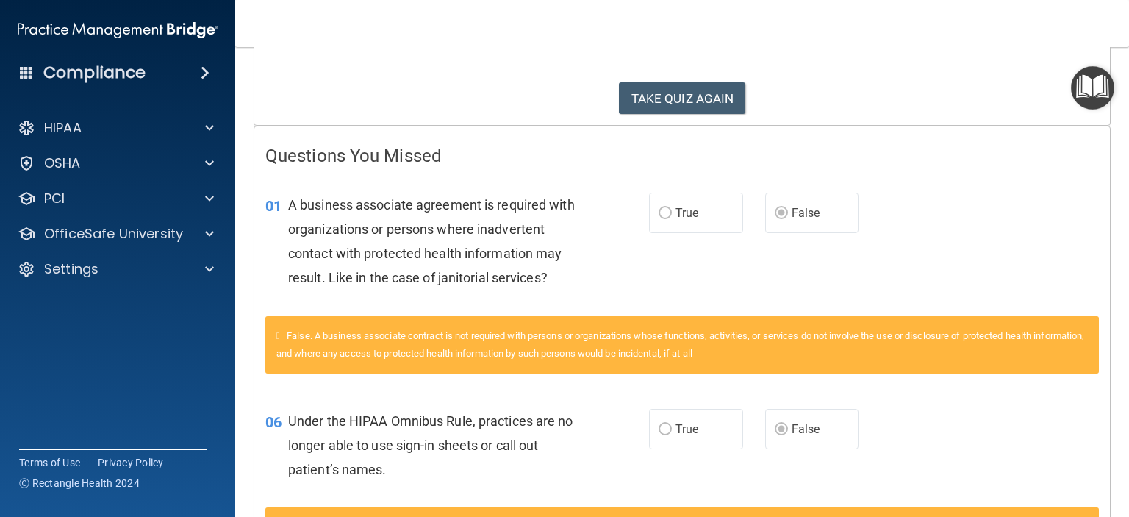
scroll to position [294, 0]
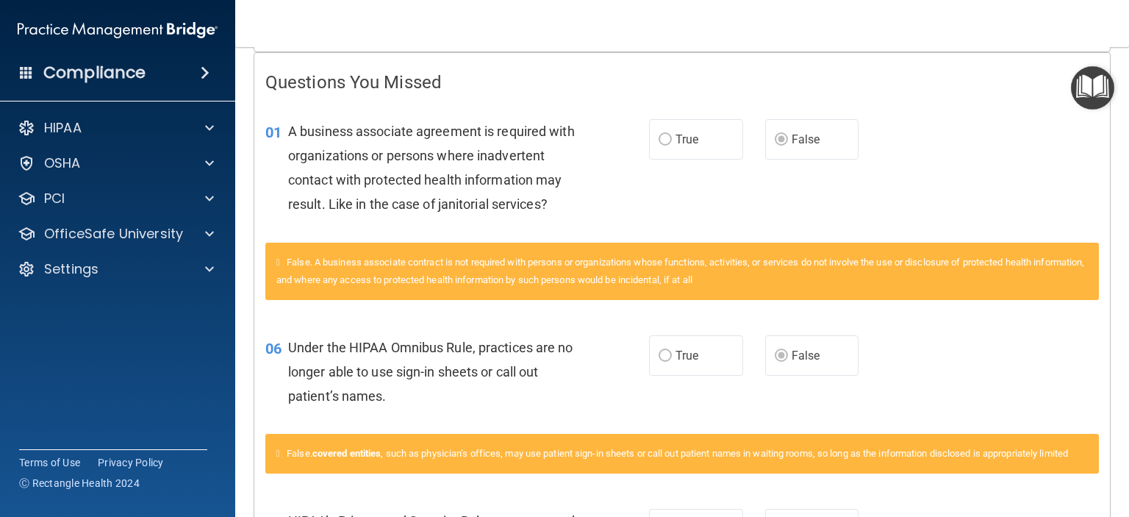
click at [682, 435] on div "06 Under the HIPAA Omnibus Rule, practices are no longer able to use sign-in sh…" at bounding box center [681, 404] width 833 height 174
click at [459, 381] on div "Under the HIPAA Omnibus Rule, practices are no longer able to use sign-in sheet…" at bounding box center [440, 371] width 304 height 73
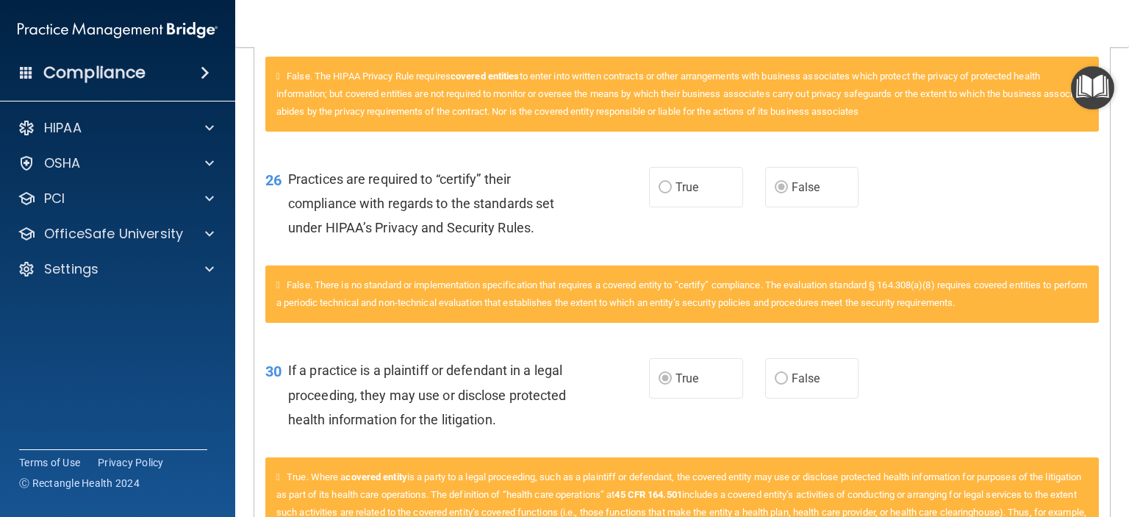
scroll to position [1765, 0]
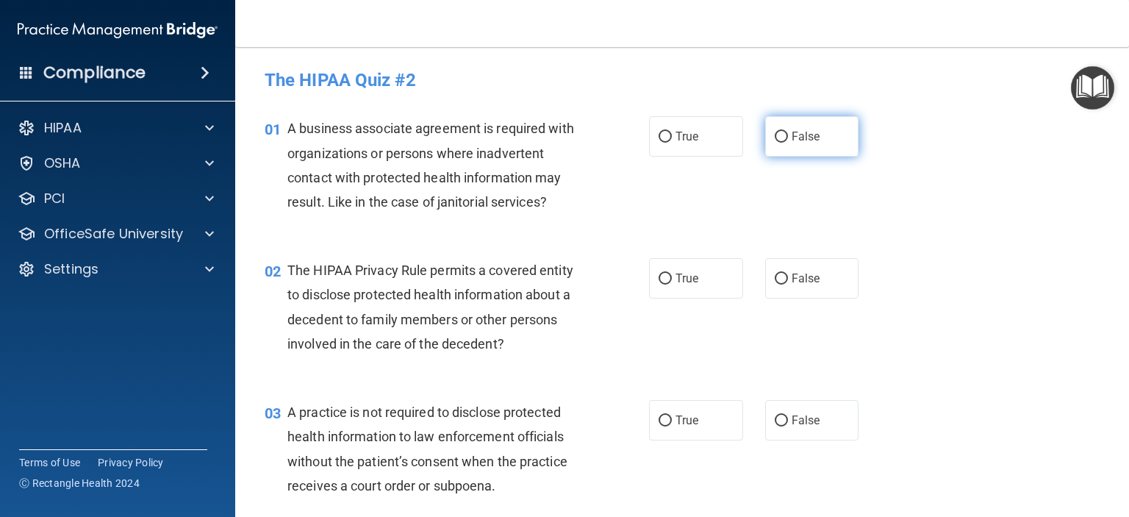
click at [791, 137] on span "False" at bounding box center [805, 136] width 29 height 14
click at [788, 137] on input "False" at bounding box center [781, 137] width 13 height 11
radio input "true"
click at [793, 281] on span "False" at bounding box center [805, 278] width 29 height 14
click at [788, 281] on input "False" at bounding box center [781, 278] width 13 height 11
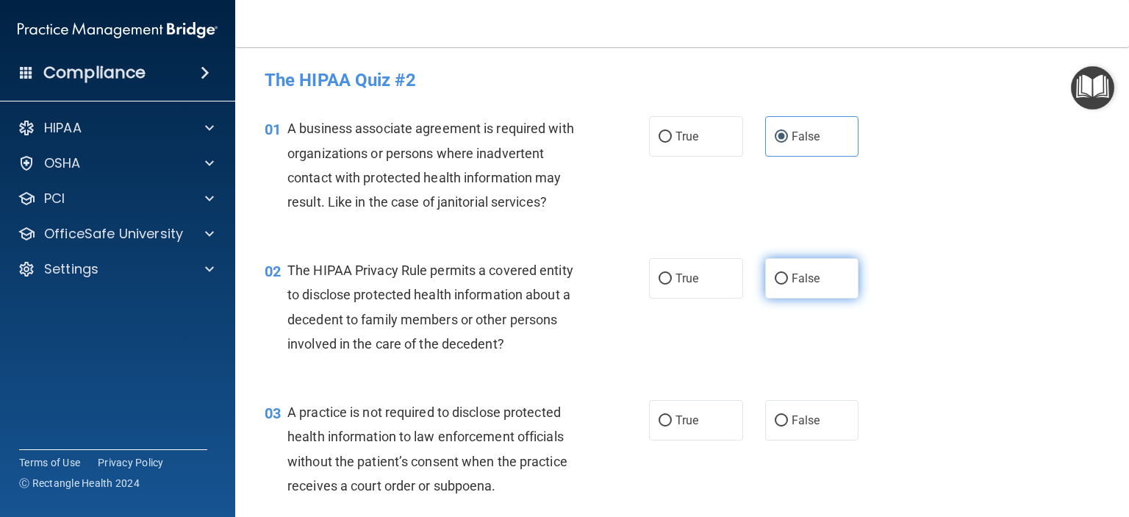
radio input "true"
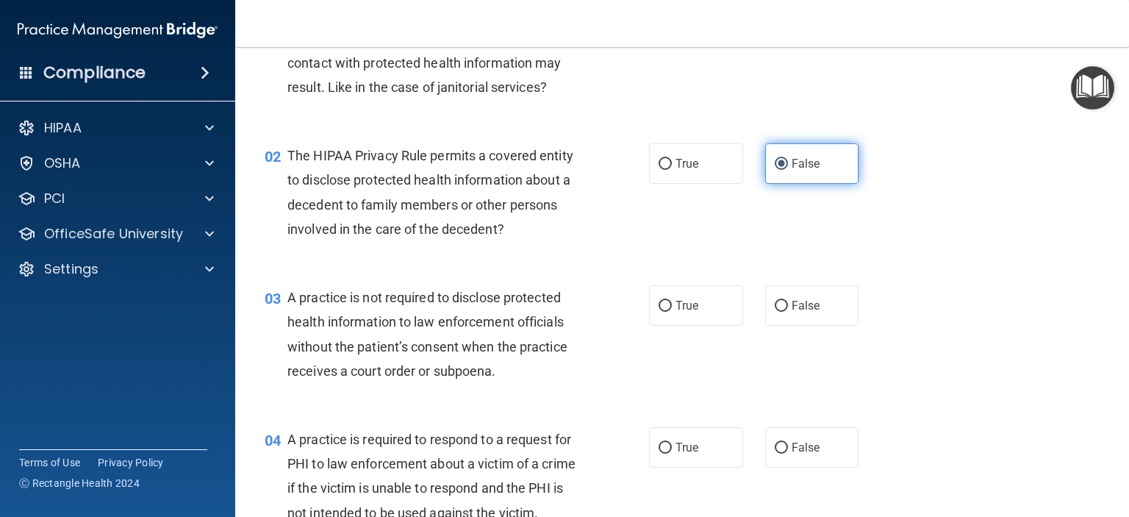
scroll to position [147, 0]
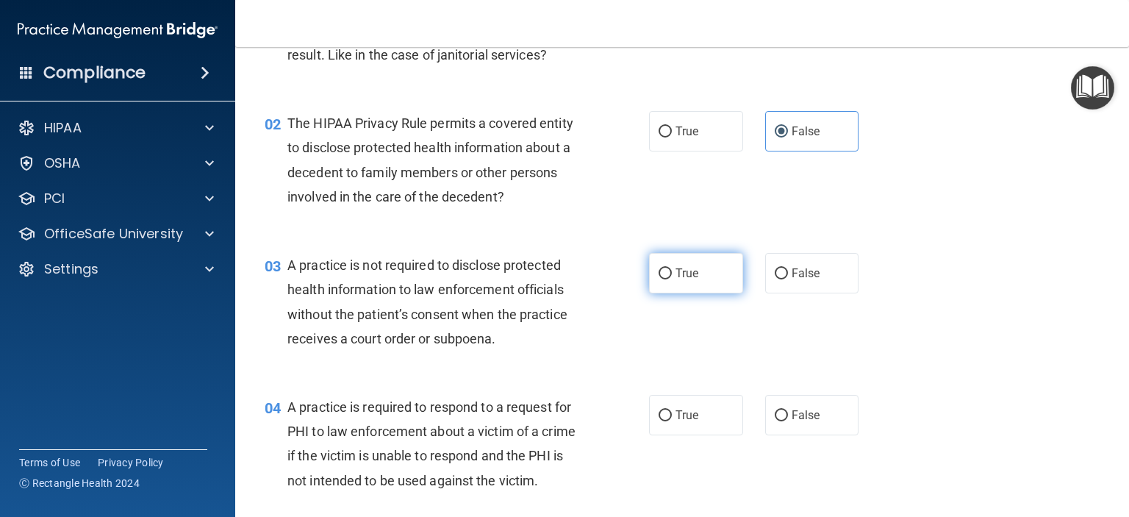
click at [676, 279] on span "True" at bounding box center [686, 273] width 23 height 14
click at [672, 279] on input "True" at bounding box center [664, 273] width 13 height 11
radio input "true"
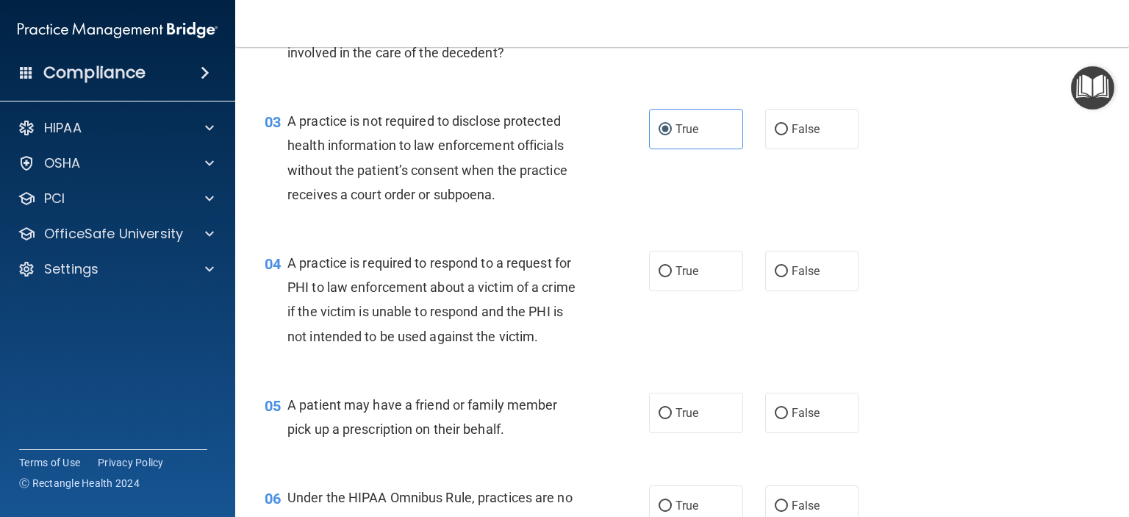
scroll to position [294, 0]
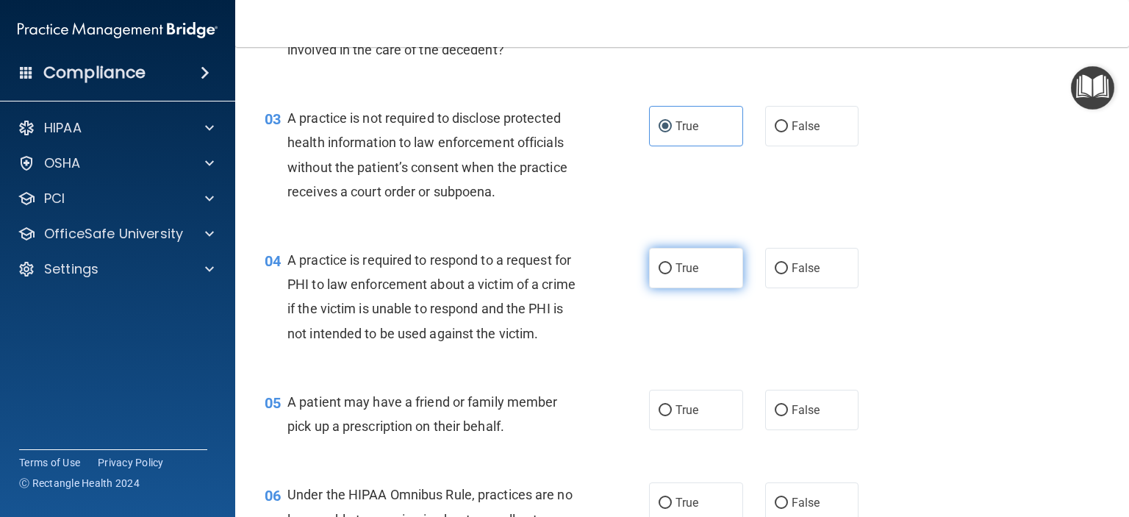
click at [676, 270] on span "True" at bounding box center [686, 268] width 23 height 14
click at [672, 270] on input "True" at bounding box center [664, 268] width 13 height 11
radio input "true"
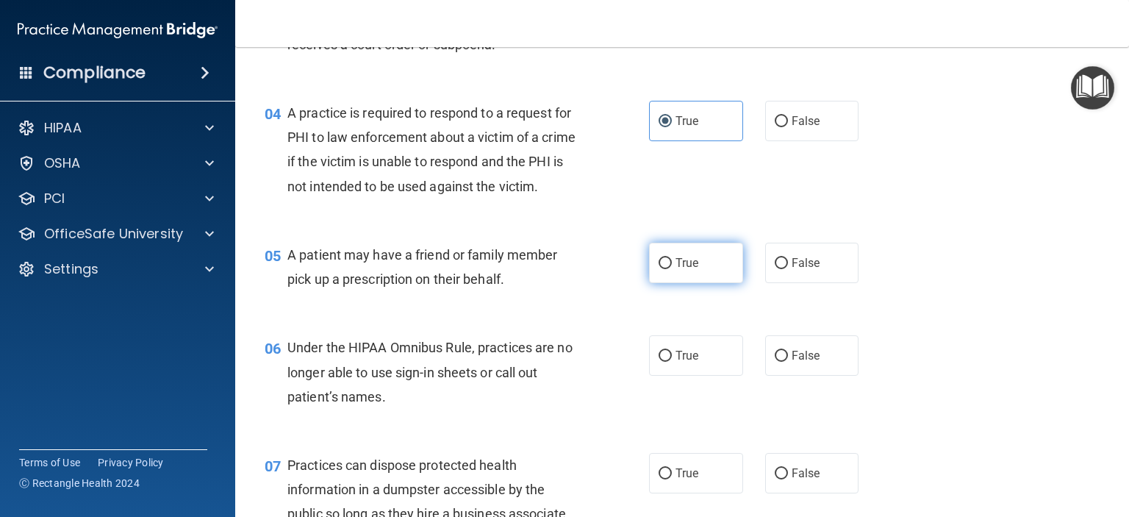
click at [675, 270] on span "True" at bounding box center [686, 263] width 23 height 14
click at [672, 269] on input "True" at bounding box center [664, 263] width 13 height 11
radio input "true"
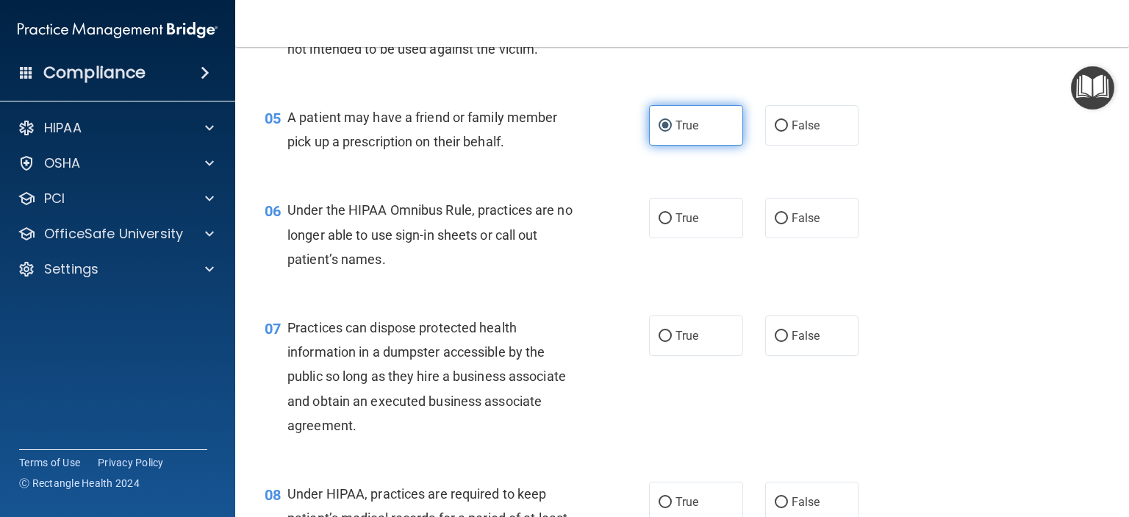
scroll to position [588, 0]
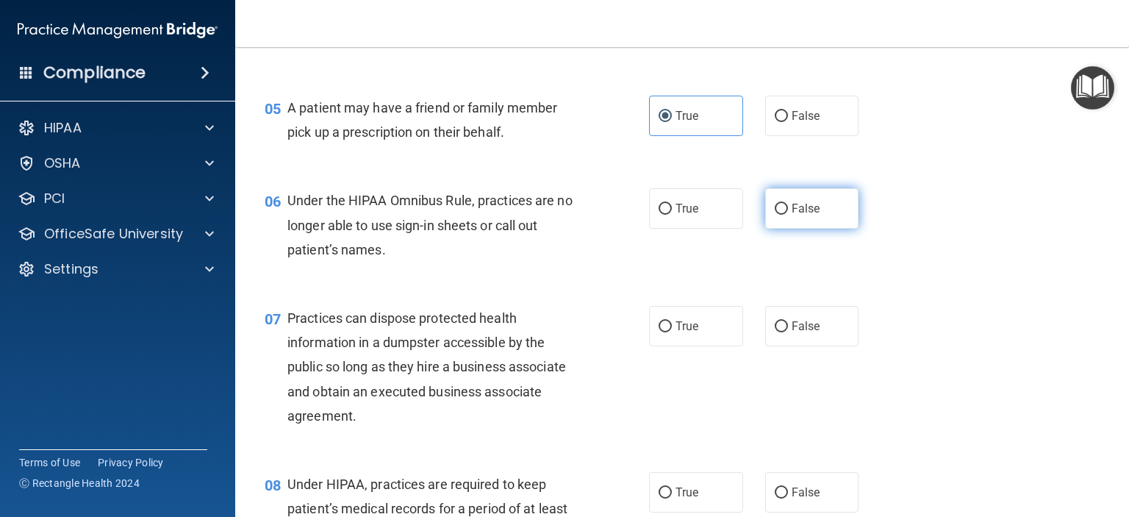
click at [802, 215] on span "False" at bounding box center [805, 208] width 29 height 14
click at [788, 215] on input "False" at bounding box center [781, 209] width 13 height 11
radio input "true"
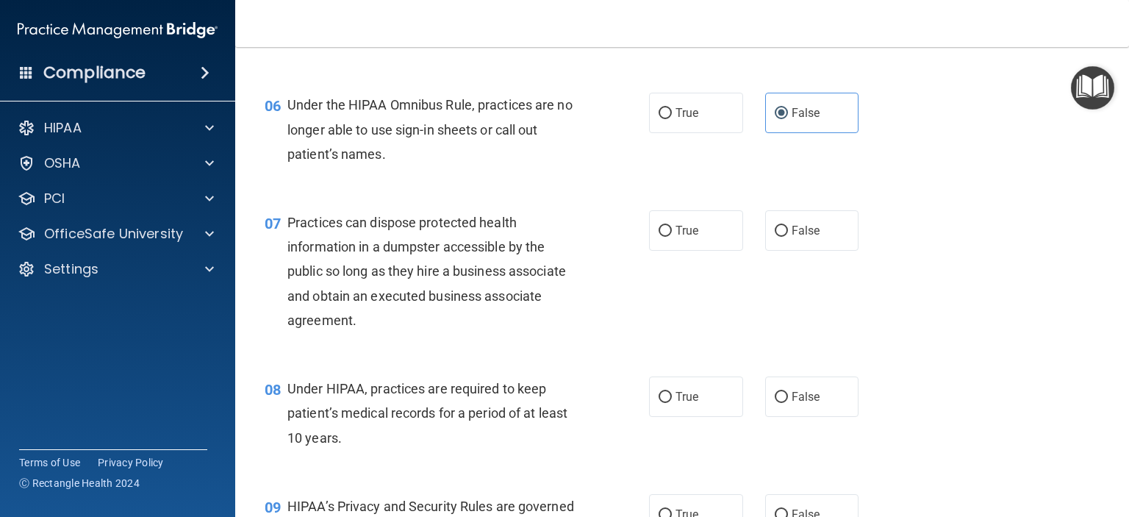
scroll to position [735, 0]
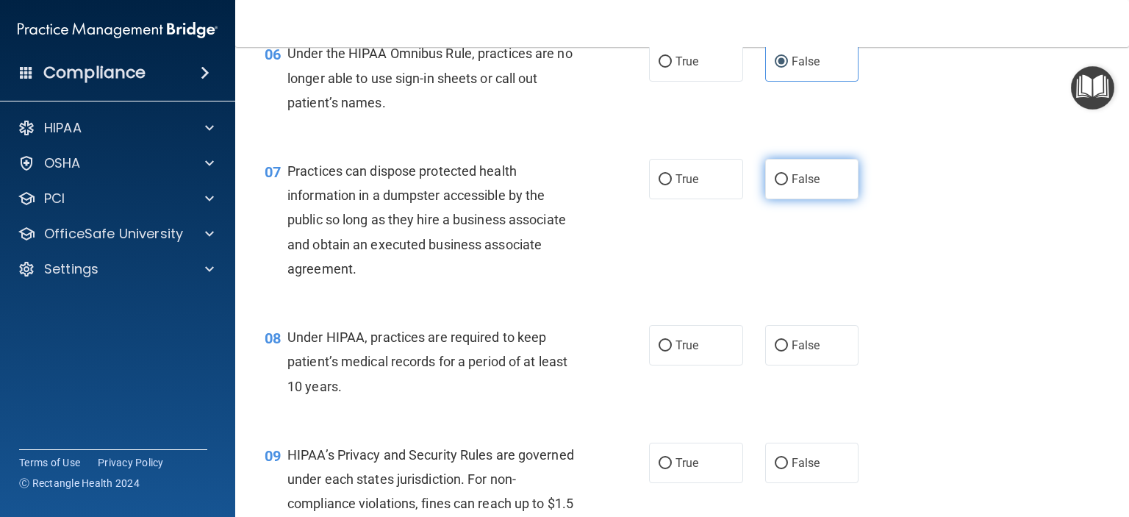
click at [808, 186] on span "False" at bounding box center [805, 179] width 29 height 14
click at [788, 185] on input "False" at bounding box center [781, 179] width 13 height 11
radio input "true"
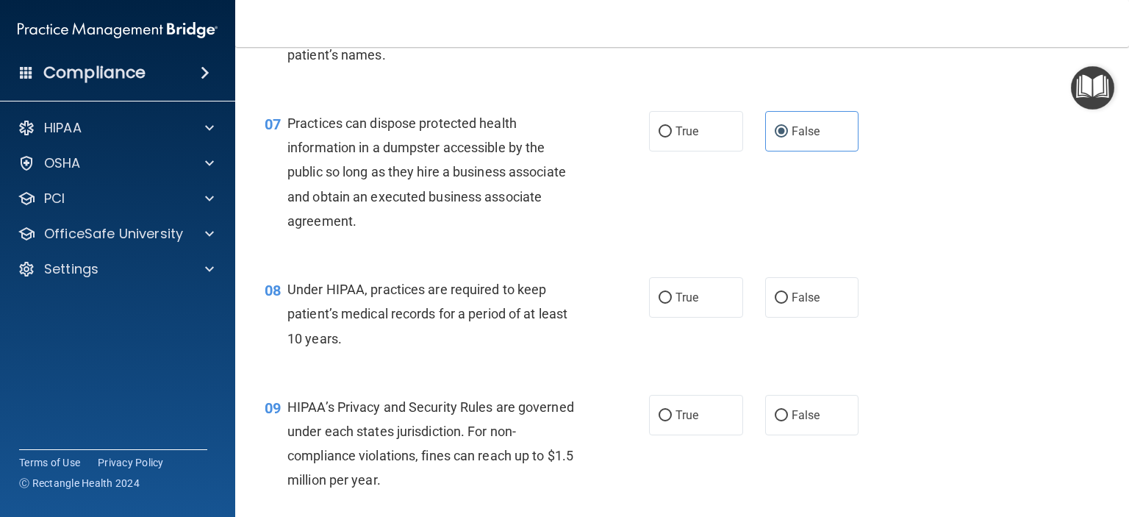
scroll to position [808, 0]
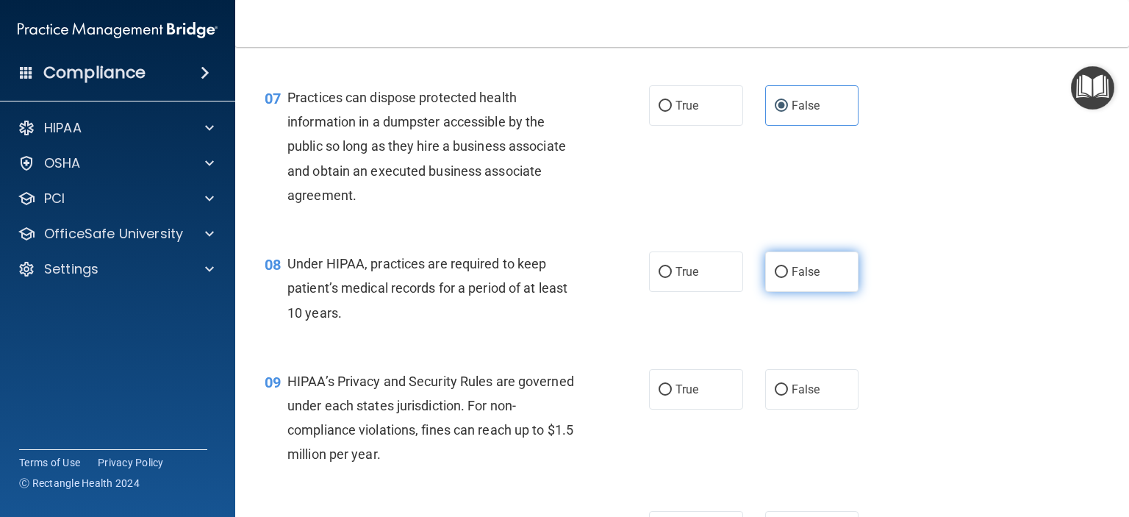
click at [805, 279] on span "False" at bounding box center [805, 272] width 29 height 14
click at [788, 278] on input "False" at bounding box center [781, 272] width 13 height 11
radio input "true"
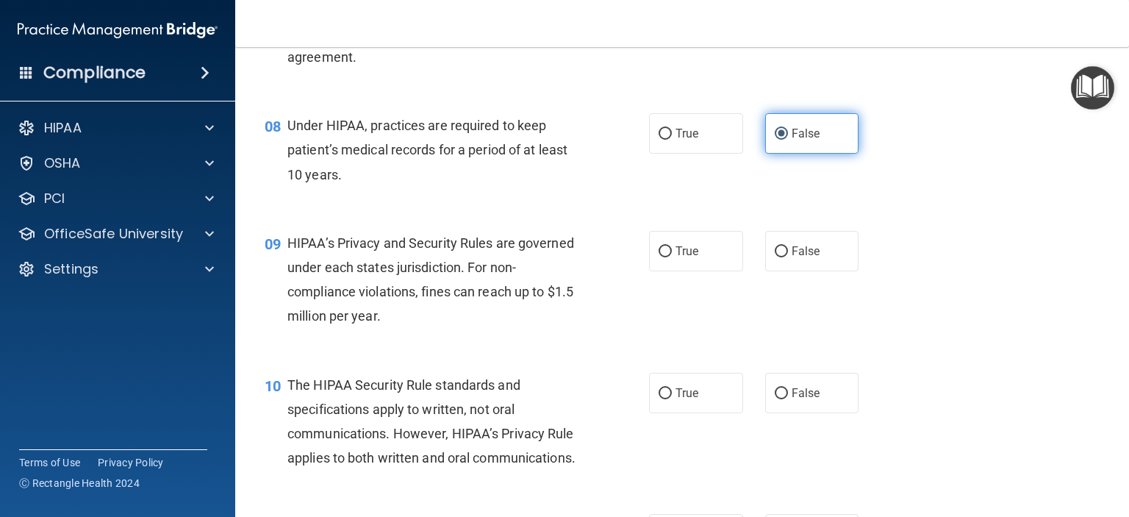
scroll to position [955, 0]
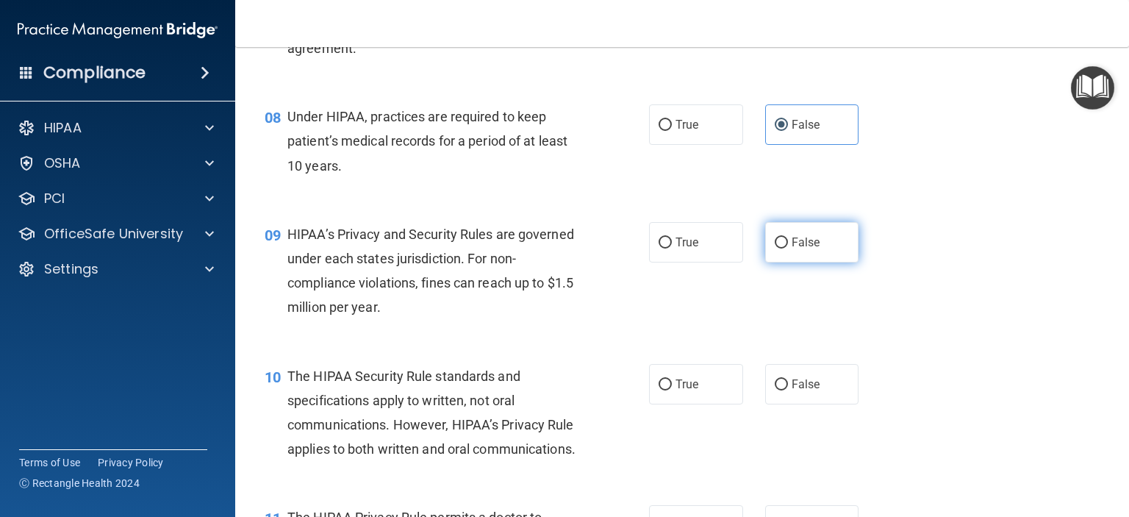
click at [811, 249] on span "False" at bounding box center [805, 242] width 29 height 14
click at [788, 248] on input "False" at bounding box center [781, 242] width 13 height 11
radio input "true"
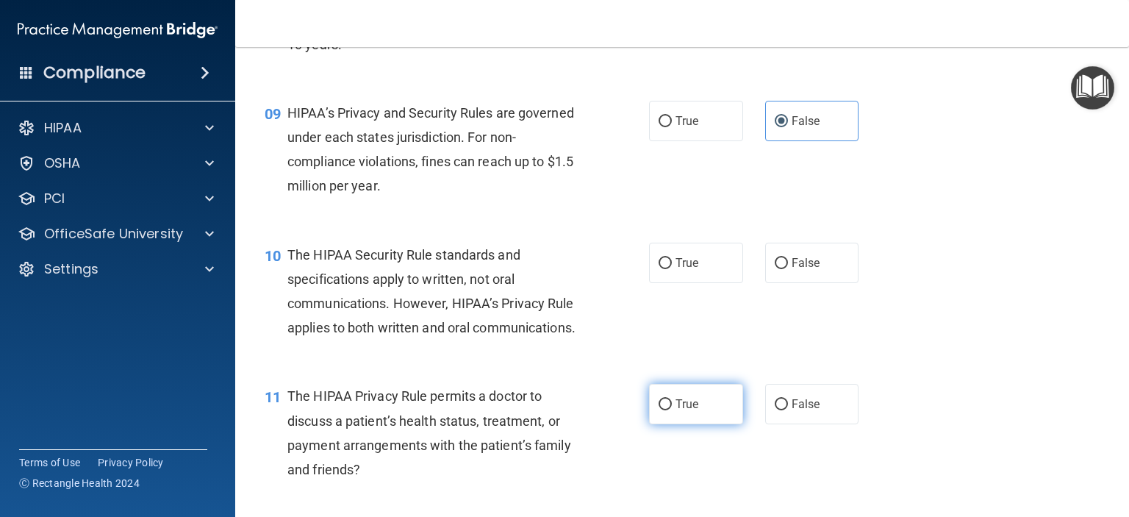
scroll to position [1102, 0]
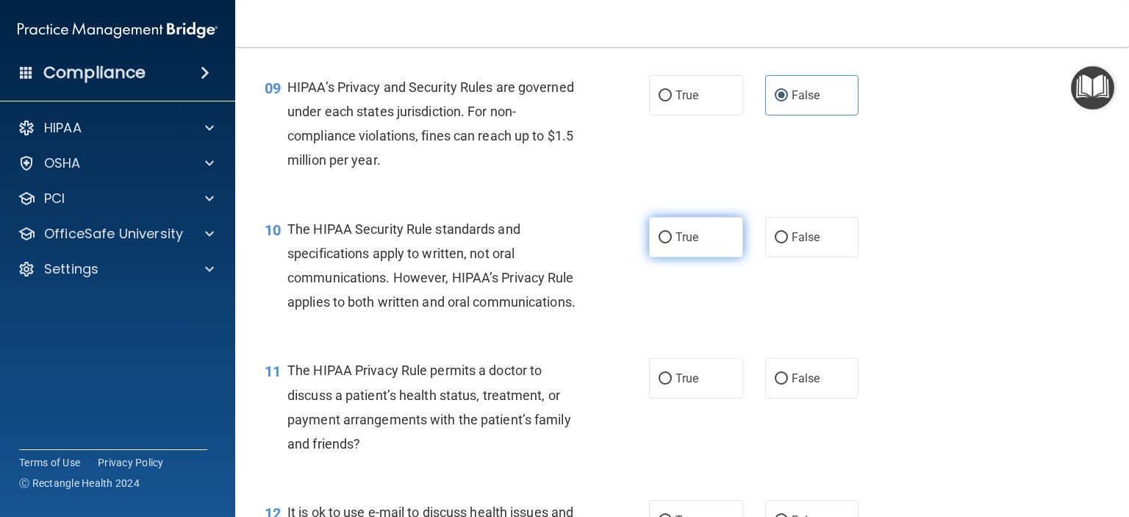
click at [675, 244] on span "True" at bounding box center [686, 237] width 23 height 14
click at [672, 243] on input "True" at bounding box center [664, 237] width 13 height 11
radio input "true"
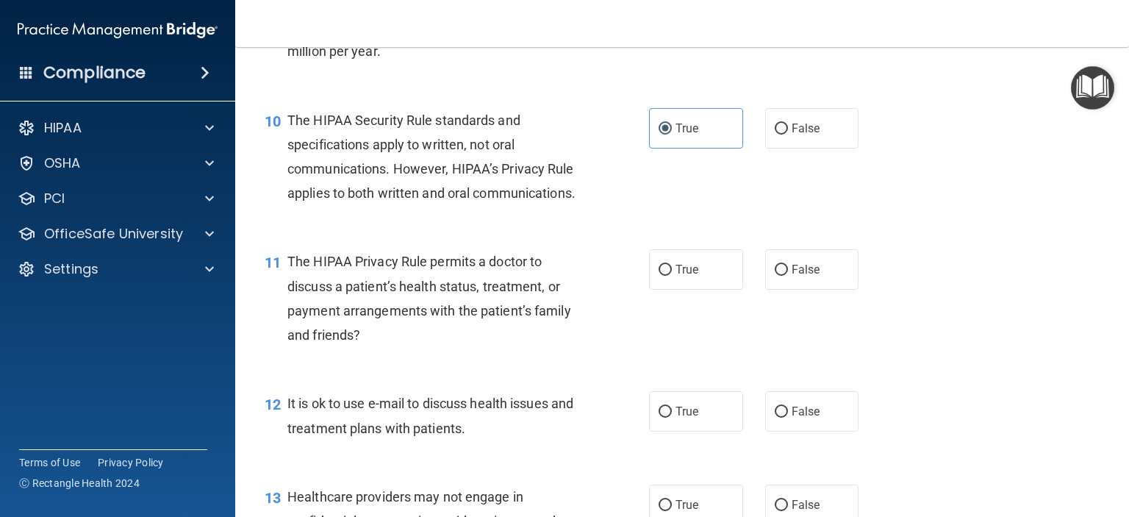
scroll to position [1249, 0]
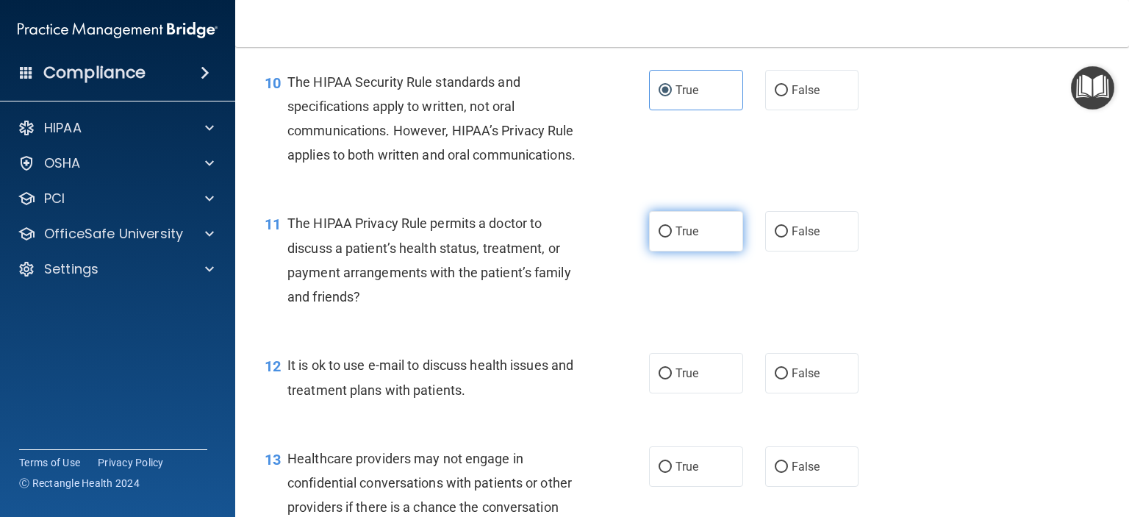
click at [660, 237] on input "True" at bounding box center [664, 231] width 13 height 11
radio input "true"
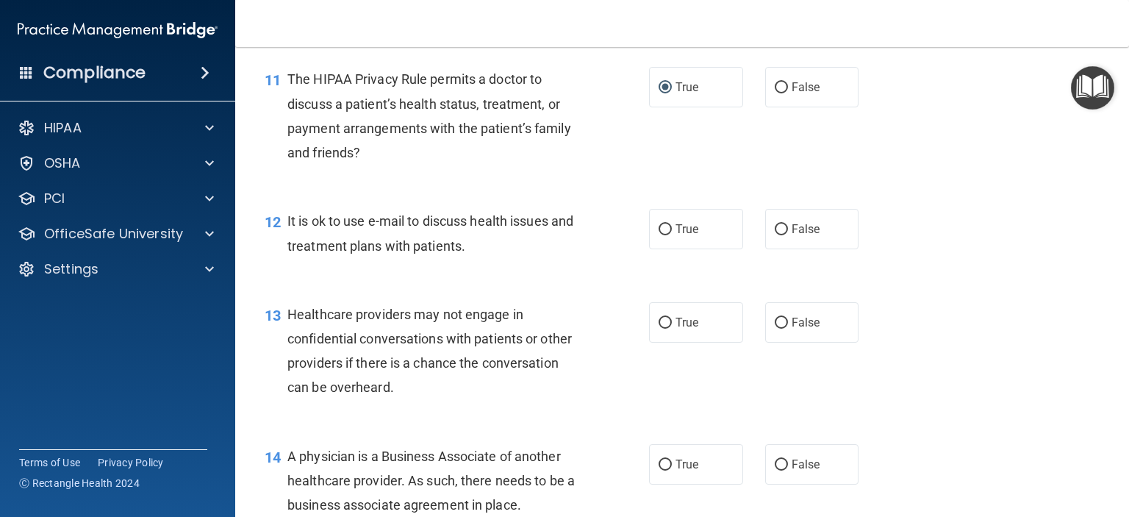
scroll to position [1396, 0]
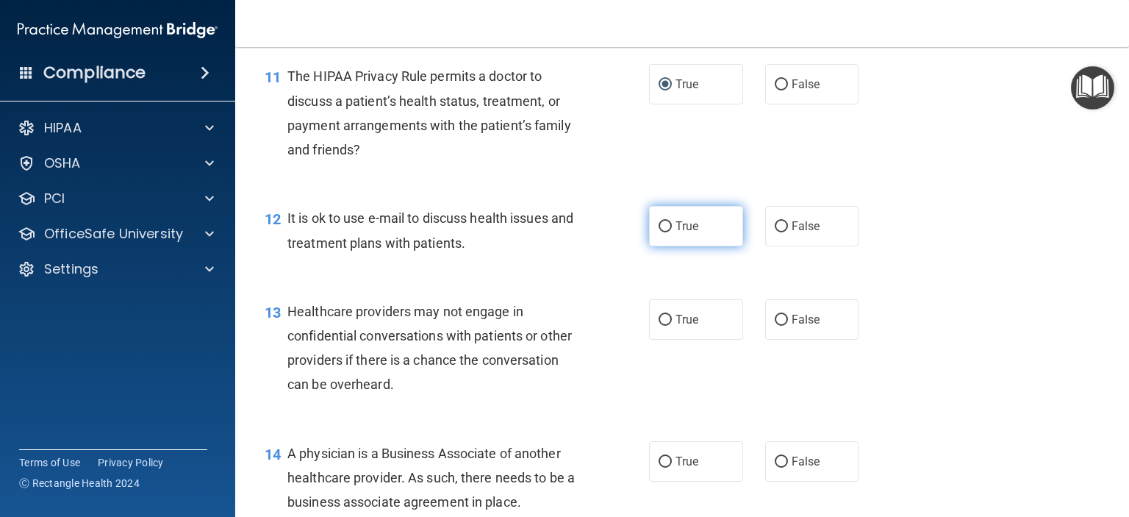
click at [660, 232] on input "True" at bounding box center [664, 226] width 13 height 11
radio input "true"
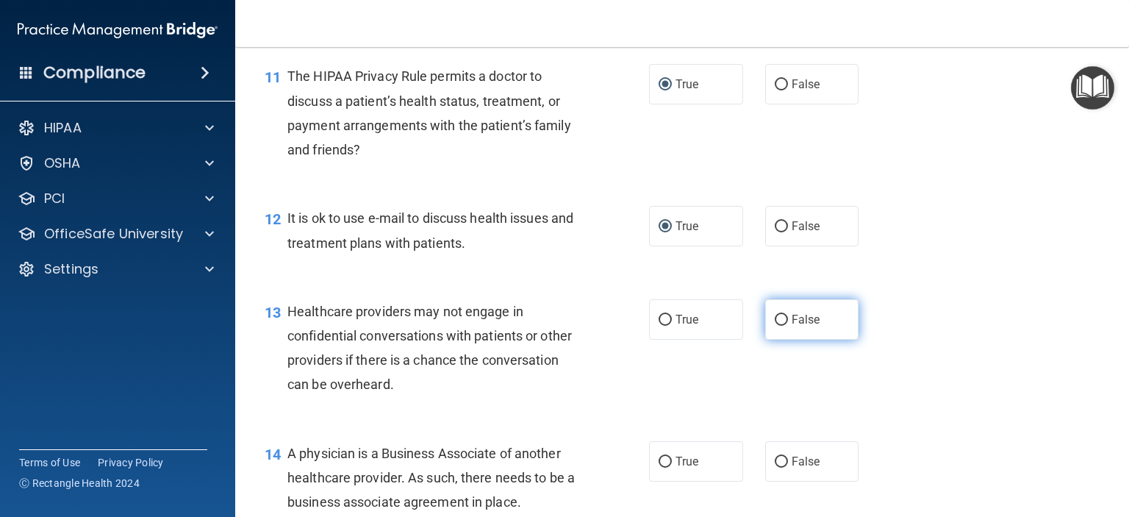
click at [805, 326] on span "False" at bounding box center [805, 319] width 29 height 14
click at [788, 326] on input "False" at bounding box center [781, 320] width 13 height 11
radio input "true"
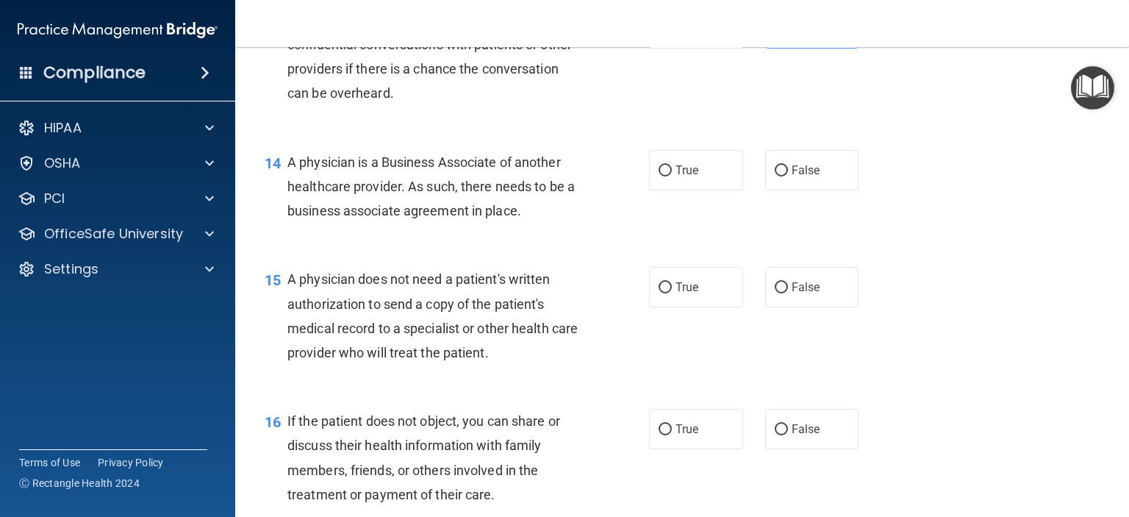
scroll to position [1690, 0]
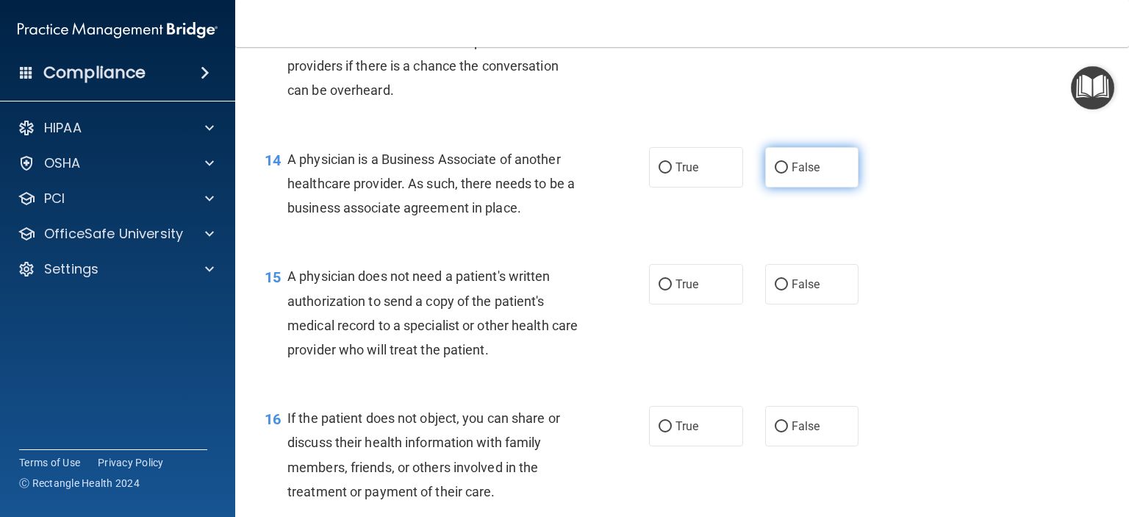
click at [780, 187] on label "False" at bounding box center [812, 167] width 94 height 40
click at [780, 173] on input "False" at bounding box center [781, 167] width 13 height 11
radio input "true"
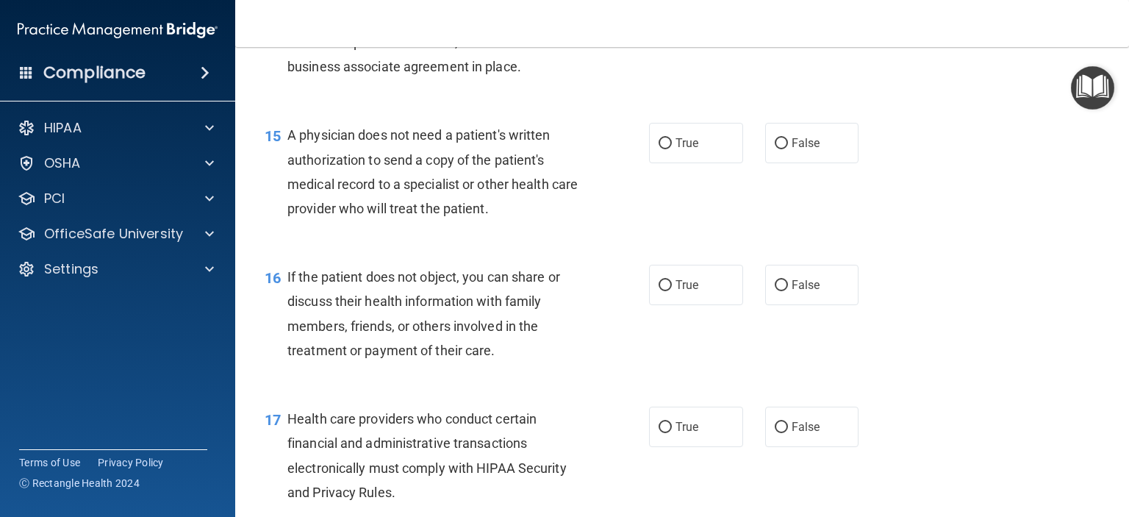
scroll to position [1837, 0]
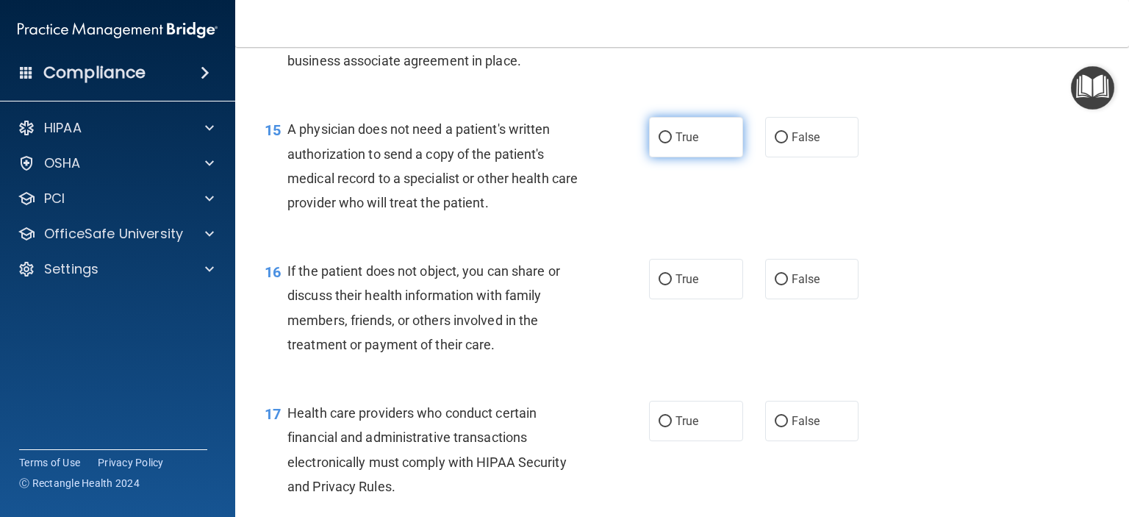
click at [660, 143] on input "True" at bounding box center [664, 137] width 13 height 11
radio input "true"
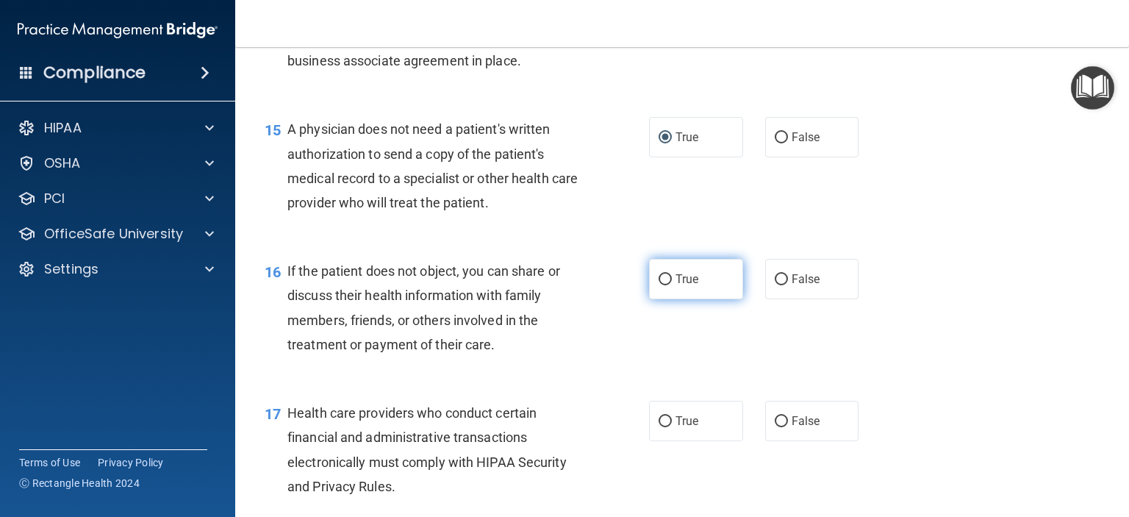
click at [673, 299] on label "True" at bounding box center [696, 279] width 94 height 40
click at [672, 285] on input "True" at bounding box center [664, 279] width 13 height 11
radio input "true"
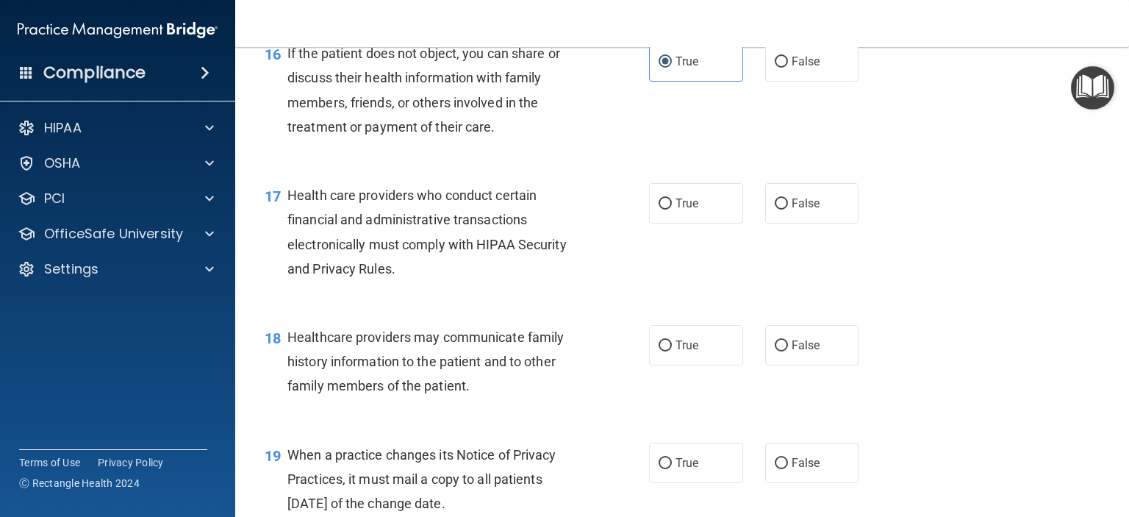
scroll to position [2058, 0]
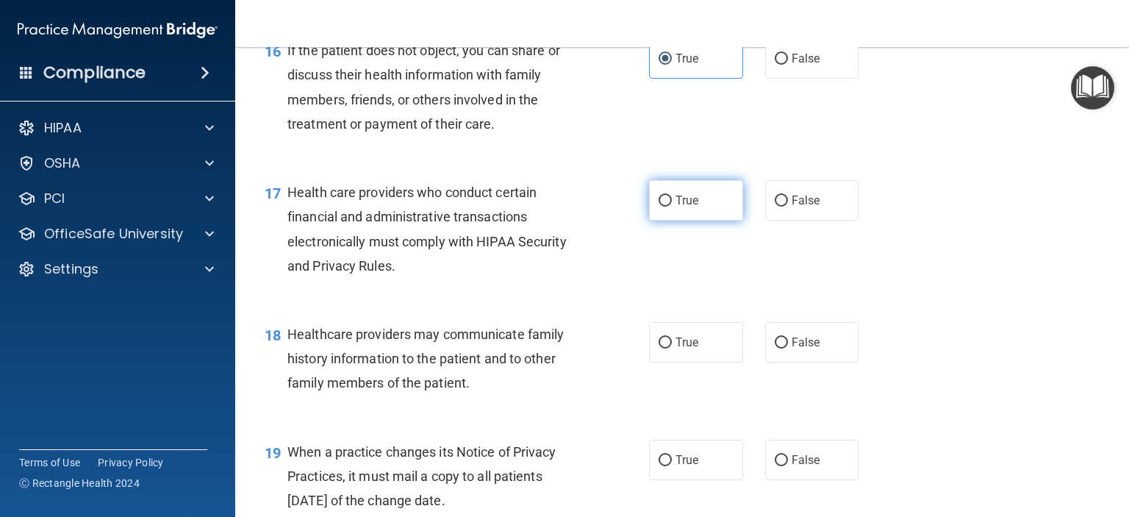
click at [667, 220] on label "True" at bounding box center [696, 200] width 94 height 40
click at [667, 207] on input "True" at bounding box center [664, 200] width 13 height 11
radio input "true"
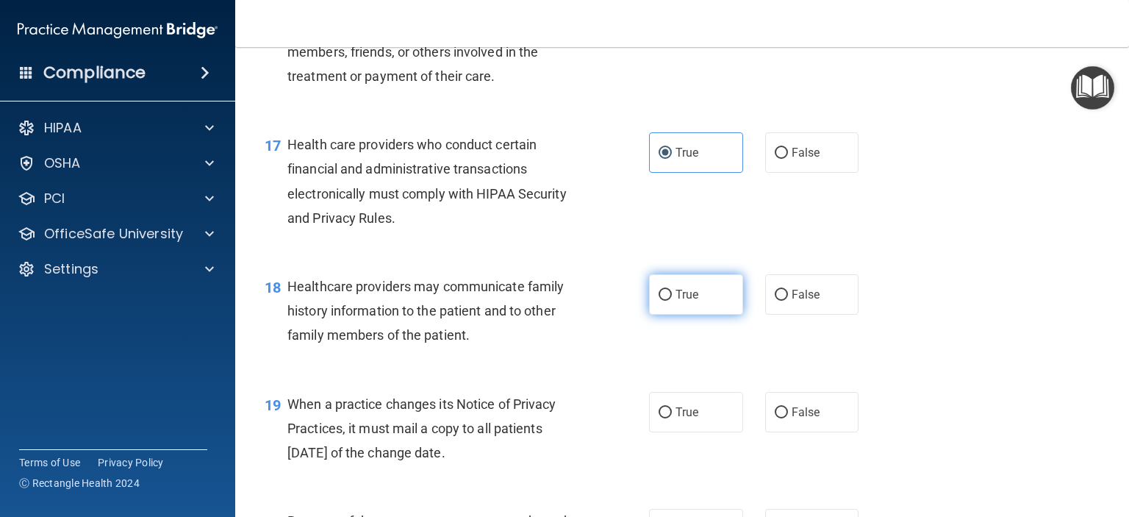
scroll to position [2131, 0]
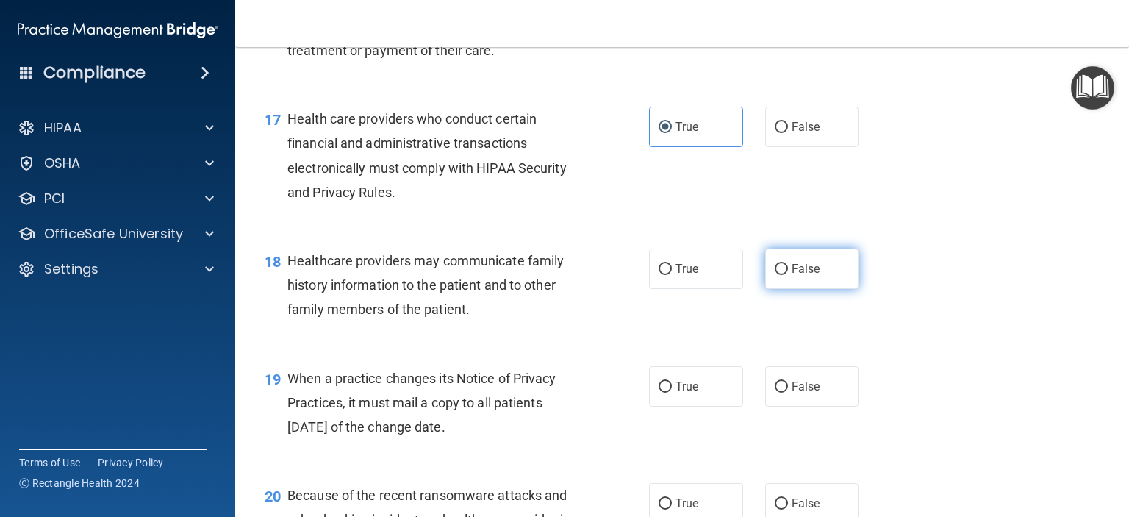
click at [791, 276] on span "False" at bounding box center [805, 269] width 29 height 14
click at [788, 275] on input "False" at bounding box center [781, 269] width 13 height 11
radio input "true"
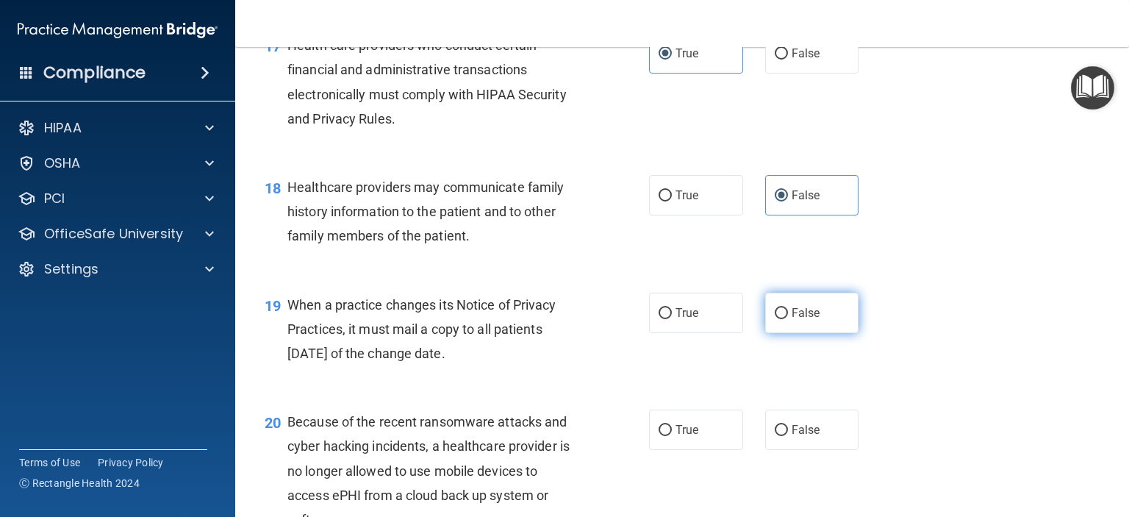
click at [802, 320] on span "False" at bounding box center [805, 313] width 29 height 14
click at [788, 319] on input "False" at bounding box center [781, 313] width 13 height 11
radio input "true"
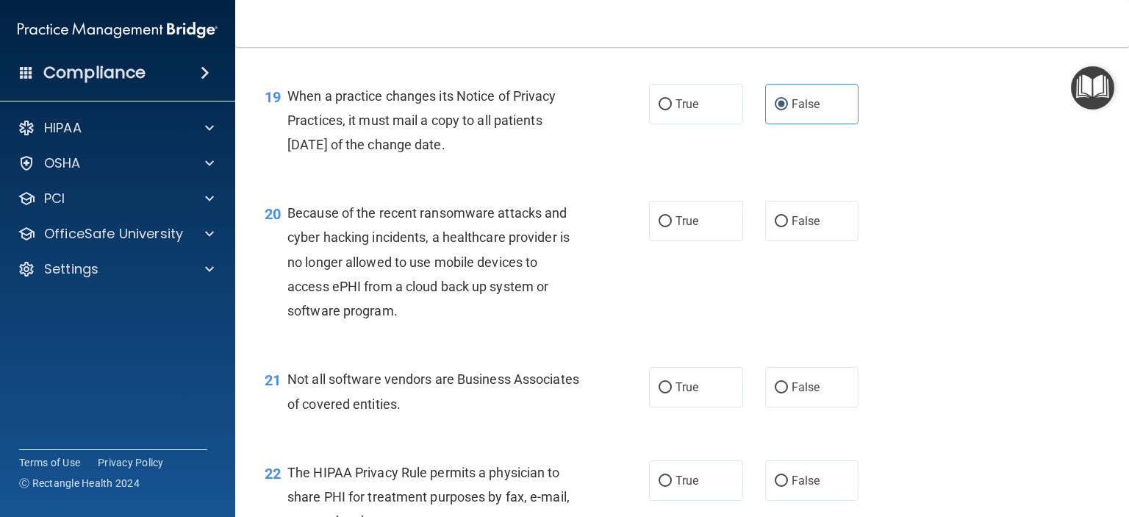
scroll to position [2425, 0]
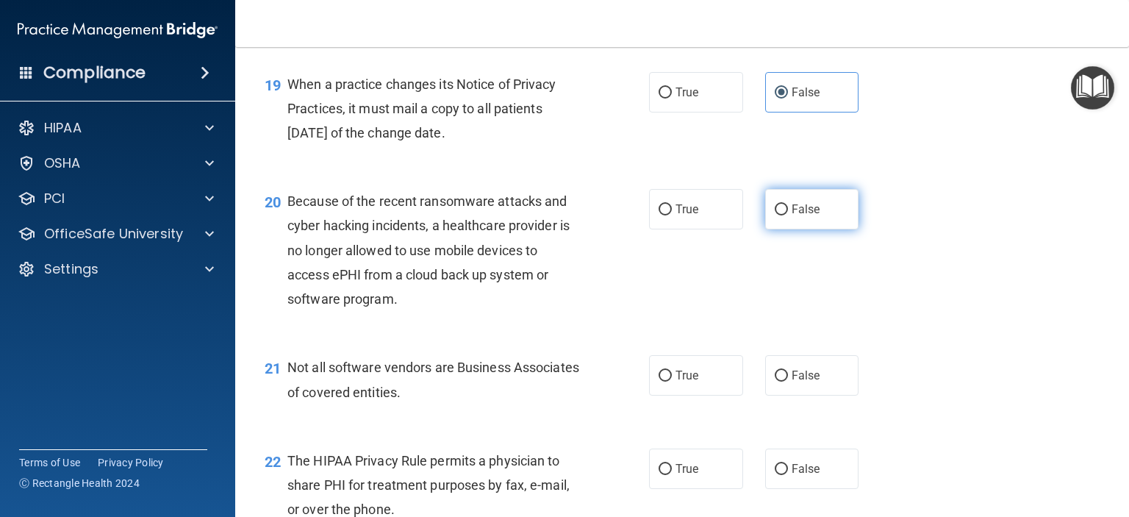
click at [801, 216] on span "False" at bounding box center [805, 209] width 29 height 14
click at [788, 215] on input "False" at bounding box center [781, 209] width 13 height 11
radio input "true"
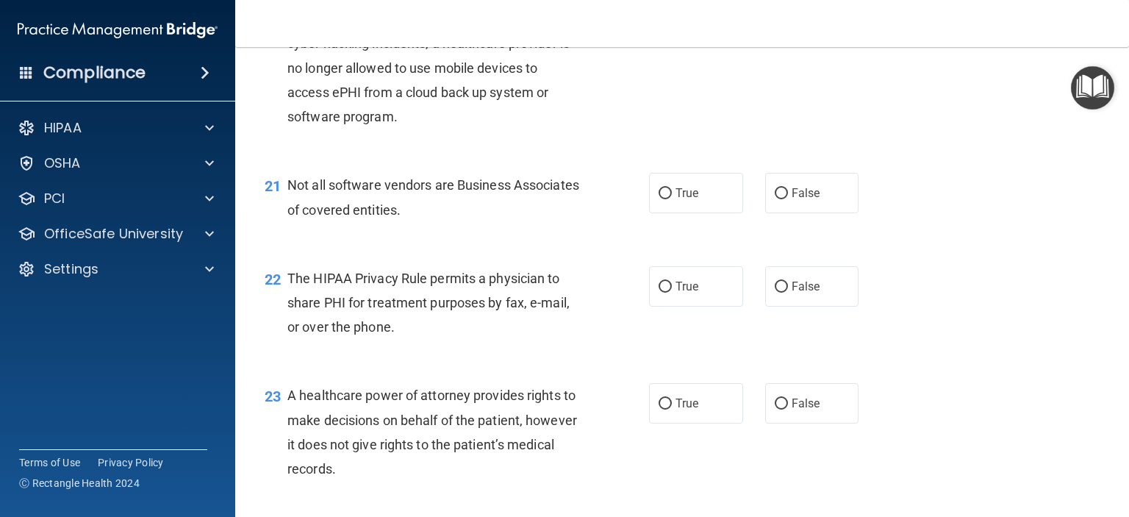
scroll to position [2646, 0]
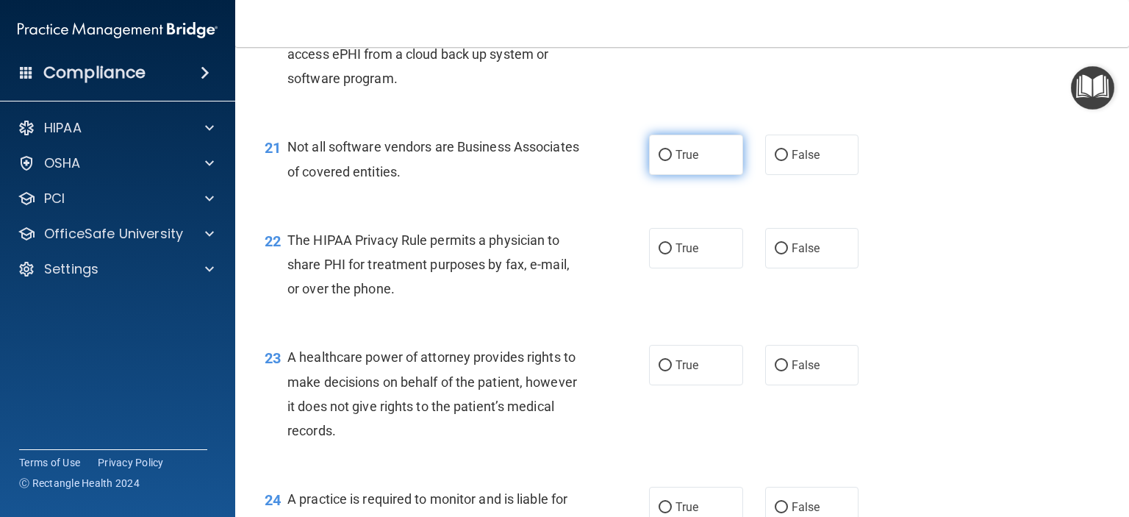
click at [683, 162] on span "True" at bounding box center [686, 155] width 23 height 14
click at [672, 161] on input "True" at bounding box center [664, 155] width 13 height 11
radio input "true"
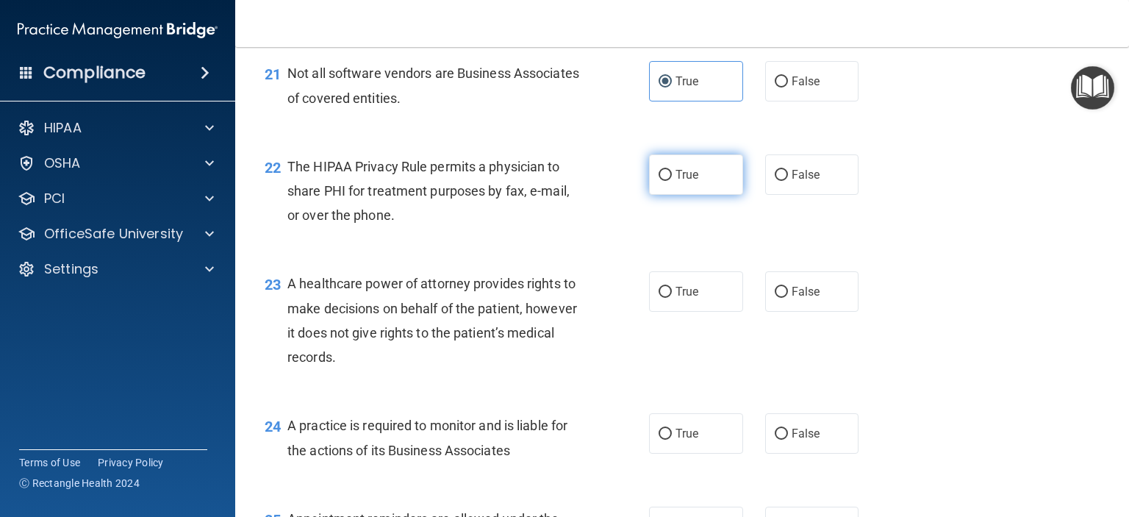
click at [686, 182] on span "True" at bounding box center [686, 175] width 23 height 14
click at [672, 181] on input "True" at bounding box center [664, 175] width 13 height 11
radio input "true"
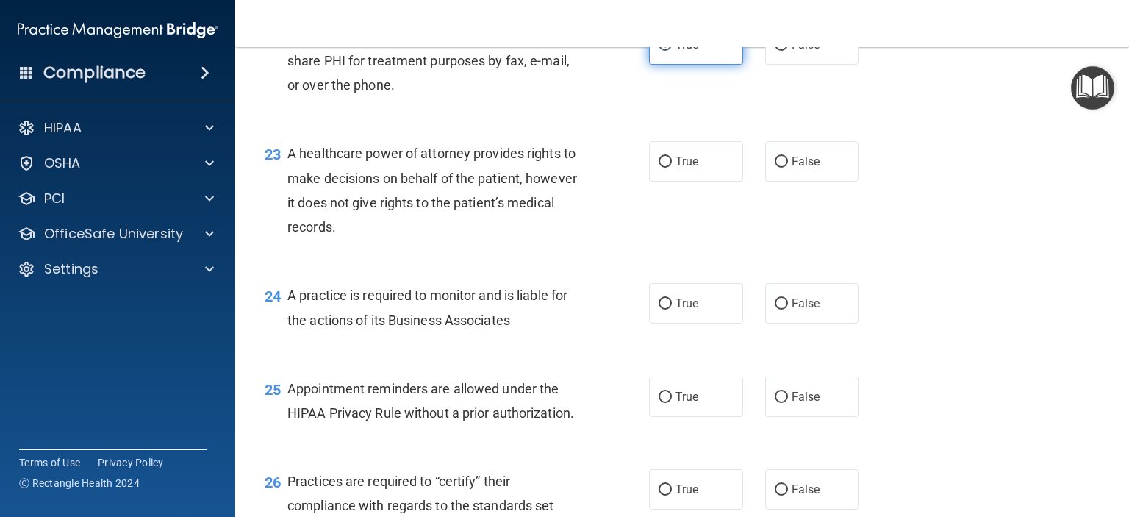
scroll to position [2866, 0]
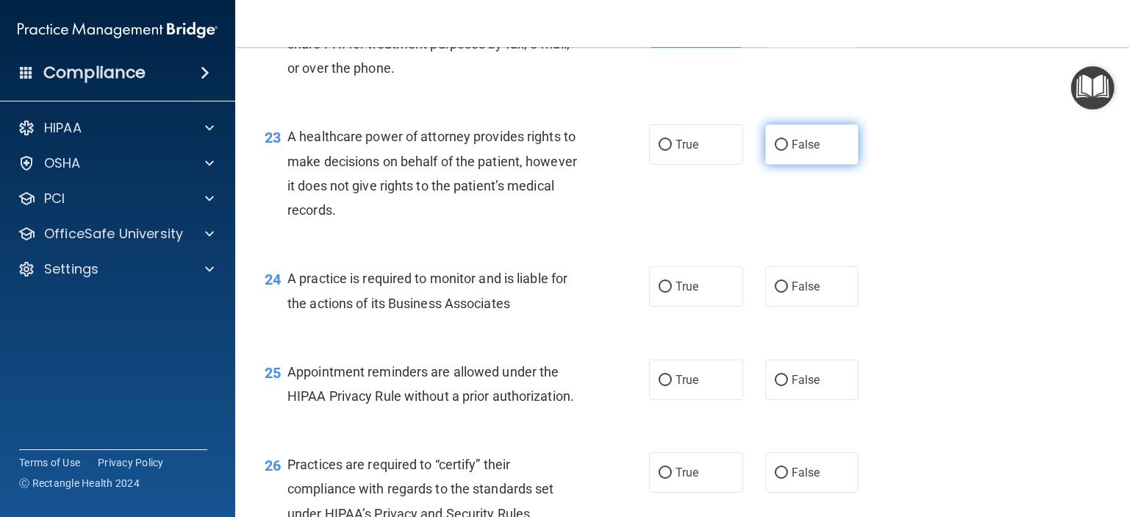
click at [835, 165] on label "False" at bounding box center [812, 144] width 94 height 40
click at [788, 151] on input "False" at bounding box center [781, 145] width 13 height 11
radio input "true"
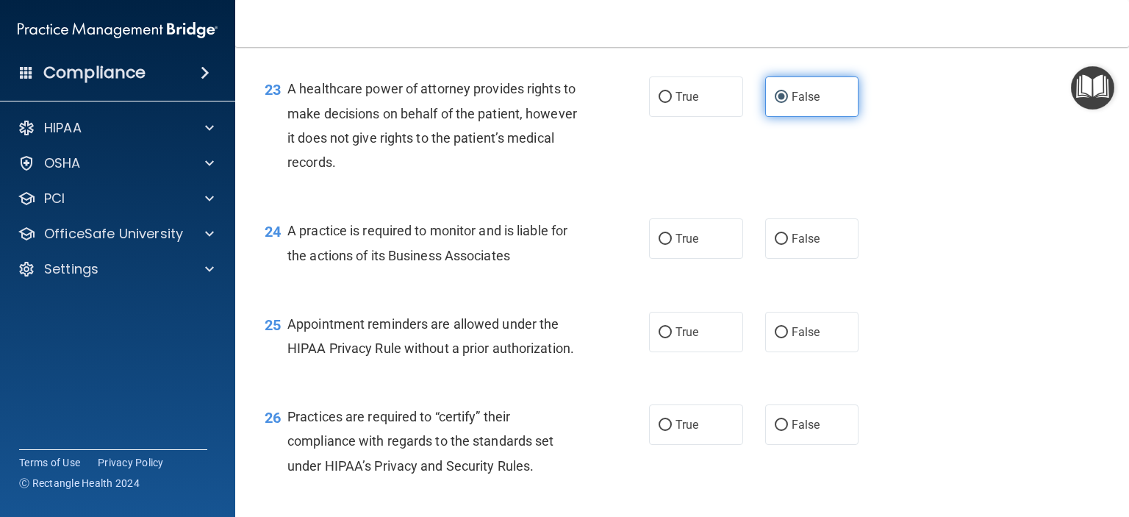
scroll to position [2940, 0]
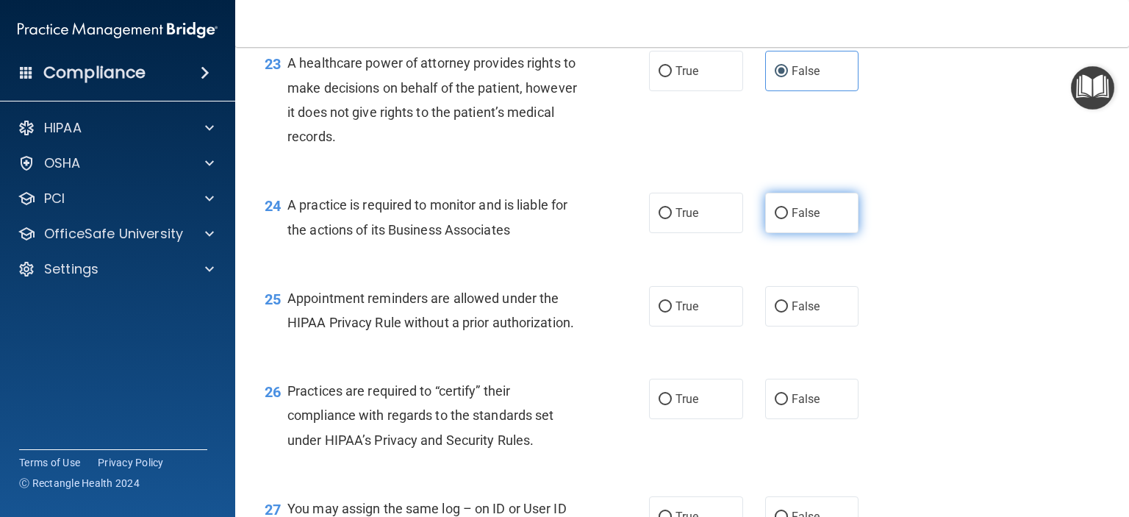
click at [805, 220] on span "False" at bounding box center [805, 213] width 29 height 14
click at [788, 219] on input "False" at bounding box center [781, 213] width 13 height 11
radio input "true"
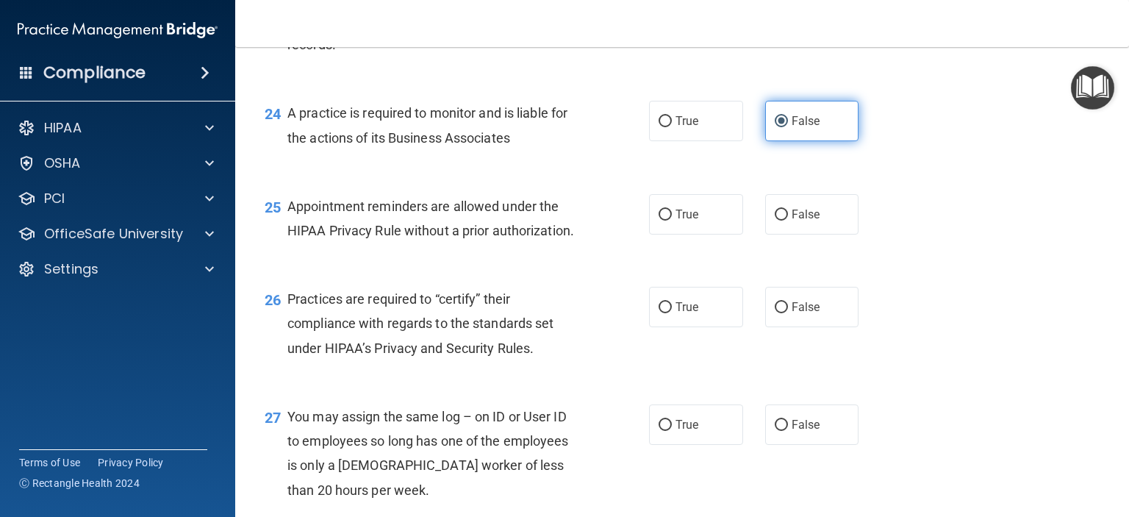
scroll to position [3087, 0]
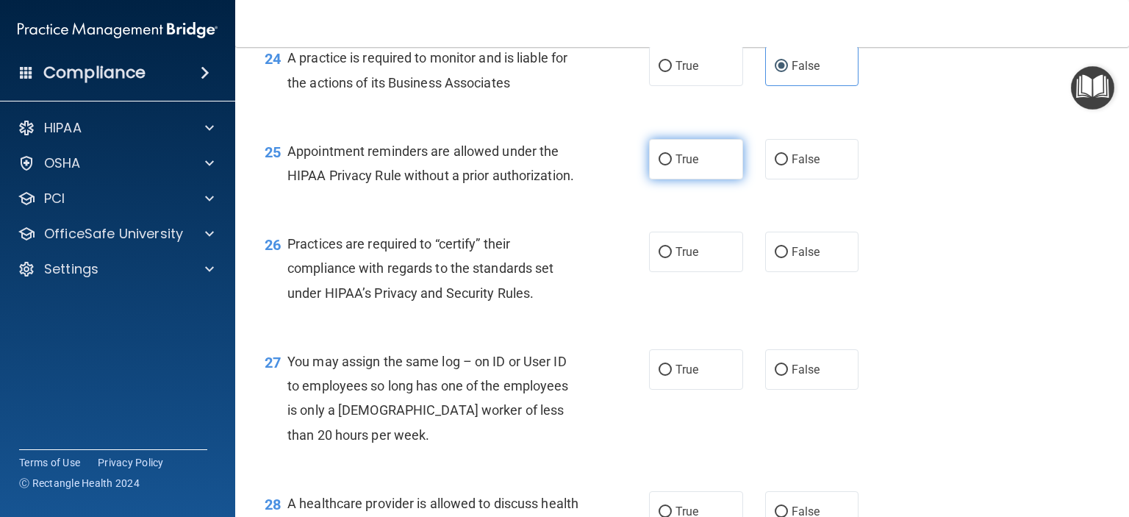
click at [675, 166] on span "True" at bounding box center [686, 159] width 23 height 14
click at [672, 165] on input "True" at bounding box center [664, 159] width 13 height 11
radio input "true"
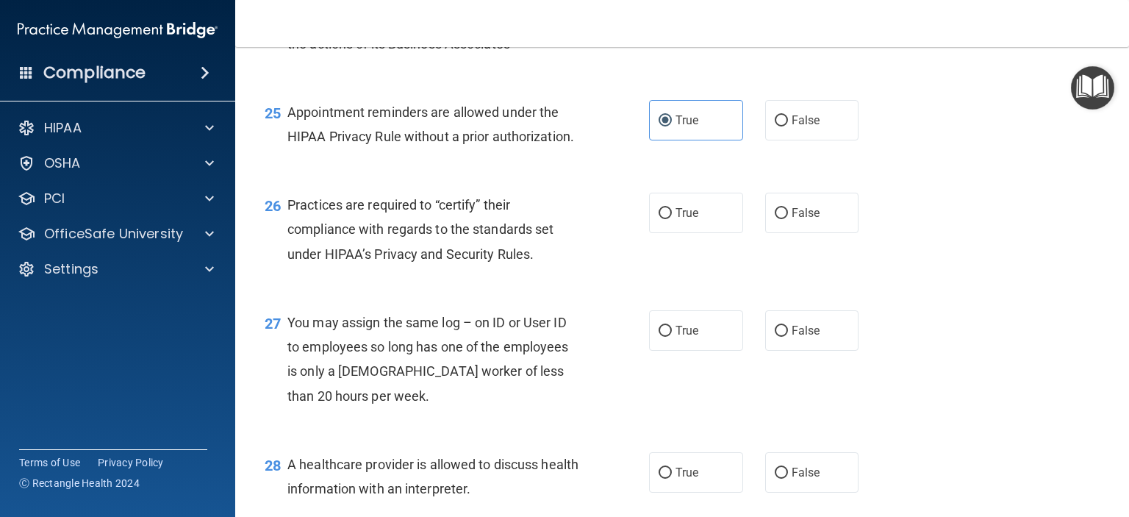
scroll to position [3160, 0]
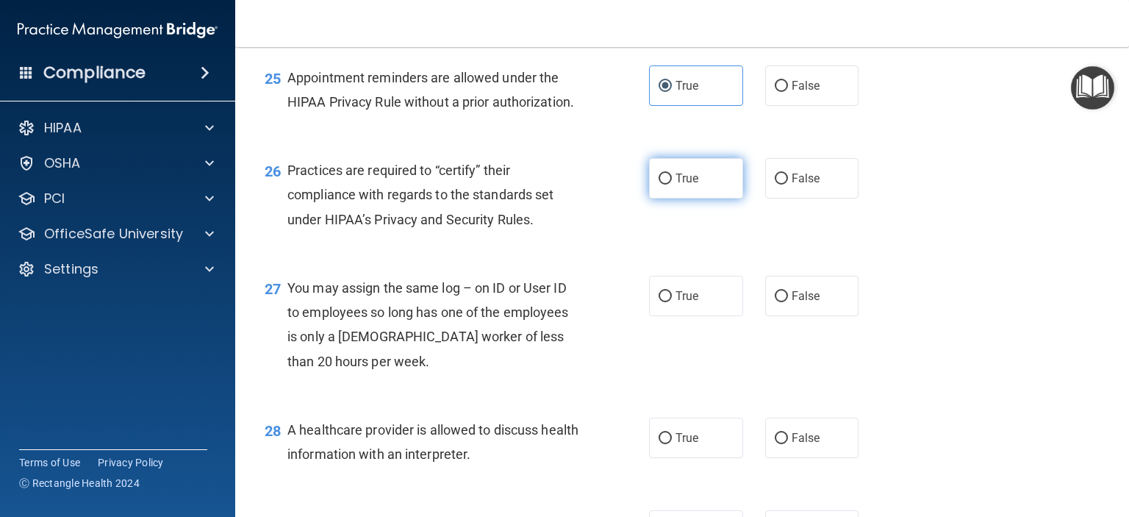
click at [675, 185] on span "True" at bounding box center [686, 178] width 23 height 14
click at [672, 184] on input "True" at bounding box center [664, 178] width 13 height 11
radio input "true"
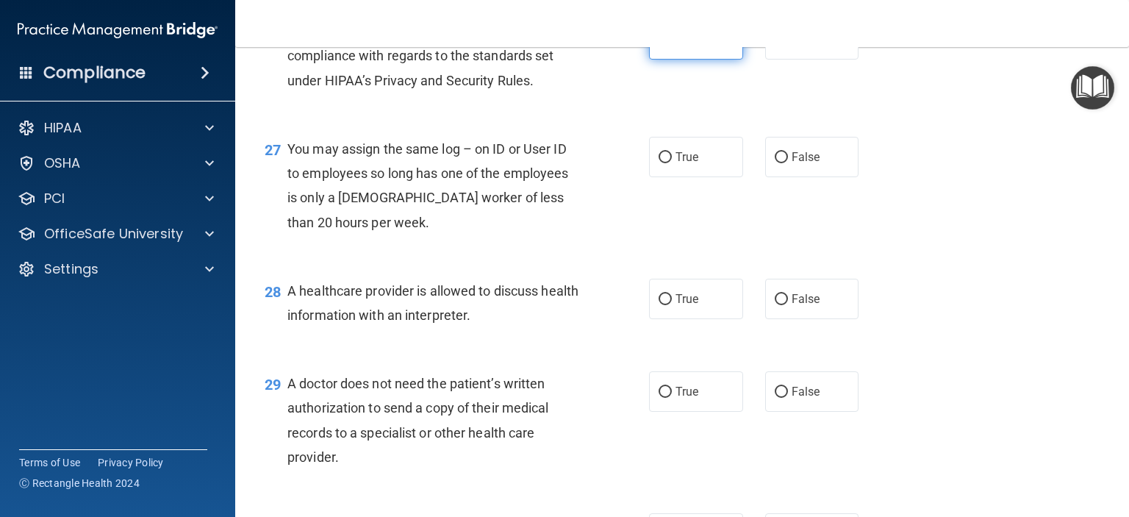
scroll to position [3307, 0]
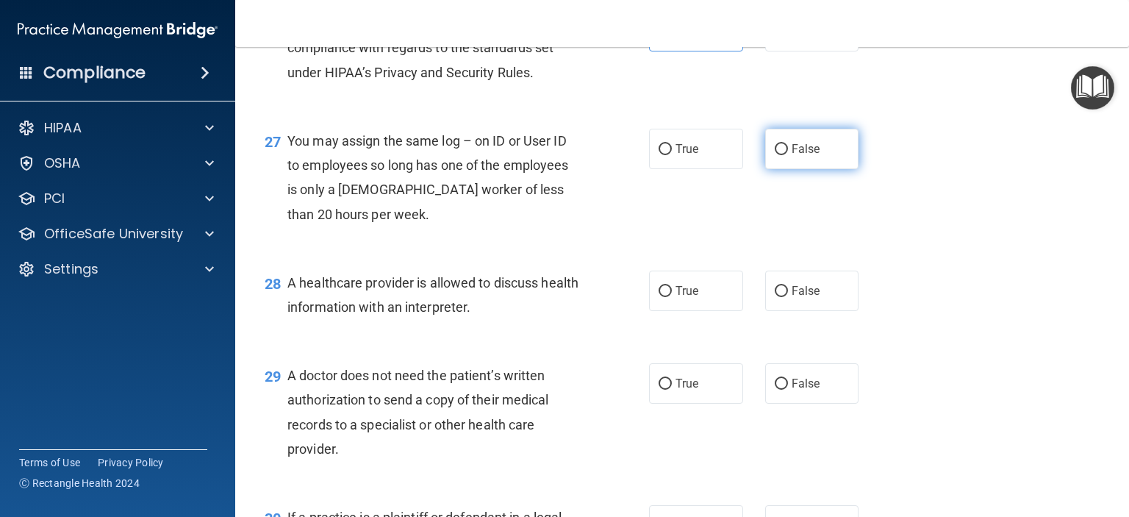
click at [794, 156] on span "False" at bounding box center [805, 149] width 29 height 14
click at [788, 155] on input "False" at bounding box center [781, 149] width 13 height 11
radio input "true"
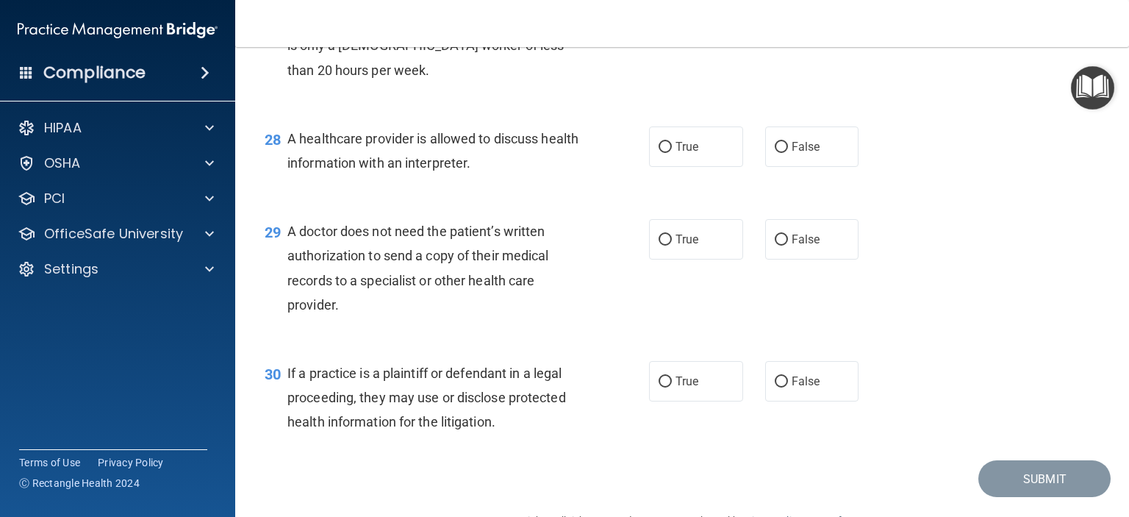
scroll to position [3454, 0]
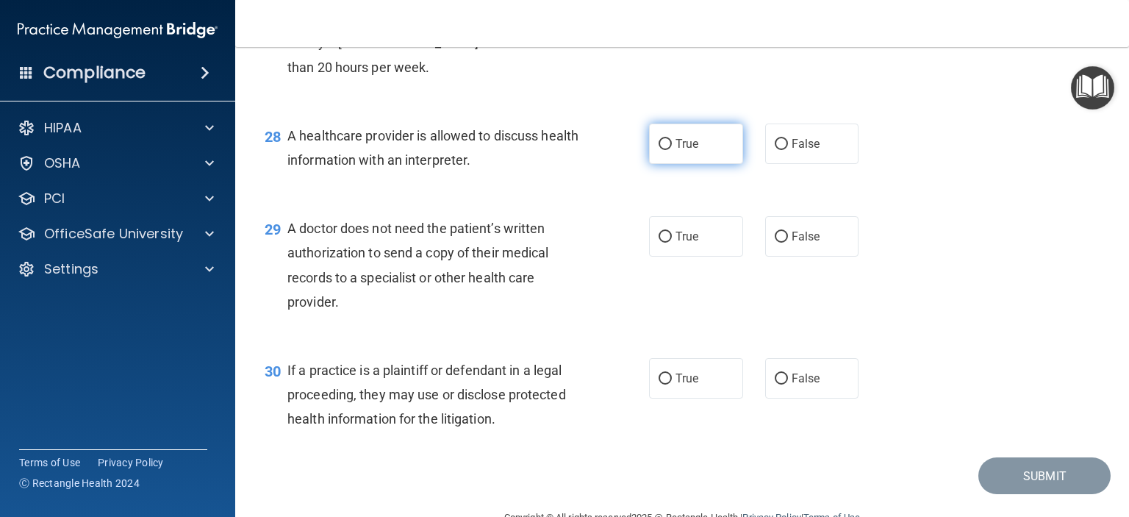
click at [683, 151] on span "True" at bounding box center [686, 144] width 23 height 14
click at [672, 150] on input "True" at bounding box center [664, 144] width 13 height 11
radio input "true"
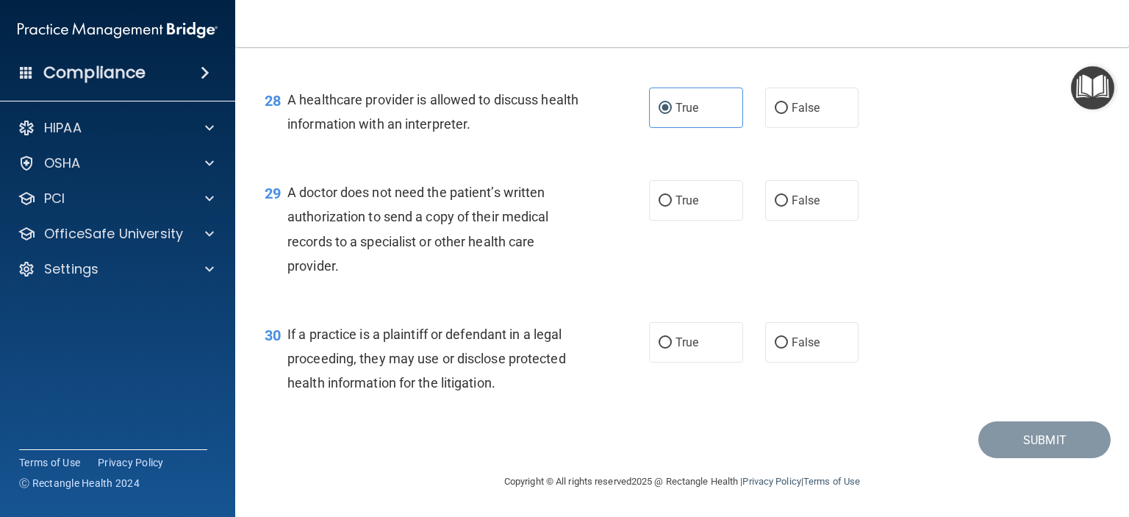
scroll to position [3539, 0]
click at [686, 199] on span "True" at bounding box center [686, 200] width 23 height 14
click at [672, 199] on input "True" at bounding box center [664, 200] width 13 height 11
radio input "true"
click at [682, 343] on span "True" at bounding box center [686, 342] width 23 height 14
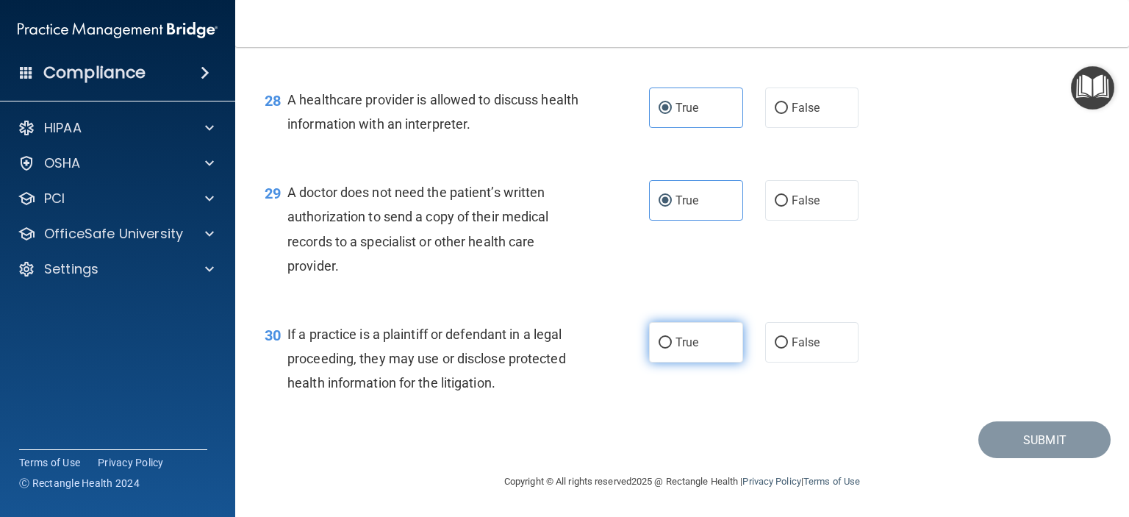
click at [672, 343] on input "True" at bounding box center [664, 342] width 13 height 11
radio input "true"
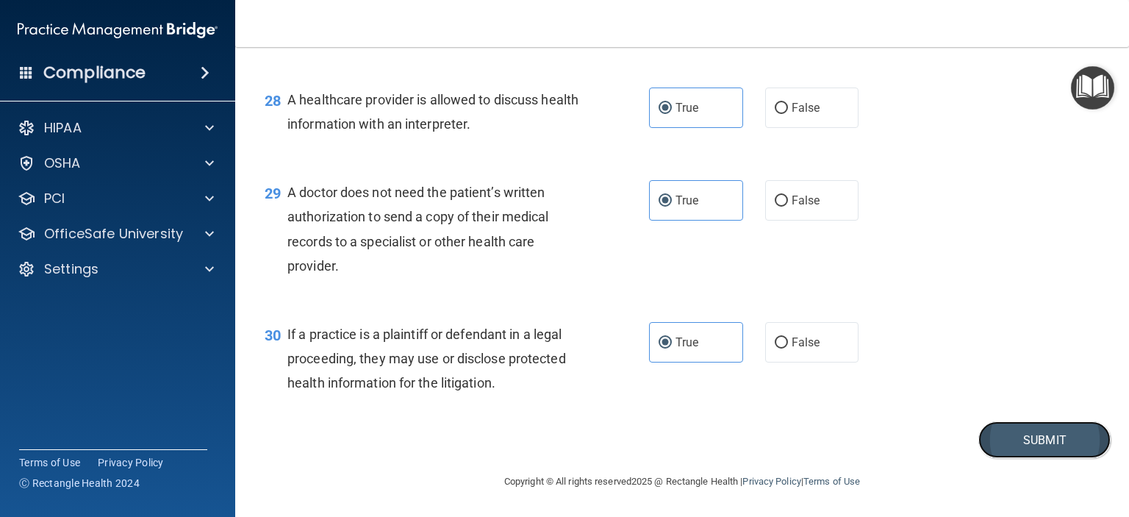
click at [1003, 431] on button "Submit" at bounding box center [1044, 439] width 132 height 37
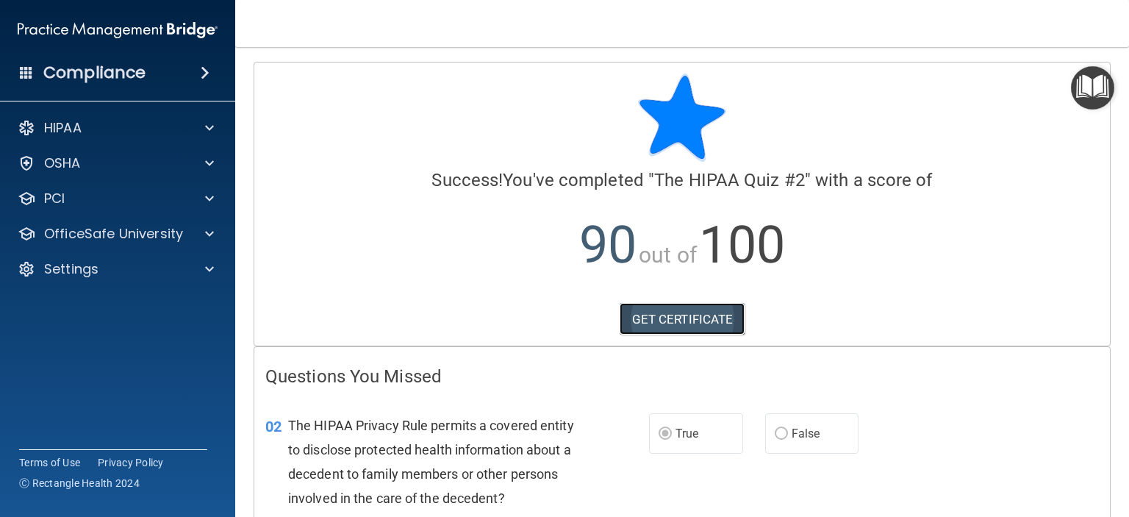
click at [698, 314] on link "GET CERTIFICATE" at bounding box center [683, 319] width 126 height 32
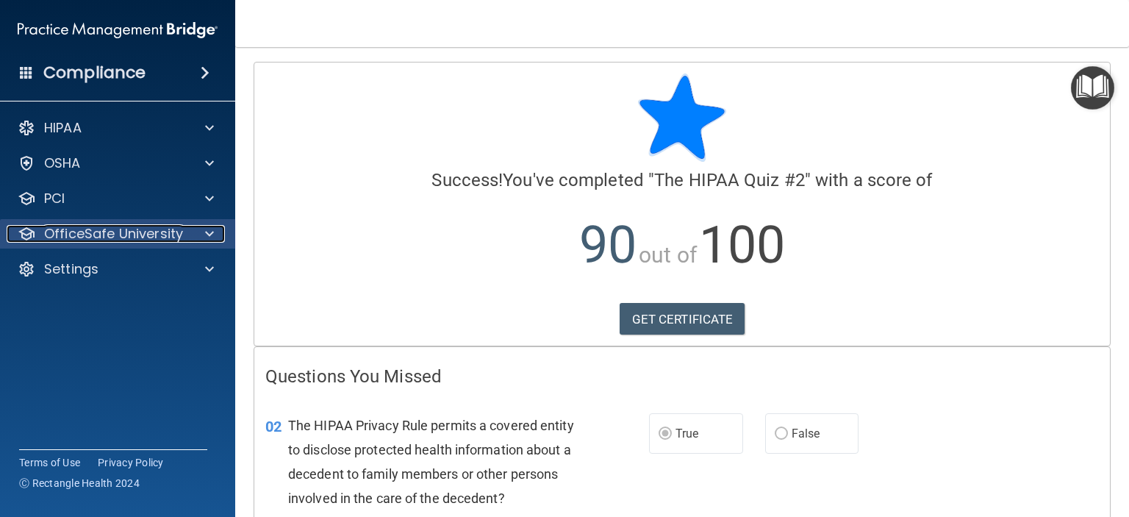
click at [74, 231] on p "OfficeSafe University" at bounding box center [113, 234] width 139 height 18
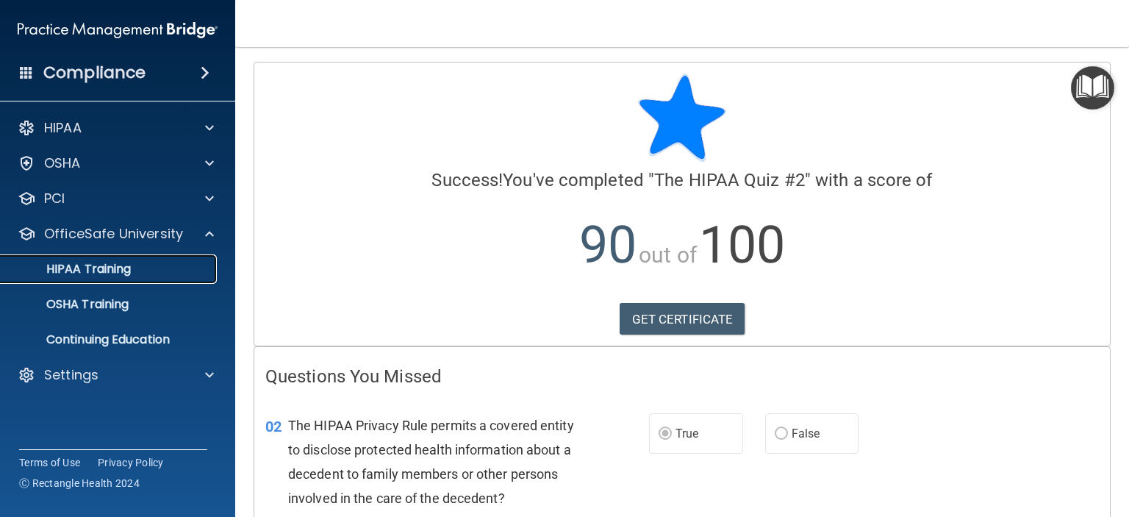
click at [87, 270] on p "HIPAA Training" at bounding box center [70, 269] width 121 height 15
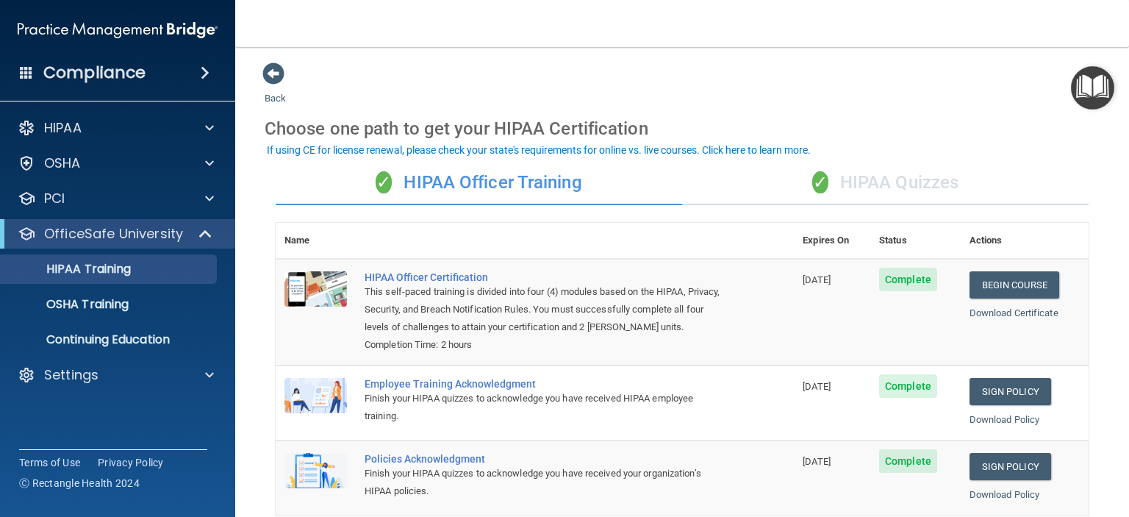
click at [879, 182] on div "✓ HIPAA Quizzes" at bounding box center [885, 183] width 406 height 44
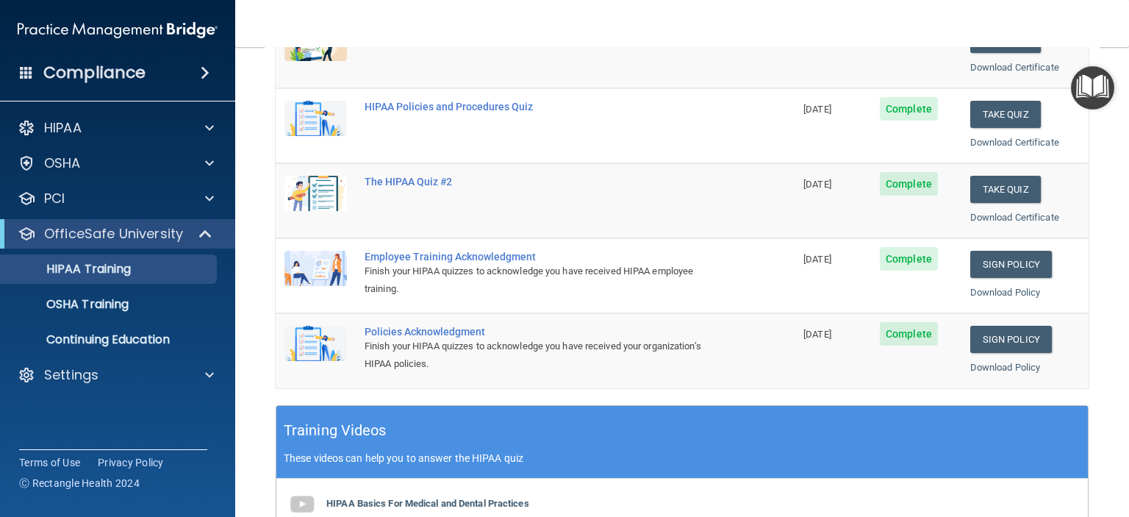
scroll to position [147, 0]
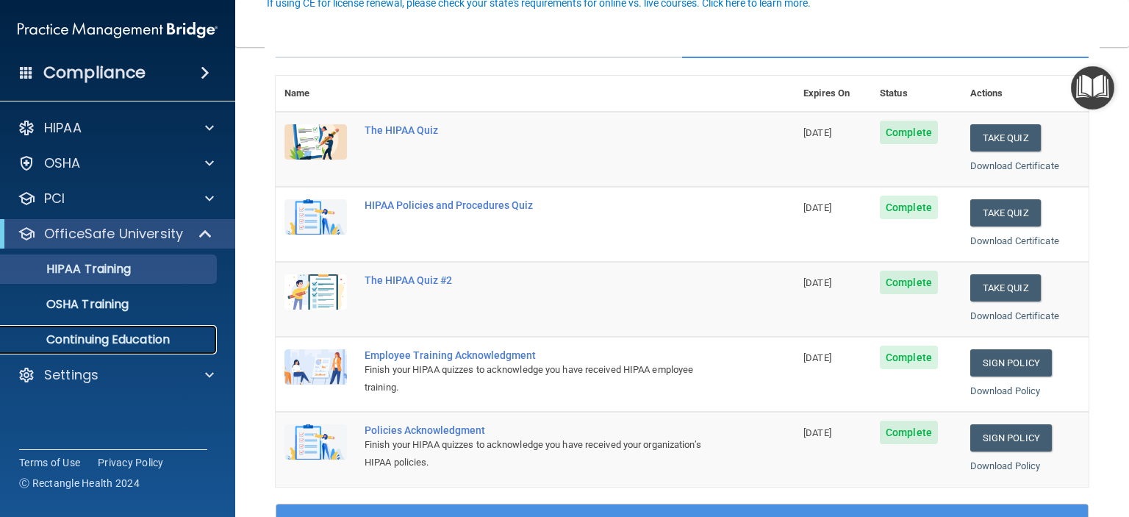
click at [106, 338] on p "Continuing Education" at bounding box center [110, 339] width 201 height 15
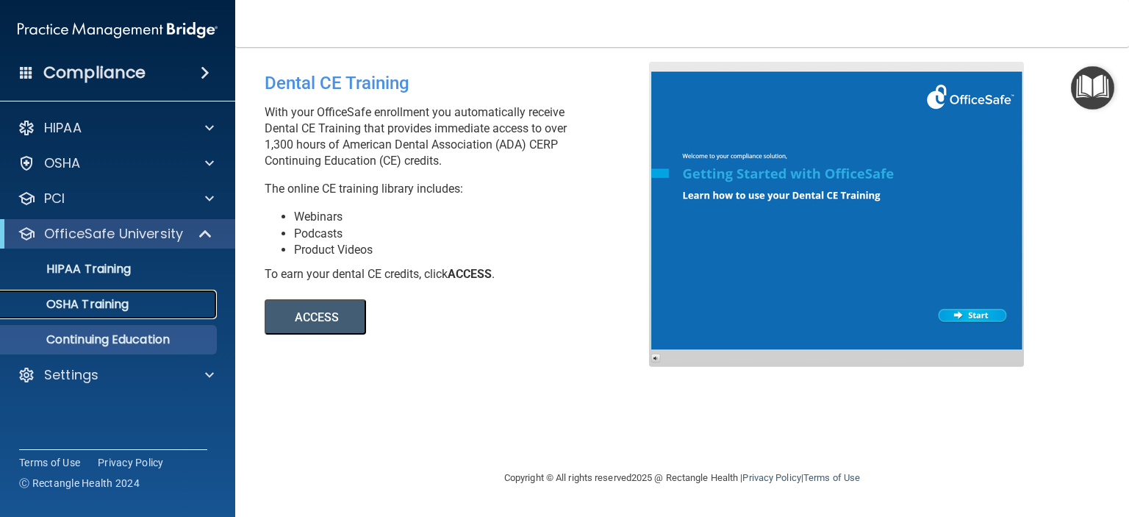
click at [71, 297] on p "OSHA Training" at bounding box center [69, 304] width 119 height 15
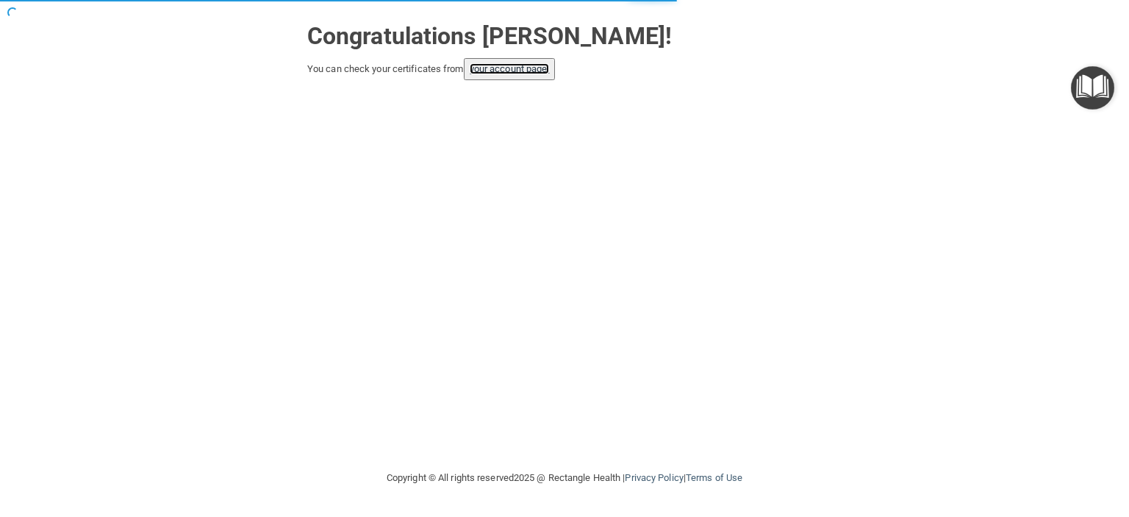
click at [509, 67] on link "your account page!" at bounding box center [510, 68] width 80 height 11
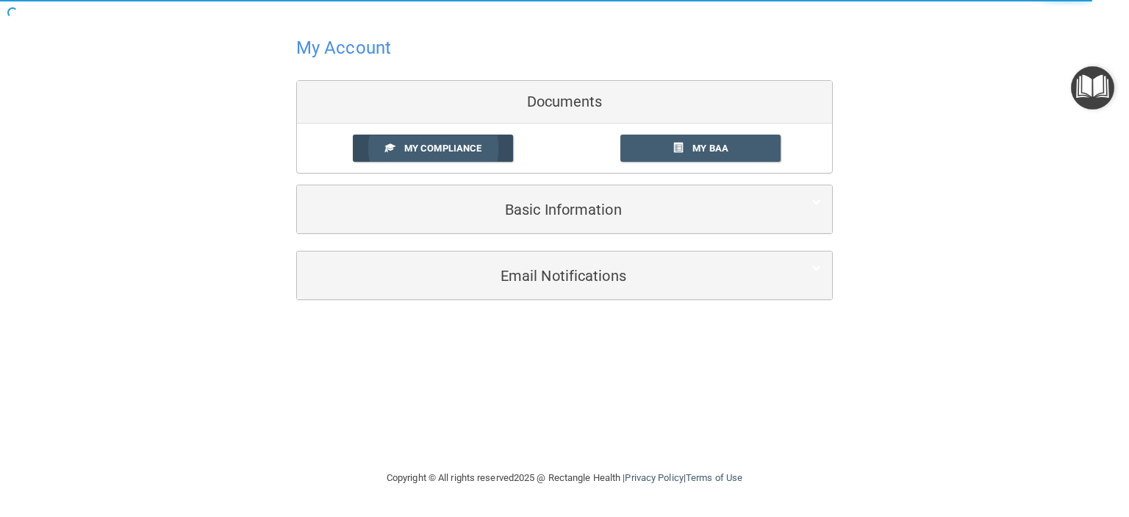
click at [438, 145] on span "My Compliance" at bounding box center [442, 148] width 77 height 11
